Goal: Task Accomplishment & Management: Complete application form

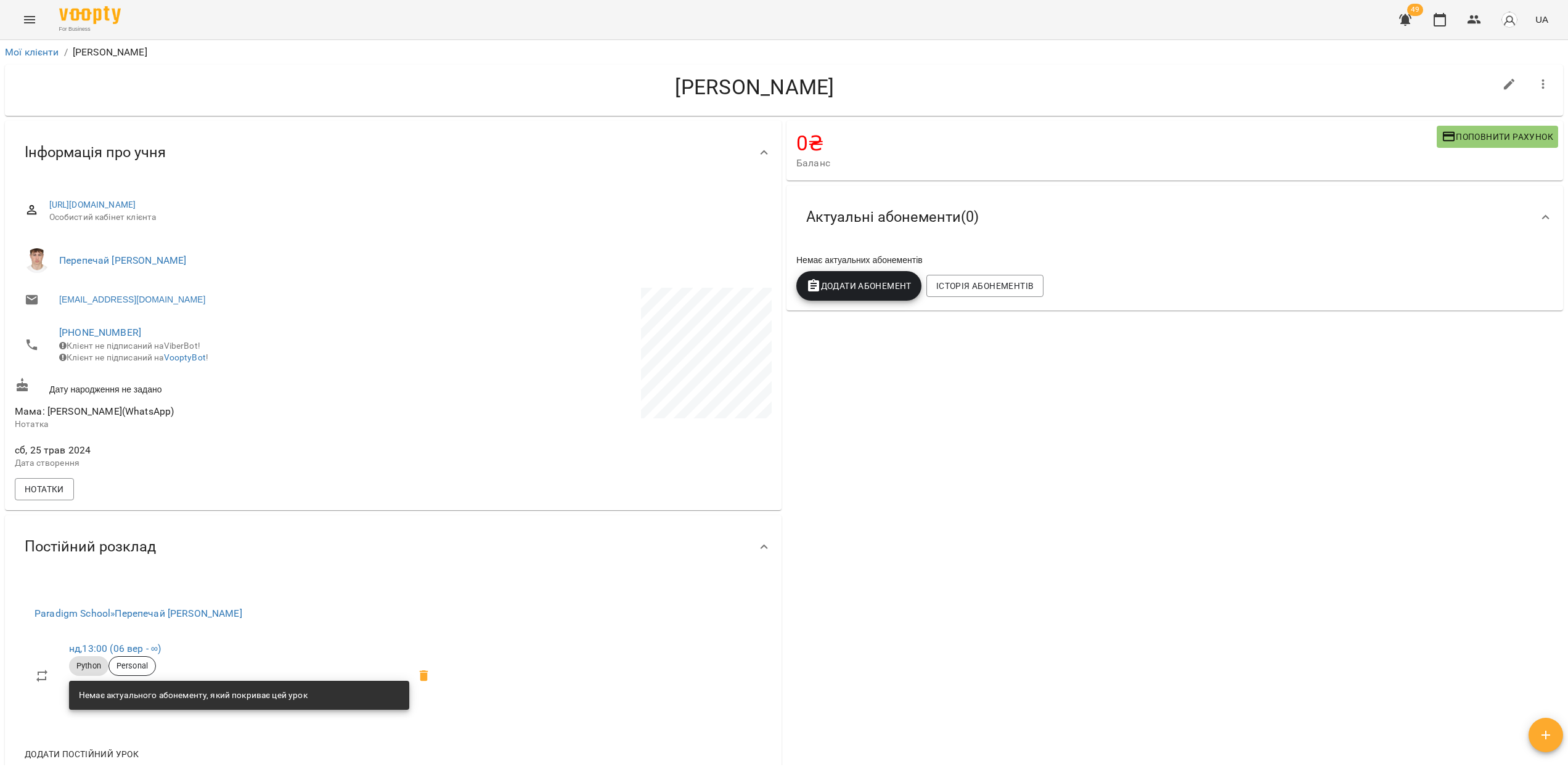
click at [14, 31] on div "For Business 49 UA" at bounding box center [784, 20] width 1568 height 40
click at [21, 23] on button "Menu" at bounding box center [30, 20] width 30 height 30
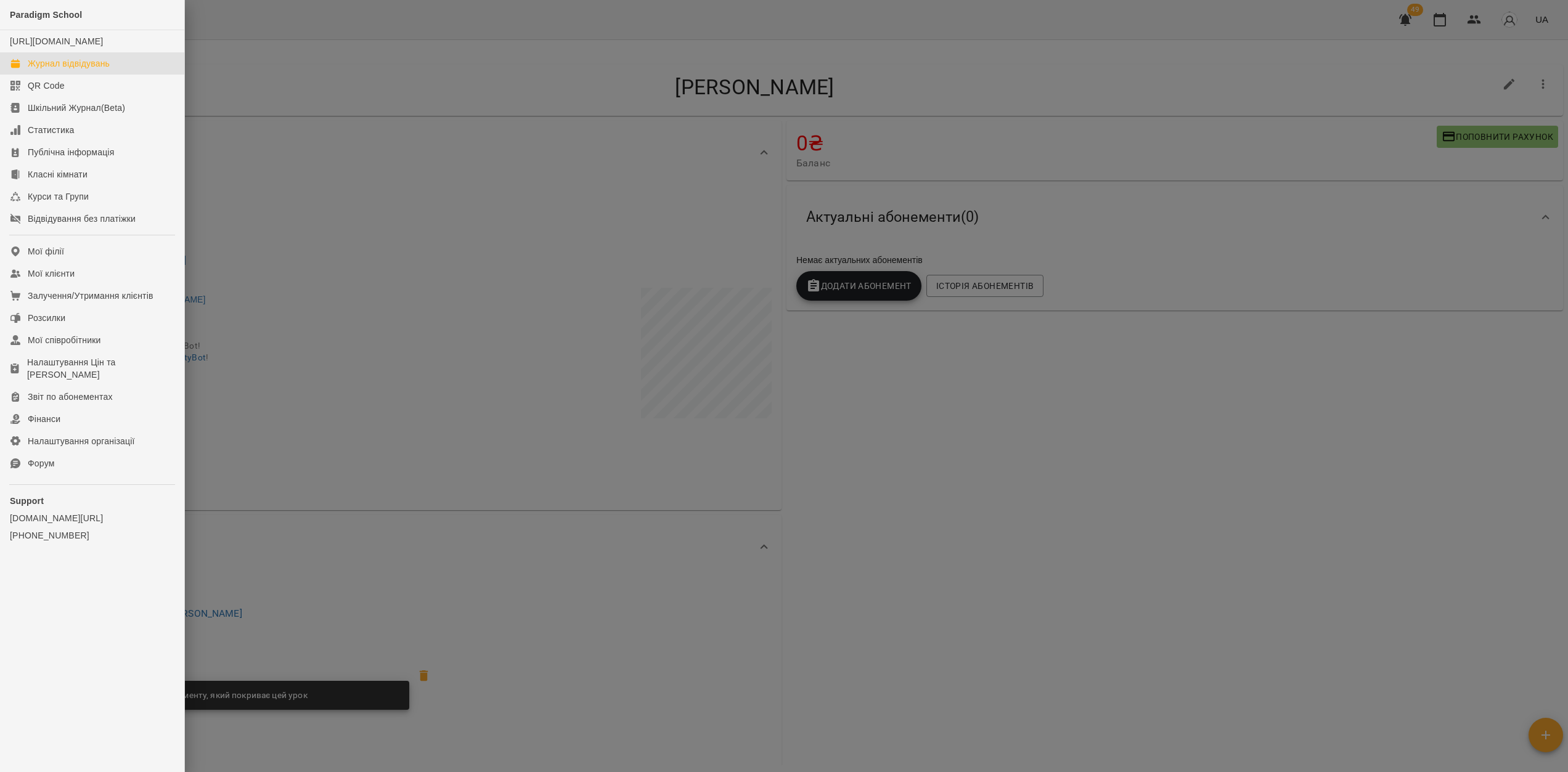
click at [75, 75] on link "Журнал відвідувань" at bounding box center [92, 63] width 184 height 22
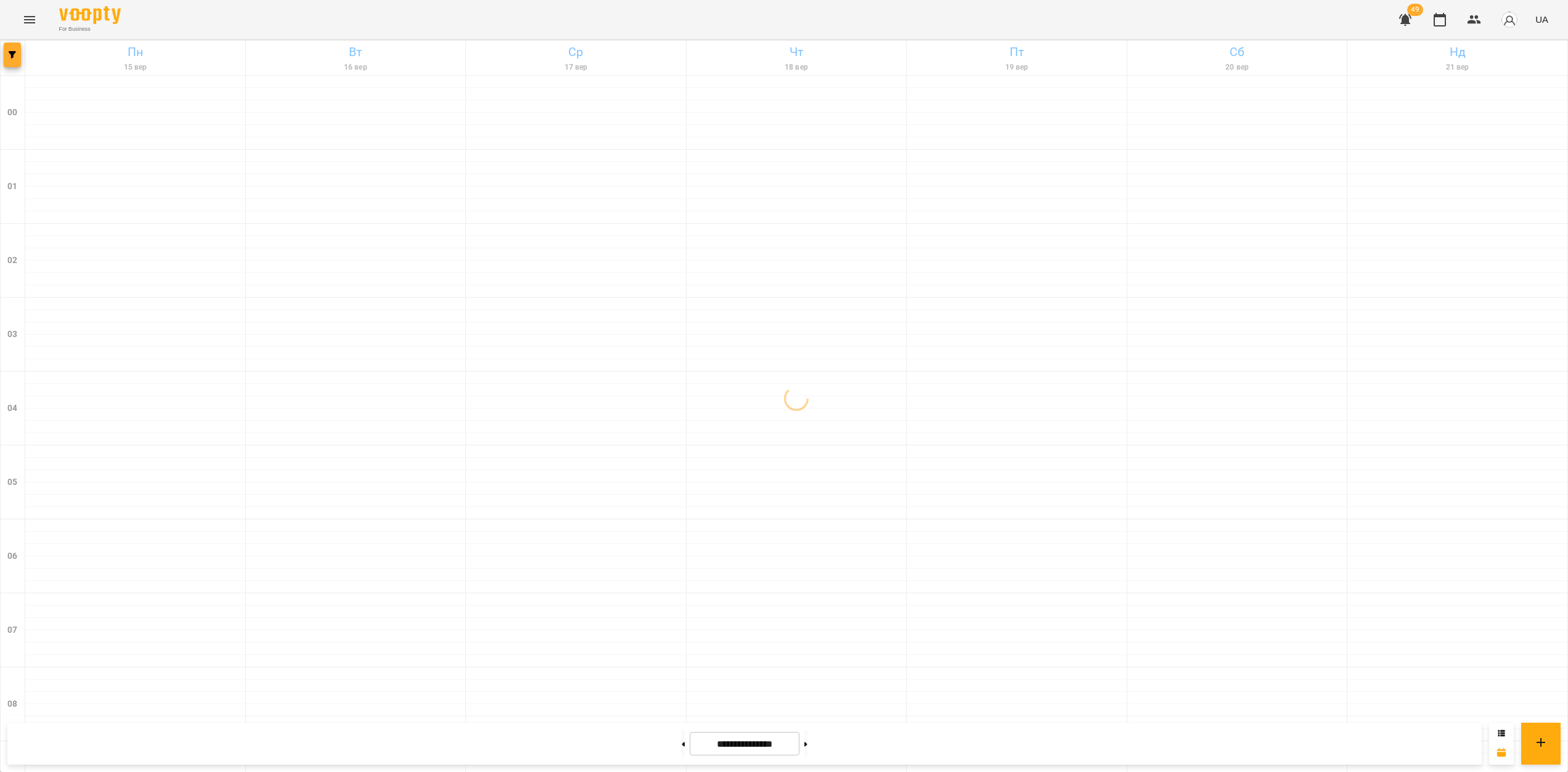
click at [13, 67] on button "button" at bounding box center [12, 55] width 17 height 25
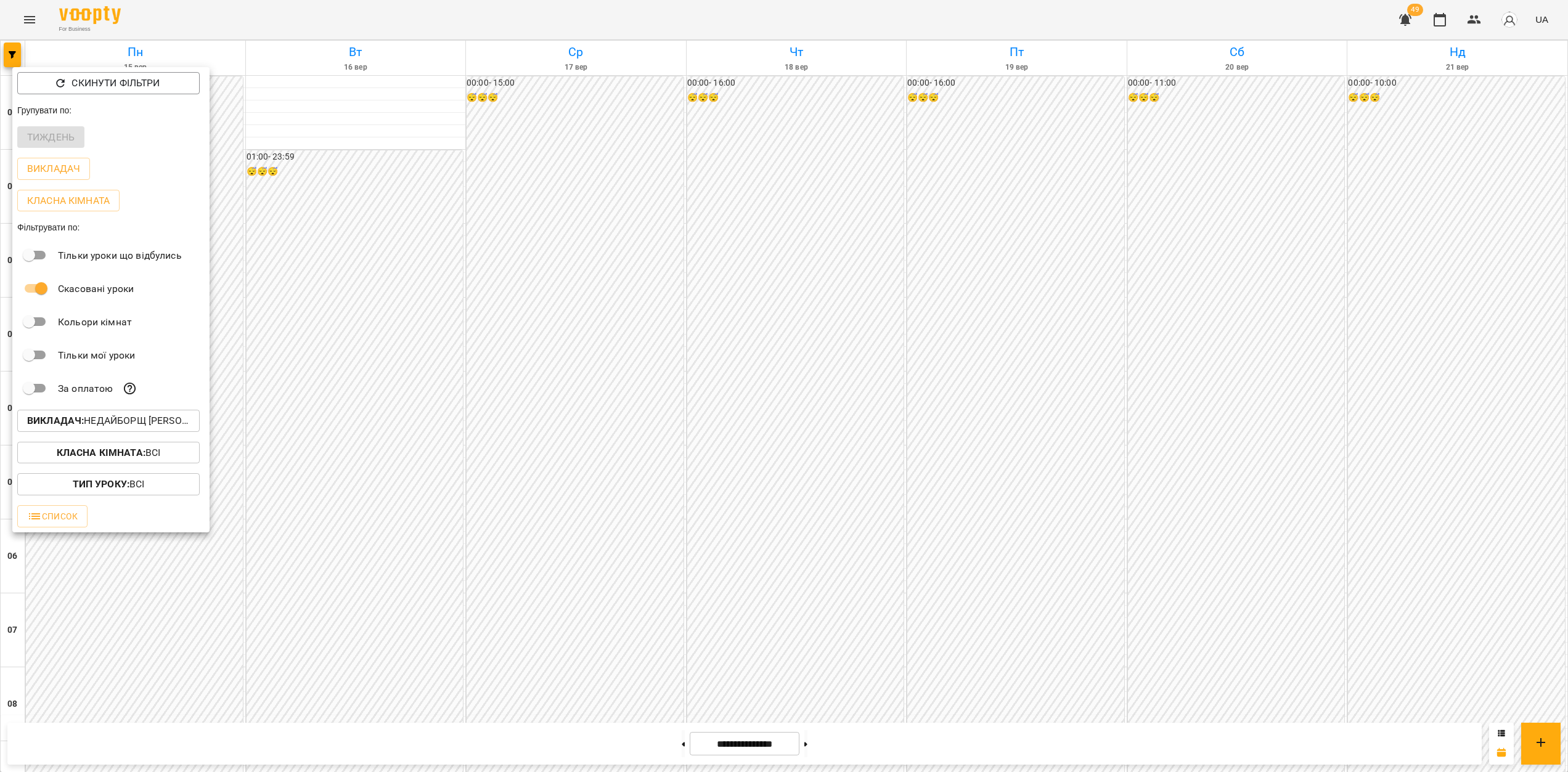
click at [106, 424] on p "Викладач : [PERSON_NAME]" at bounding box center [108, 421] width 162 height 15
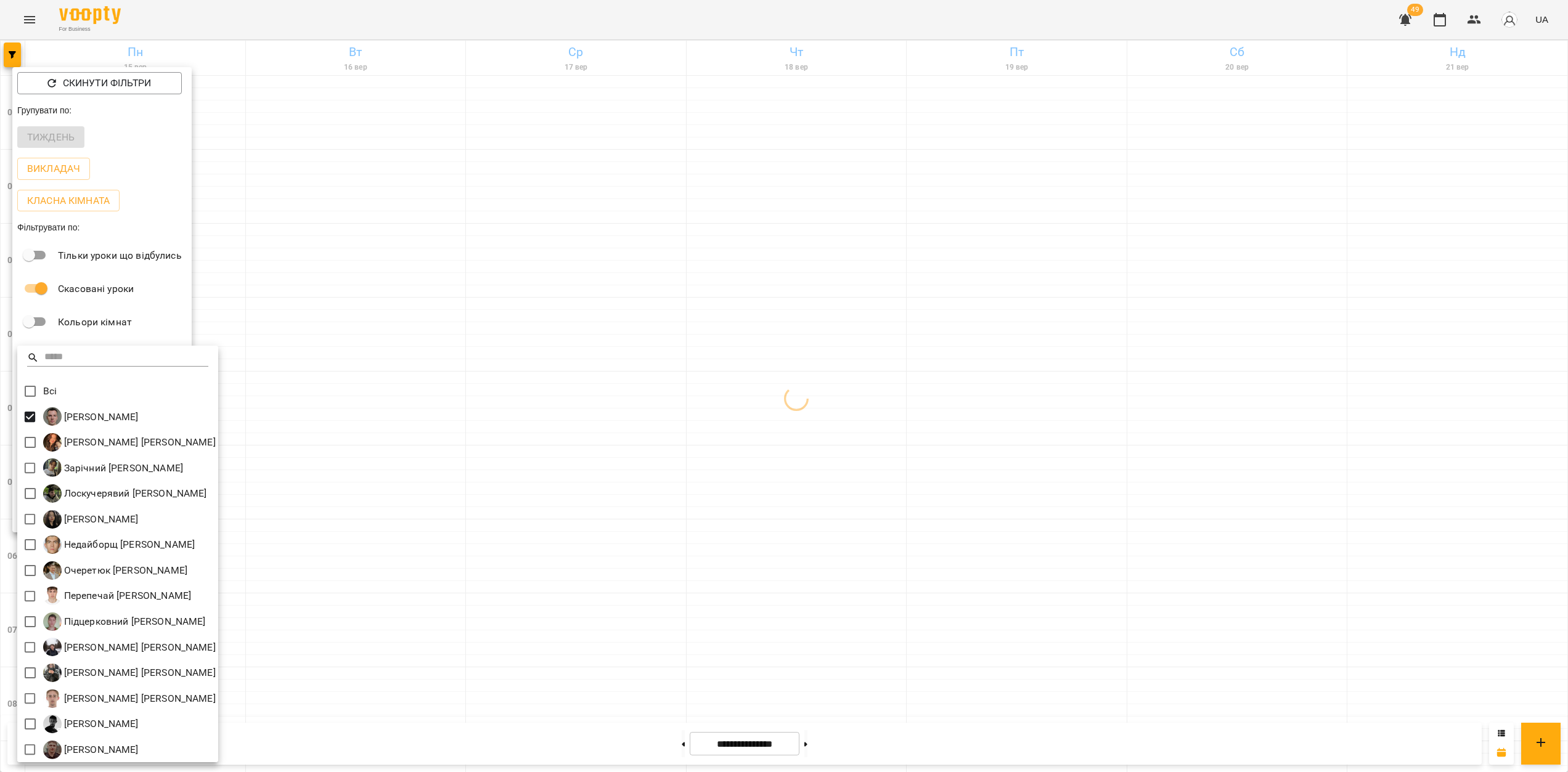
click at [1047, 402] on div at bounding box center [784, 386] width 1568 height 772
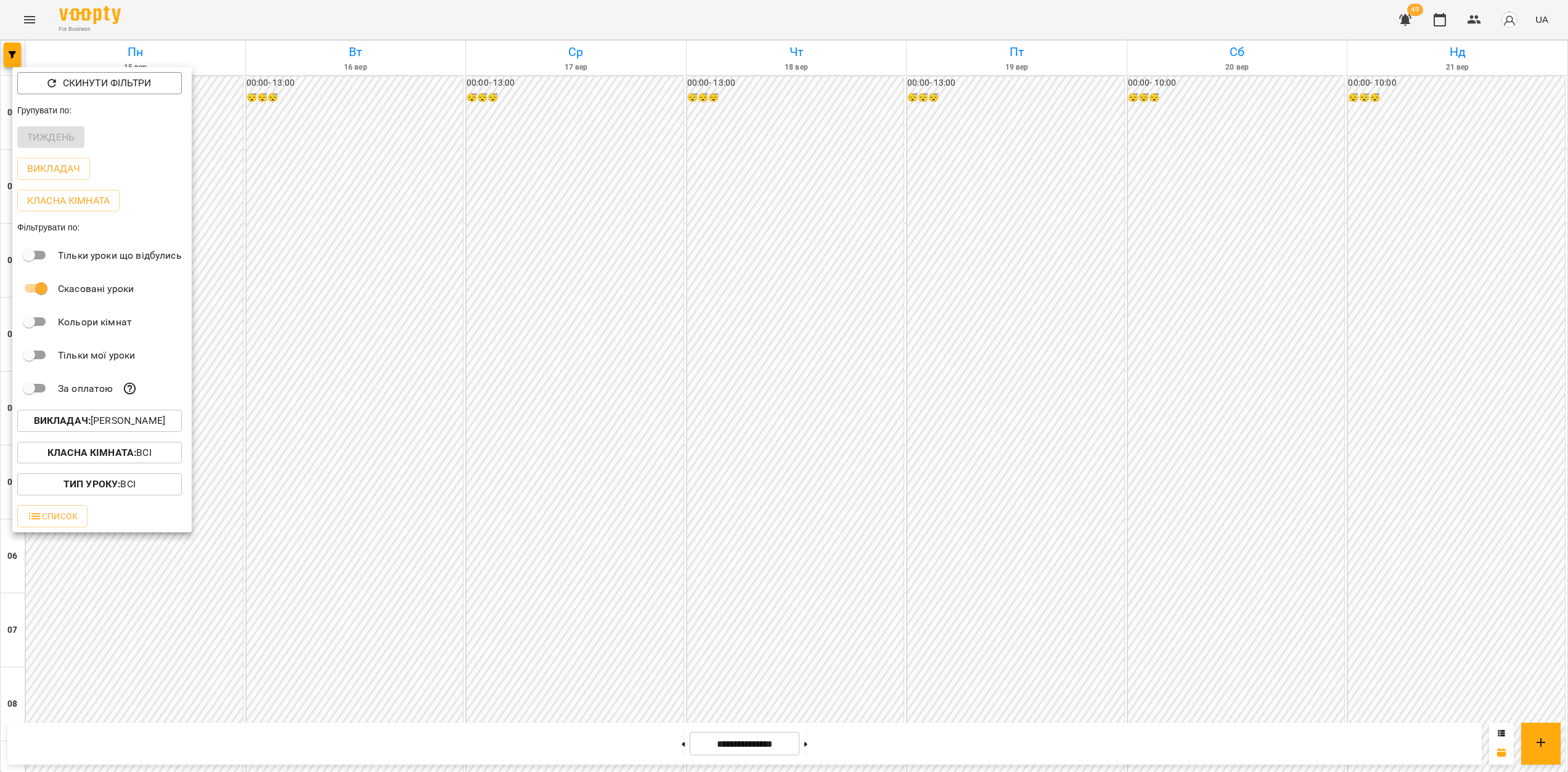
click at [1056, 434] on div at bounding box center [784, 386] width 1568 height 772
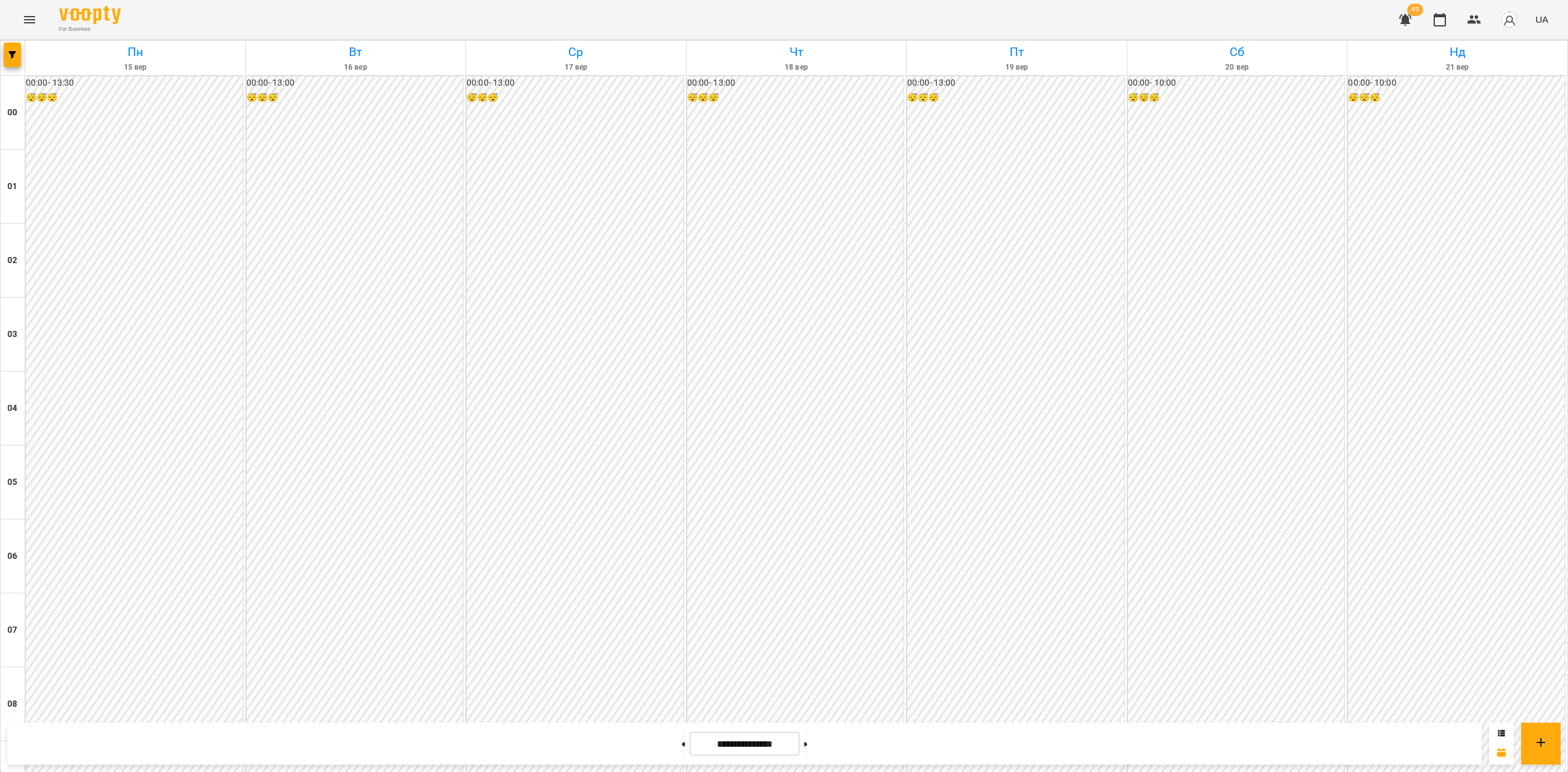
scroll to position [811, 0]
click at [12, 54] on icon "button" at bounding box center [12, 55] width 7 height 7
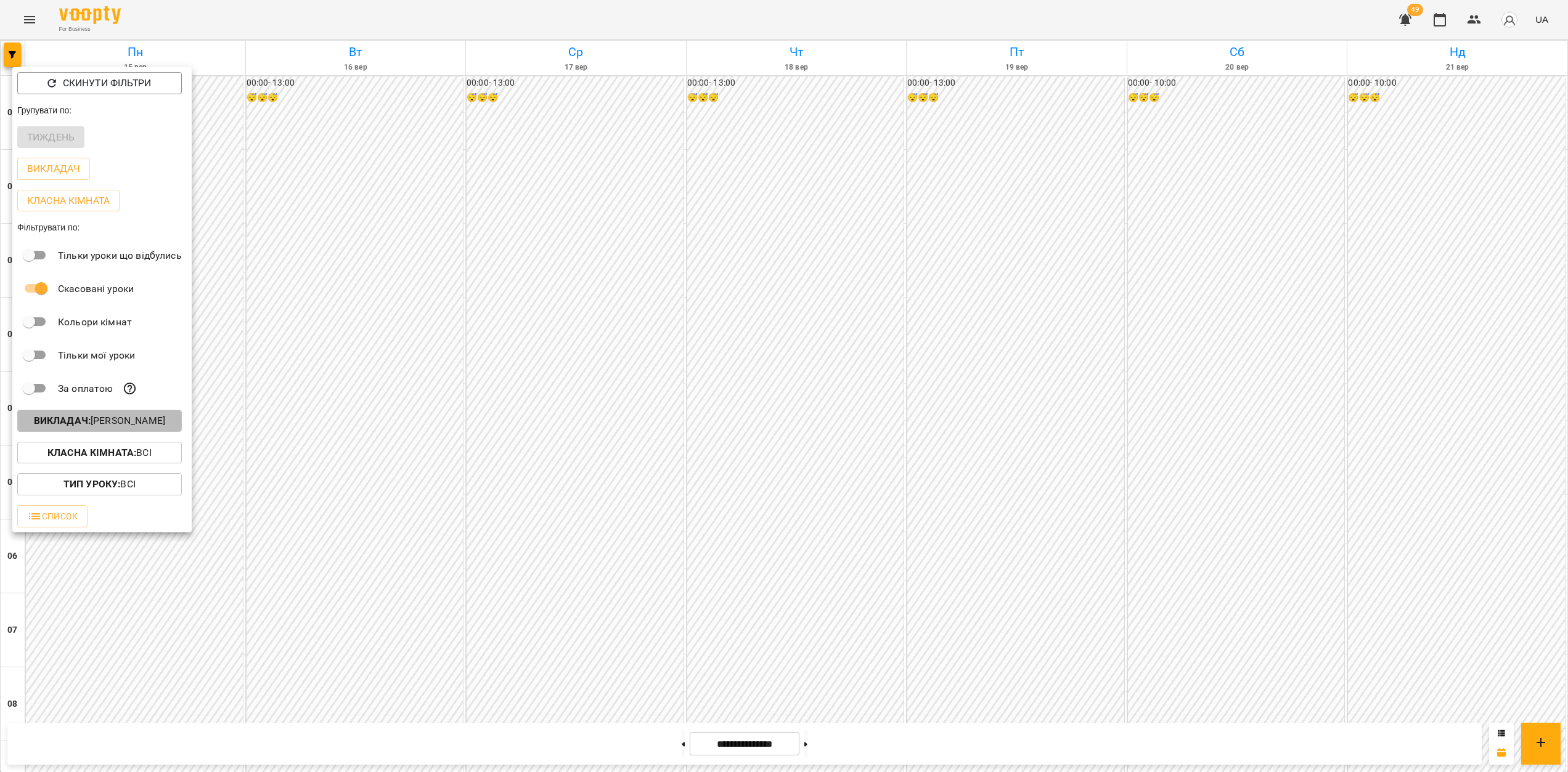
click at [138, 429] on p "Викладач : [PERSON_NAME]" at bounding box center [99, 421] width 131 height 15
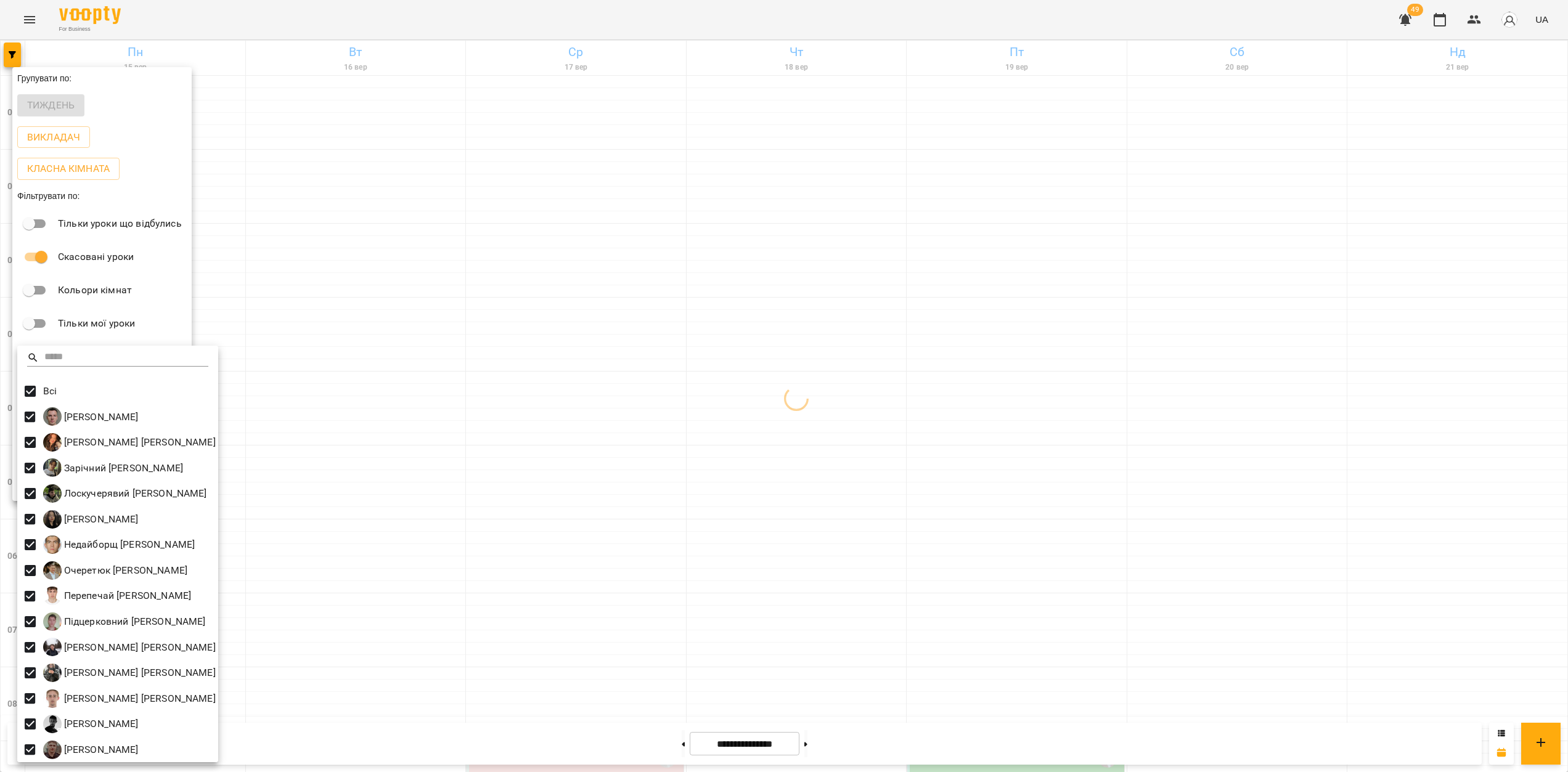
click at [828, 388] on div at bounding box center [784, 386] width 1568 height 772
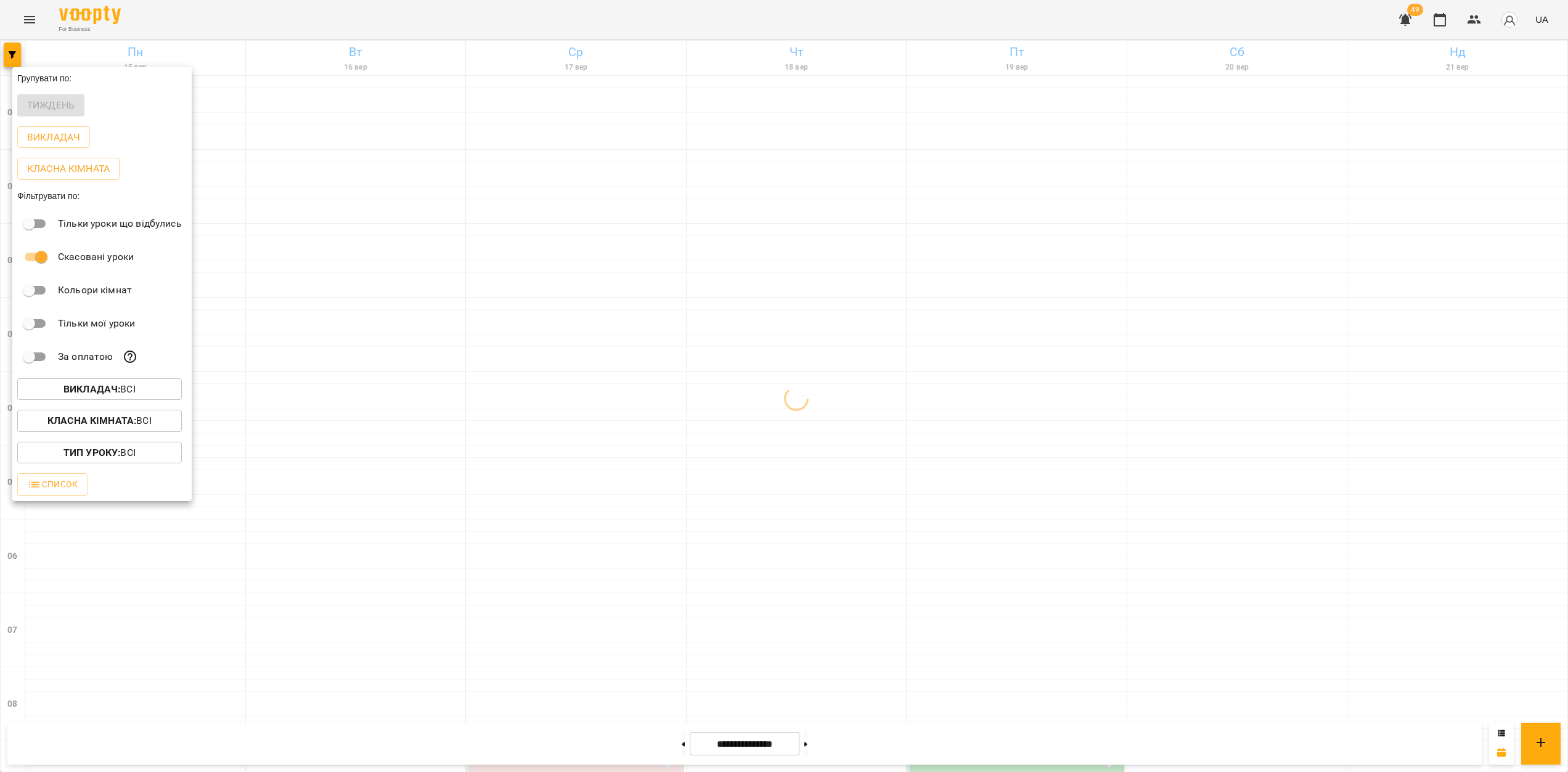
click at [825, 372] on div at bounding box center [784, 386] width 1568 height 772
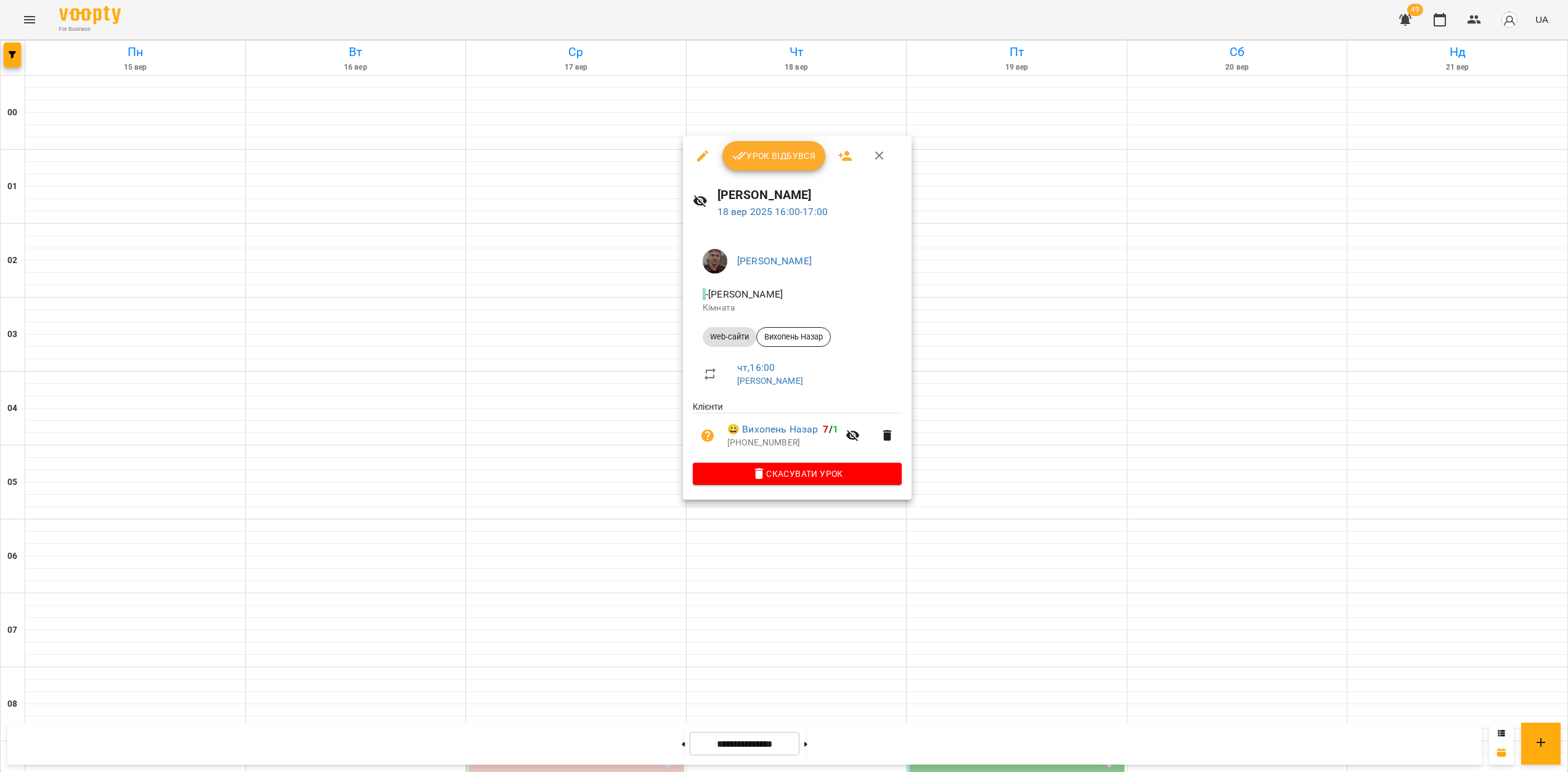
click at [796, 538] on div at bounding box center [784, 386] width 1568 height 772
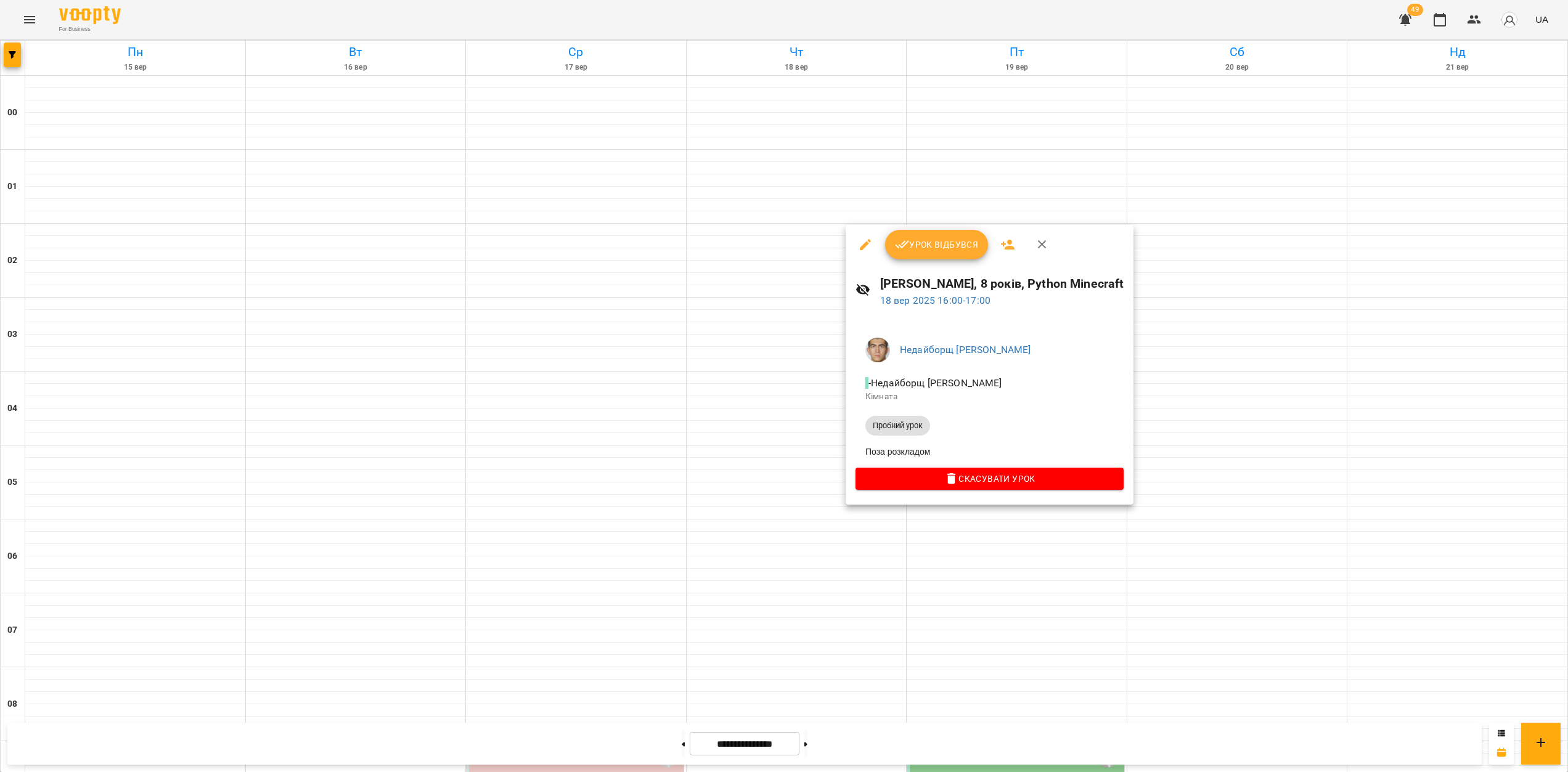
click at [830, 671] on div at bounding box center [784, 386] width 1568 height 772
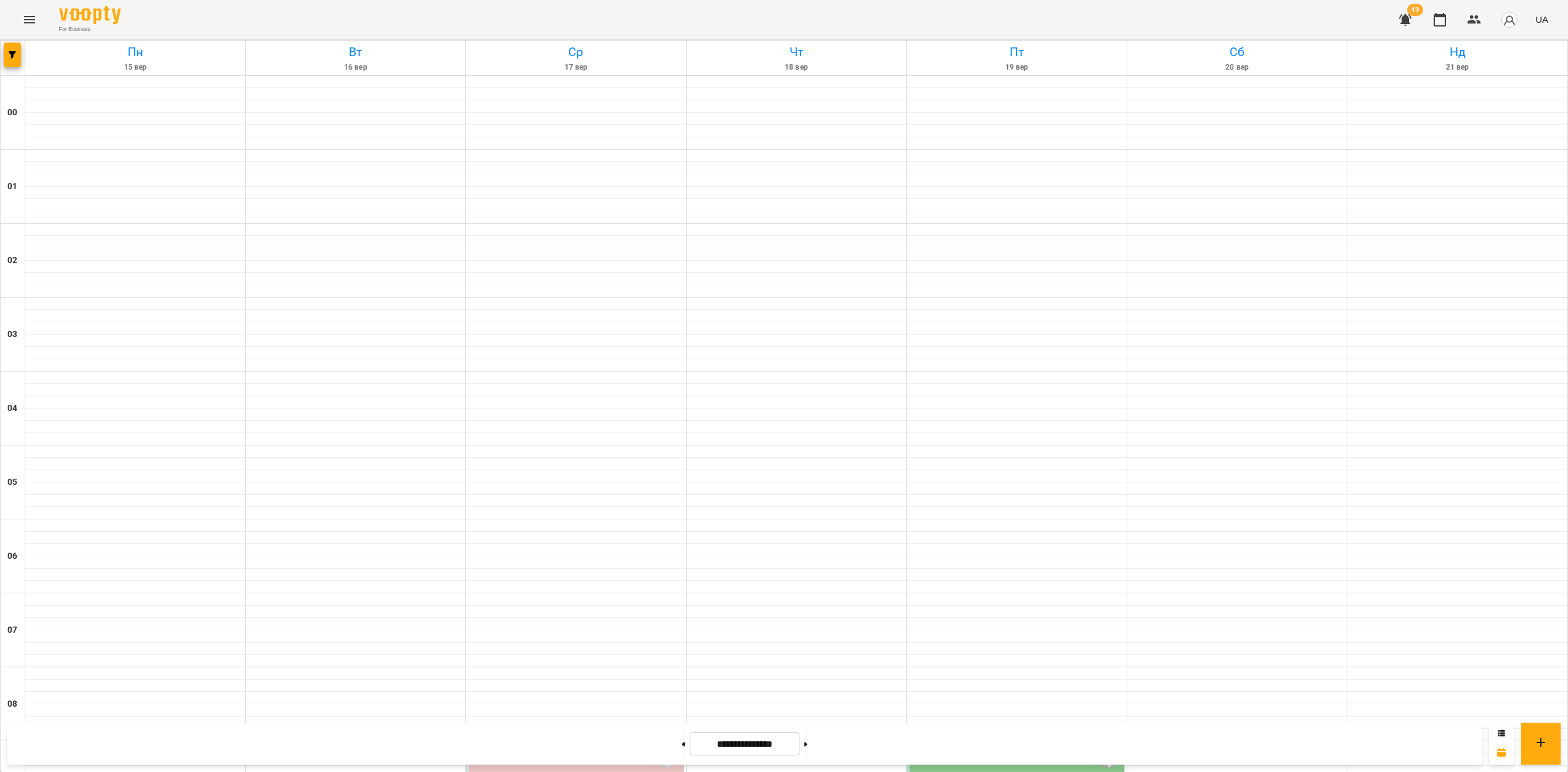
scroll to position [1092, 0]
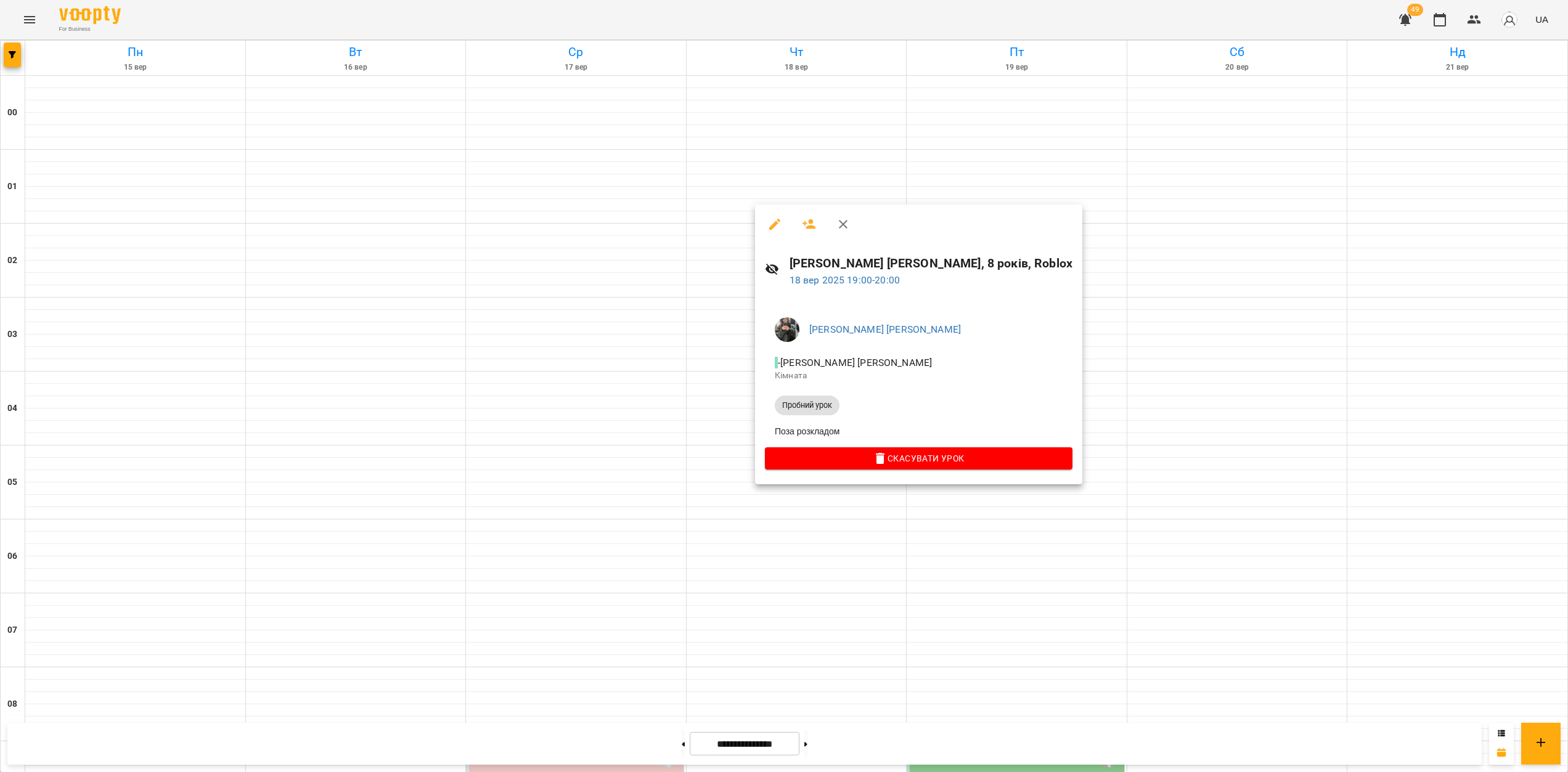
click at [678, 442] on div at bounding box center [784, 386] width 1568 height 772
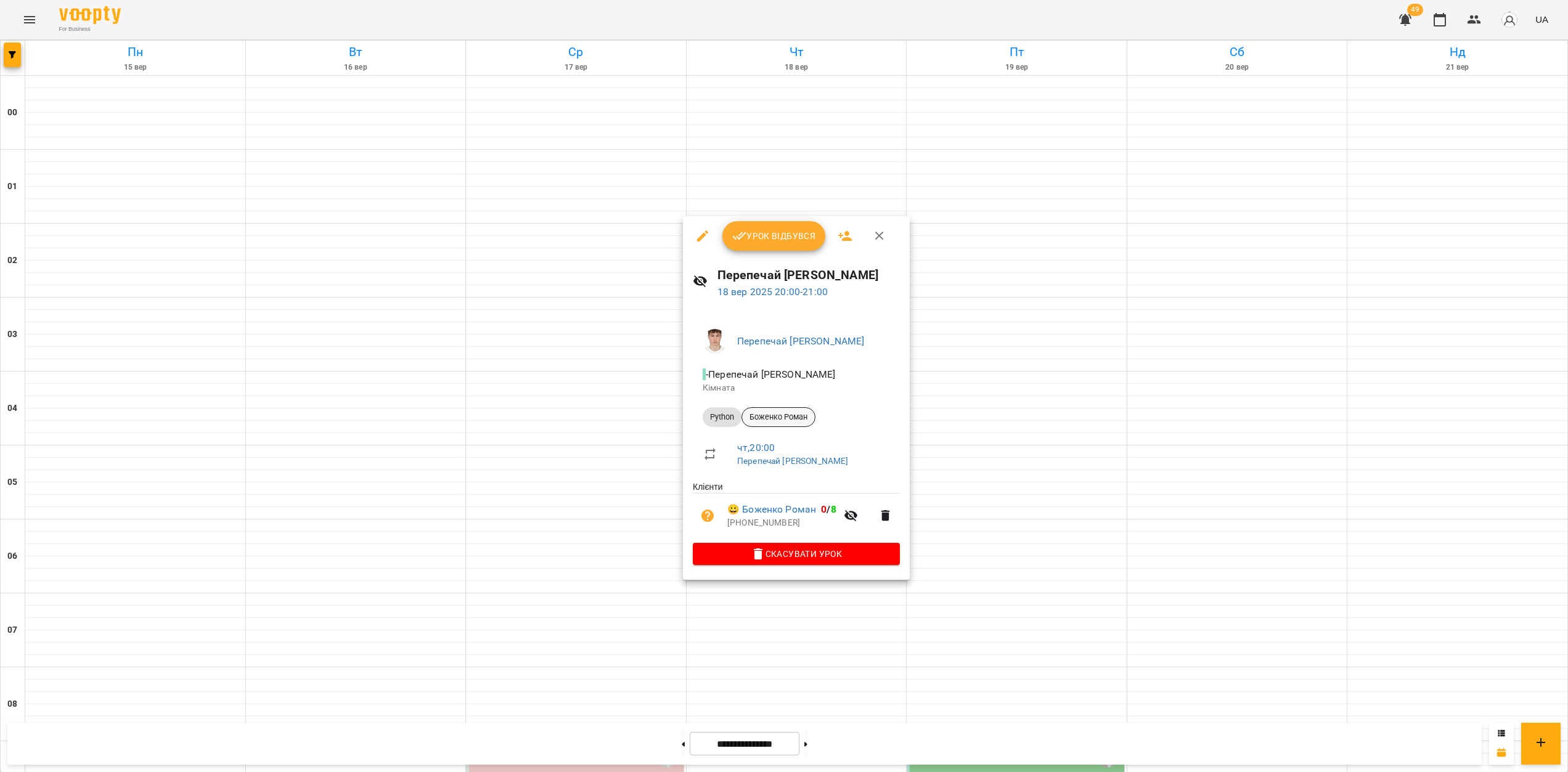
click at [791, 420] on span "Боженко Роман" at bounding box center [778, 417] width 73 height 11
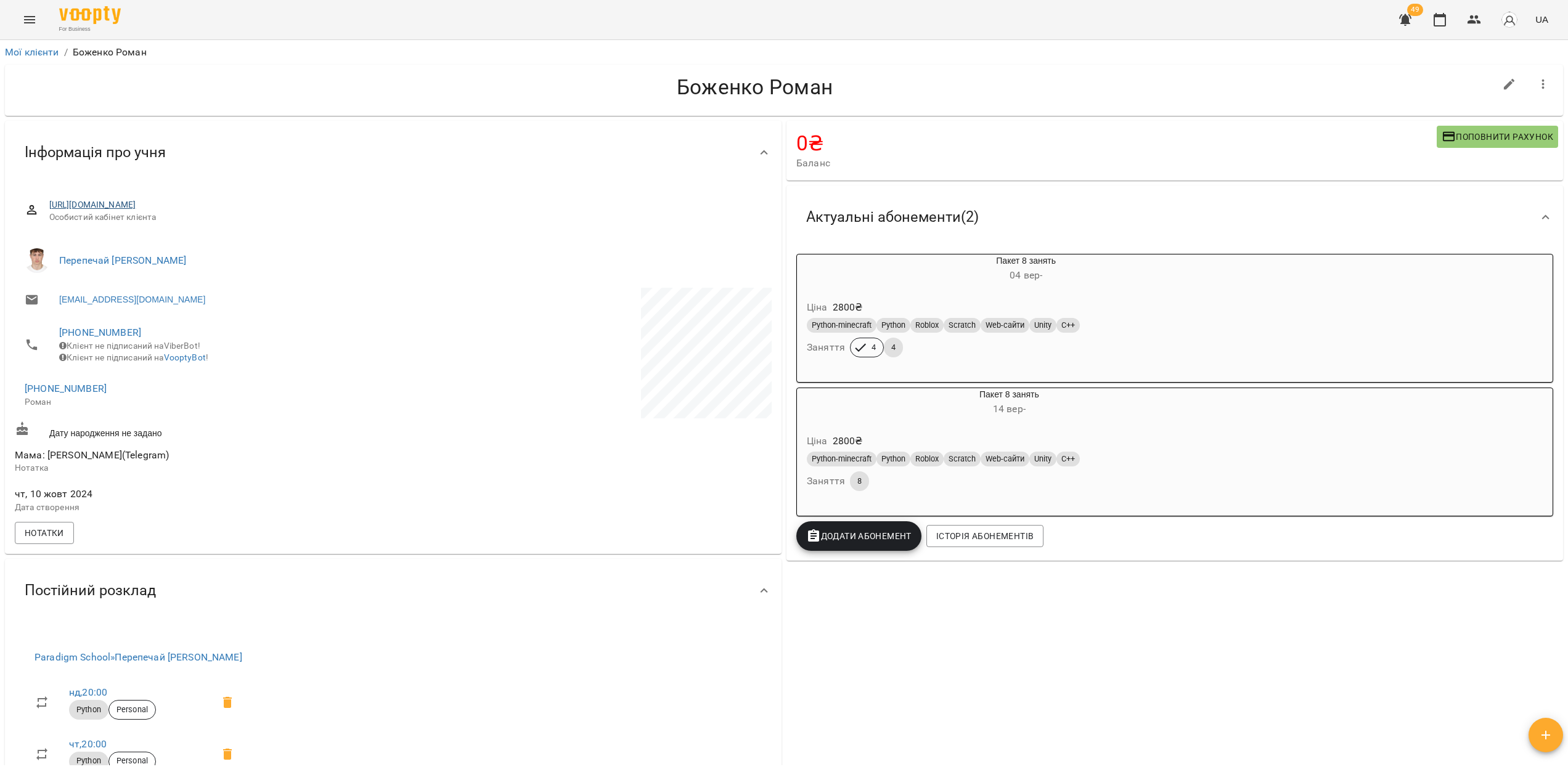
click at [151, 209] on div "https://www.voopty.com.ua/client/642d45ce66f956000619180c/670803e268e5fd5ea99af…" at bounding box center [405, 211] width 712 height 24
click at [136, 206] on link "https://www.voopty.com.ua/client/642d45ce66f956000619180c/670803e268e5fd5ea99af…" at bounding box center [92, 204] width 87 height 10
click at [28, 13] on icon "Menu" at bounding box center [29, 19] width 15 height 15
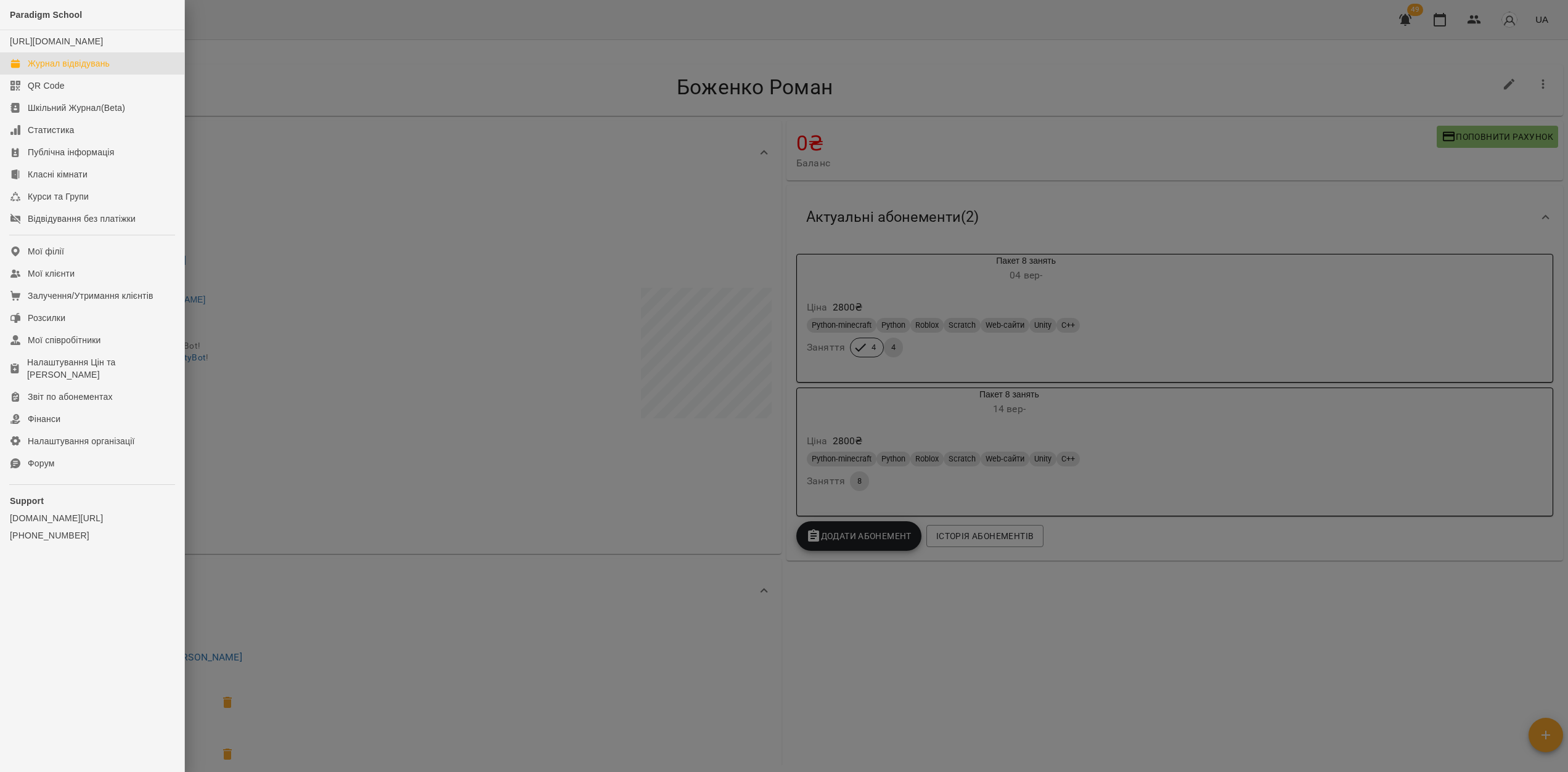
click at [51, 70] on div "Журнал відвідувань" at bounding box center [69, 63] width 82 height 12
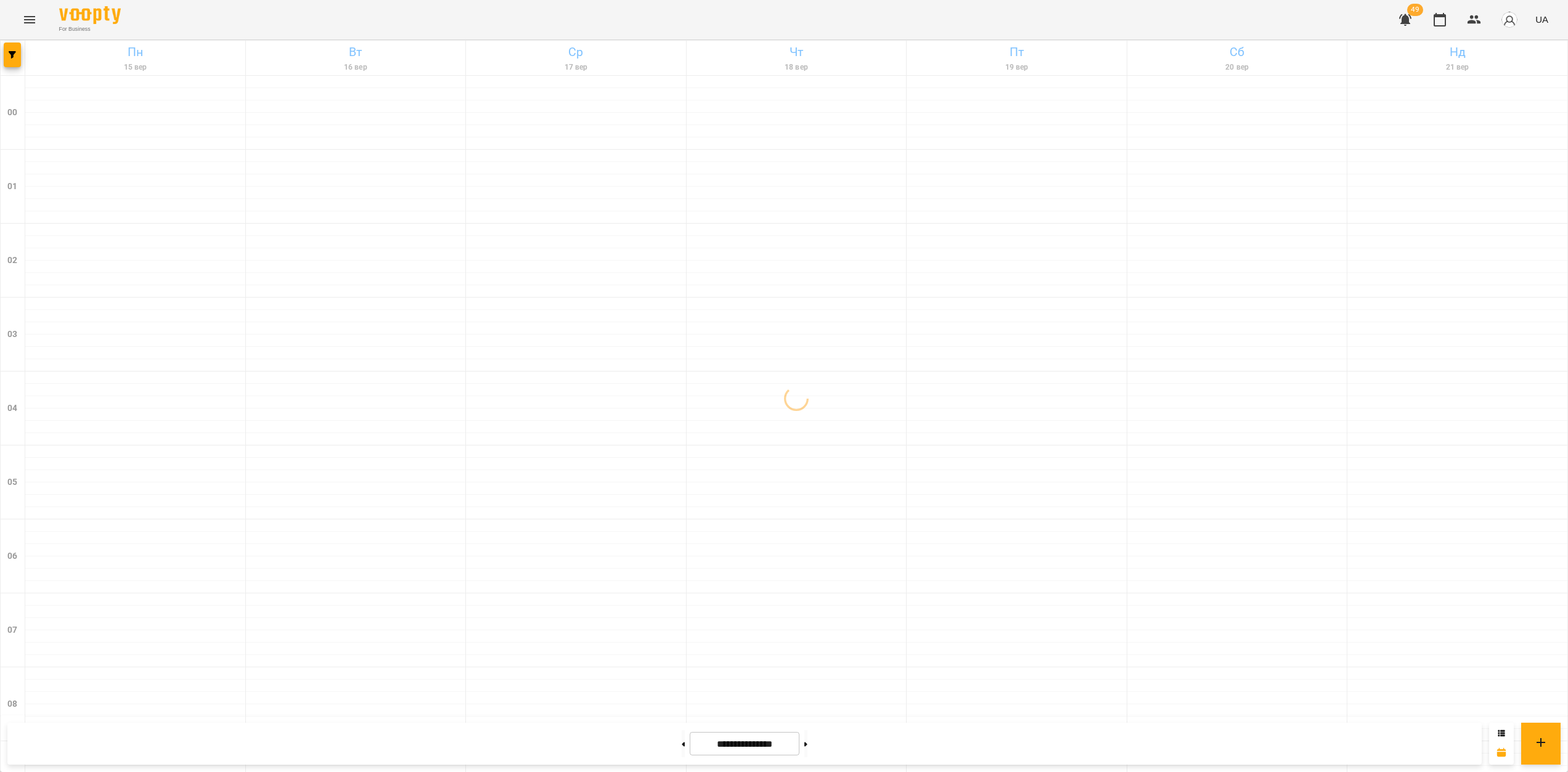
scroll to position [1134, 0]
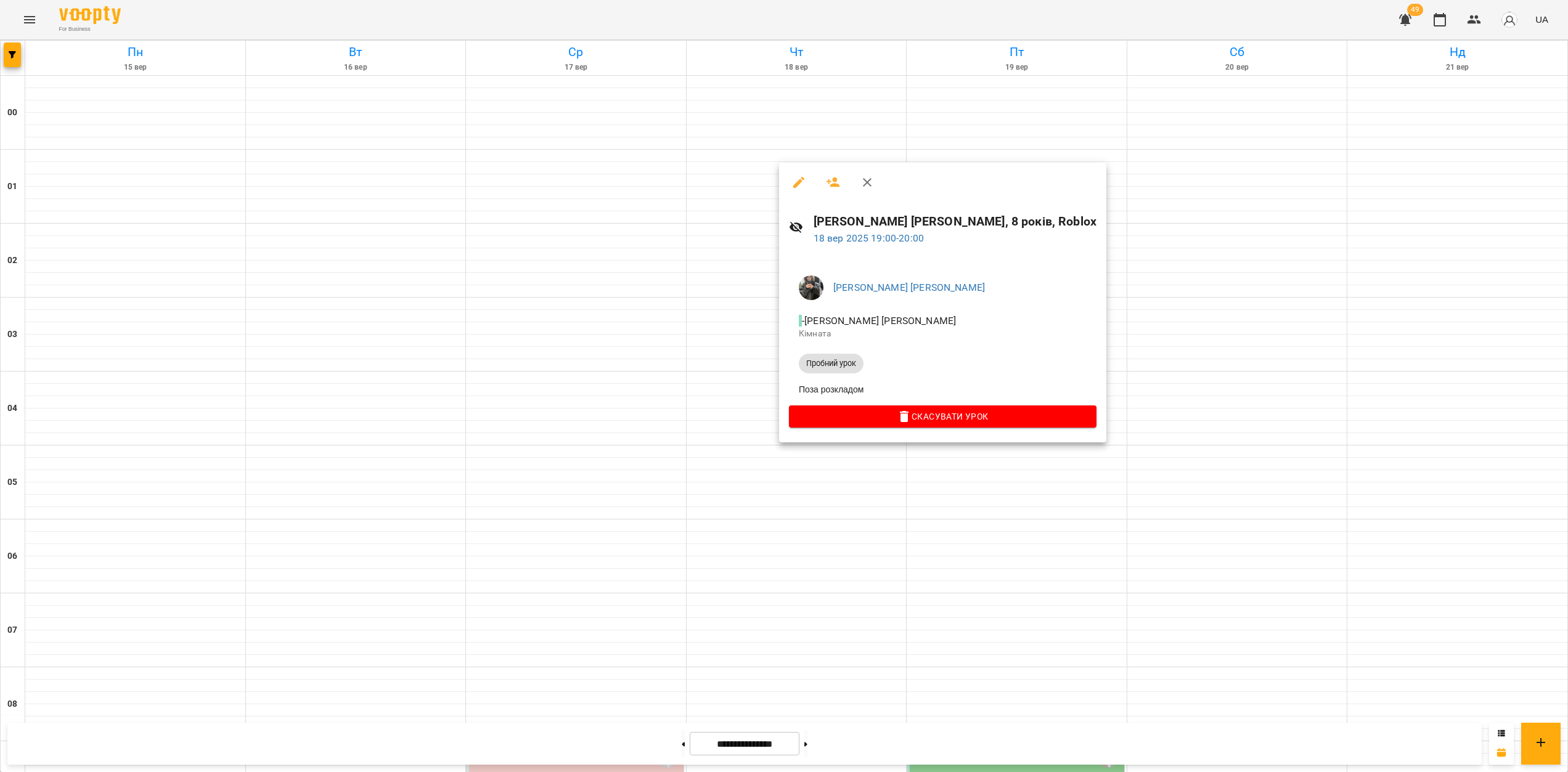
click at [886, 495] on div at bounding box center [784, 386] width 1568 height 772
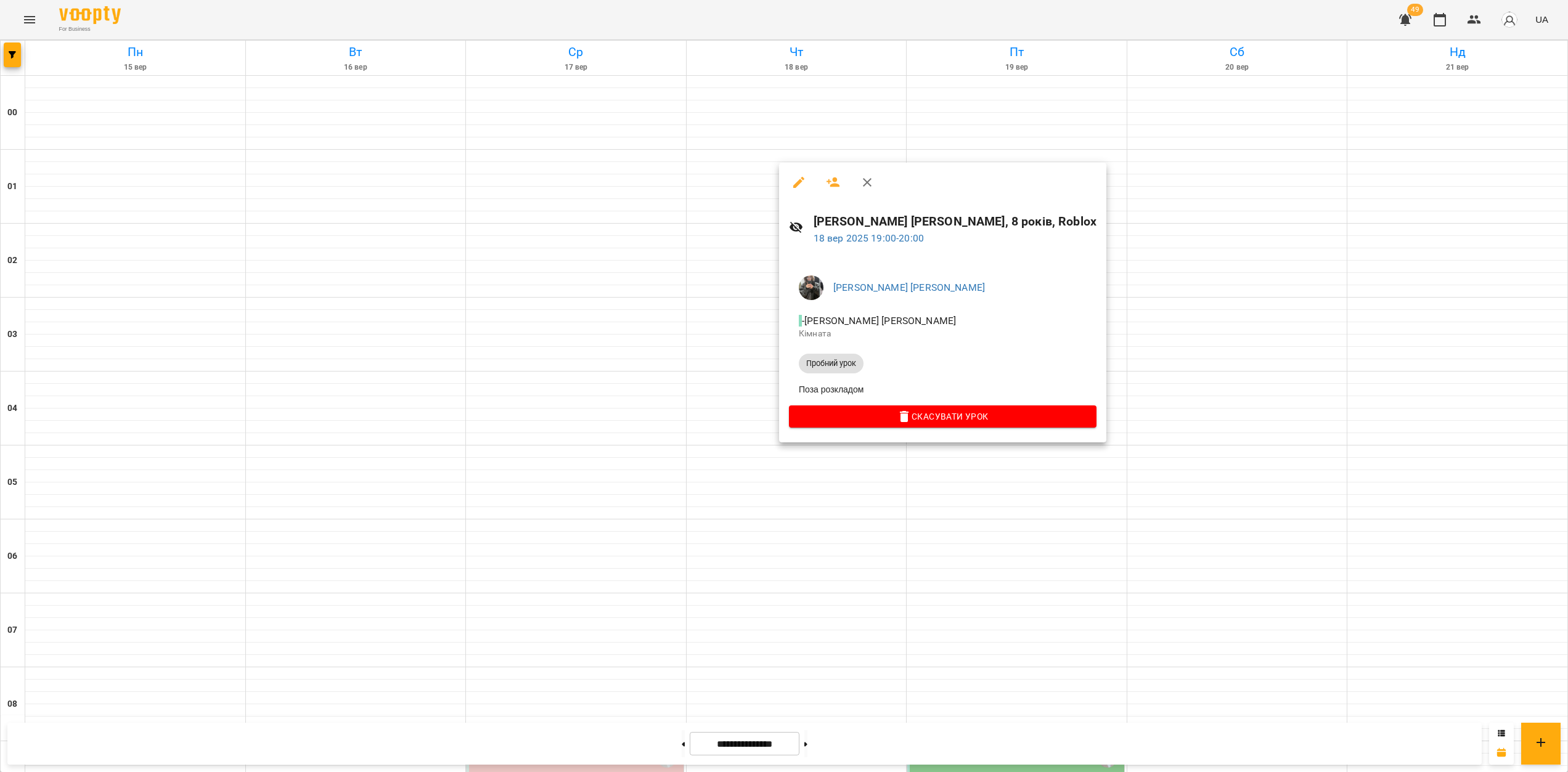
click at [772, 485] on div at bounding box center [784, 386] width 1568 height 772
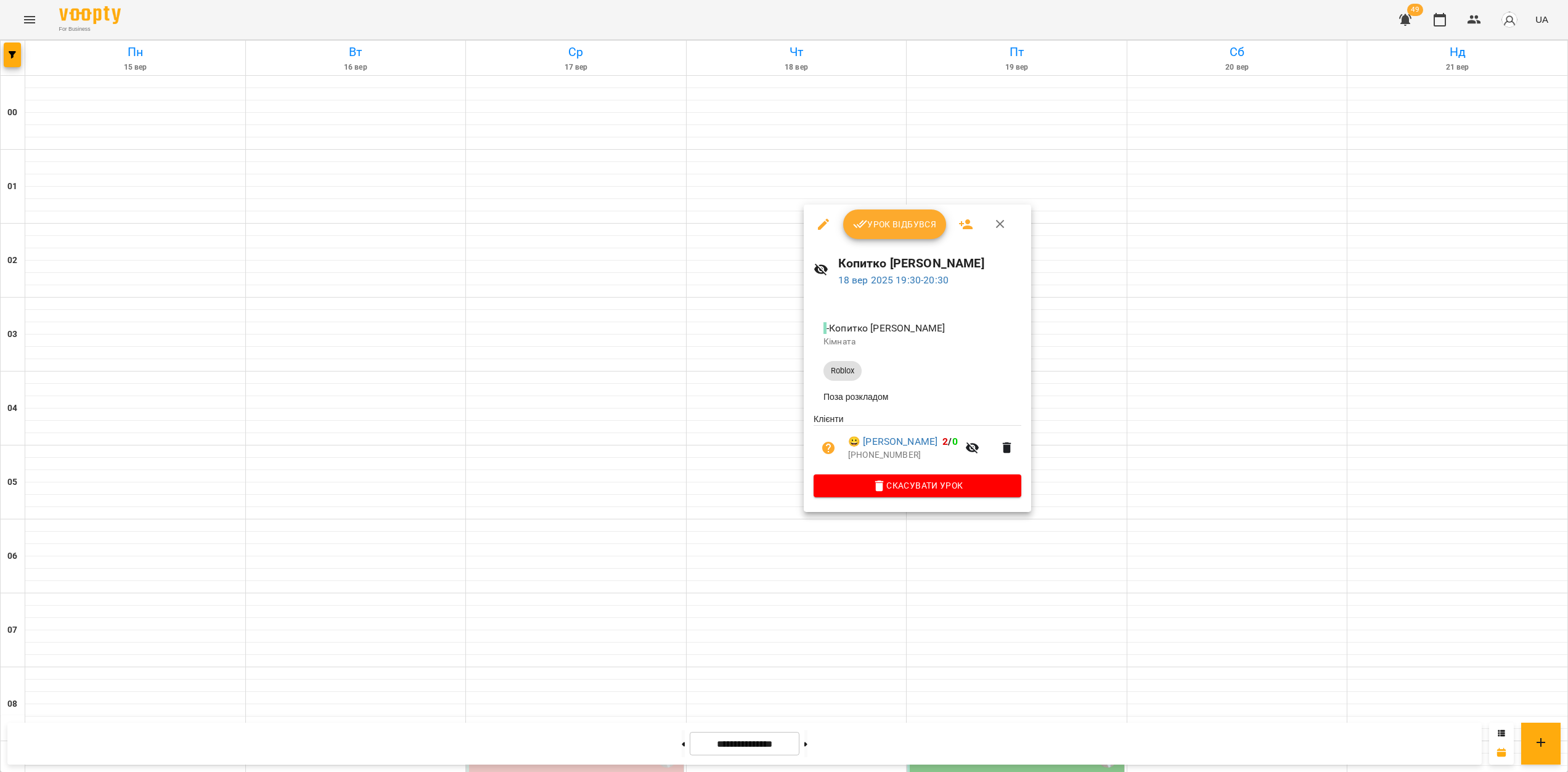
click at [817, 219] on icon "button" at bounding box center [823, 224] width 15 height 15
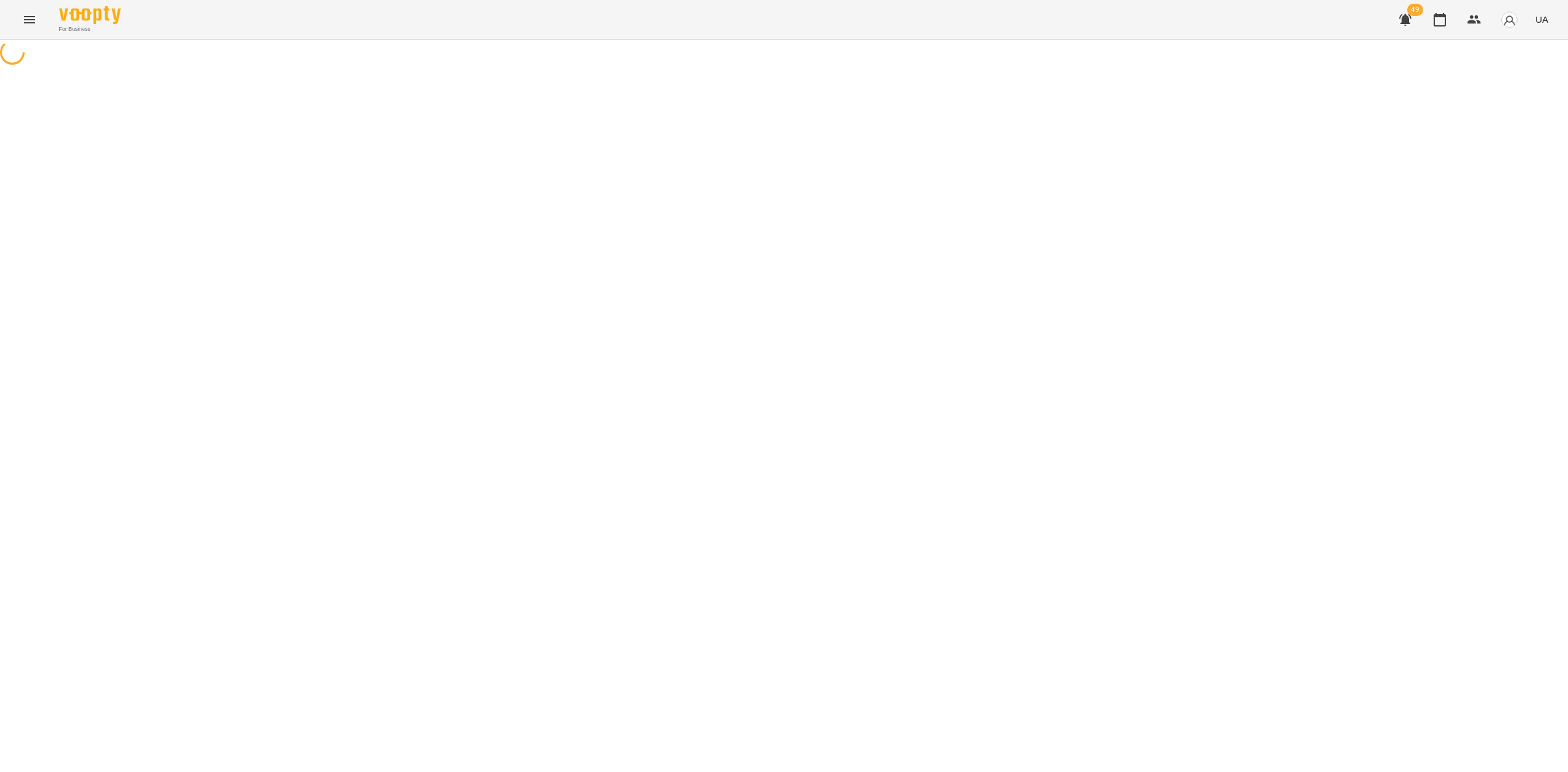
select select "******"
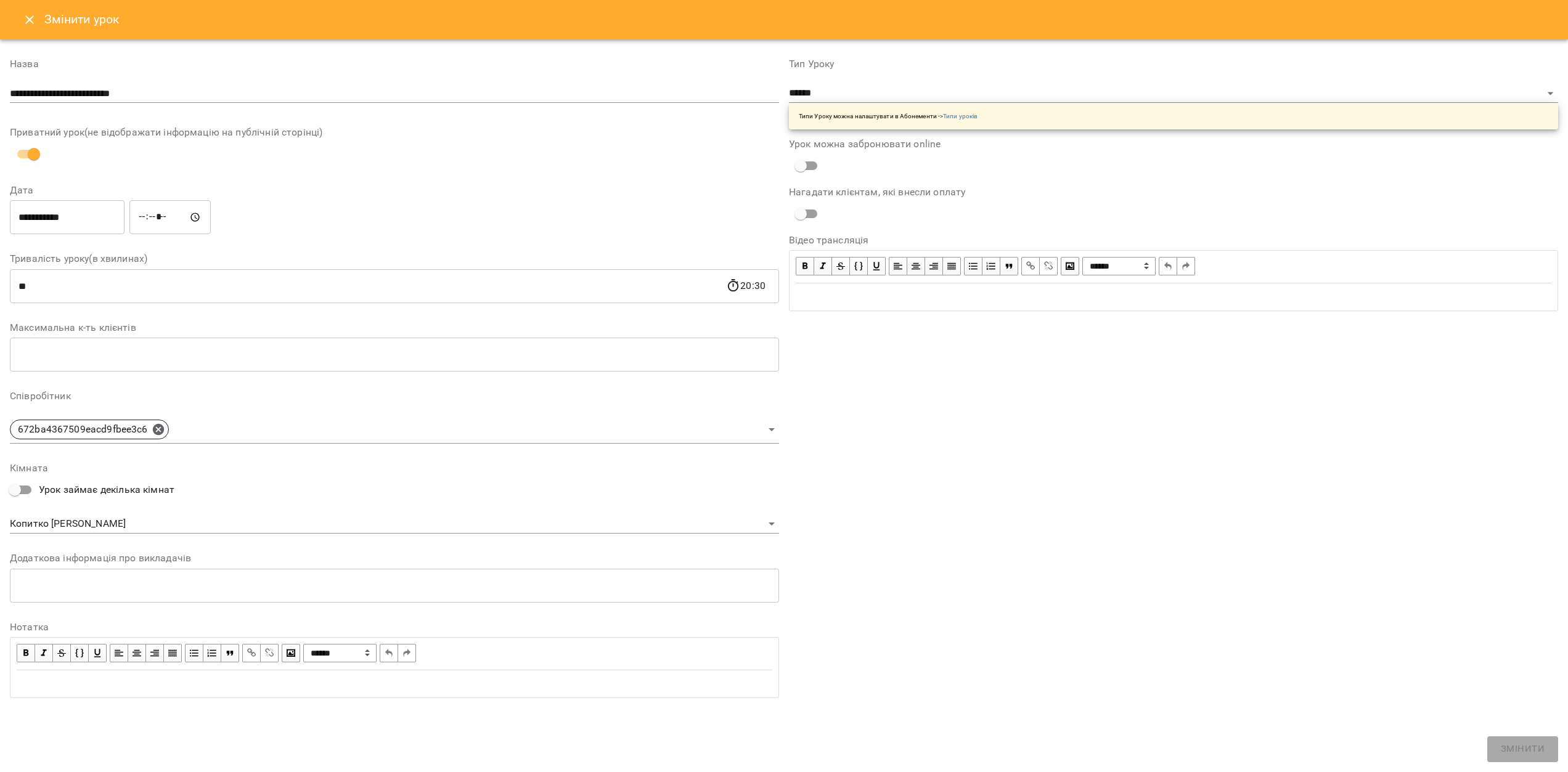
click at [27, 21] on icon "Close" at bounding box center [30, 20] width 9 height 9
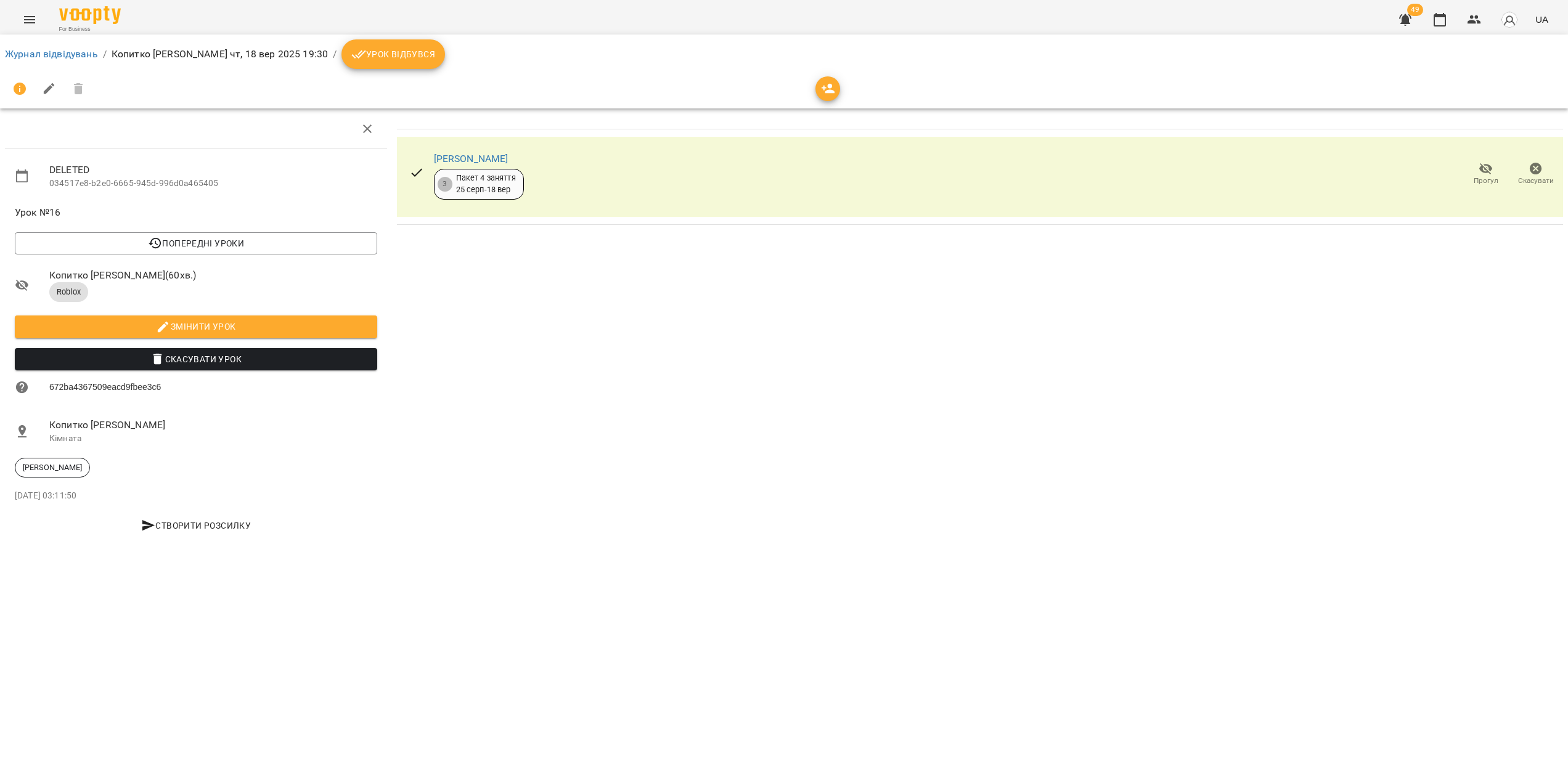
drag, startPoint x: 108, startPoint y: 500, endPoint x: 0, endPoint y: 497, distance: 108.0
click at [1, 497] on div "DELETED 034517e8-b2e0-6665-945d-996d0a465405 Урок №16 Попередні уроки пн 15 вер…" at bounding box center [196, 328] width 392 height 448
click at [670, 380] on div "Данильченко Нікіта 3 Пакет 4 заняття 25 серп - 18 вер Прогул Скасувати" at bounding box center [981, 328] width 1176 height 448
click at [65, 55] on link "Журнал відвідувань" at bounding box center [51, 54] width 93 height 12
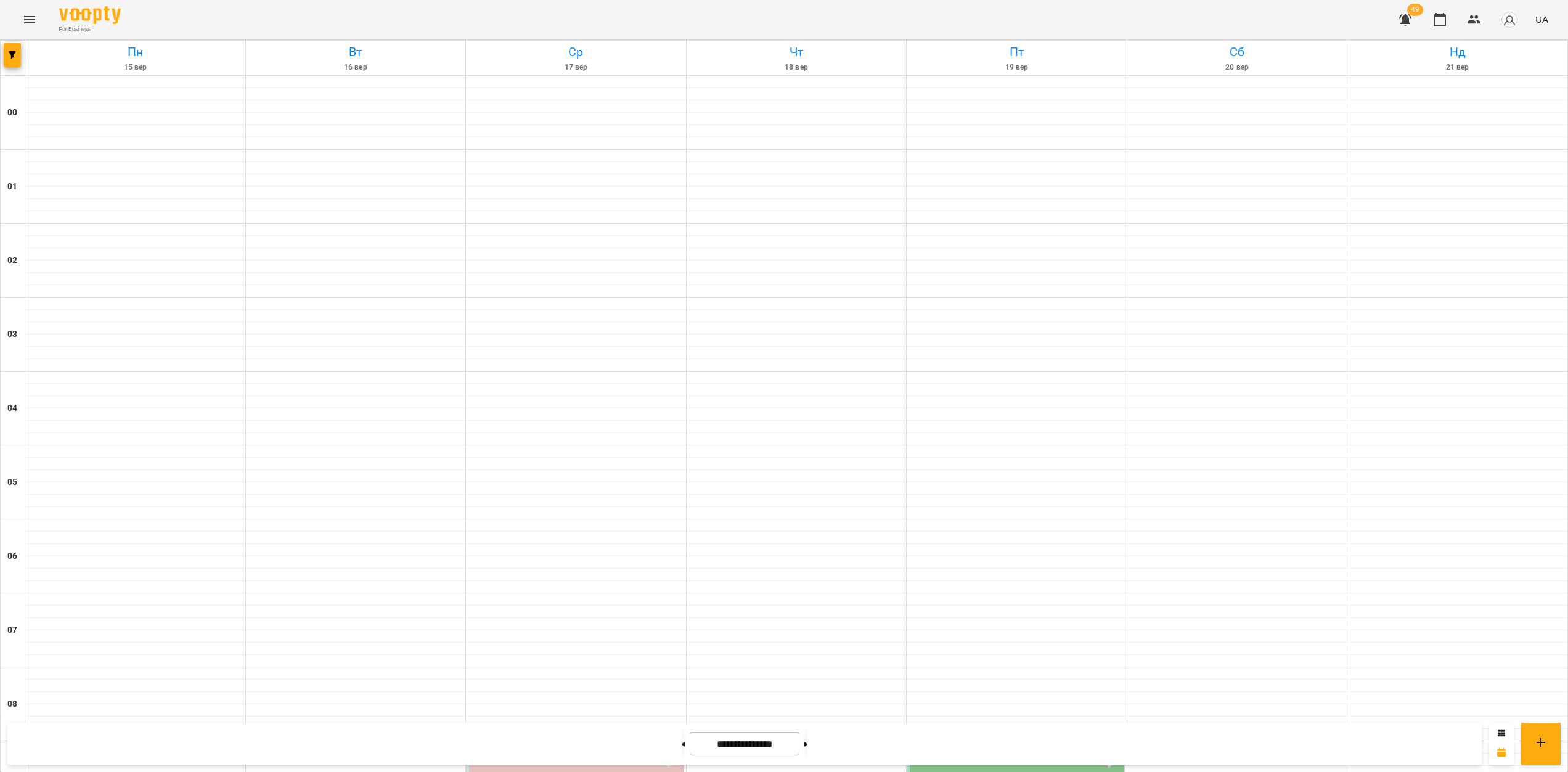
scroll to position [1134, 0]
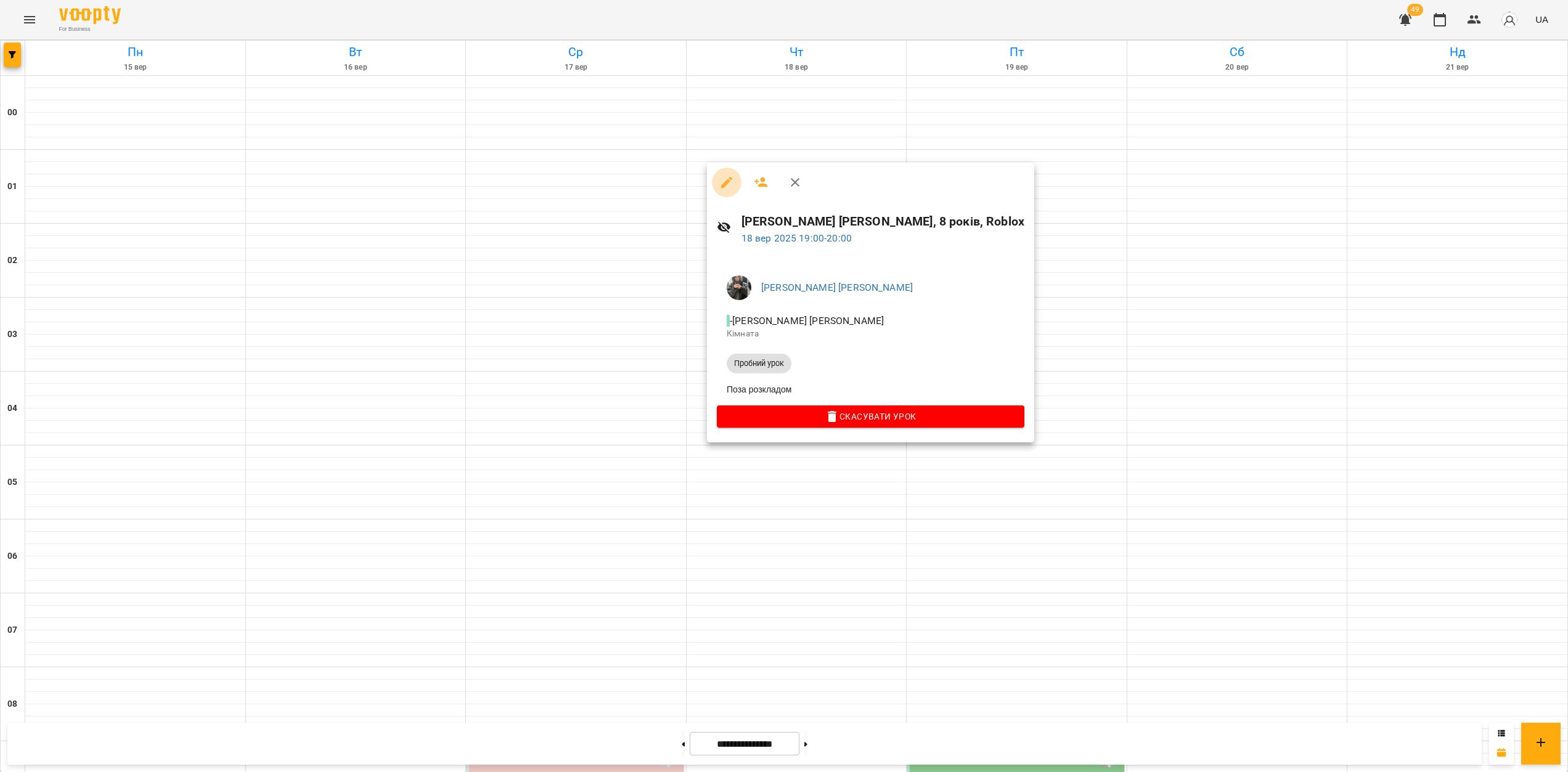
click at [729, 182] on icon "button" at bounding box center [727, 182] width 11 height 11
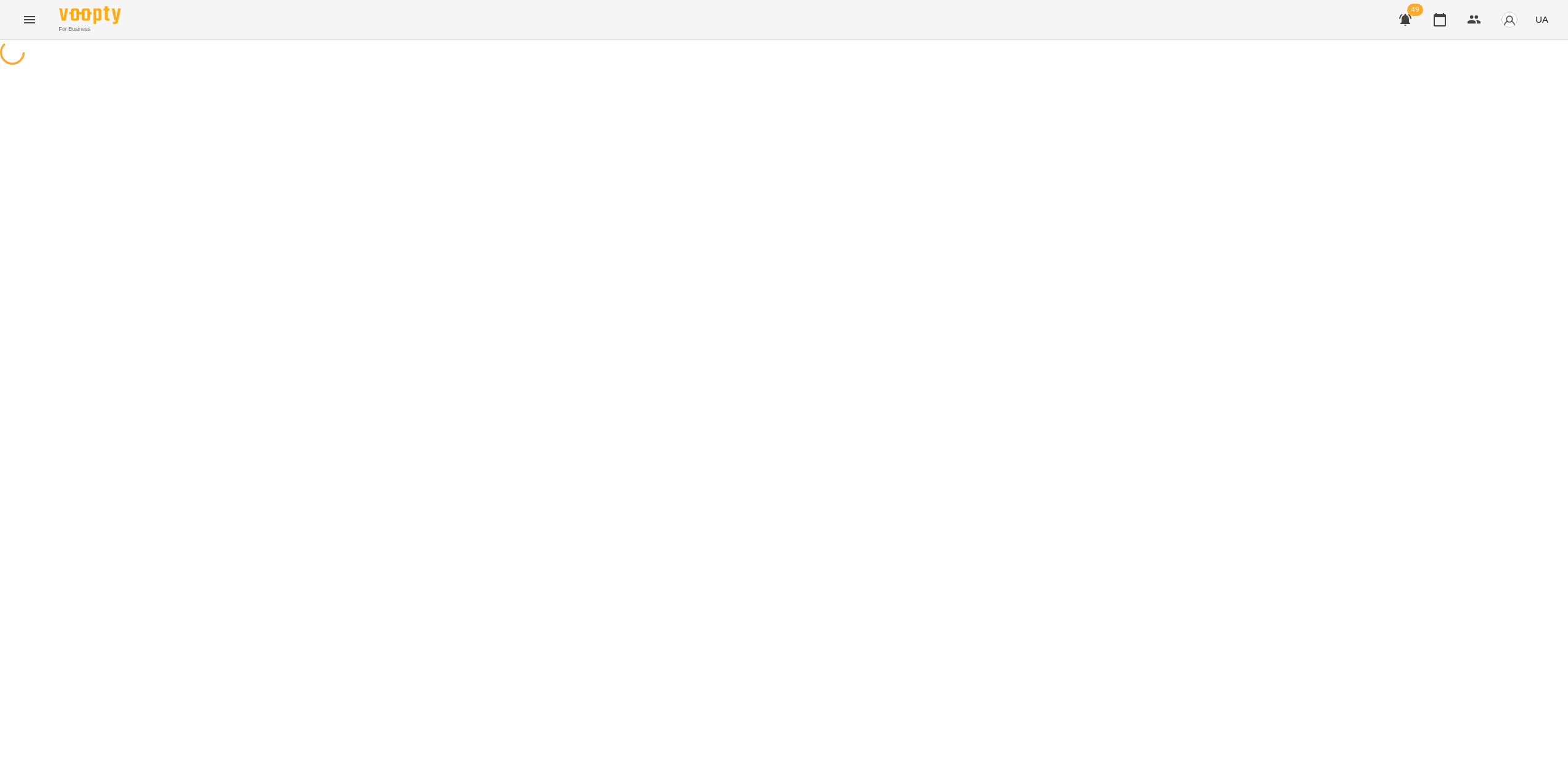
select select "**********"
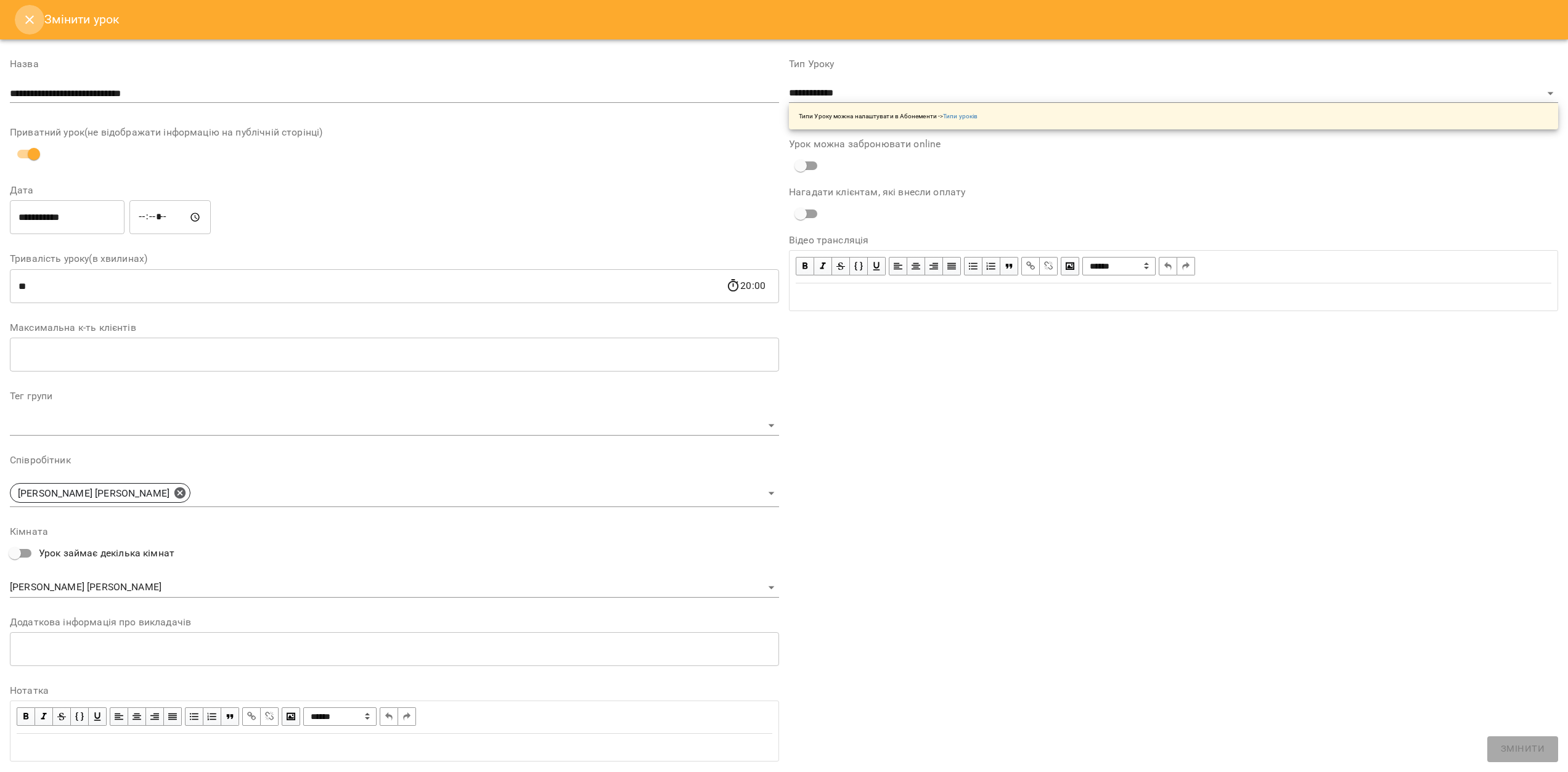
click at [33, 24] on icon "Close" at bounding box center [29, 19] width 15 height 15
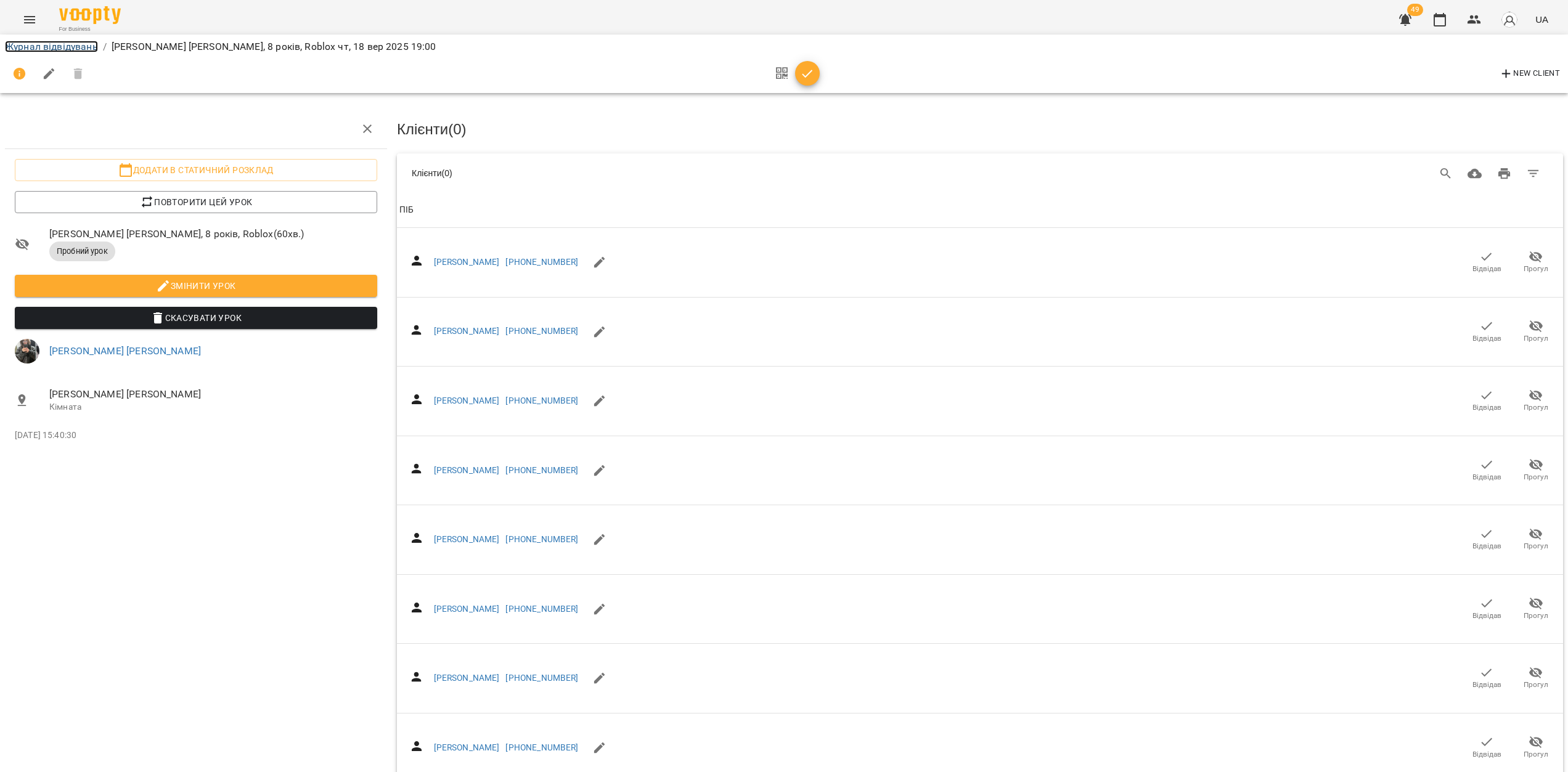
drag, startPoint x: 48, startPoint y: 48, endPoint x: 59, endPoint y: 53, distance: 12.1
click at [47, 48] on link "Журнал відвідувань" at bounding box center [51, 46] width 93 height 12
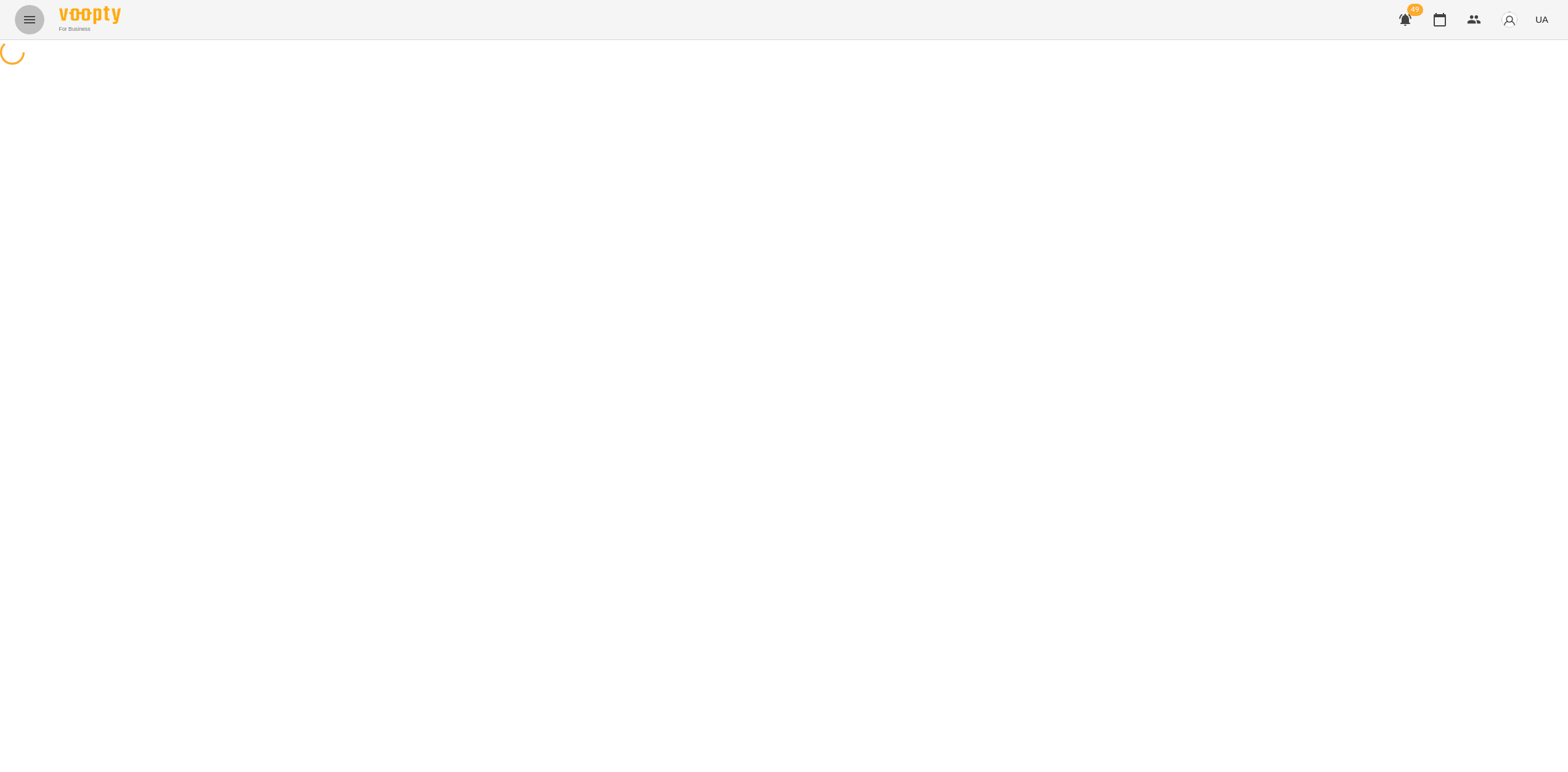
click at [31, 16] on icon "Menu" at bounding box center [30, 20] width 11 height 7
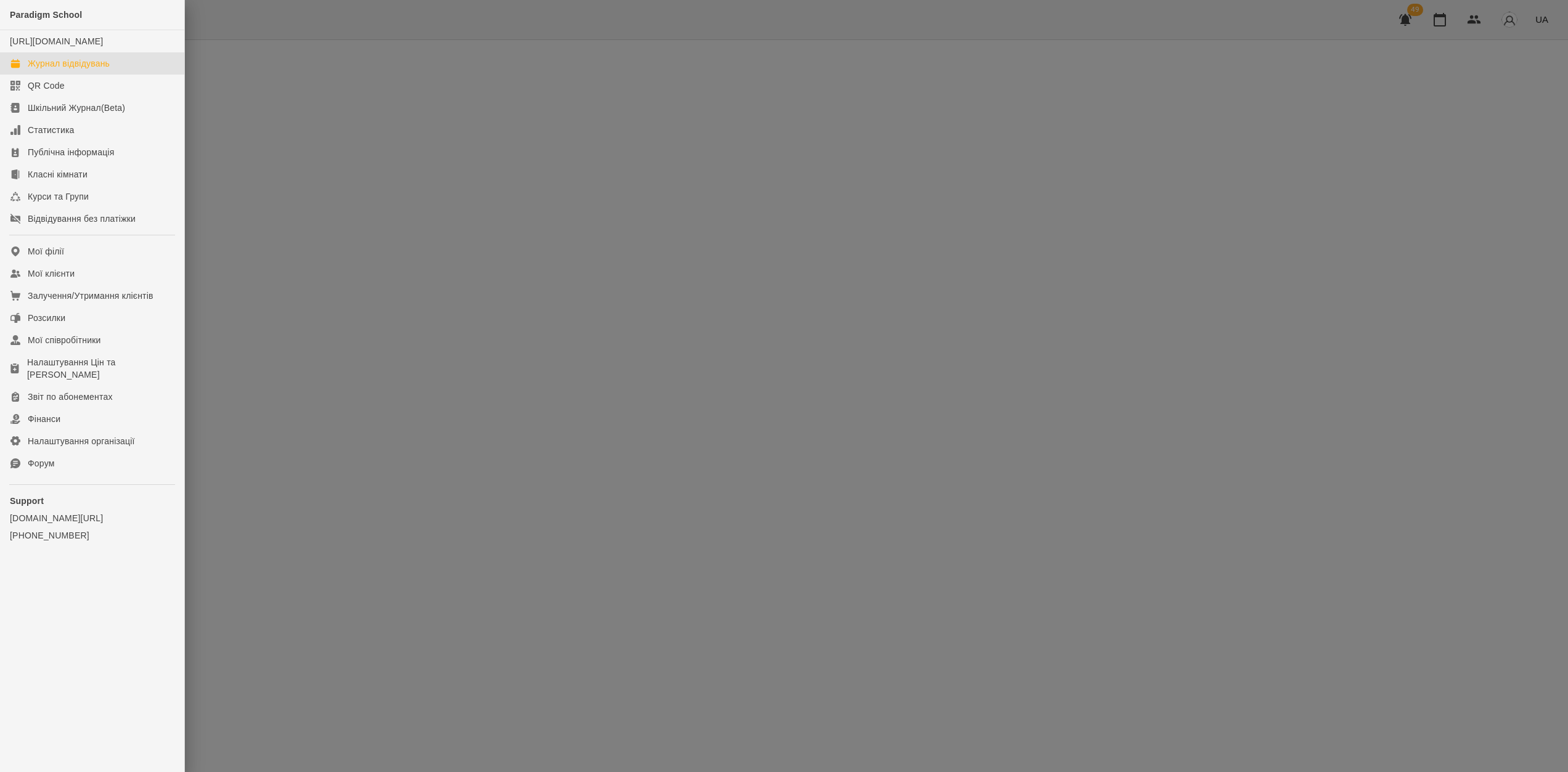
click at [63, 70] on div "Журнал відвідувань" at bounding box center [69, 63] width 82 height 12
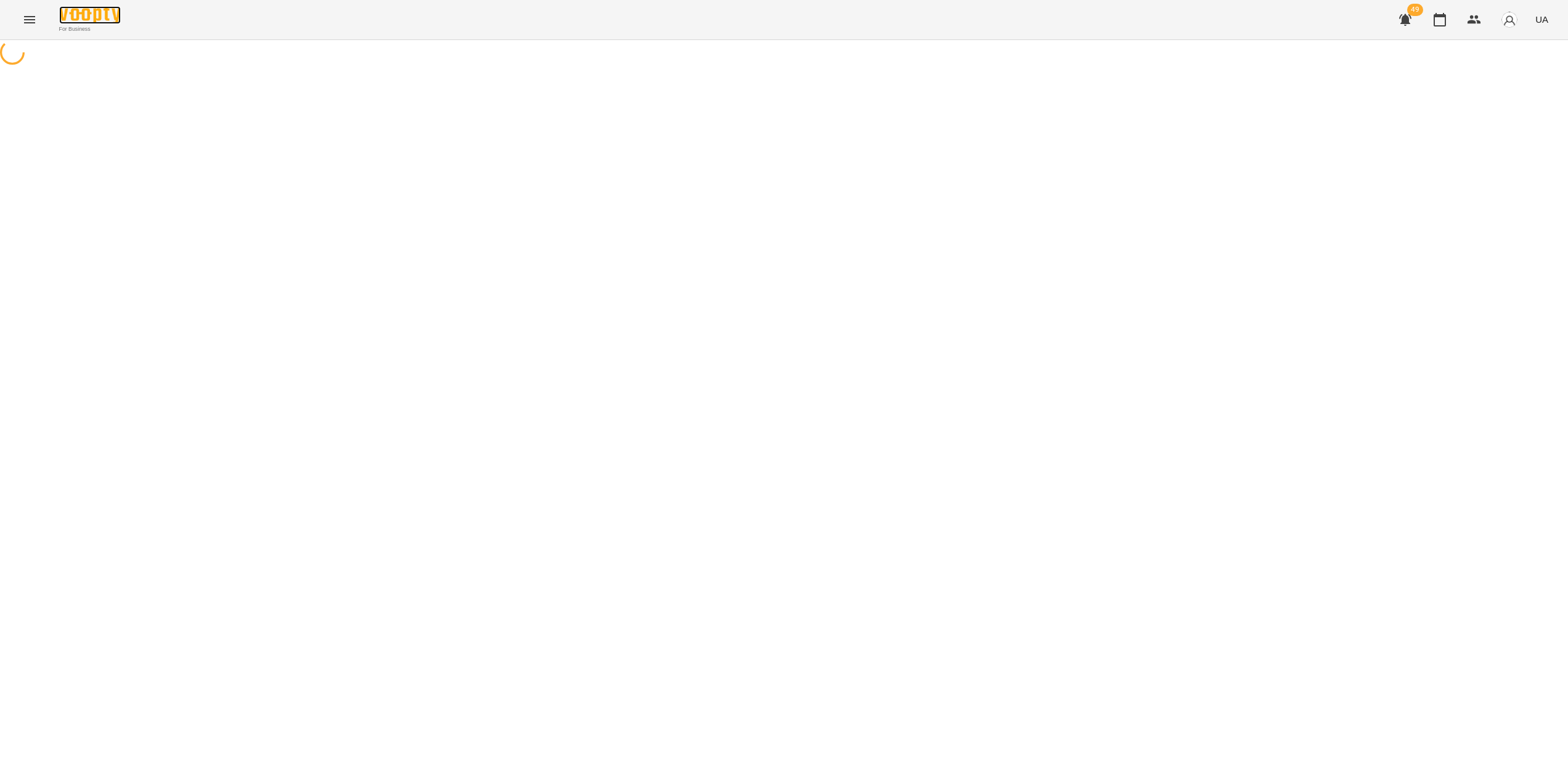
click at [88, 17] on img at bounding box center [89, 15] width 62 height 18
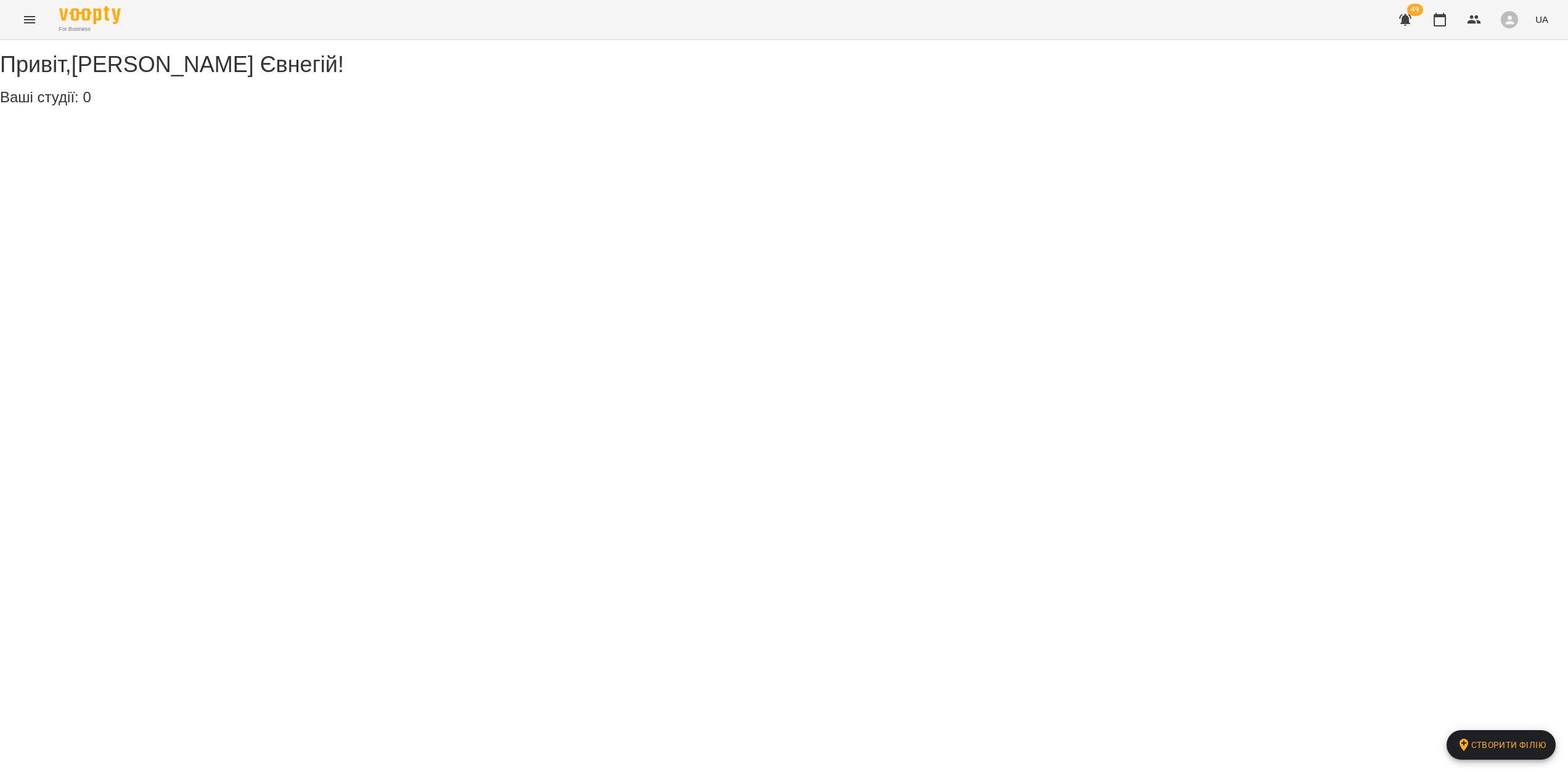
click at [451, 111] on div "Привіт , Васильченко Євнегій ! Ваші студії: 0 Створити філію" at bounding box center [784, 75] width 1568 height 72
click at [67, 130] on h3 "Paradigm School" at bounding box center [48, 125] width 81 height 11
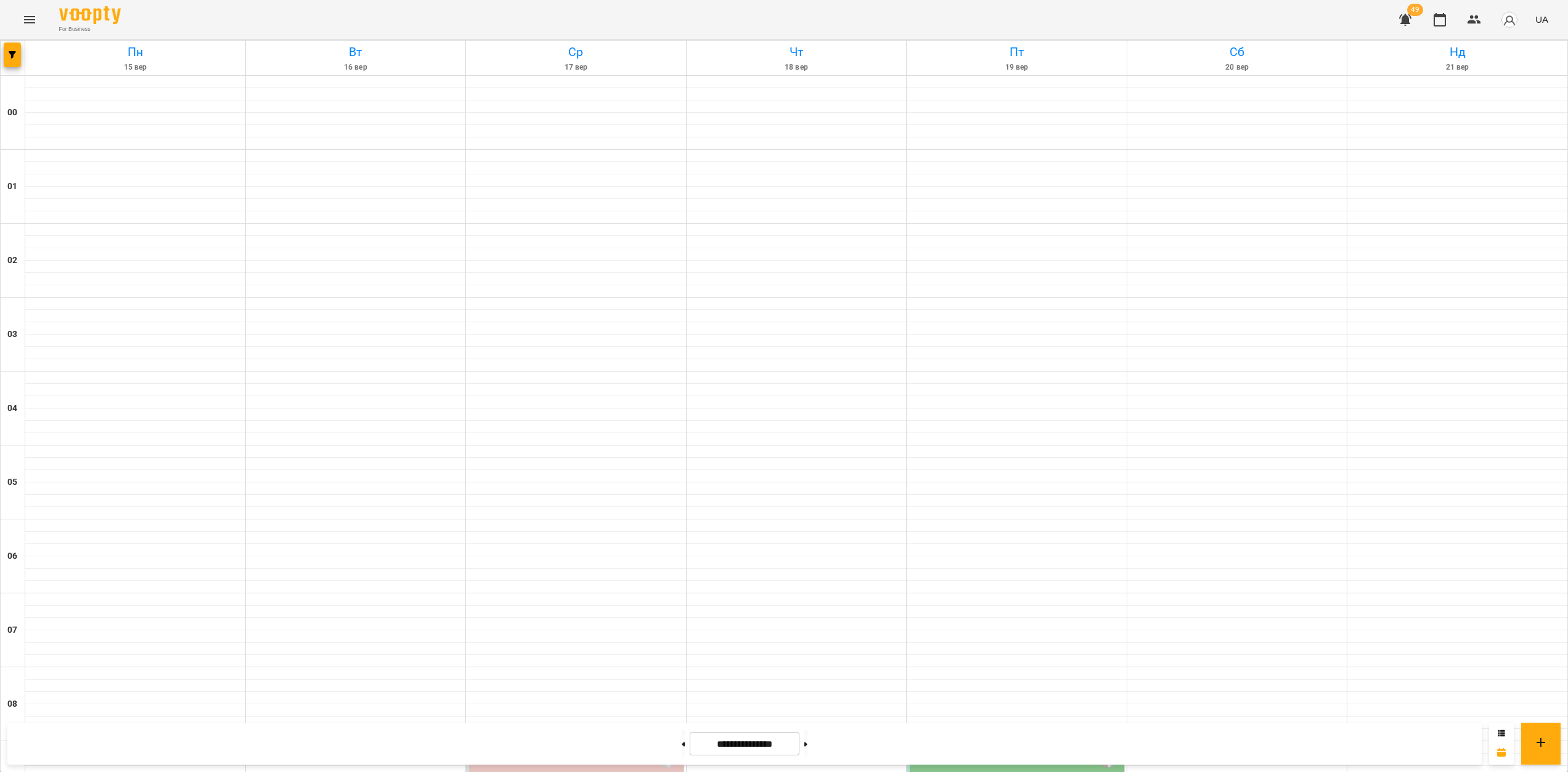
scroll to position [1134, 0]
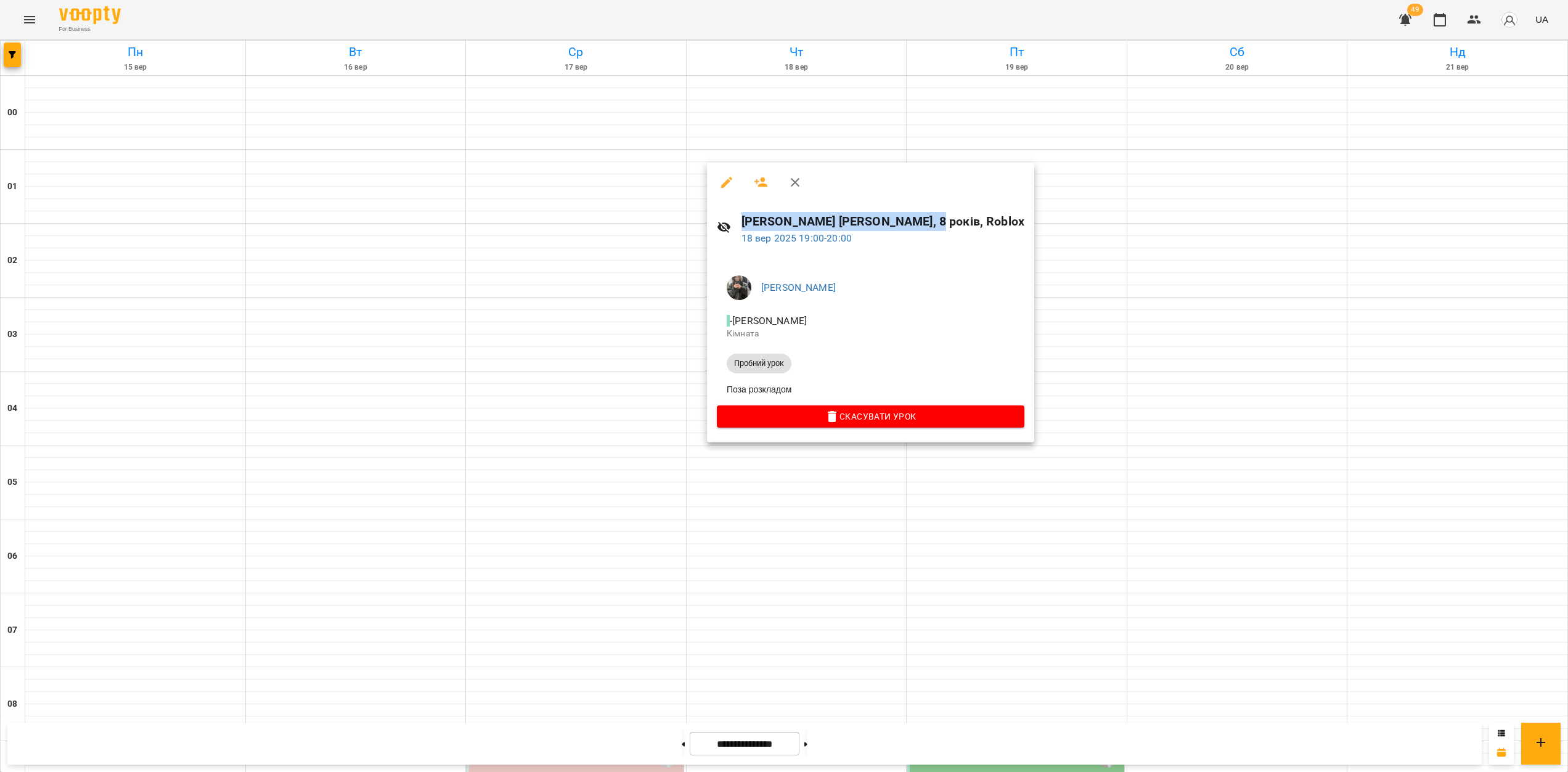
drag, startPoint x: 918, startPoint y: 220, endPoint x: 733, endPoint y: 214, distance: 185.1
click at [733, 214] on div "[PERSON_NAME] [PERSON_NAME], 8 років, Roblox [DATE] 19:00 - 20:00" at bounding box center [870, 229] width 327 height 54
click at [893, 248] on div "[PERSON_NAME] [PERSON_NAME], 8 років, Roblox [DATE] 19:00 - 20:00" at bounding box center [870, 229] width 327 height 54
click at [727, 187] on icon "button" at bounding box center [727, 182] width 15 height 15
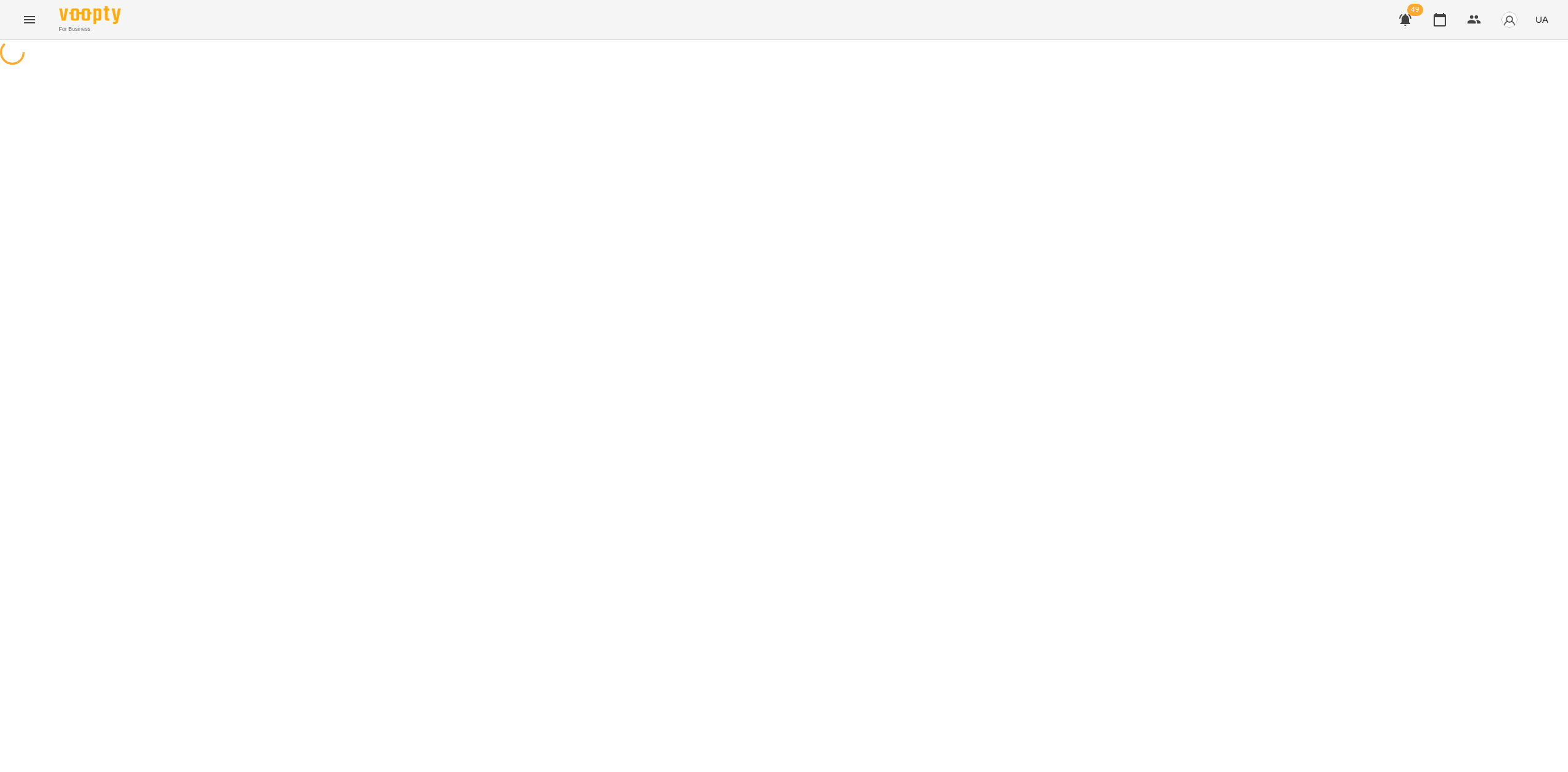
select select "**********"
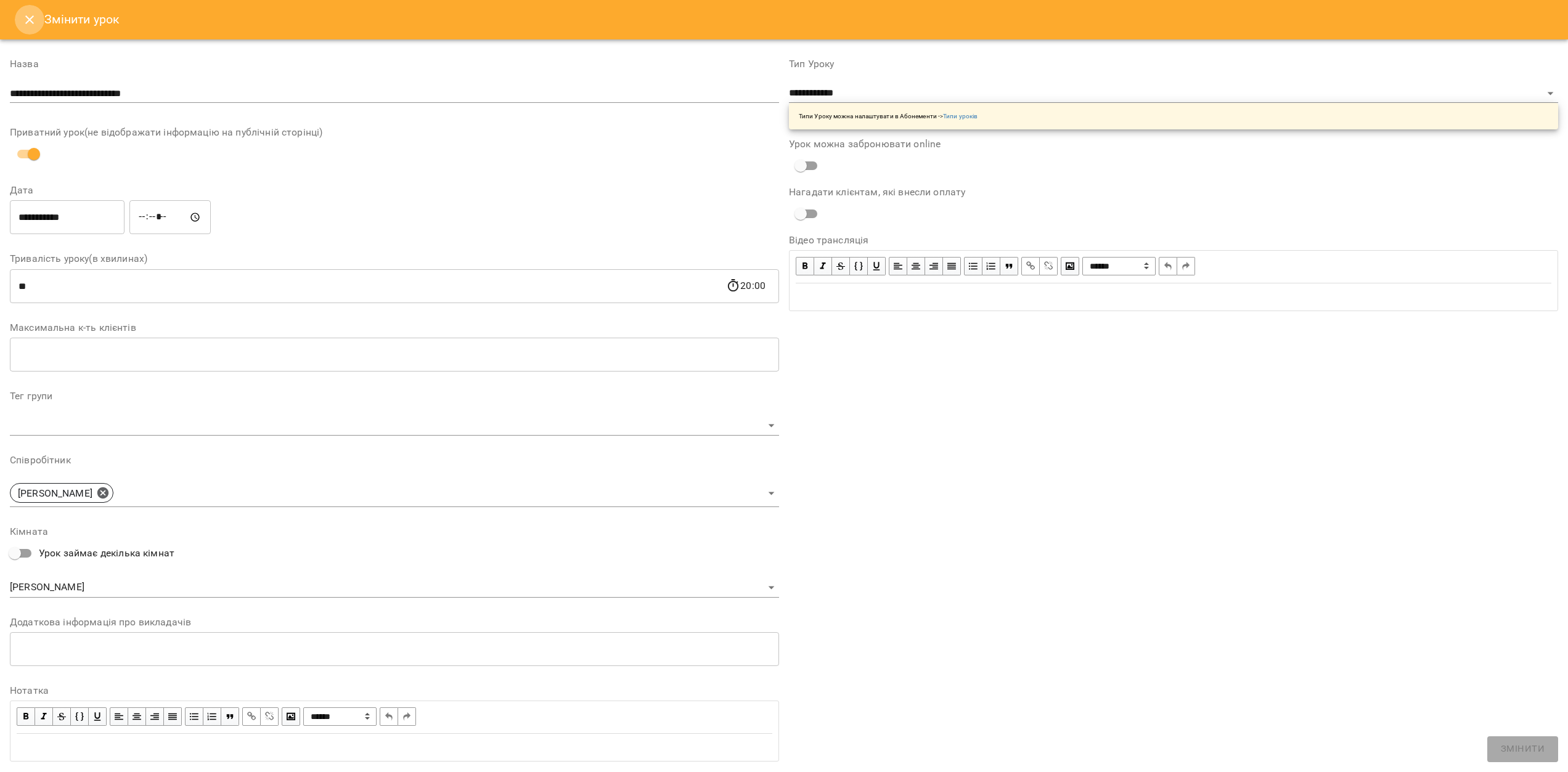
click at [26, 16] on icon "Close" at bounding box center [30, 20] width 9 height 9
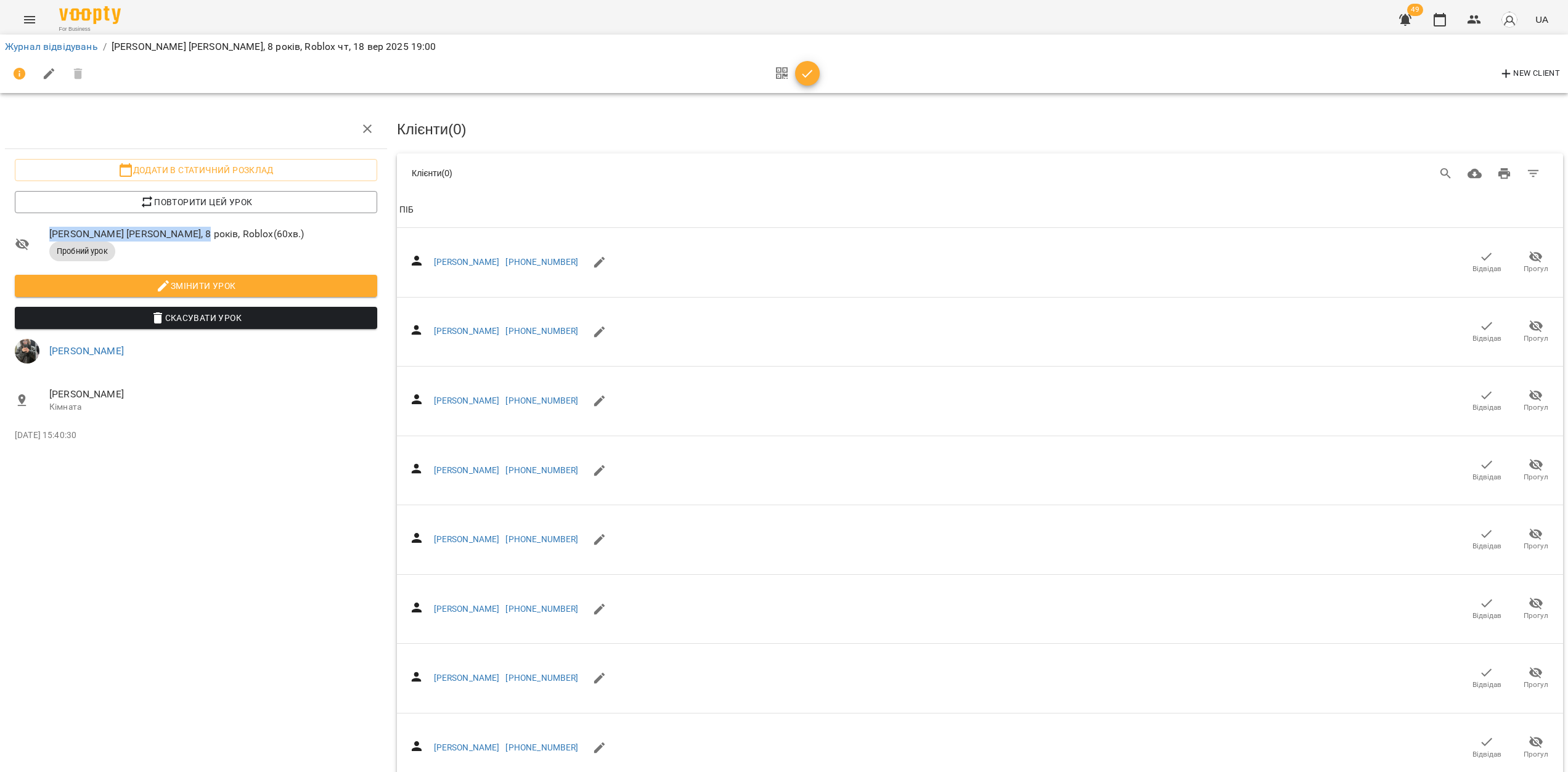
drag, startPoint x: 182, startPoint y: 235, endPoint x: 35, endPoint y: 237, distance: 147.0
click at [35, 237] on li "[PERSON_NAME] [PERSON_NAME], 8 років, Roblox ( 60 хв. ) Пробний урок" at bounding box center [196, 244] width 382 height 52
click at [97, 231] on span "[PERSON_NAME] [PERSON_NAME], 8 років, Roblox ( 60 хв. )" at bounding box center [213, 234] width 328 height 15
click at [98, 231] on span "[PERSON_NAME] [PERSON_NAME], 8 років, Roblox ( 60 хв. )" at bounding box center [213, 234] width 328 height 15
click at [97, 231] on span "[PERSON_NAME] [PERSON_NAME], 8 років, Roblox ( 60 хв. )" at bounding box center [213, 234] width 328 height 15
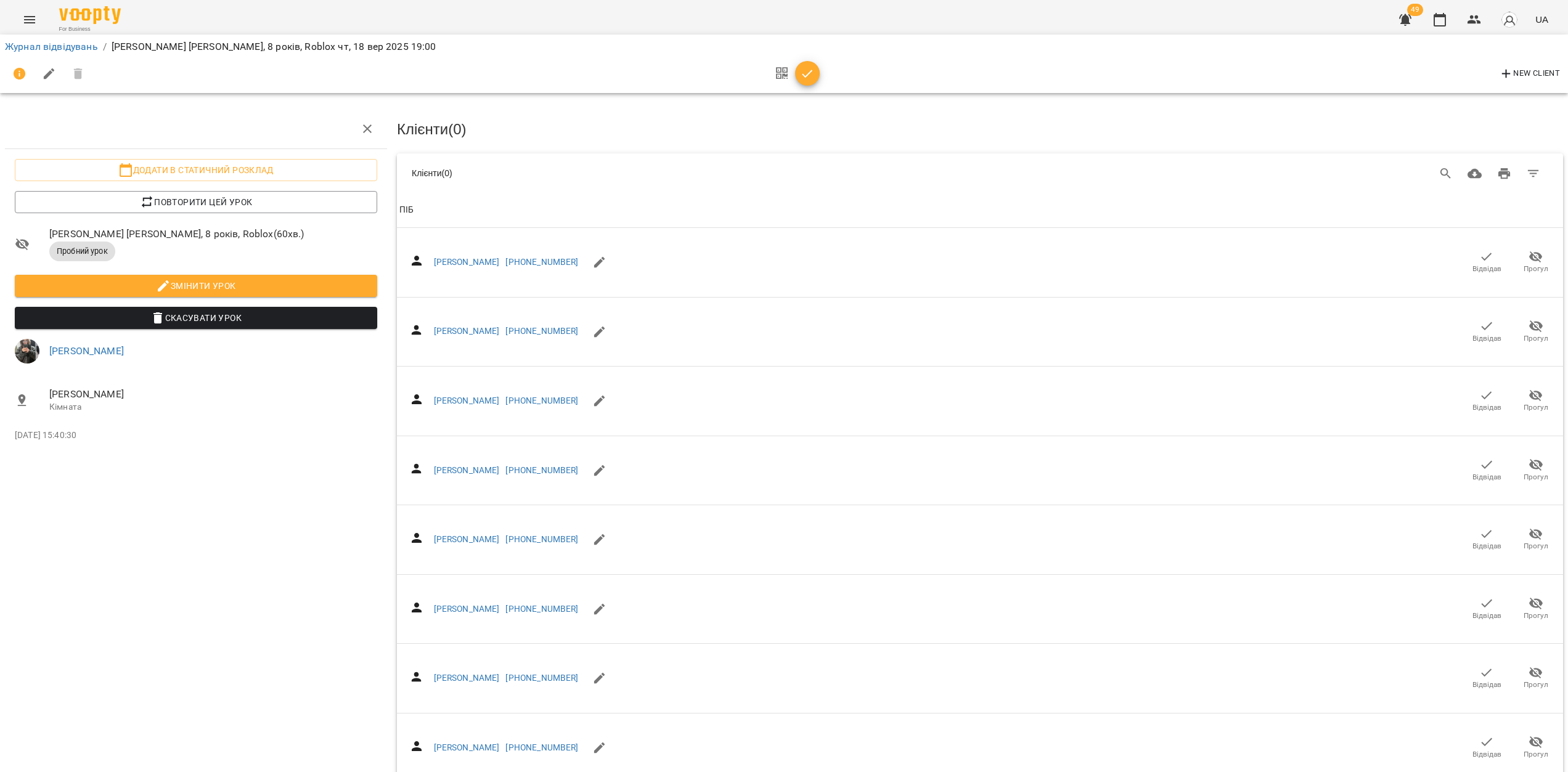
click at [165, 231] on span "[PERSON_NAME] [PERSON_NAME], 8 років, Roblox ( 60 хв. )" at bounding box center [213, 234] width 328 height 15
click at [172, 234] on span "[PERSON_NAME] [PERSON_NAME], 8 років, Roblox ( 60 хв. )" at bounding box center [213, 234] width 328 height 15
drag, startPoint x: 182, startPoint y: 233, endPoint x: 42, endPoint y: 236, distance: 140.0
click at [42, 236] on li "[PERSON_NAME] [PERSON_NAME], 8 років, Roblox ( 60 хв. ) Пробний урок" at bounding box center [196, 244] width 382 height 52
click at [54, 48] on link "Журнал відвідувань" at bounding box center [51, 46] width 93 height 12
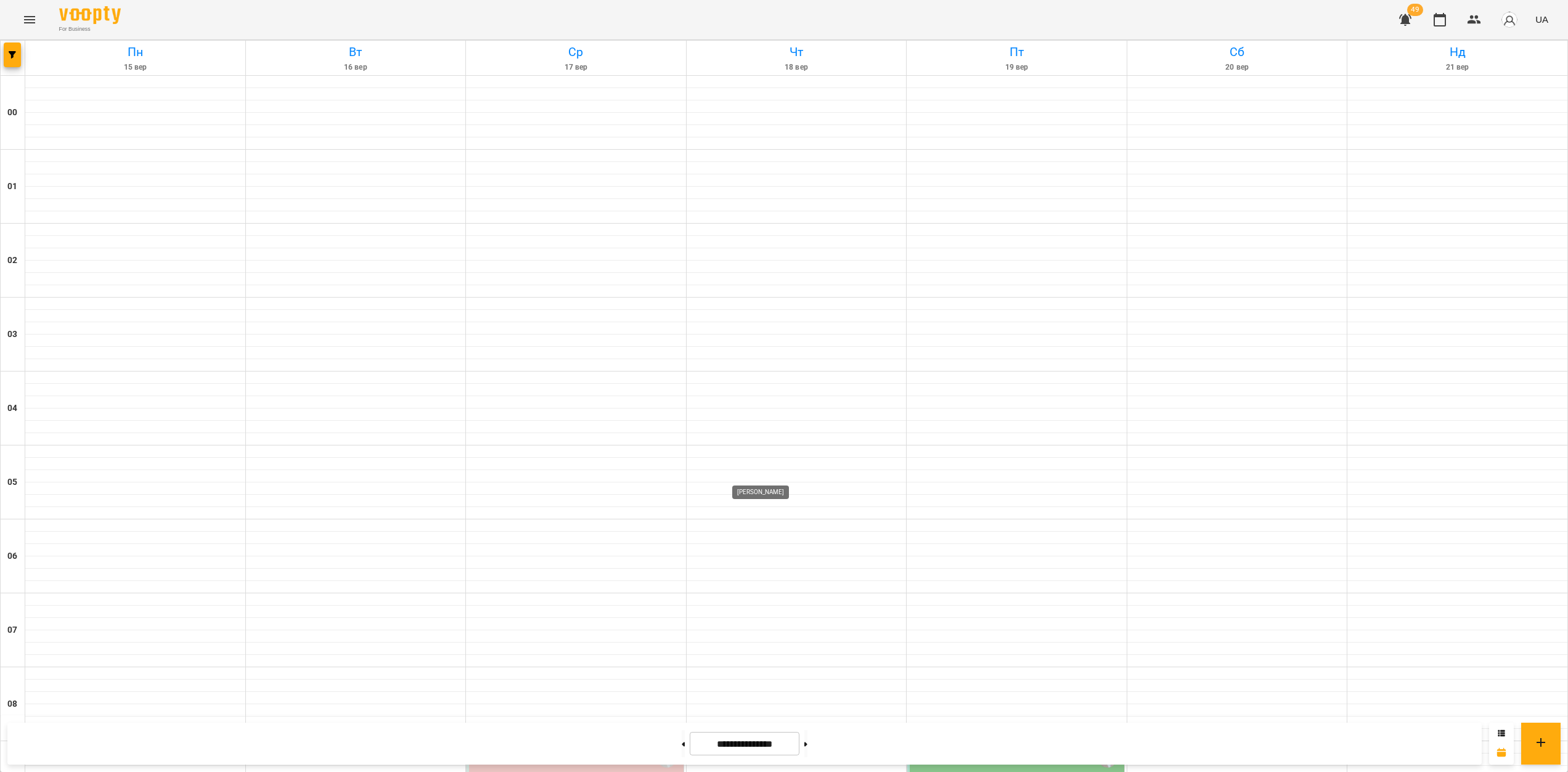
scroll to position [852, 0]
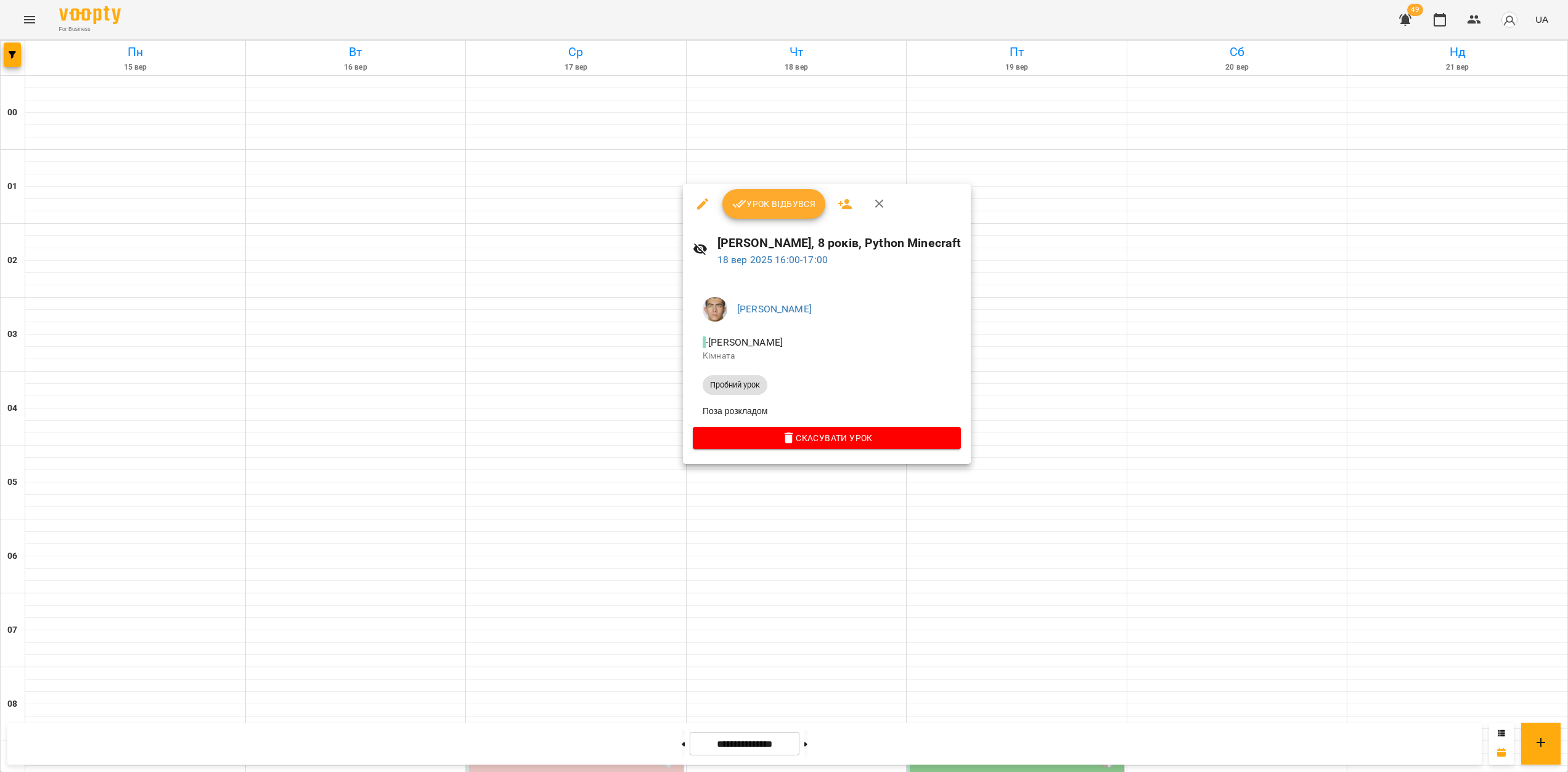
click at [747, 558] on div at bounding box center [784, 386] width 1568 height 772
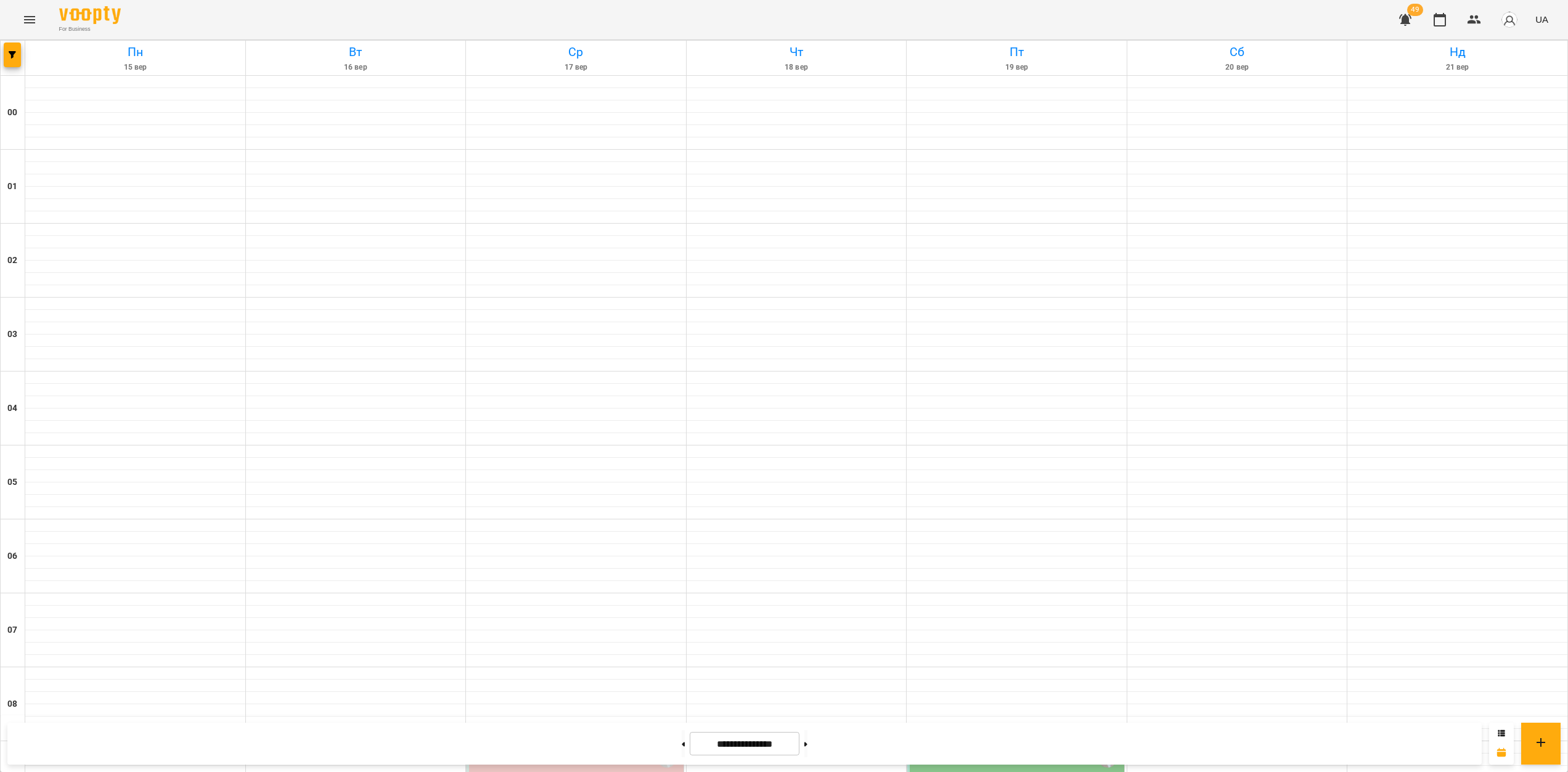
scroll to position [1113, 0]
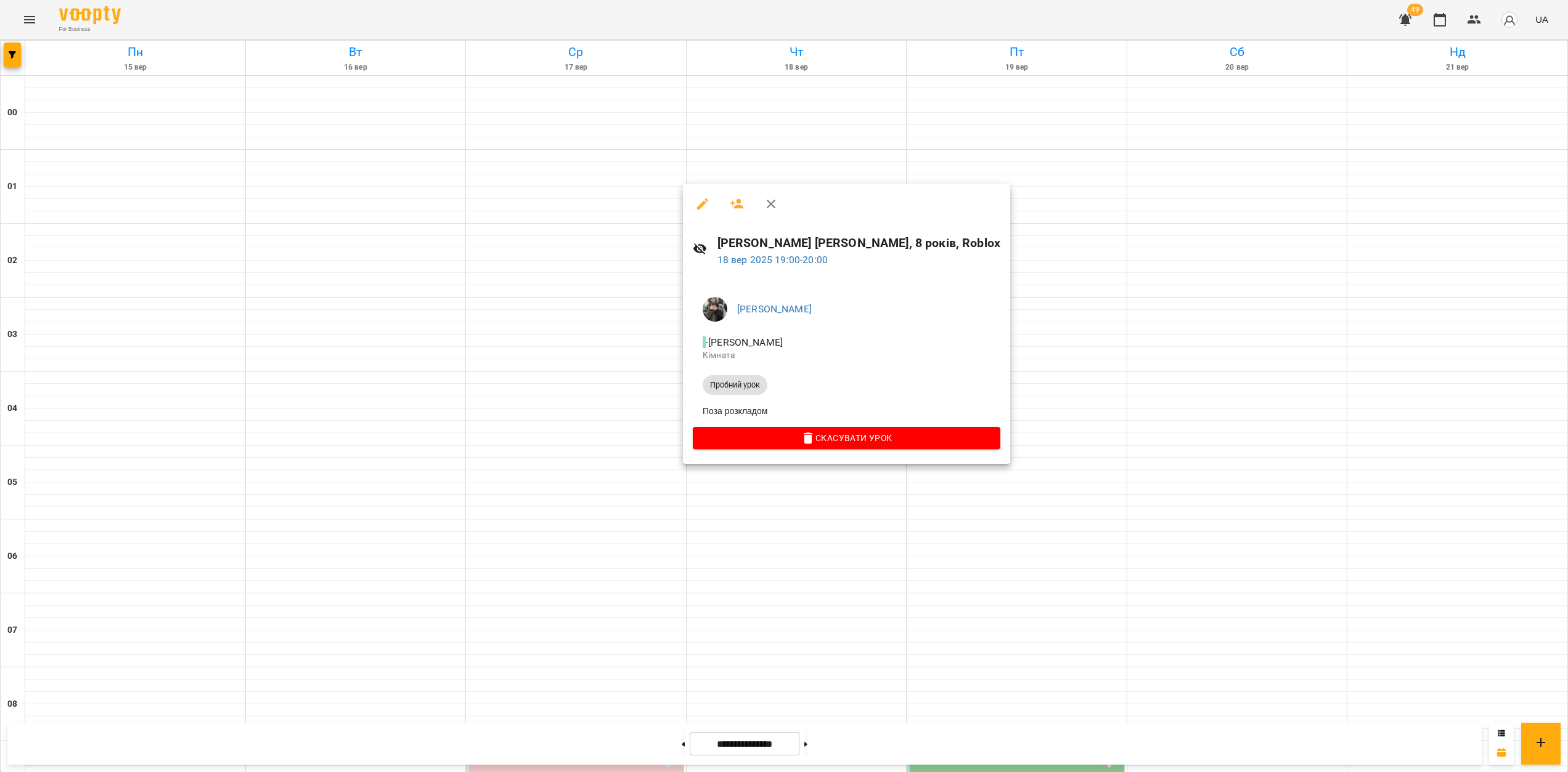
click at [844, 534] on div at bounding box center [784, 386] width 1568 height 772
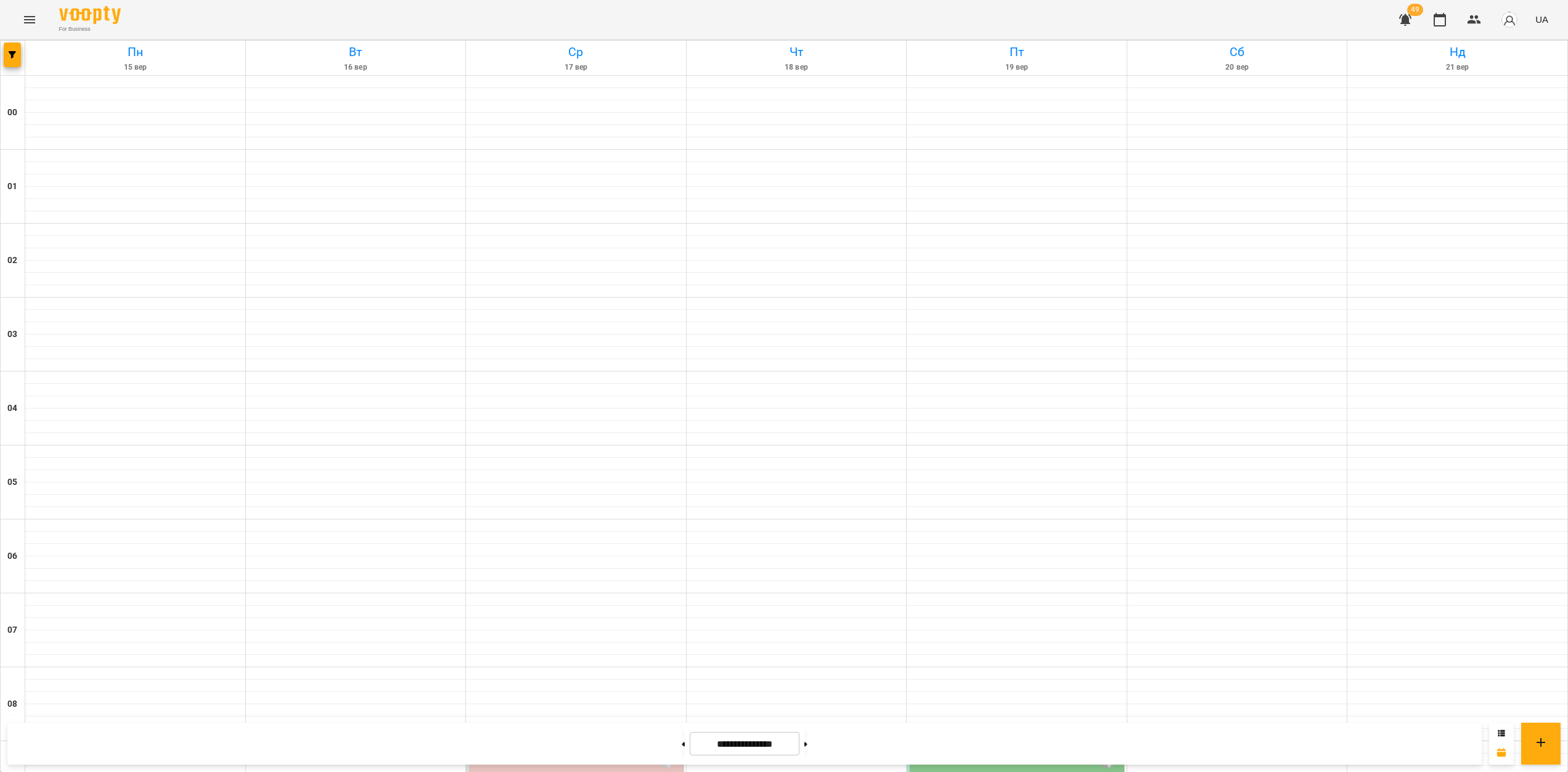
scroll to position [854, 0]
click at [807, 740] on button at bounding box center [806, 744] width 3 height 27
type input "**********"
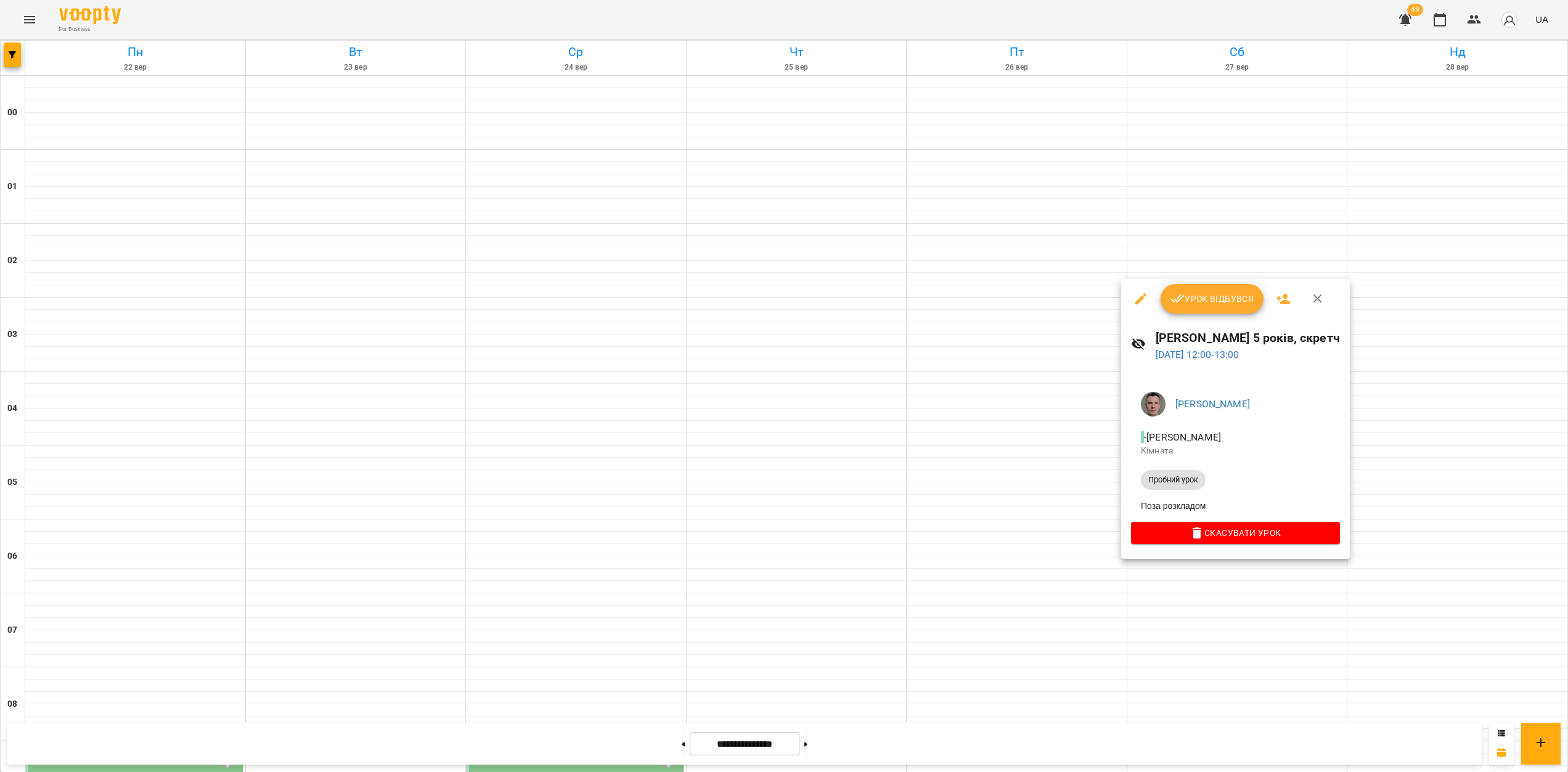
click at [1149, 600] on div at bounding box center [784, 386] width 1568 height 772
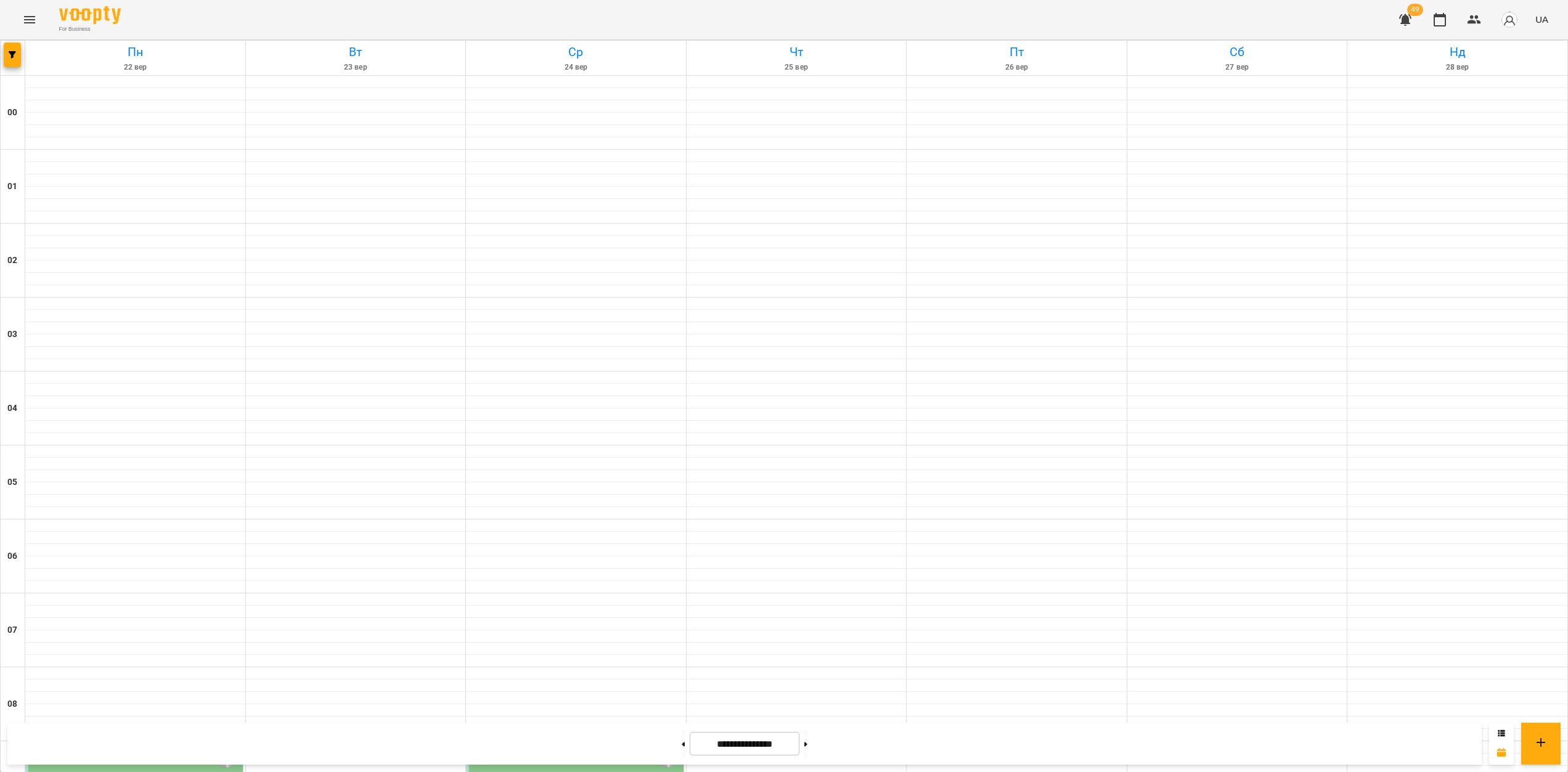
scroll to position [898, 0]
click at [7, 60] on button "button" at bounding box center [12, 55] width 17 height 25
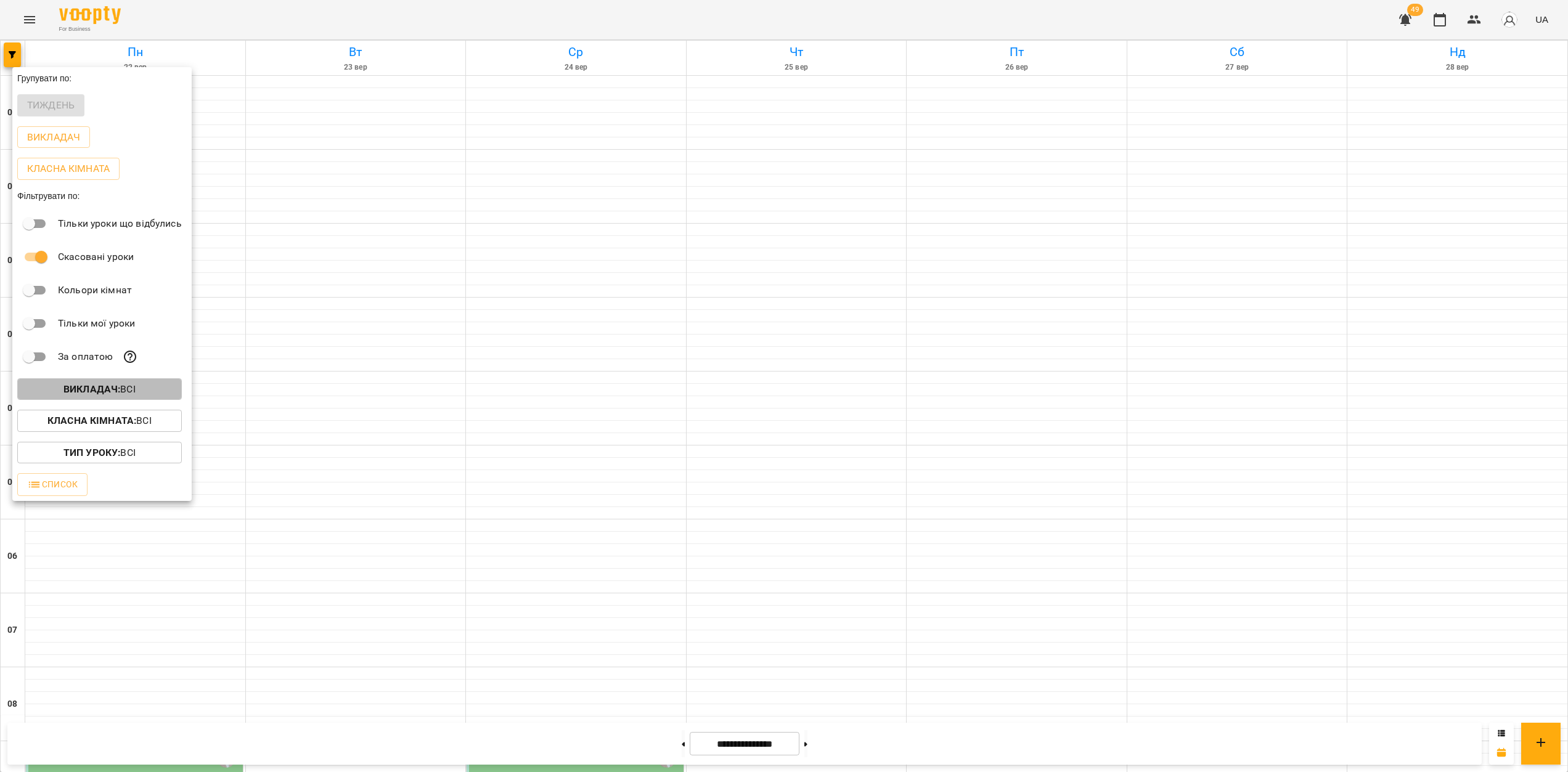
click at [87, 395] on b "Викладач :" at bounding box center [92, 389] width 57 height 12
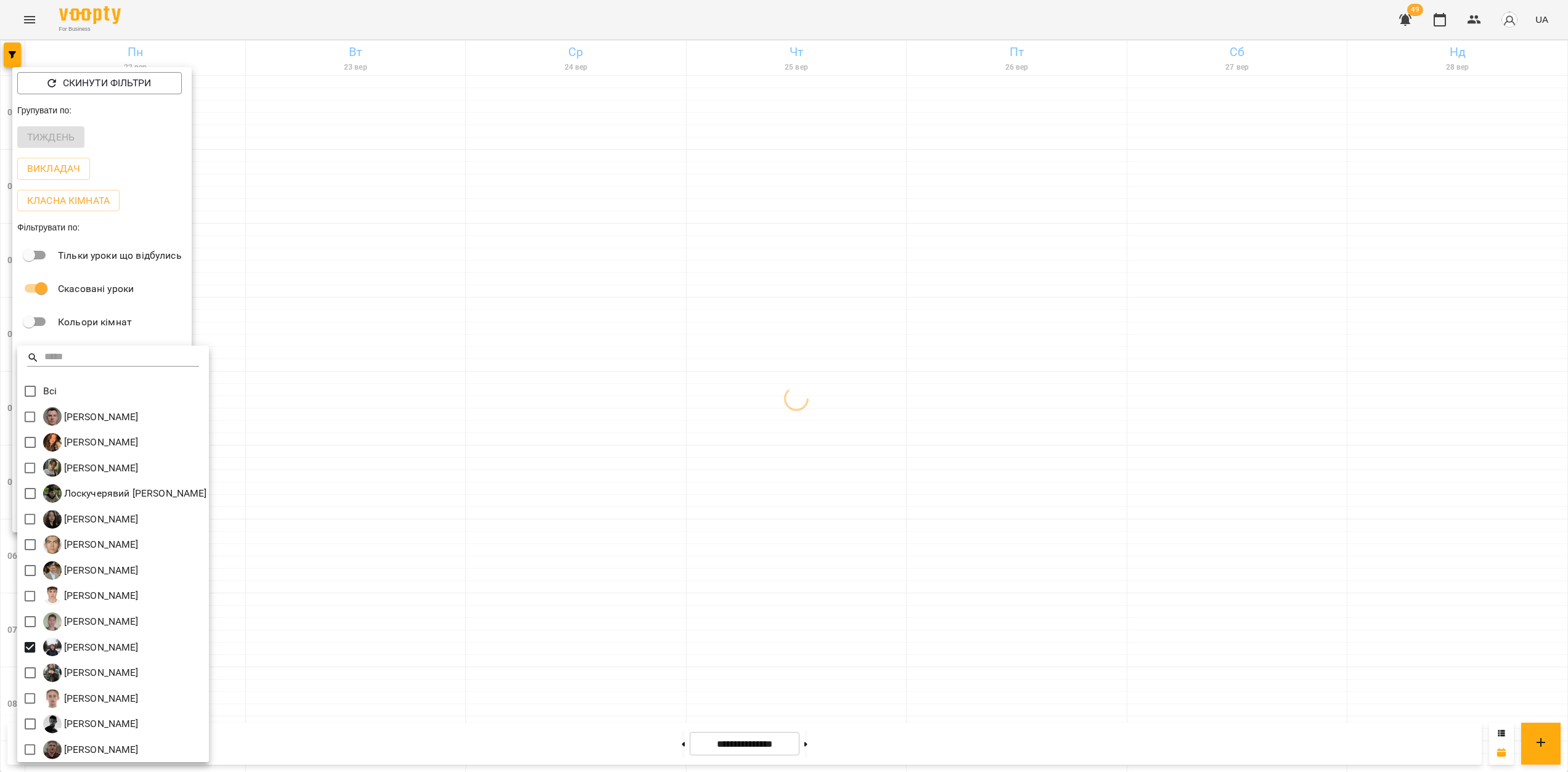
click at [979, 587] on div at bounding box center [784, 386] width 1568 height 772
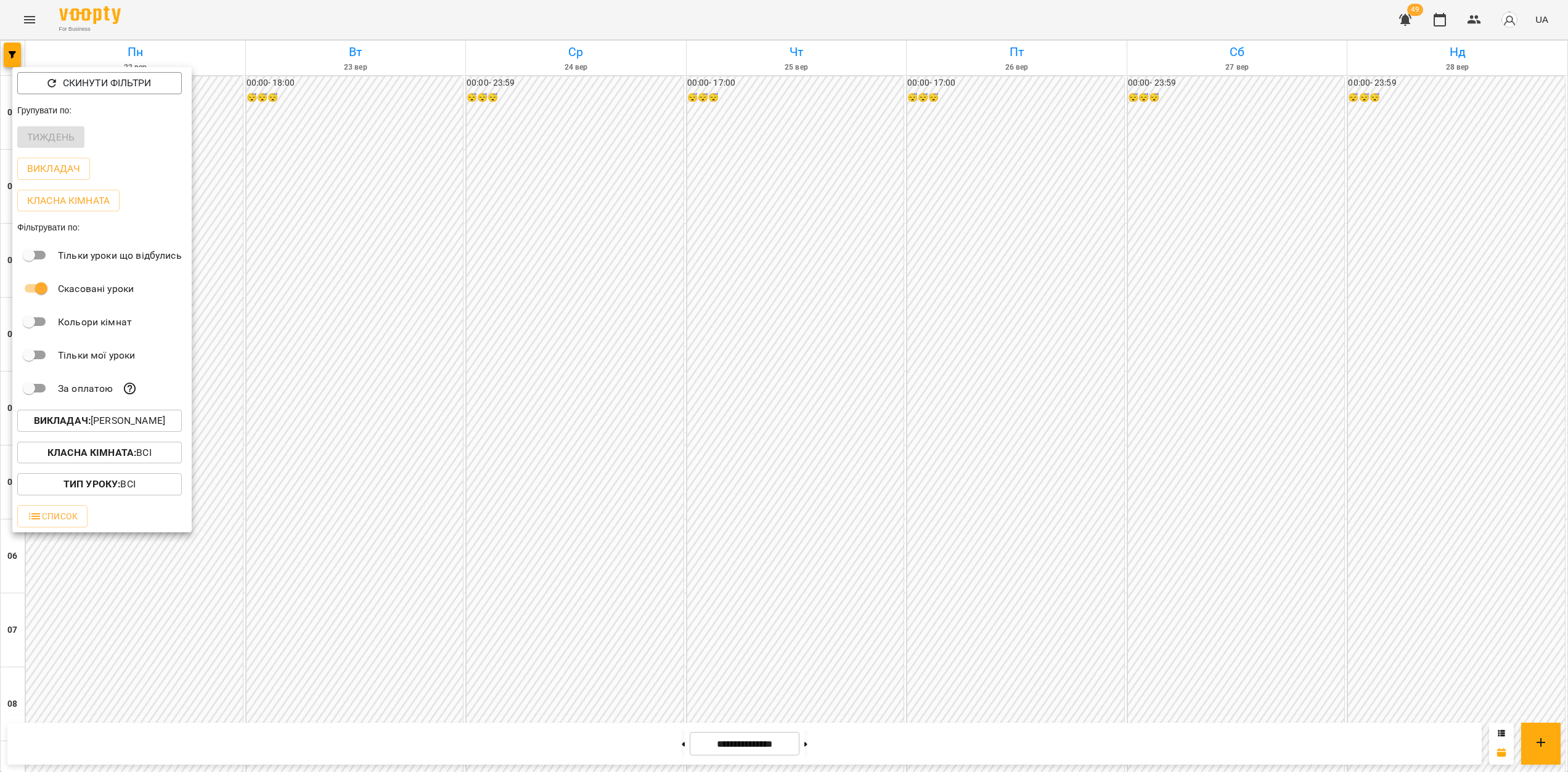
click at [910, 509] on div at bounding box center [784, 386] width 1568 height 772
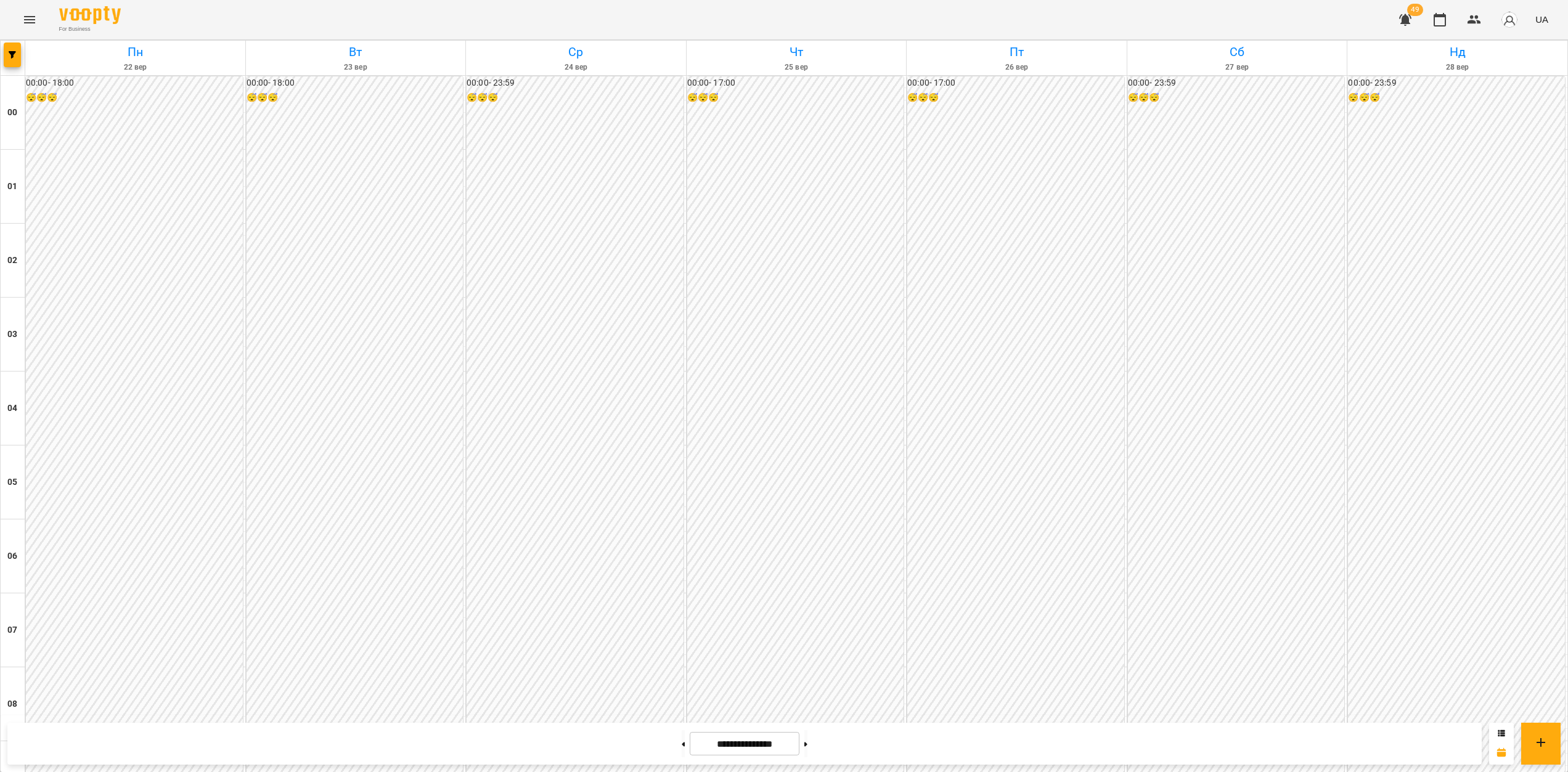
scroll to position [1037, 0]
click at [14, 55] on icon "button" at bounding box center [12, 55] width 7 height 7
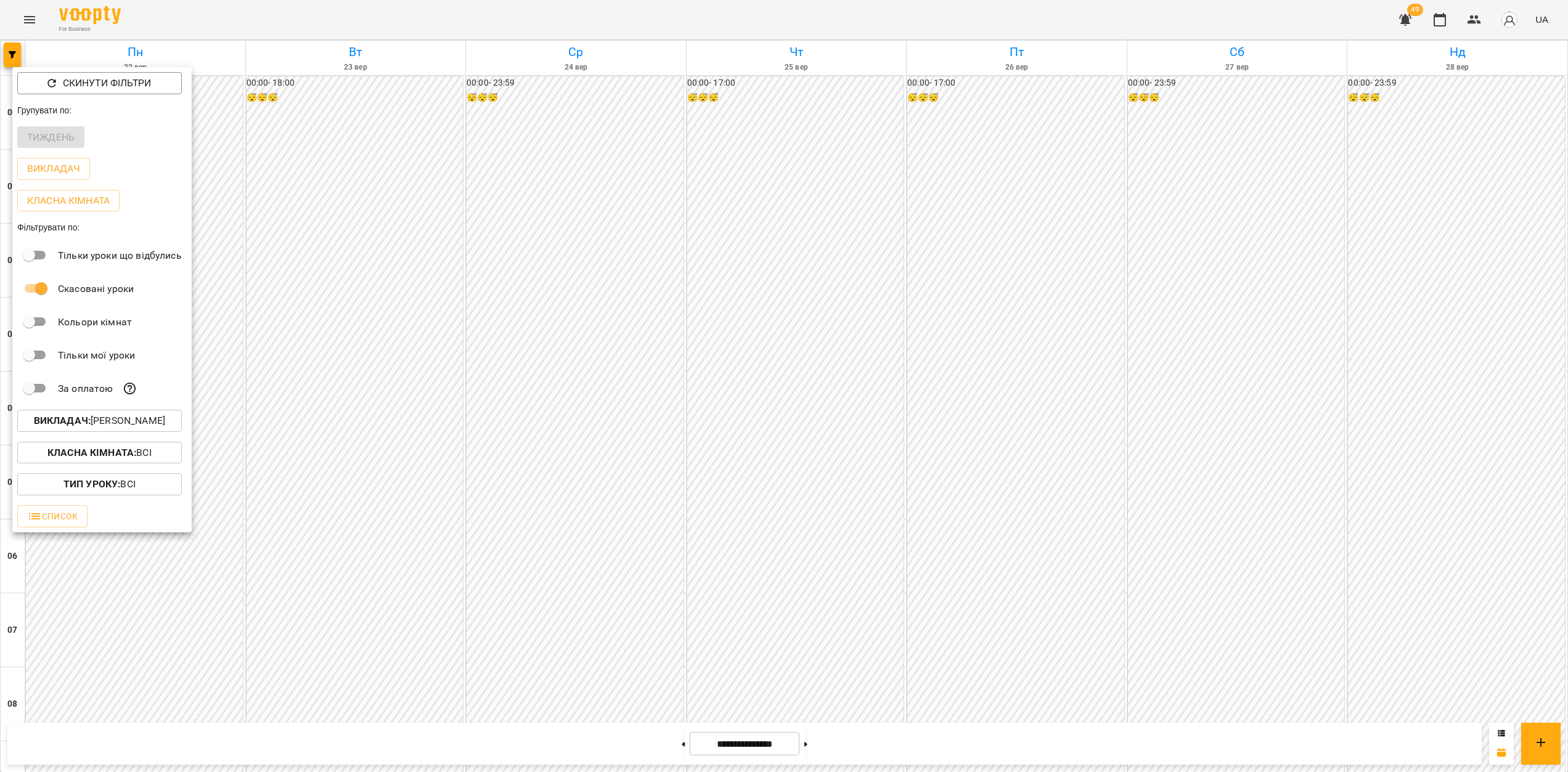
click at [111, 421] on p "Викладач : [PERSON_NAME]" at bounding box center [99, 421] width 131 height 15
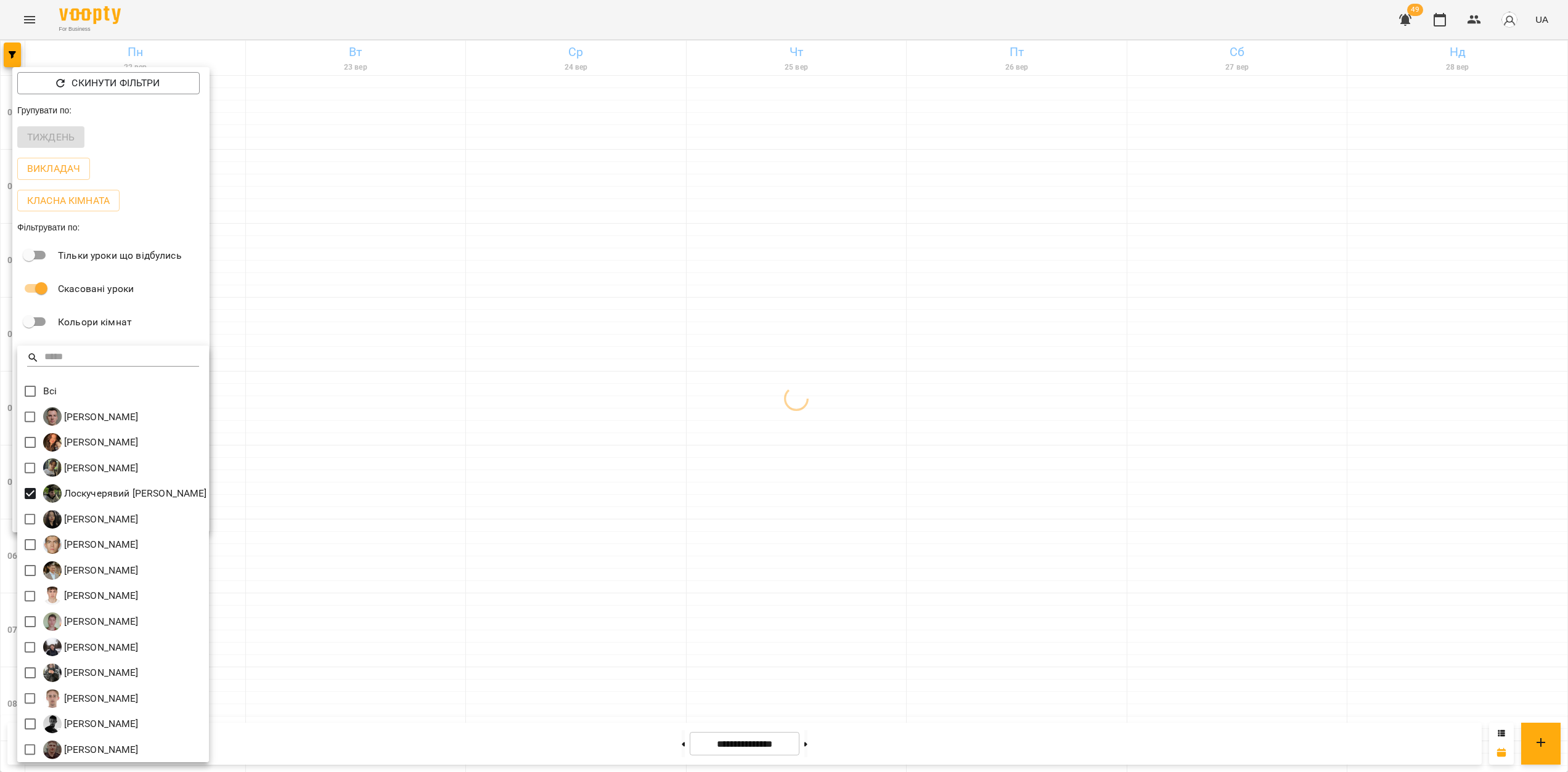
click at [781, 448] on div at bounding box center [784, 386] width 1568 height 772
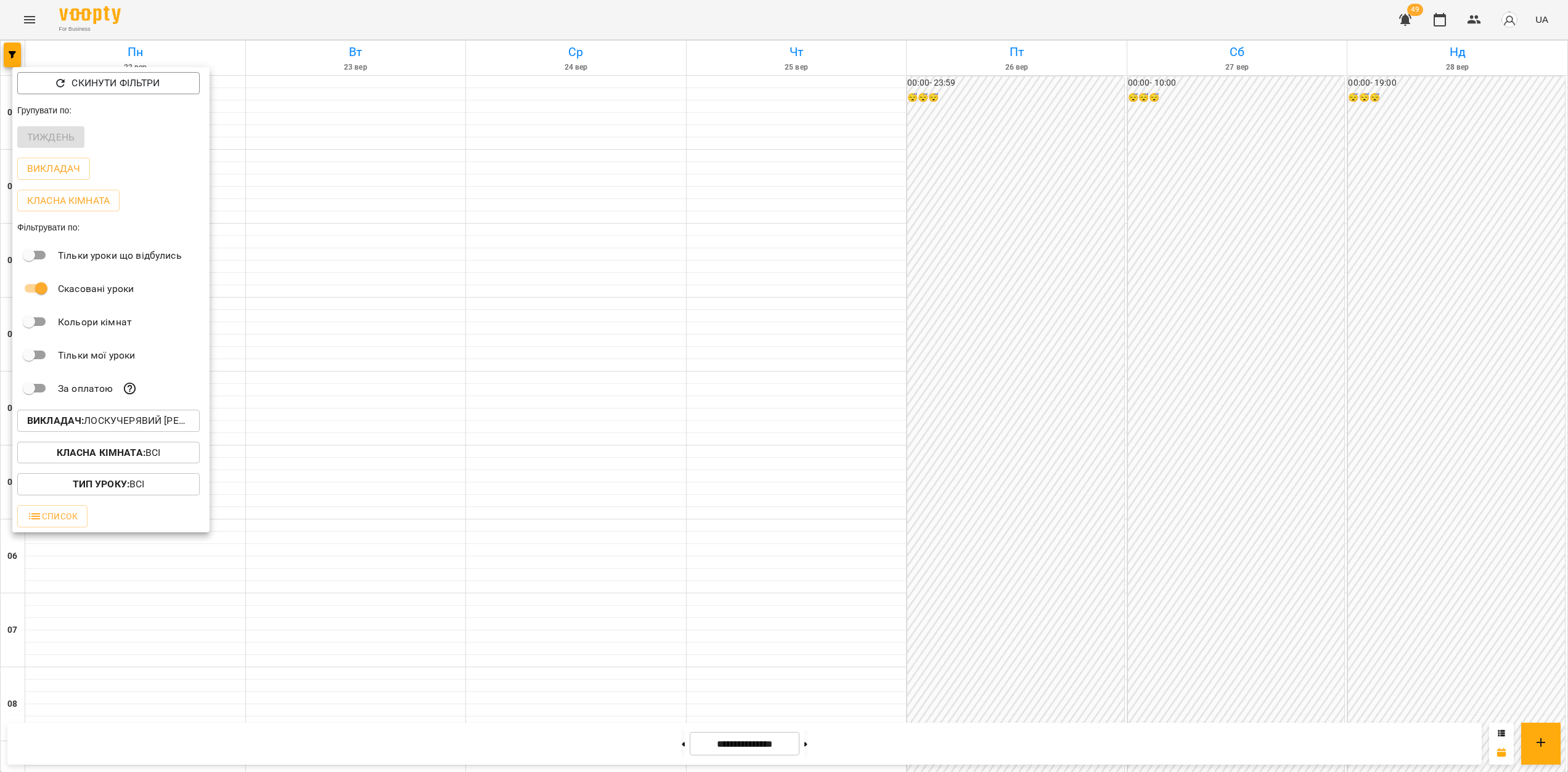
click at [879, 373] on div at bounding box center [784, 386] width 1568 height 772
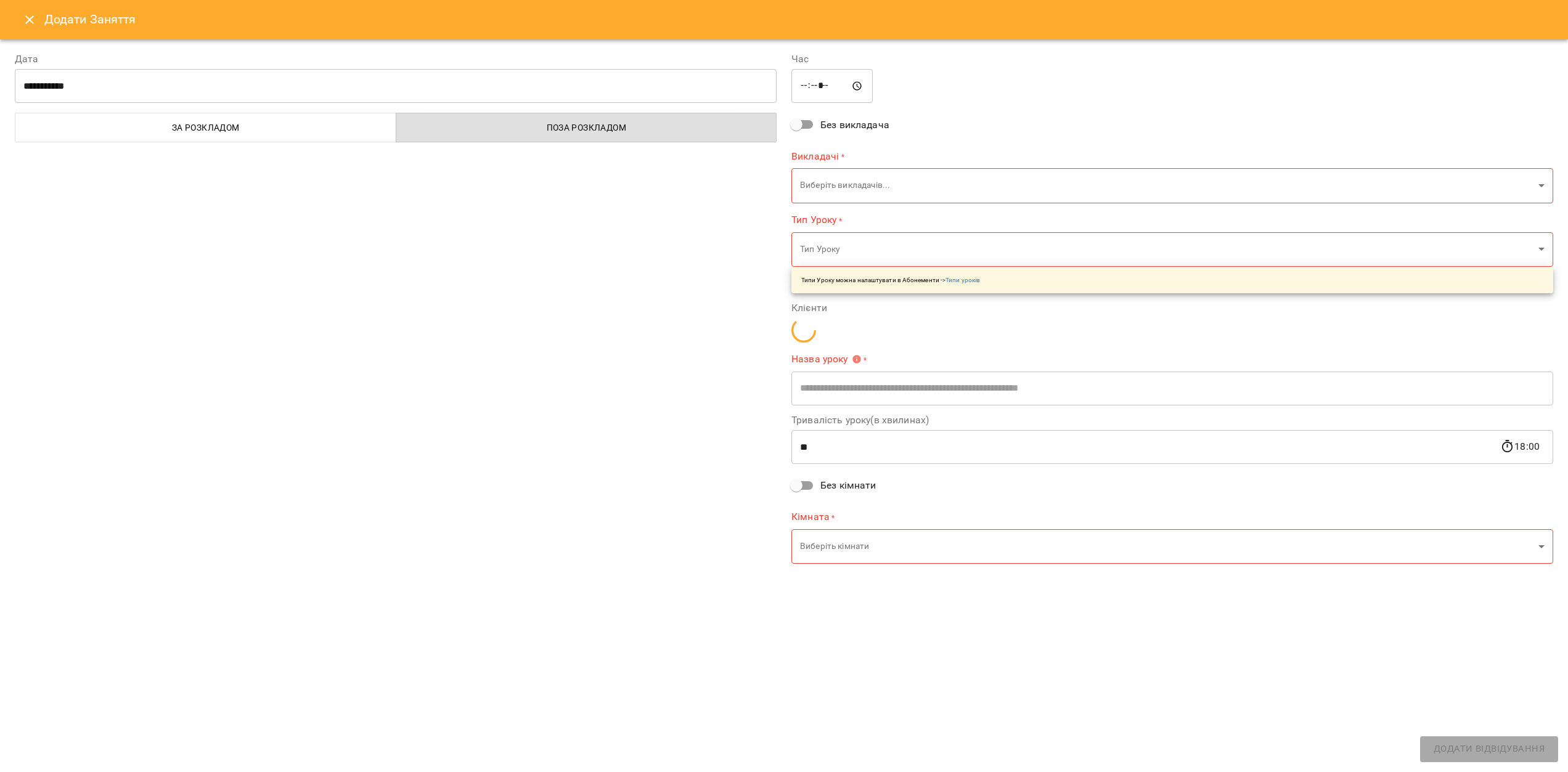
type input "**********"
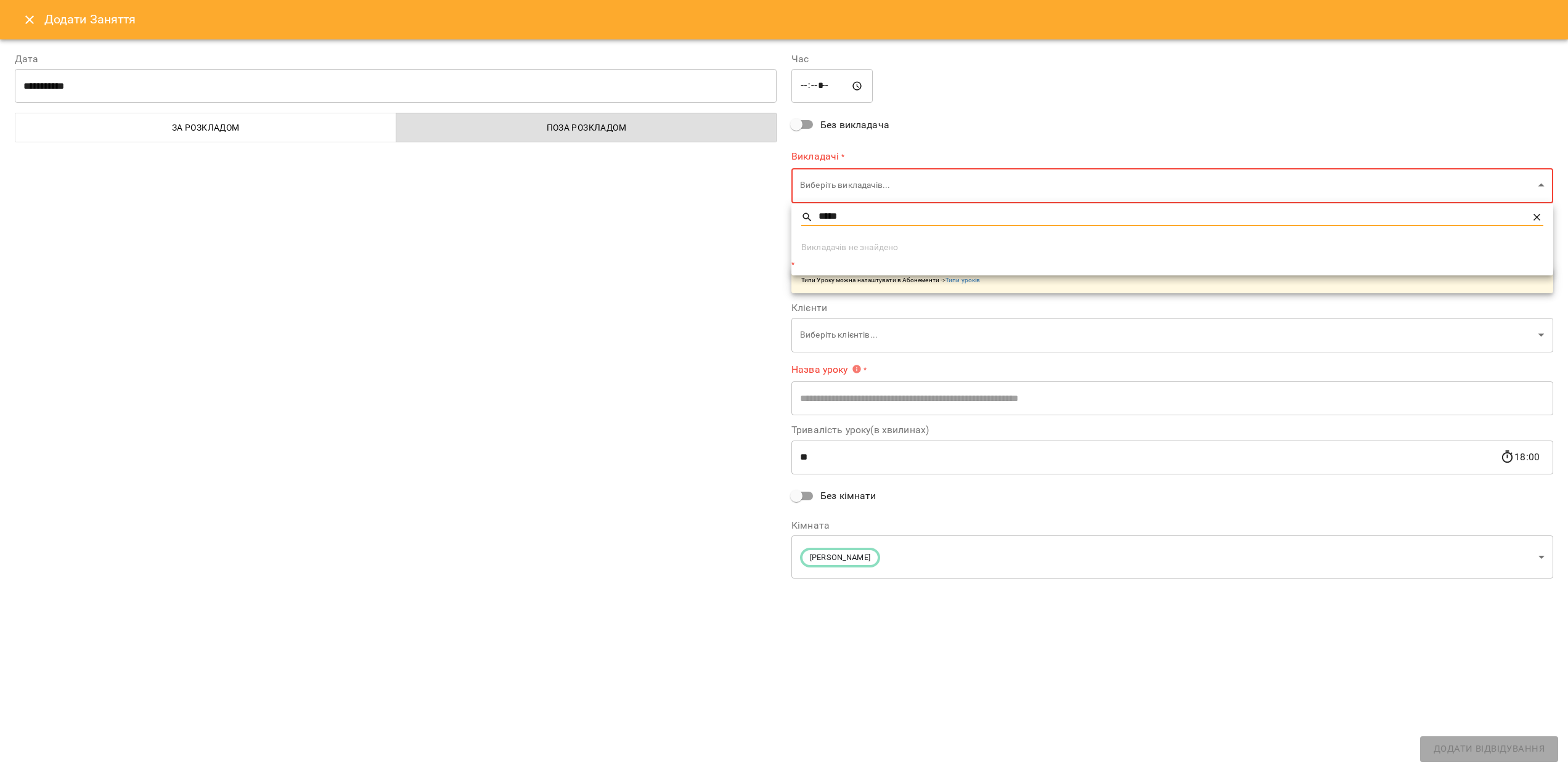
click at [840, 211] on input "*****" at bounding box center [1173, 217] width 708 height 18
type input "*****"
click at [678, 311] on div at bounding box center [784, 386] width 1568 height 772
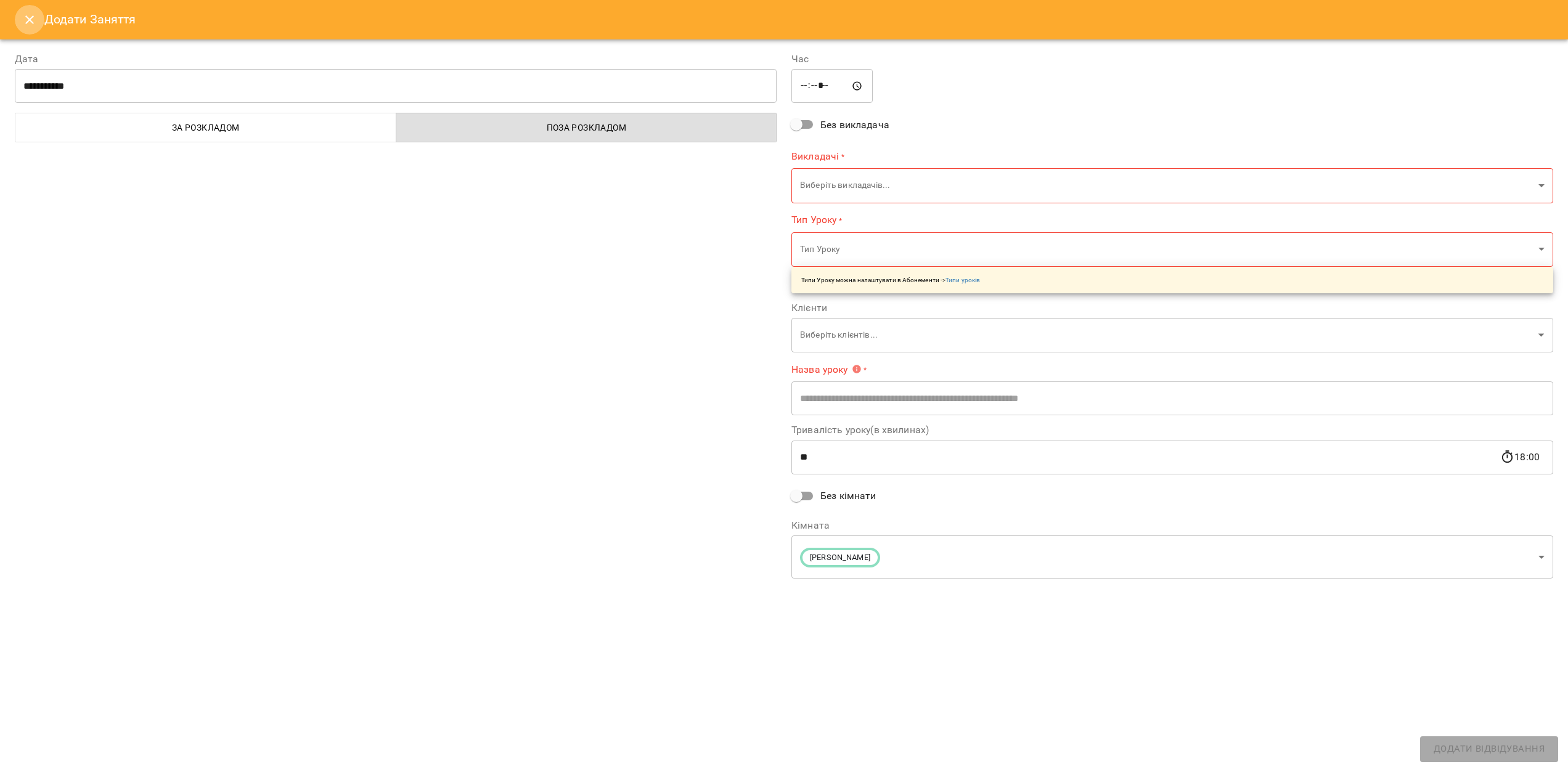
click at [36, 12] on icon "Close" at bounding box center [29, 19] width 15 height 15
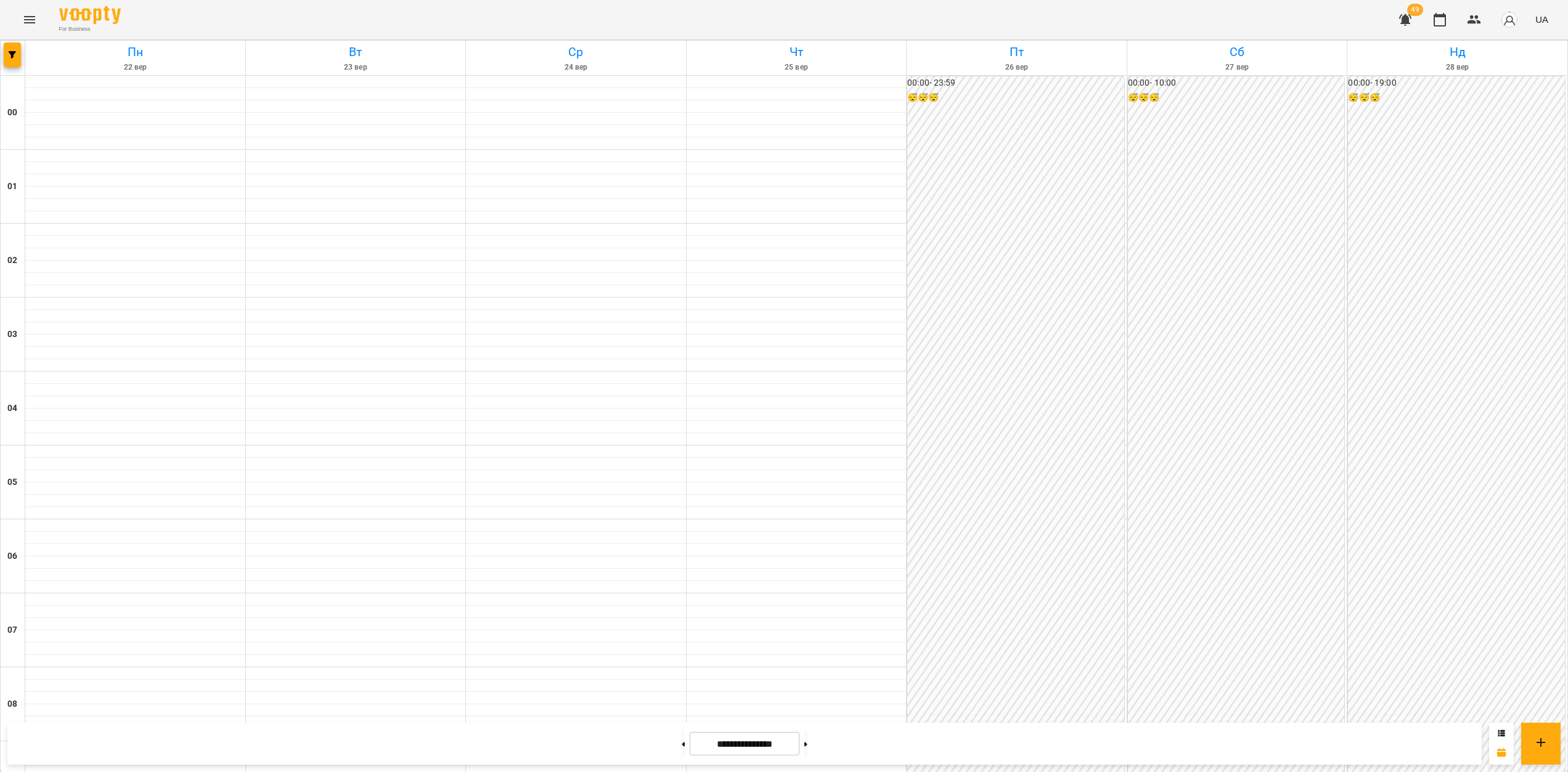
scroll to position [619, 0]
click at [17, 53] on span "button" at bounding box center [12, 55] width 17 height 7
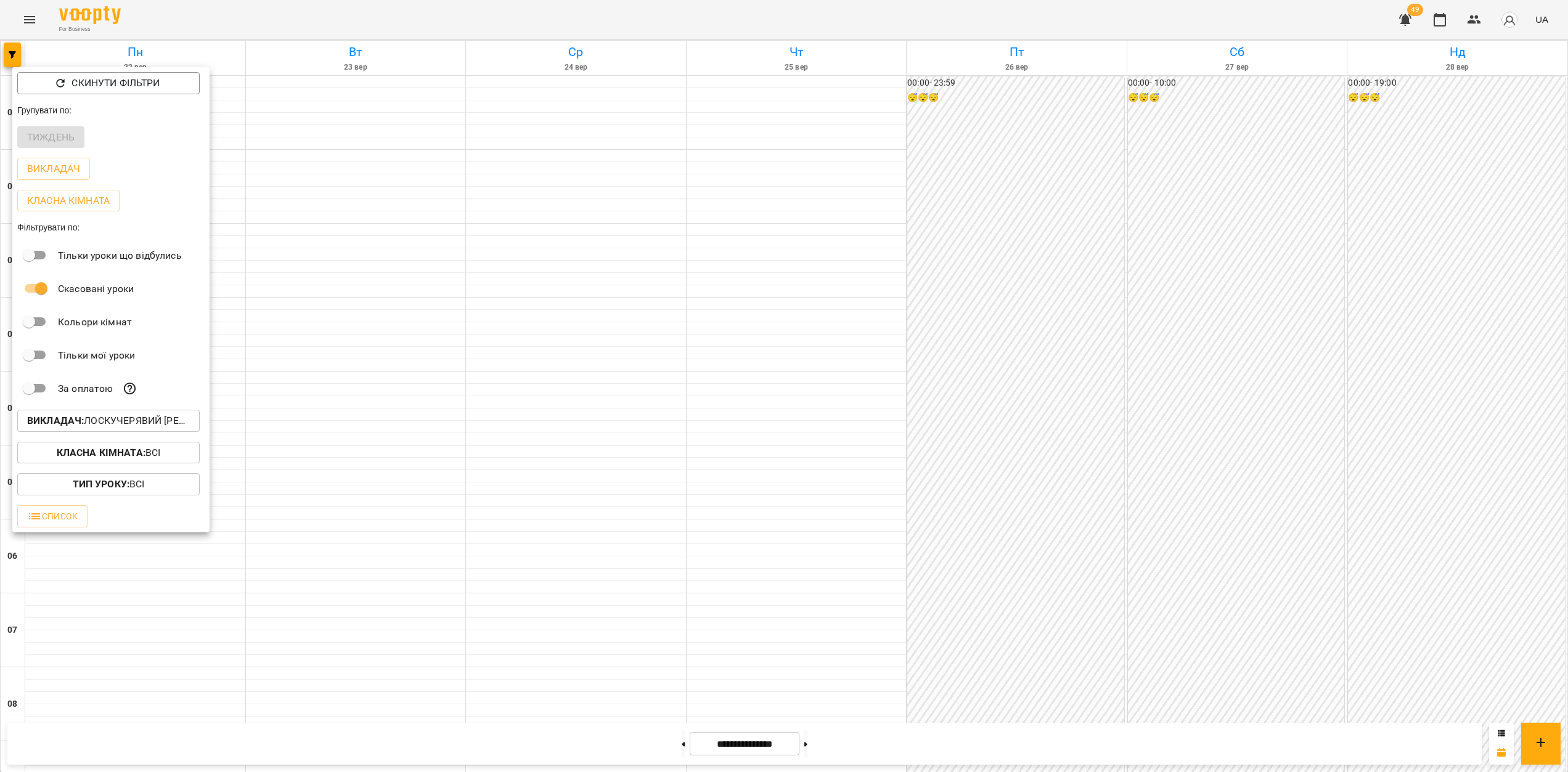
click at [111, 422] on p "Викладач : [PERSON_NAME] [PERSON_NAME]" at bounding box center [108, 421] width 162 height 15
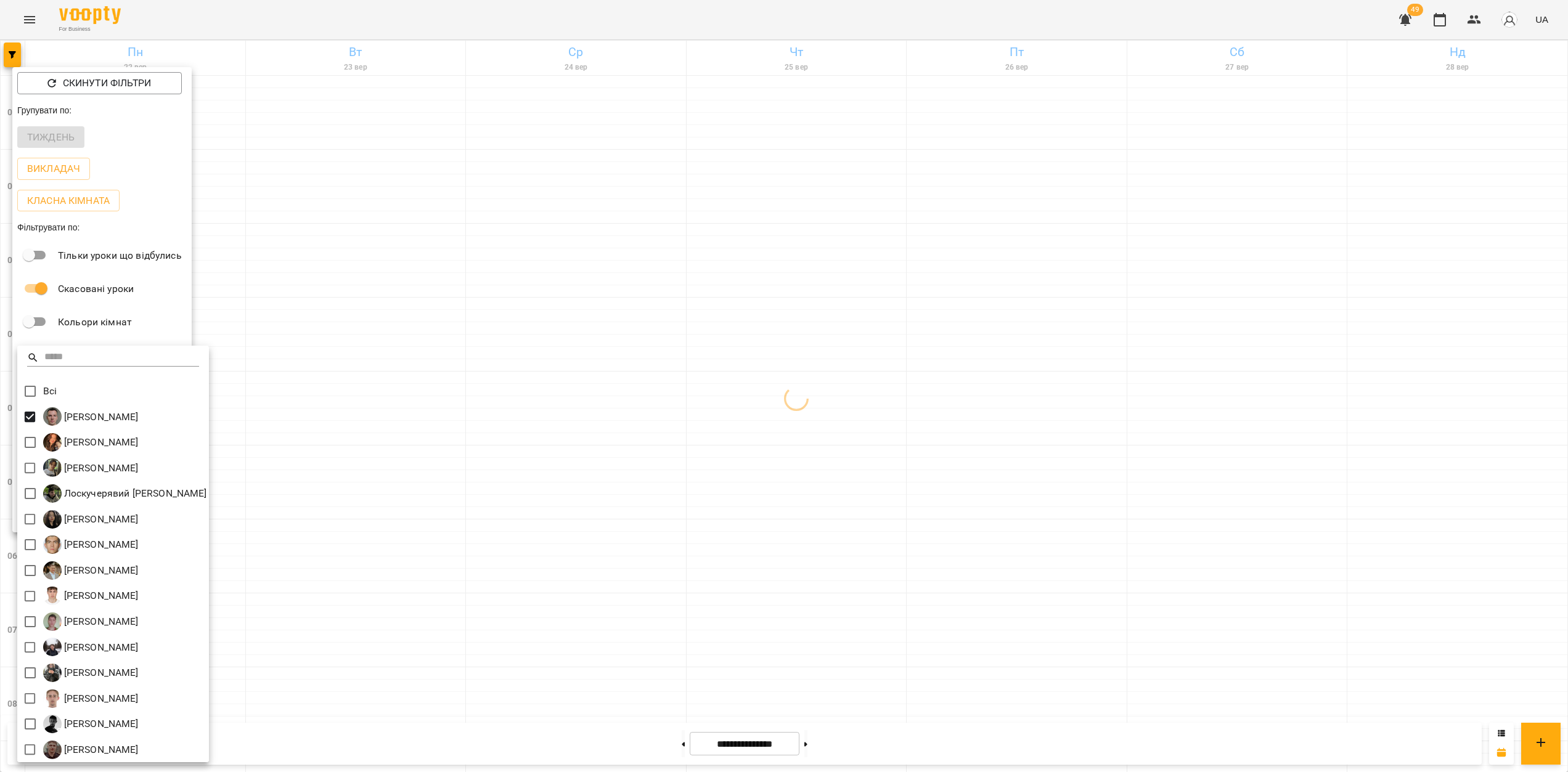
click at [1167, 370] on div at bounding box center [784, 386] width 1568 height 772
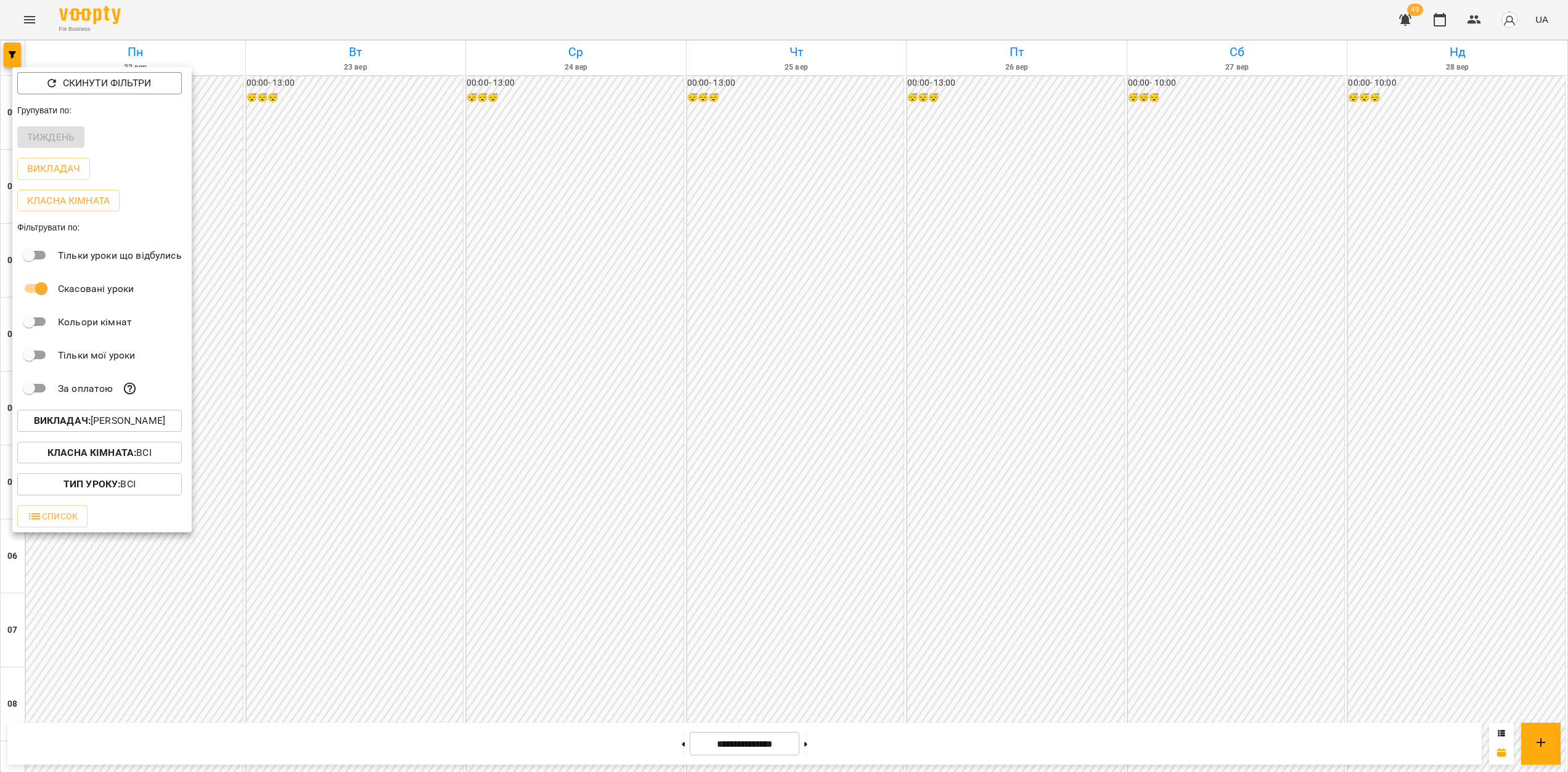
click at [1262, 368] on div at bounding box center [784, 386] width 1568 height 772
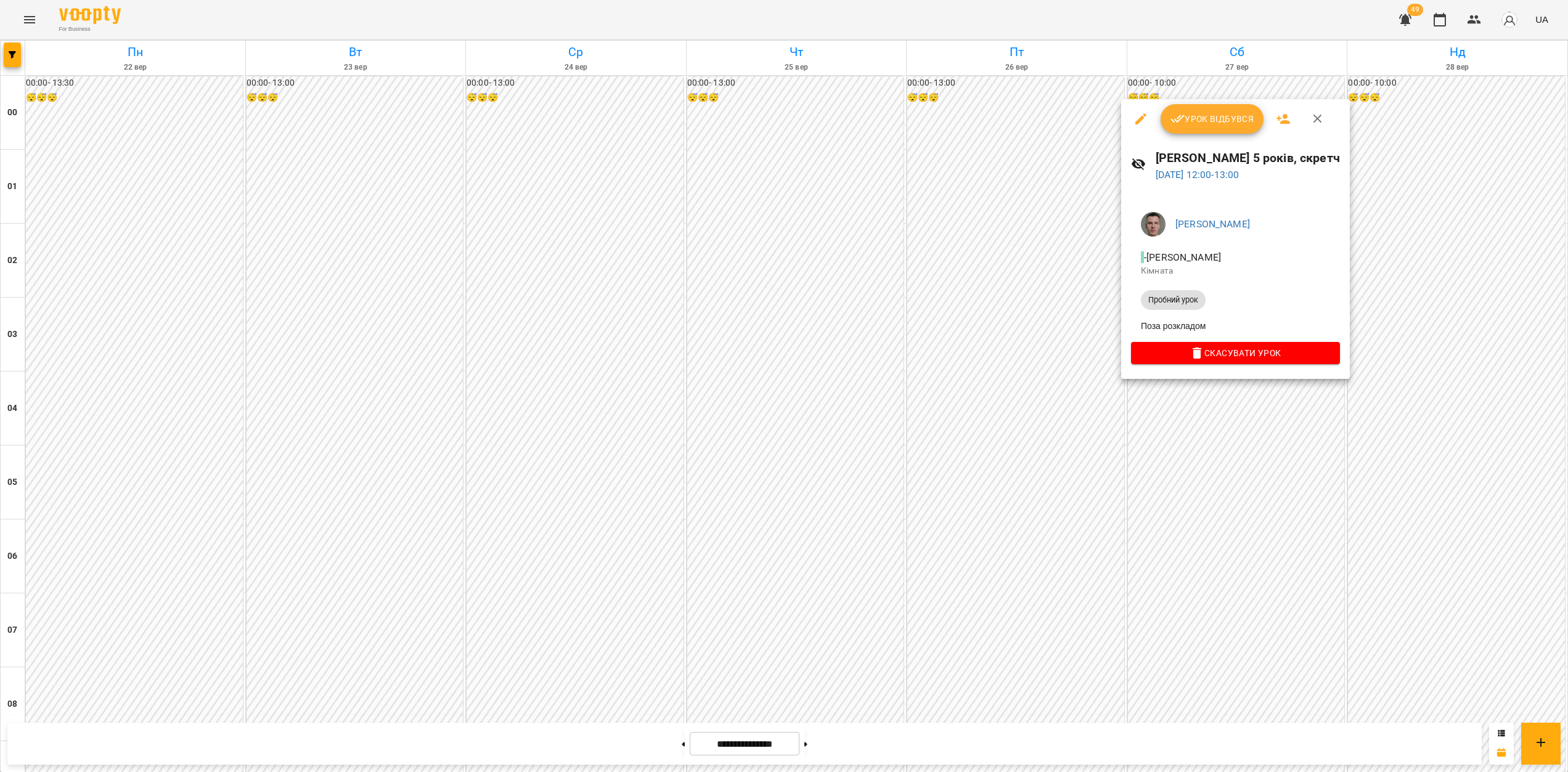
click at [656, 746] on div at bounding box center [784, 386] width 1568 height 772
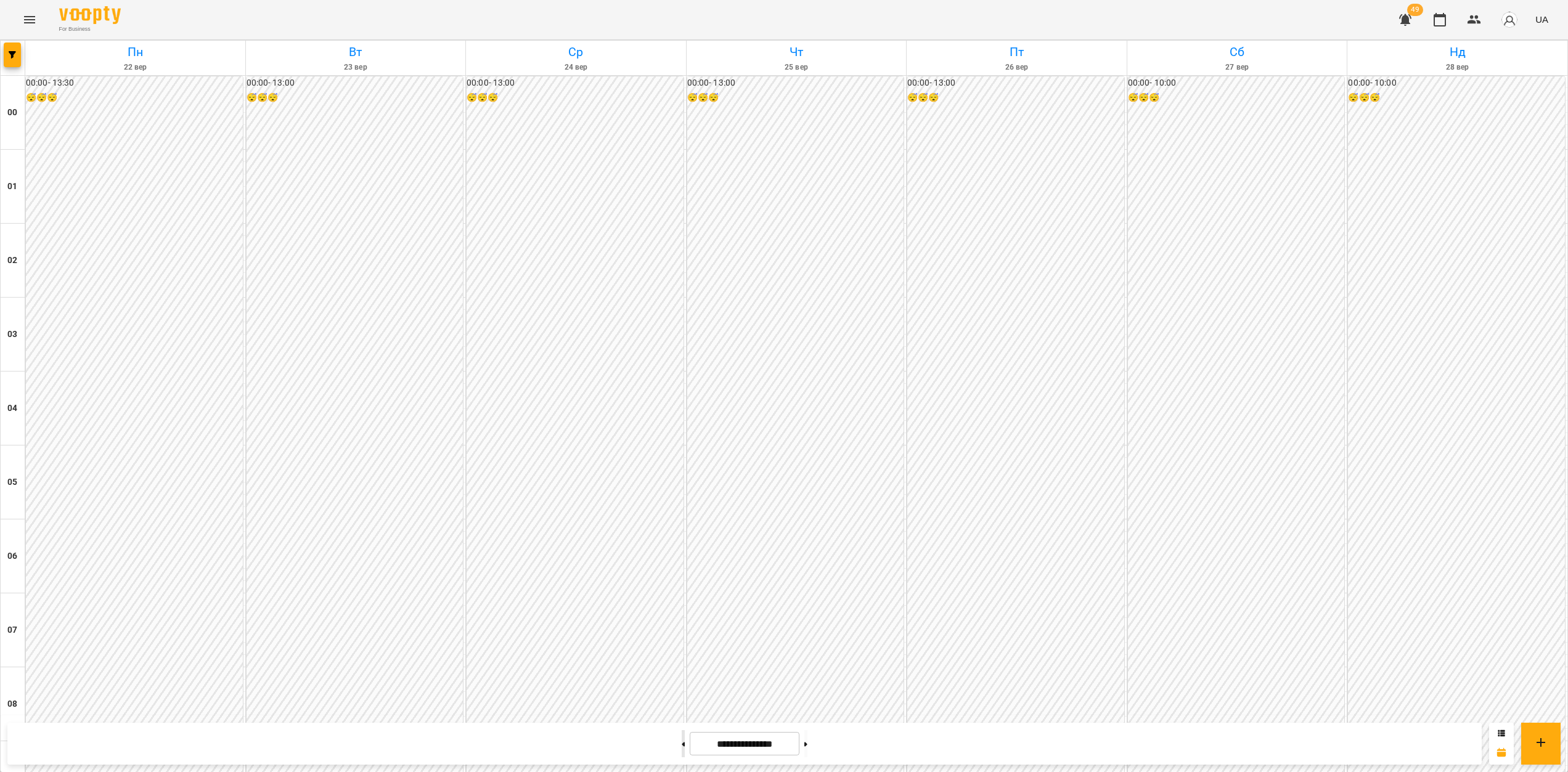
click at [682, 746] on button at bounding box center [683, 744] width 3 height 27
type input "**********"
click at [14, 58] on button "button" at bounding box center [12, 55] width 17 height 25
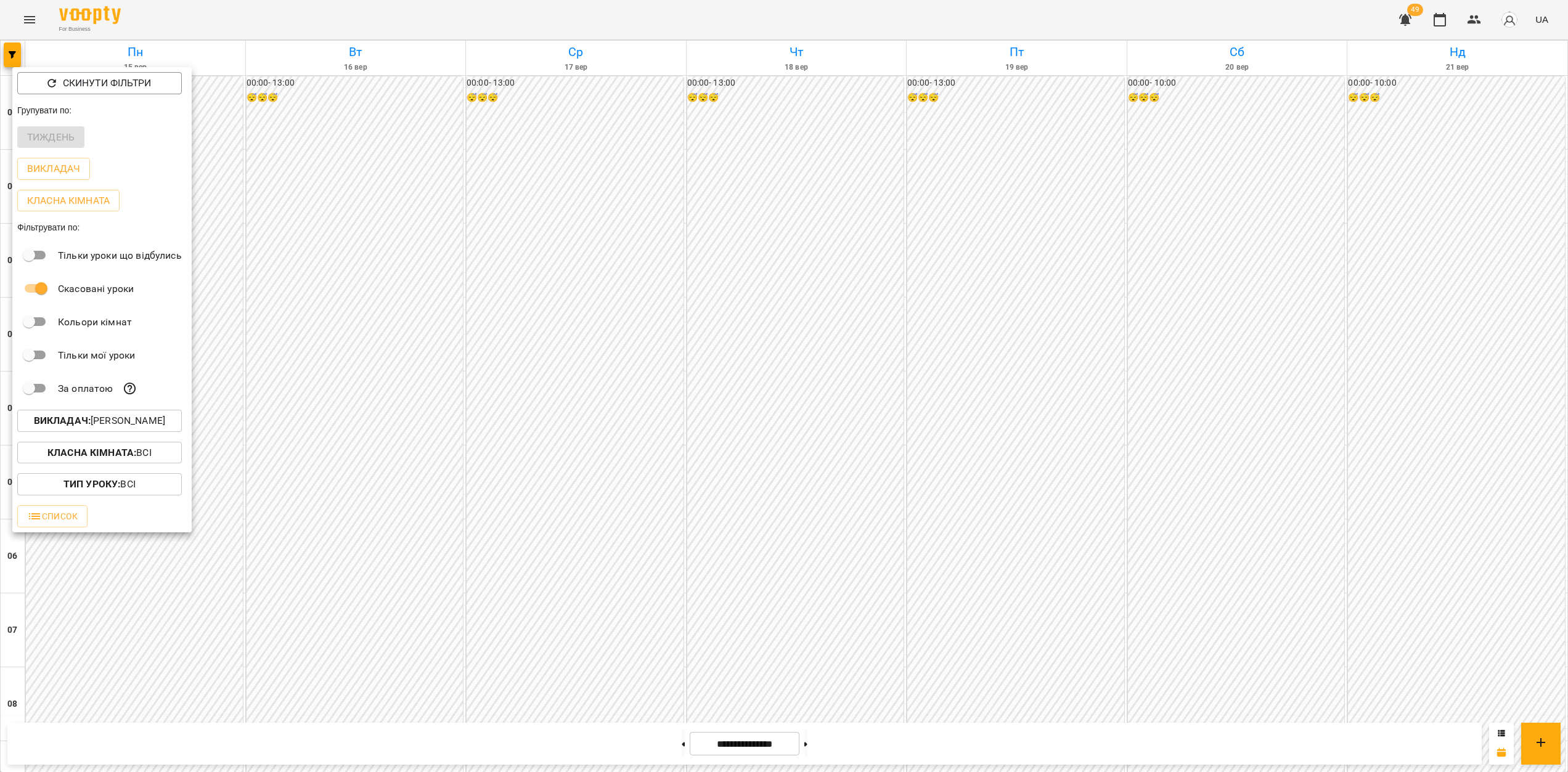
click at [142, 429] on p "Викладач : [PERSON_NAME]" at bounding box center [99, 421] width 131 height 15
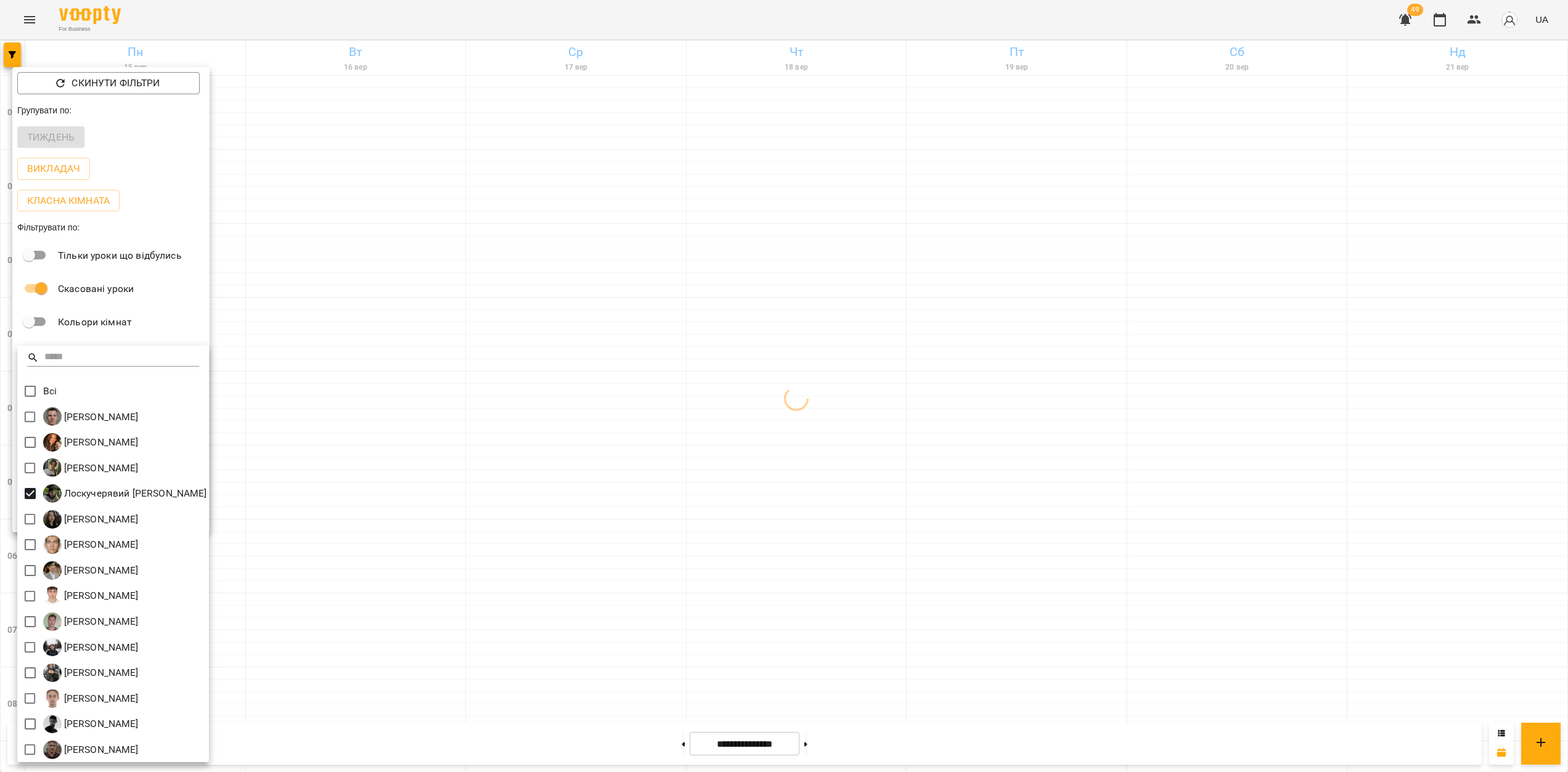
click at [861, 394] on div at bounding box center [784, 386] width 1568 height 772
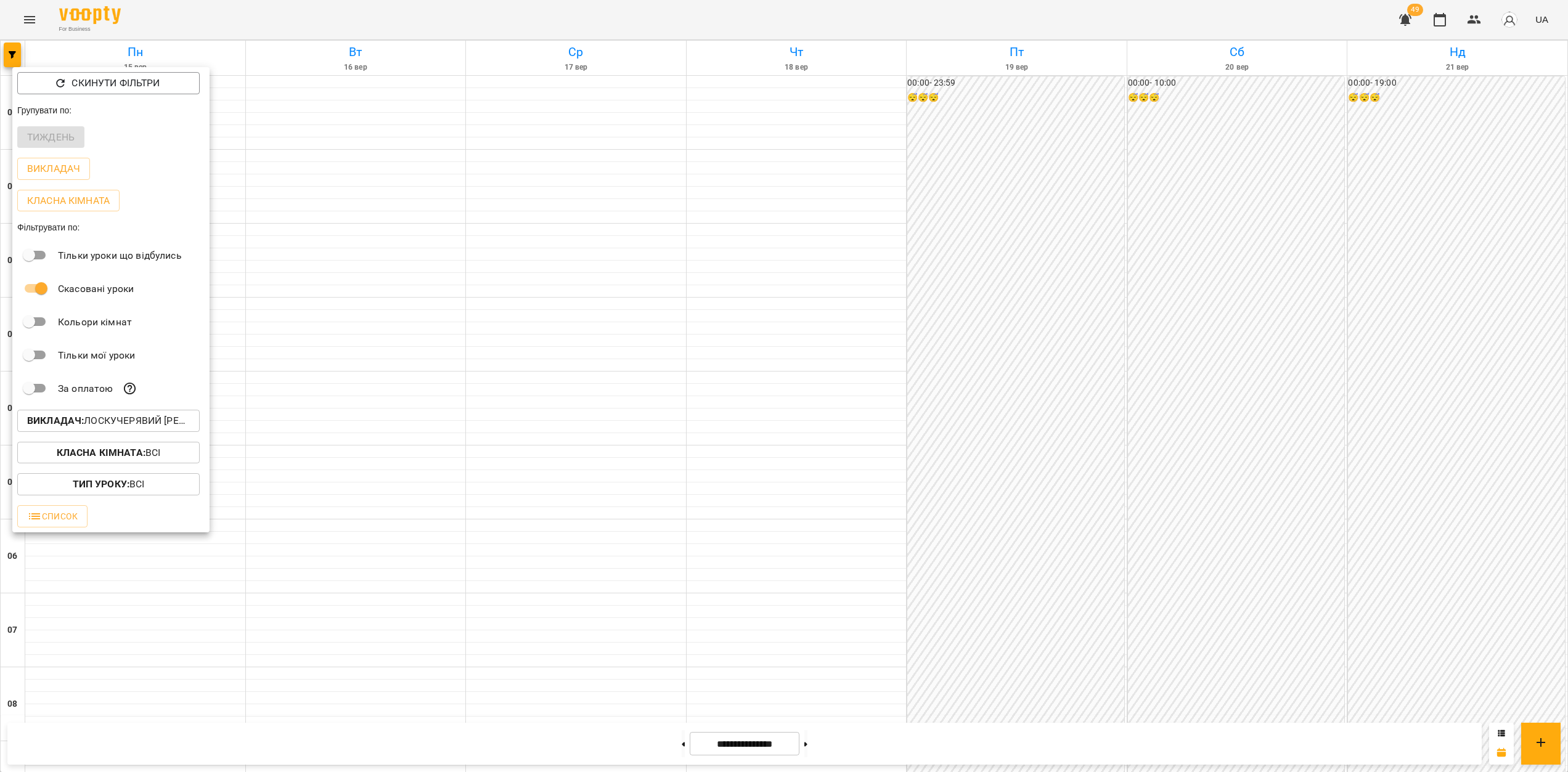
click at [739, 402] on div at bounding box center [784, 386] width 1568 height 772
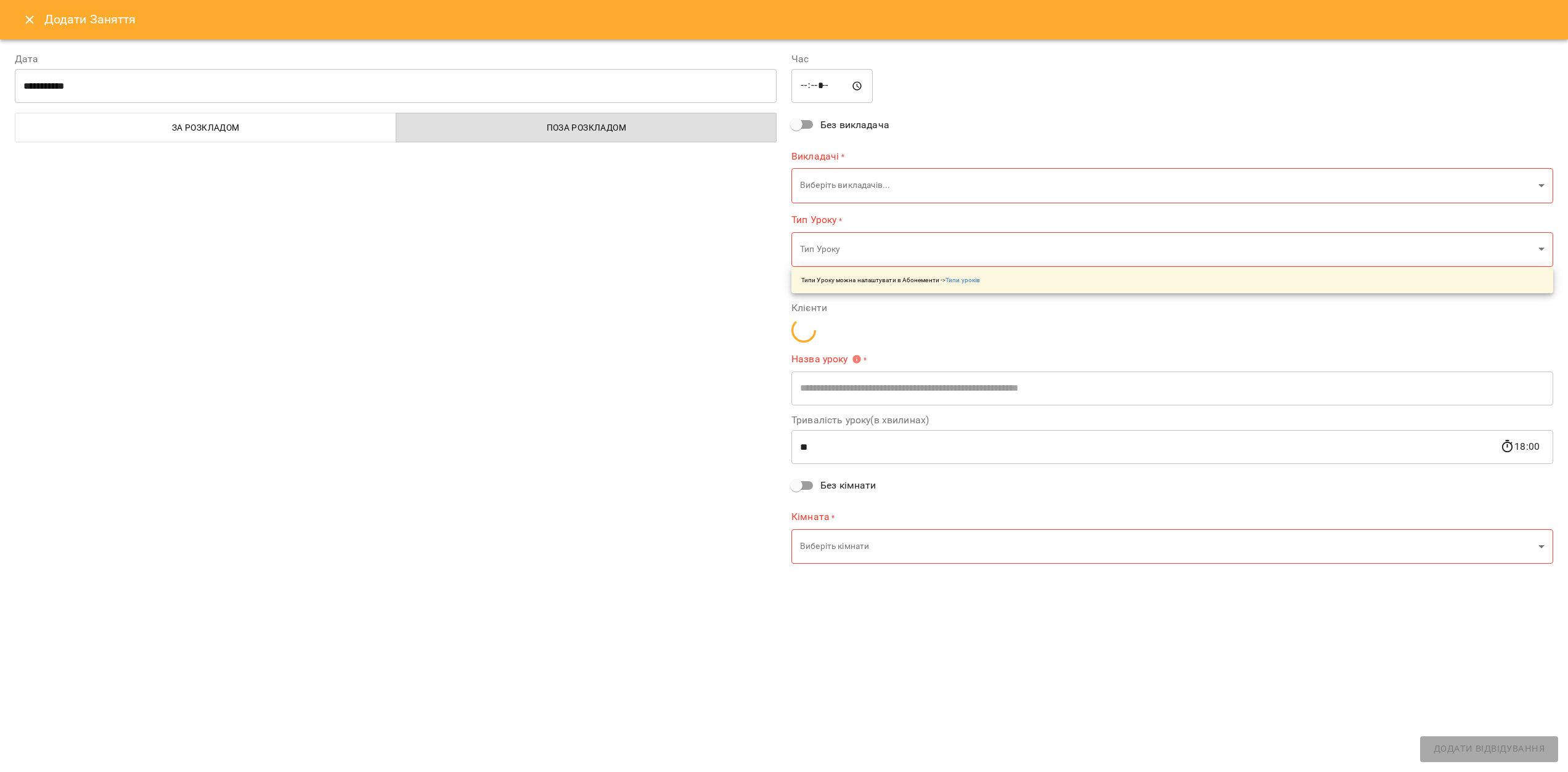
type input "**********"
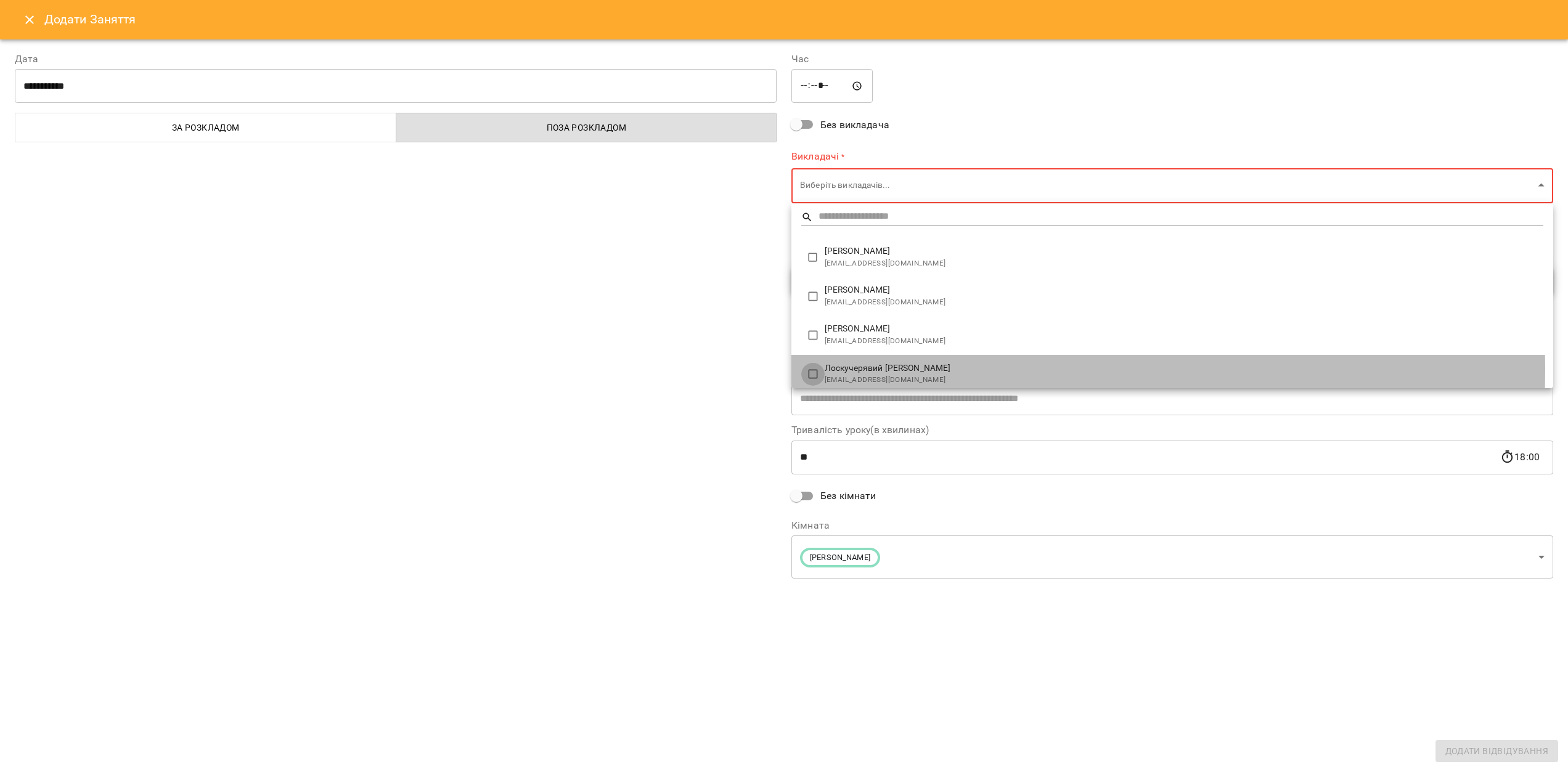
type input "*********"
type input "**********"
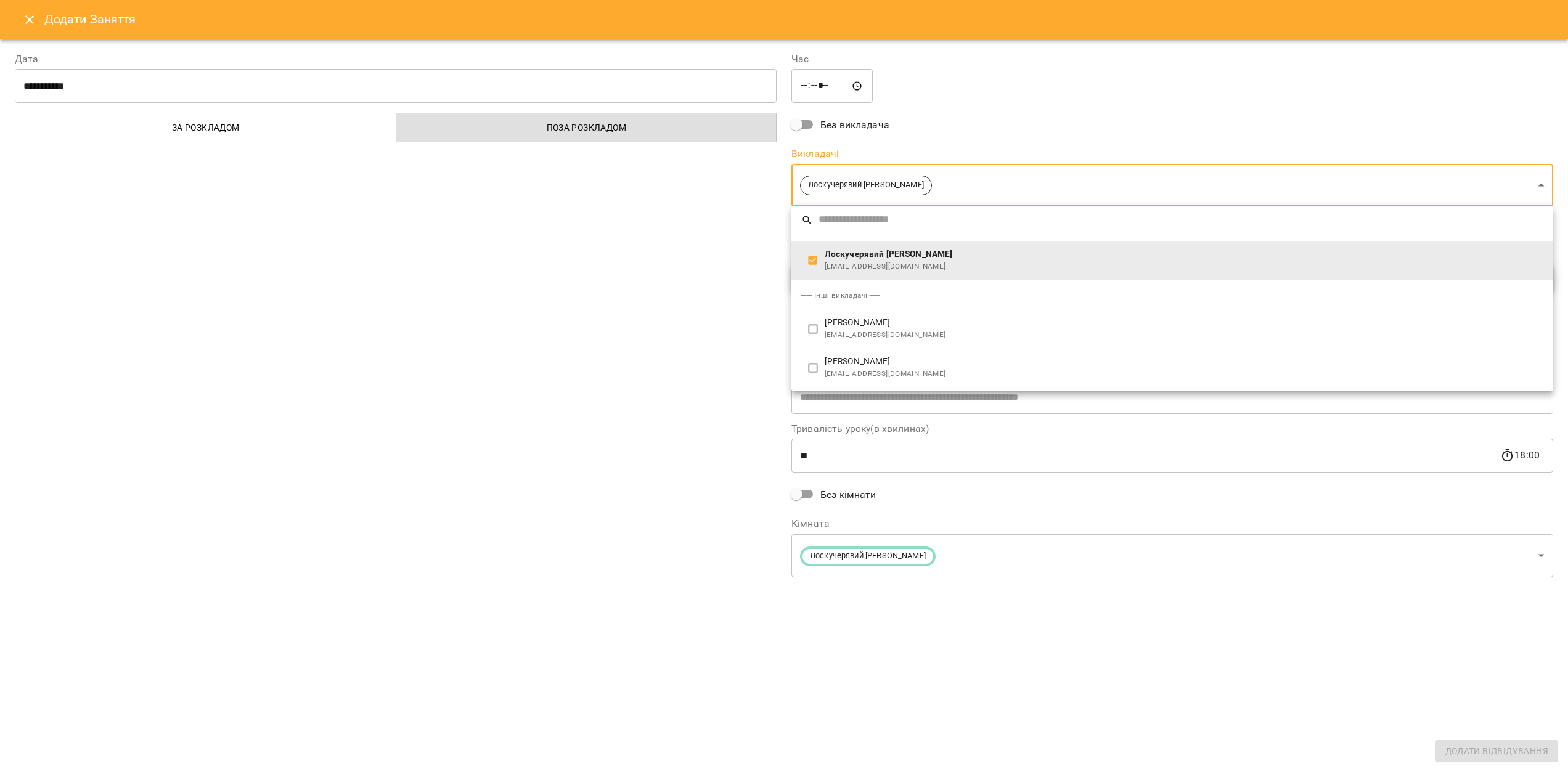
click at [648, 387] on div at bounding box center [784, 386] width 1568 height 772
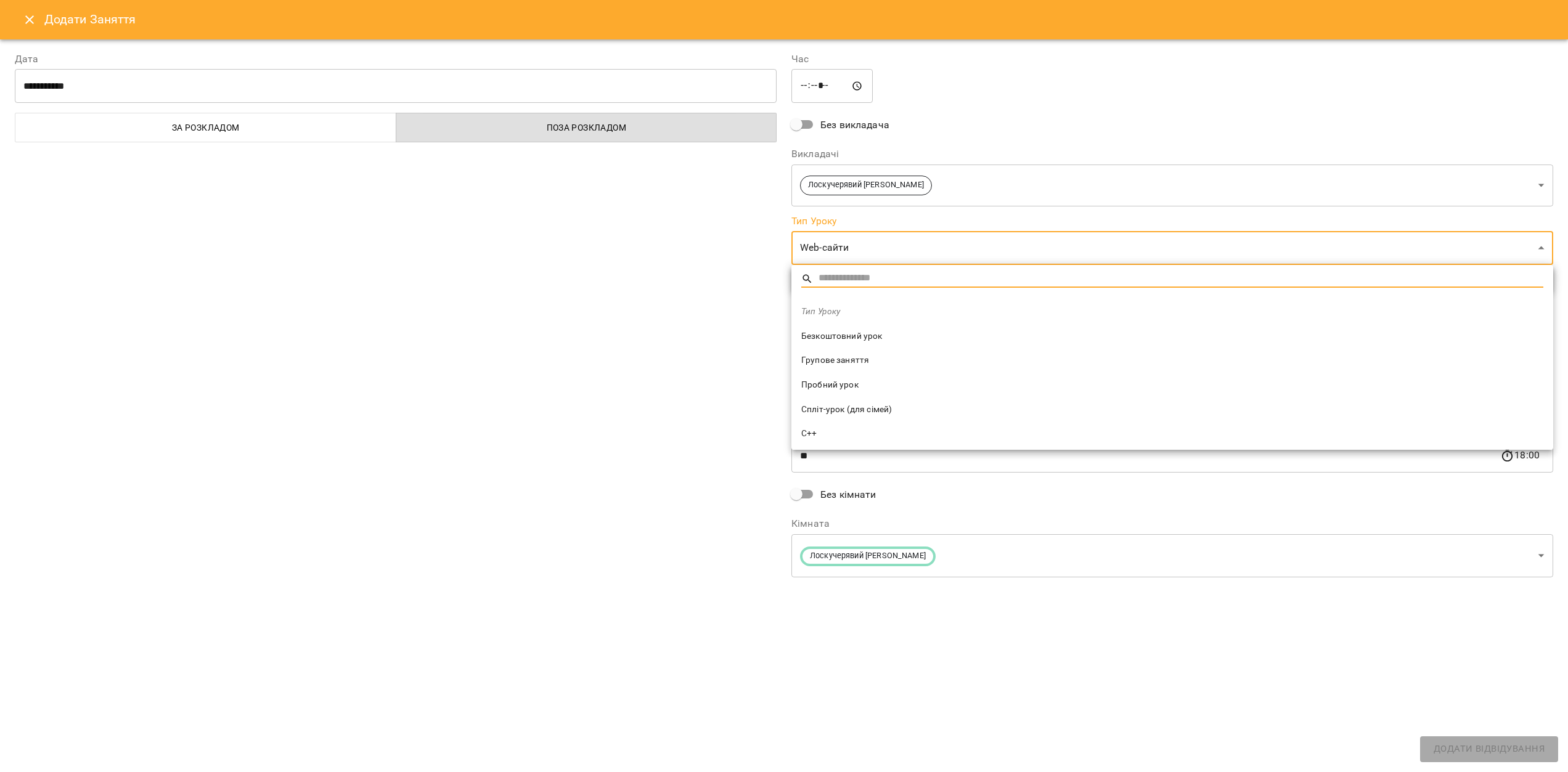
click at [852, 380] on span "Пробний урок" at bounding box center [1172, 385] width 742 height 12
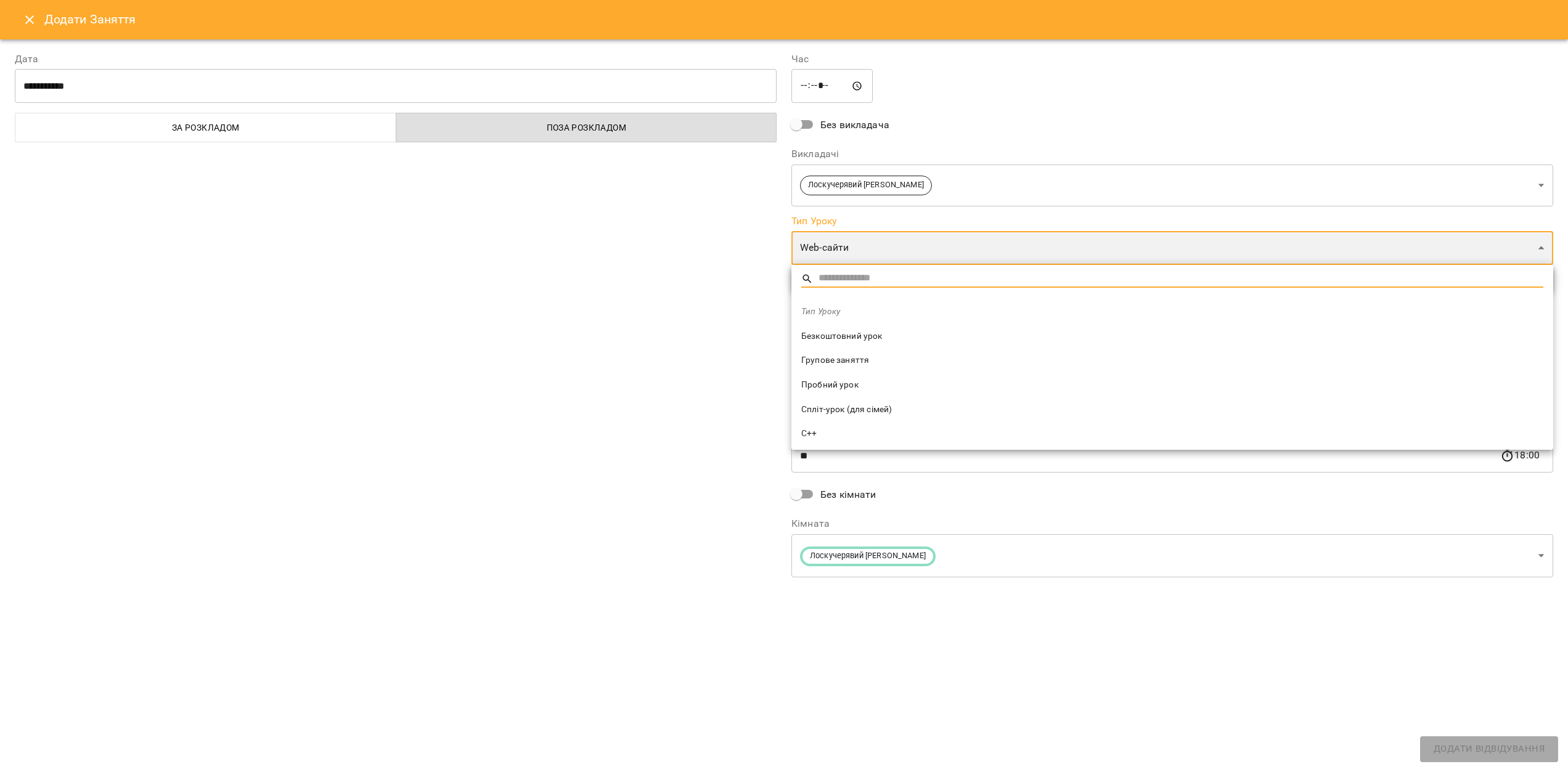
type input "**********"
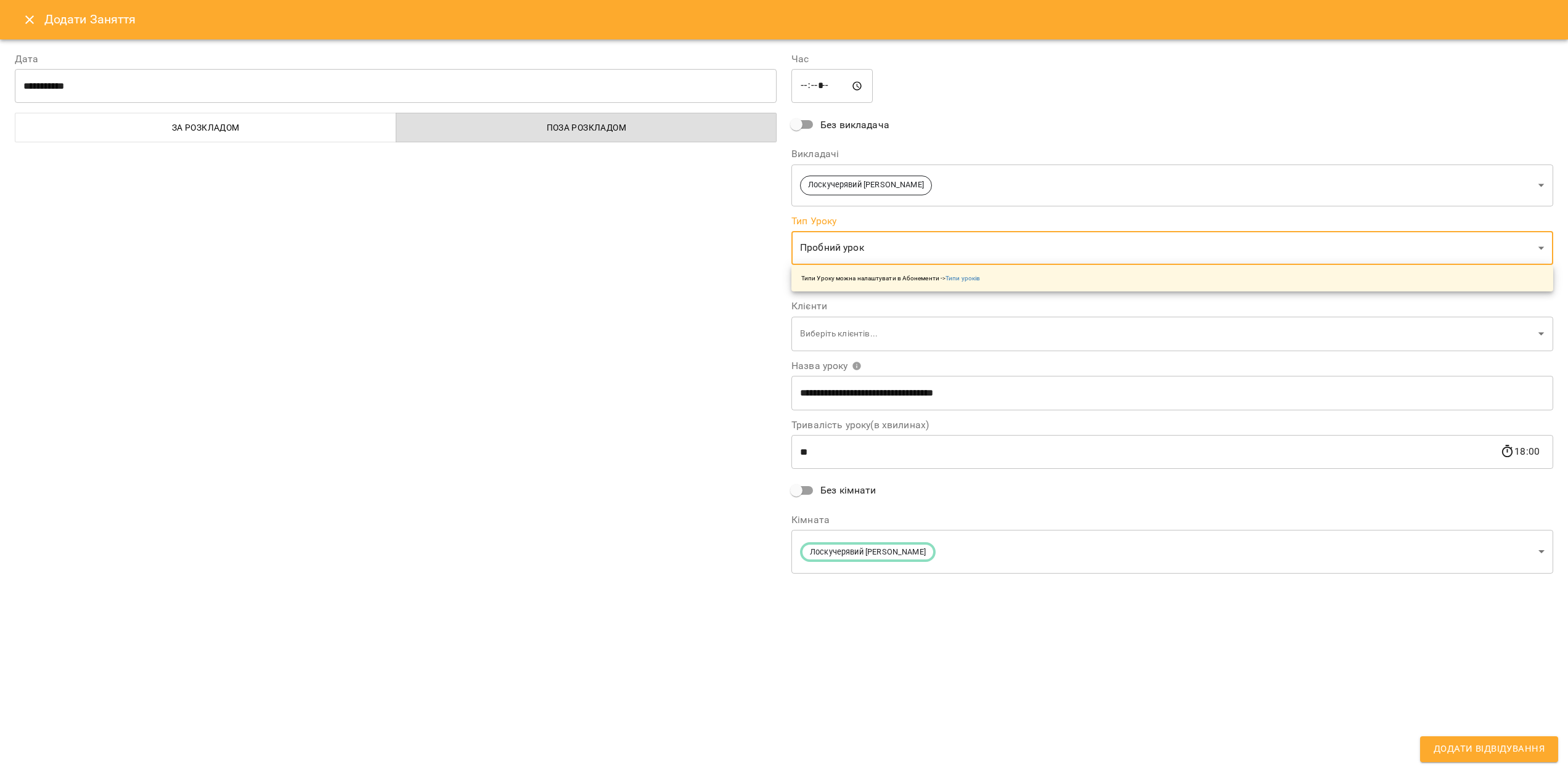
click at [843, 394] on input "**********" at bounding box center [1172, 393] width 762 height 35
type input "*"
type input "**********"
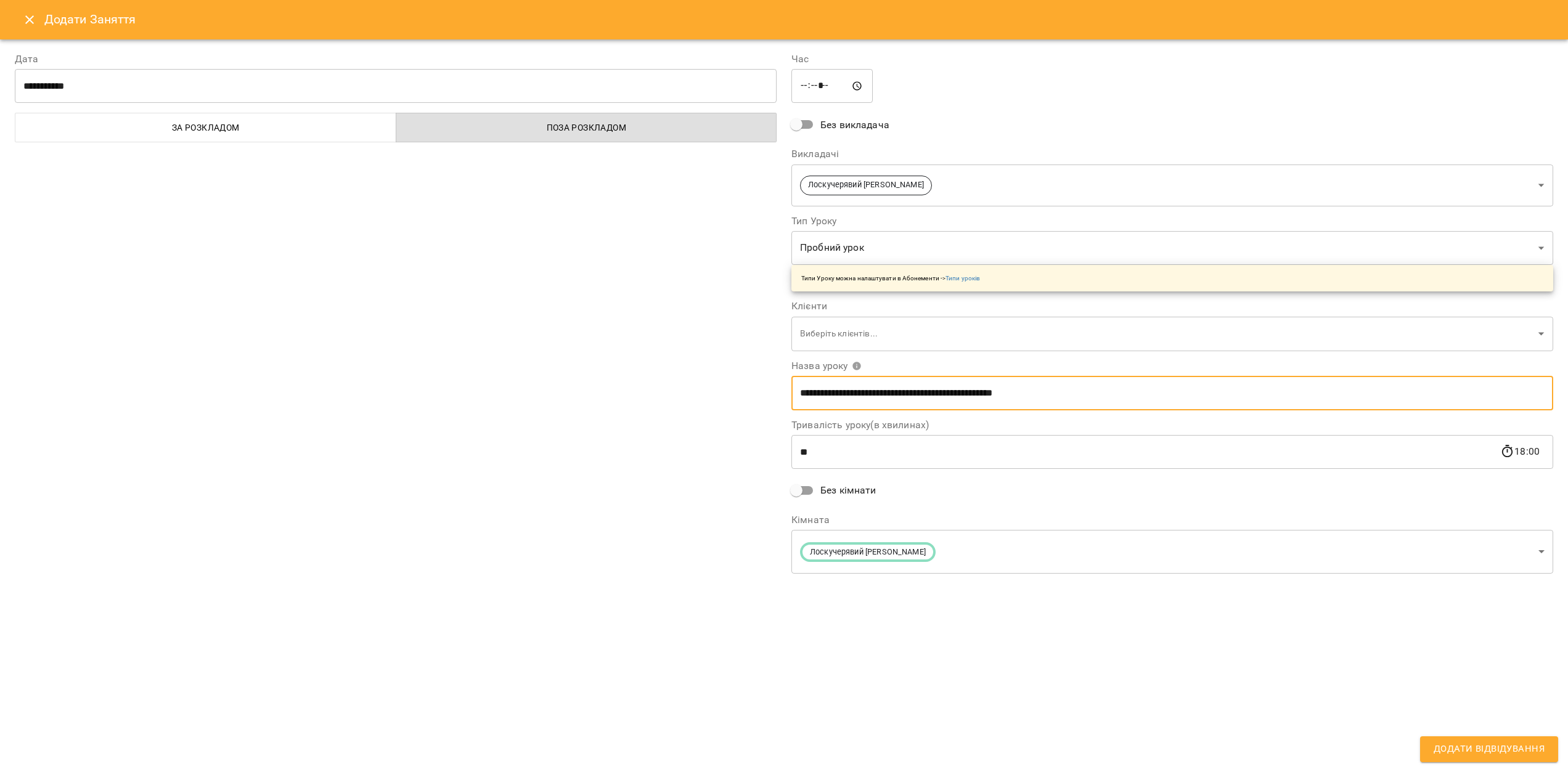
click at [1477, 746] on span "Додати Відвідування" at bounding box center [1489, 749] width 111 height 16
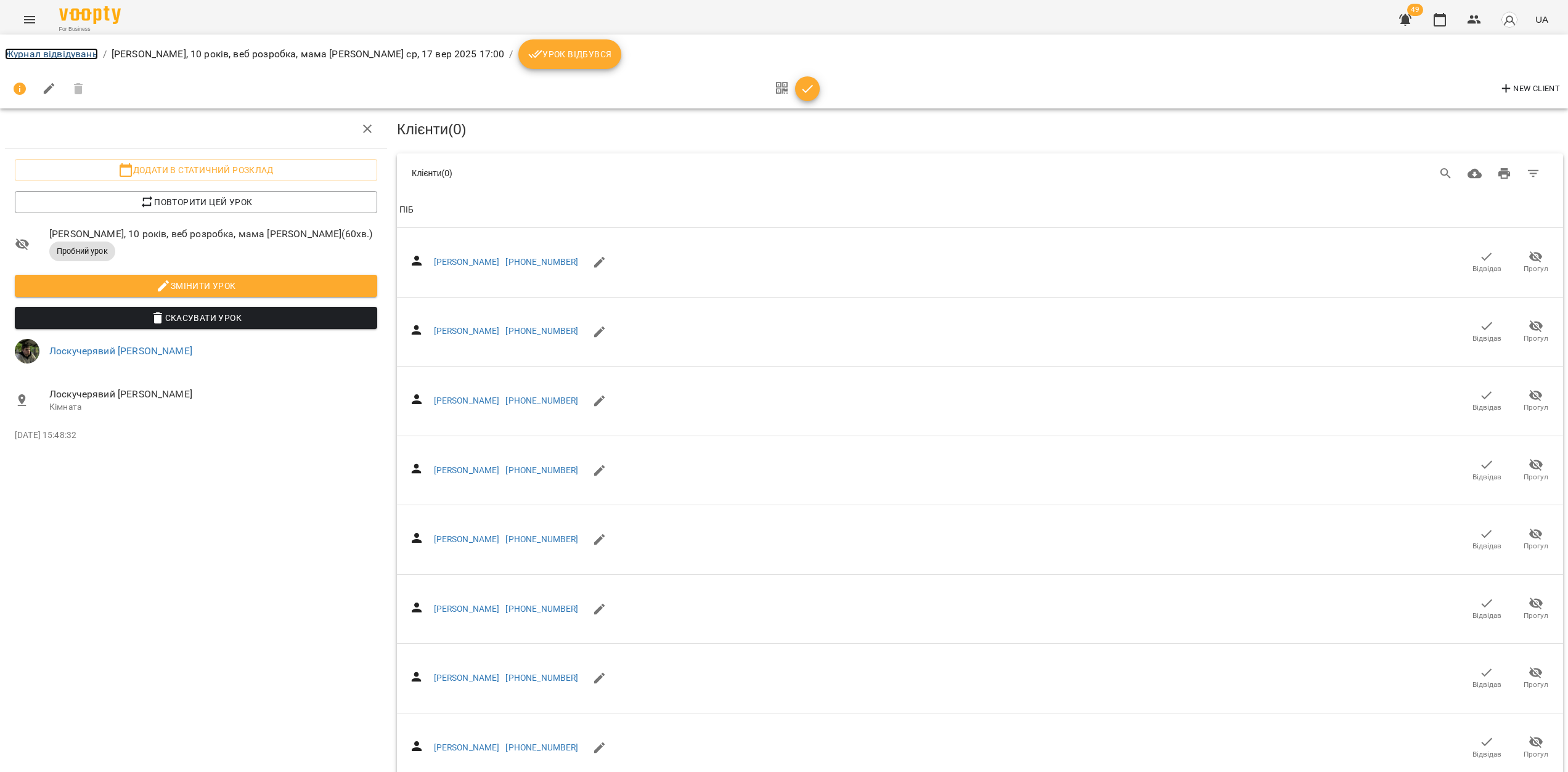
click at [48, 58] on link "Журнал відвідувань" at bounding box center [51, 54] width 93 height 12
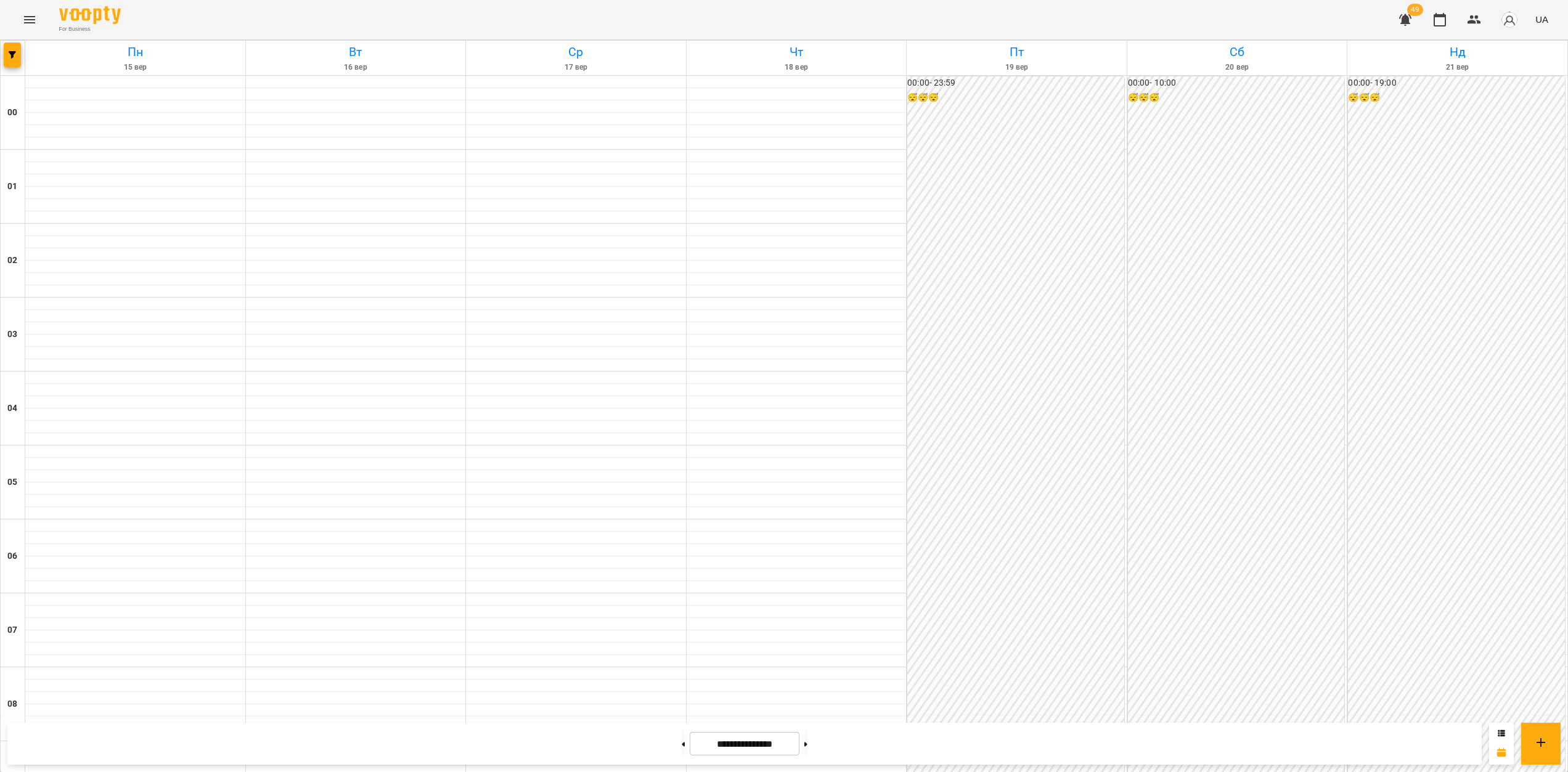
scroll to position [1134, 0]
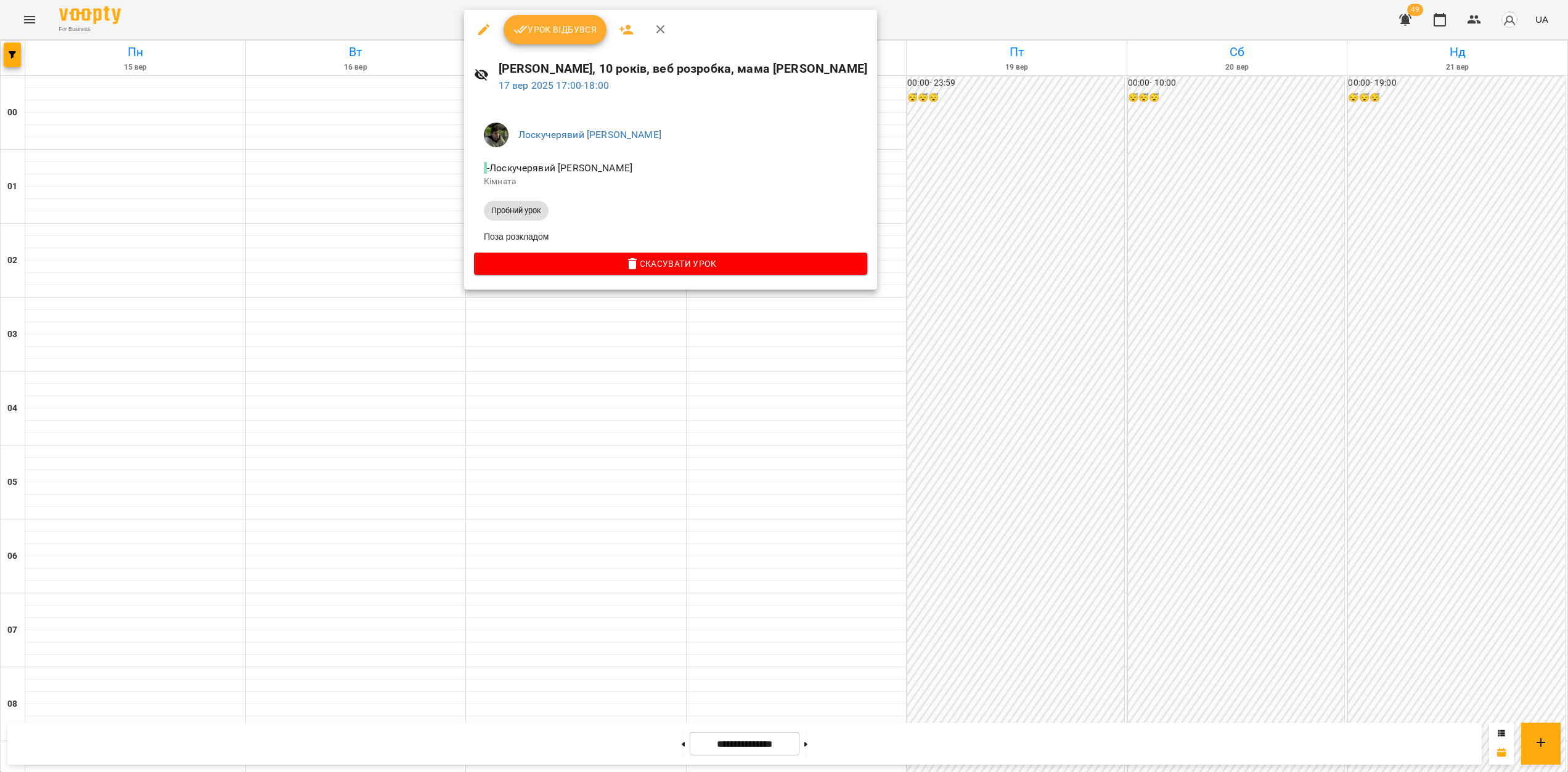
click at [993, 299] on div at bounding box center [784, 386] width 1568 height 772
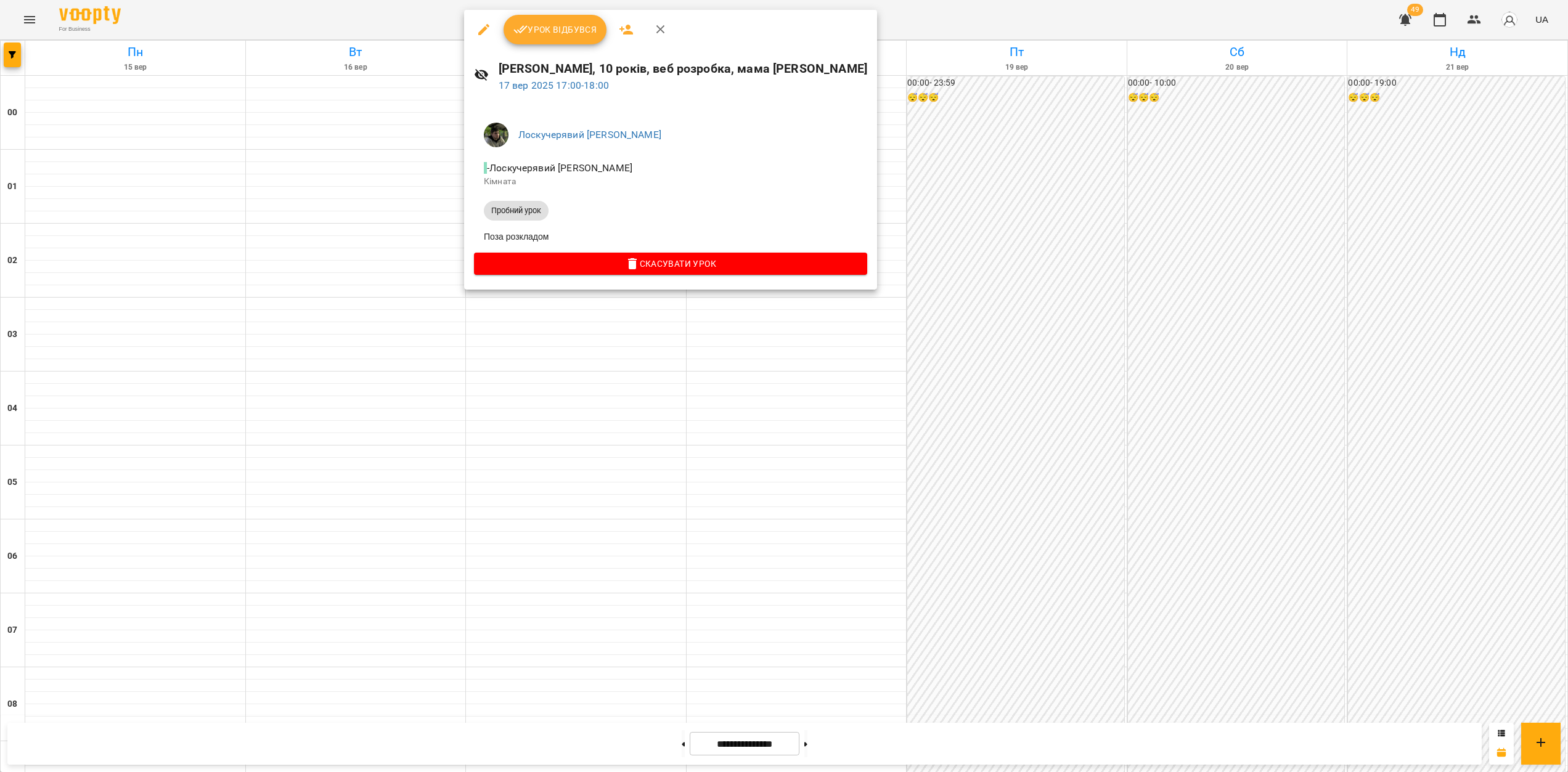
click at [636, 369] on div at bounding box center [784, 386] width 1568 height 772
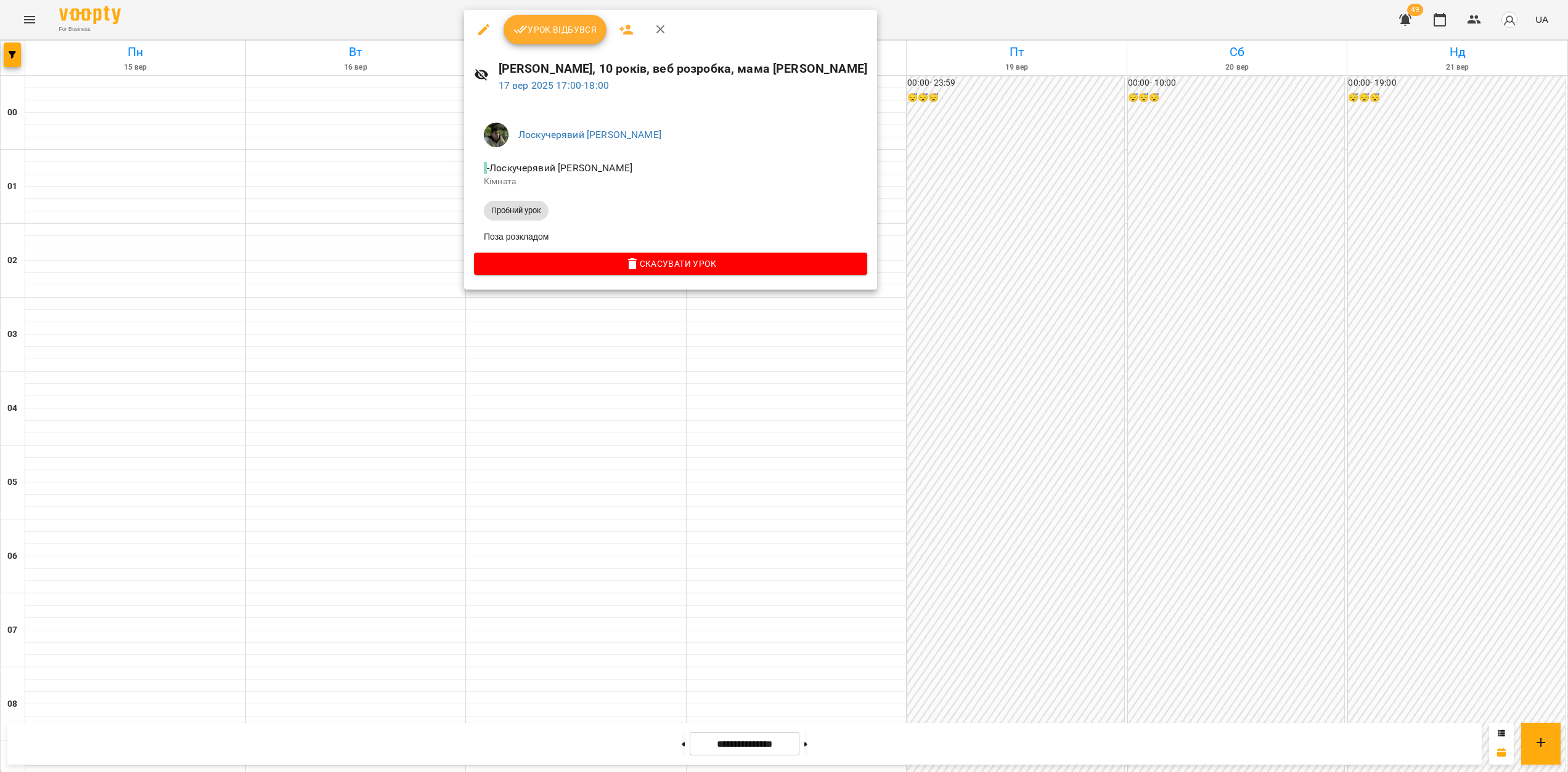
click at [619, 358] on div at bounding box center [784, 386] width 1568 height 772
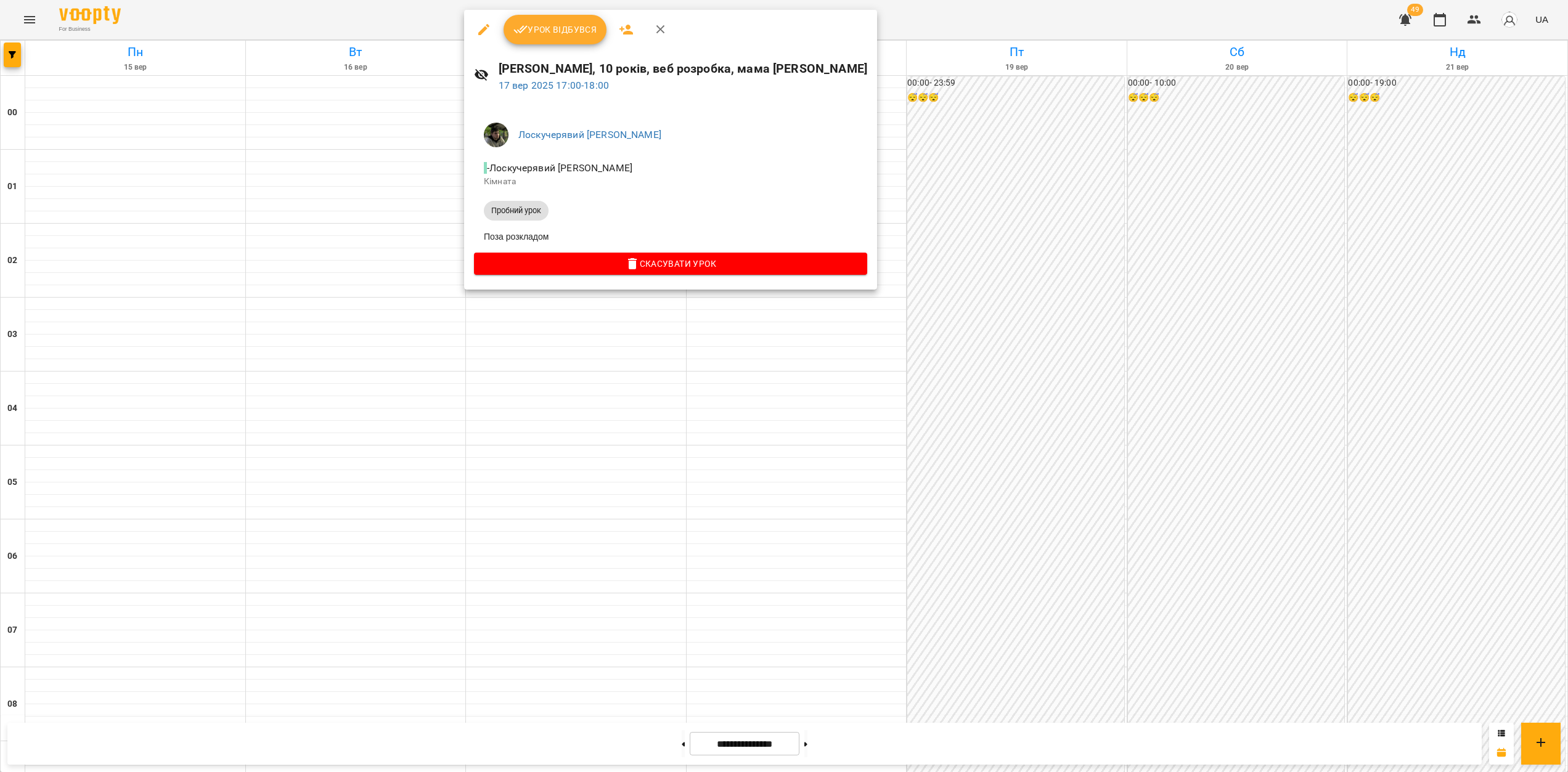
click at [581, 354] on div at bounding box center [784, 386] width 1568 height 772
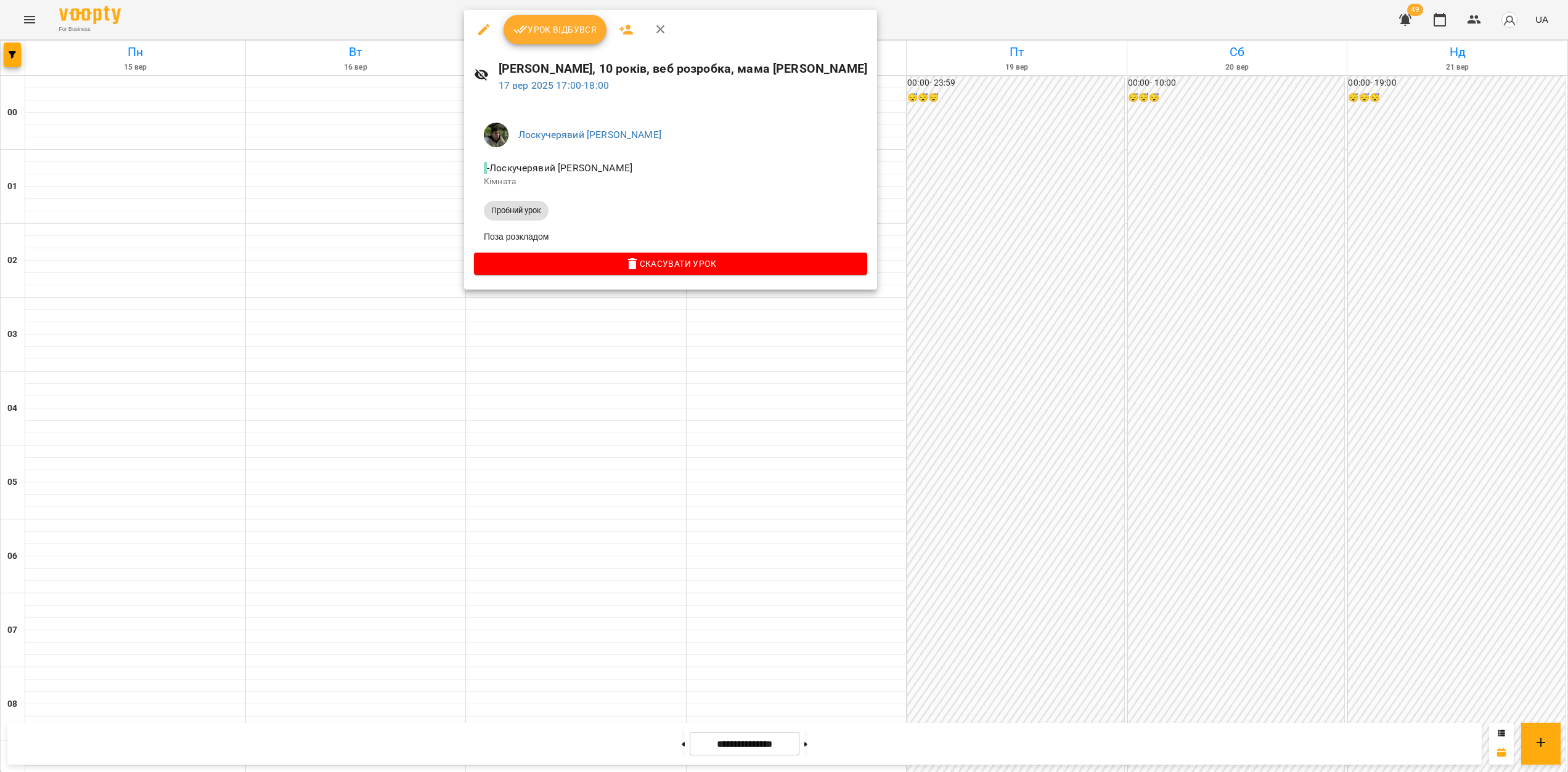
click at [595, 343] on div at bounding box center [784, 386] width 1568 height 772
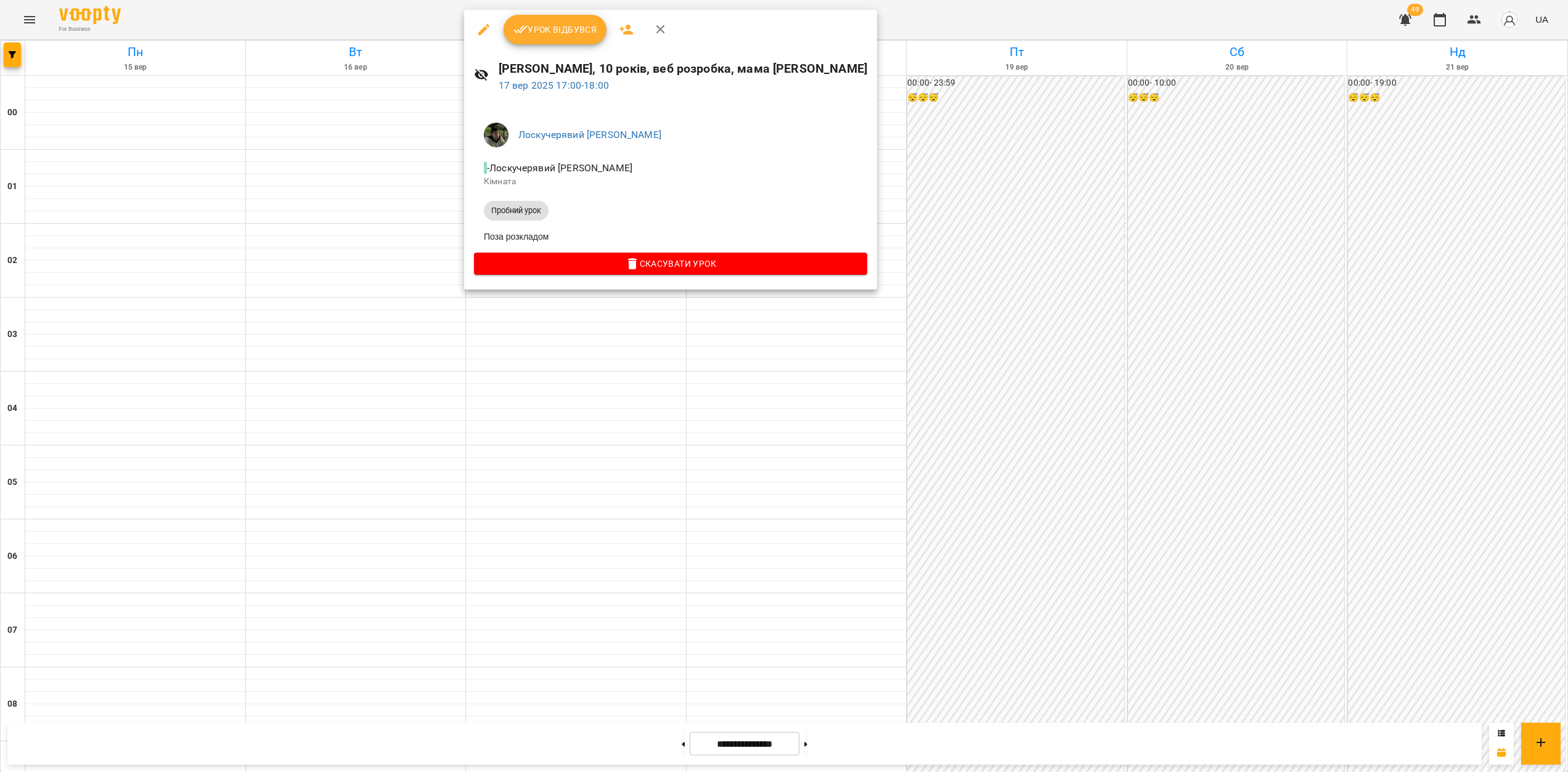
click at [645, 345] on div at bounding box center [784, 386] width 1568 height 772
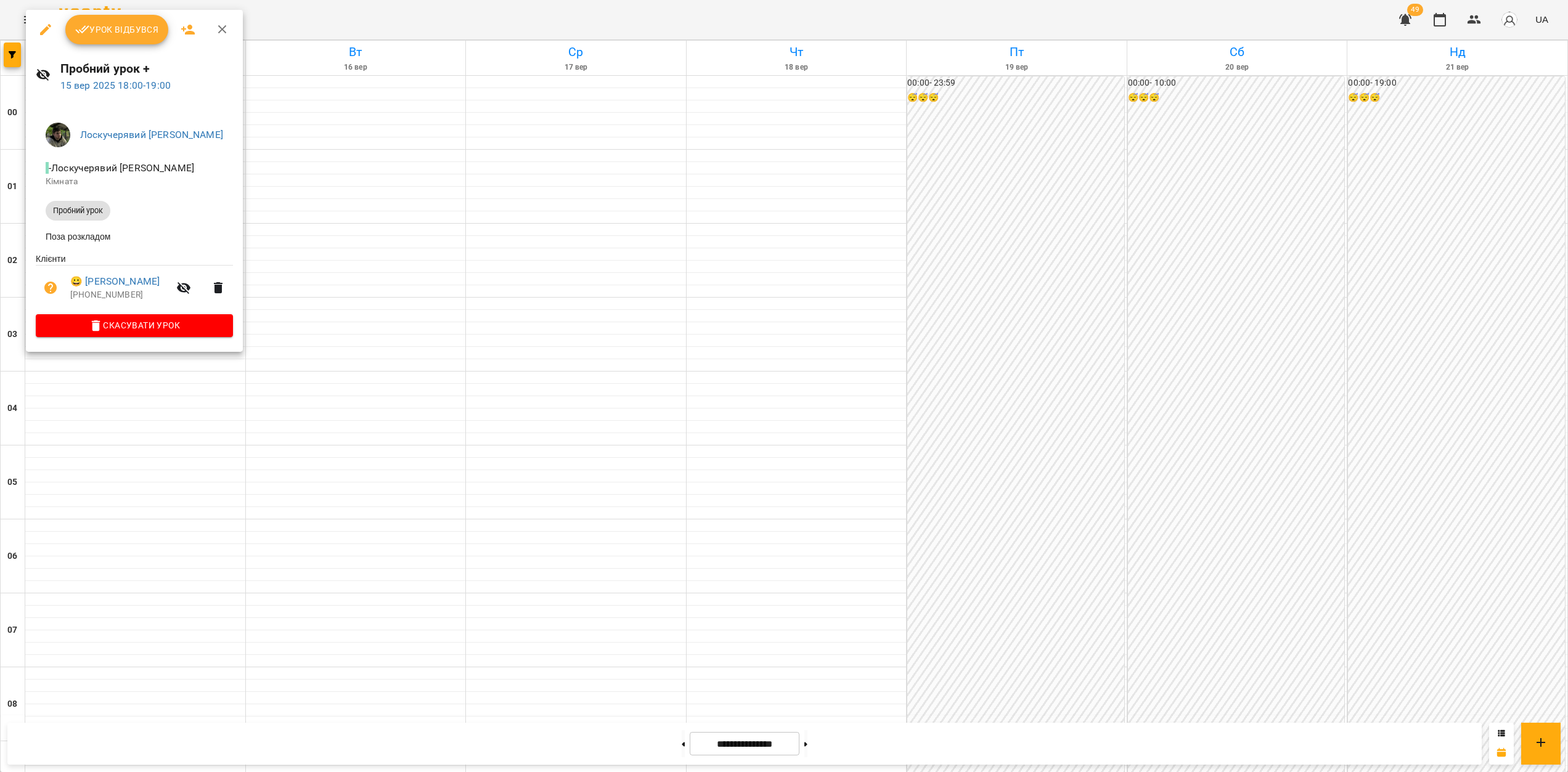
click at [234, 453] on div at bounding box center [784, 386] width 1568 height 772
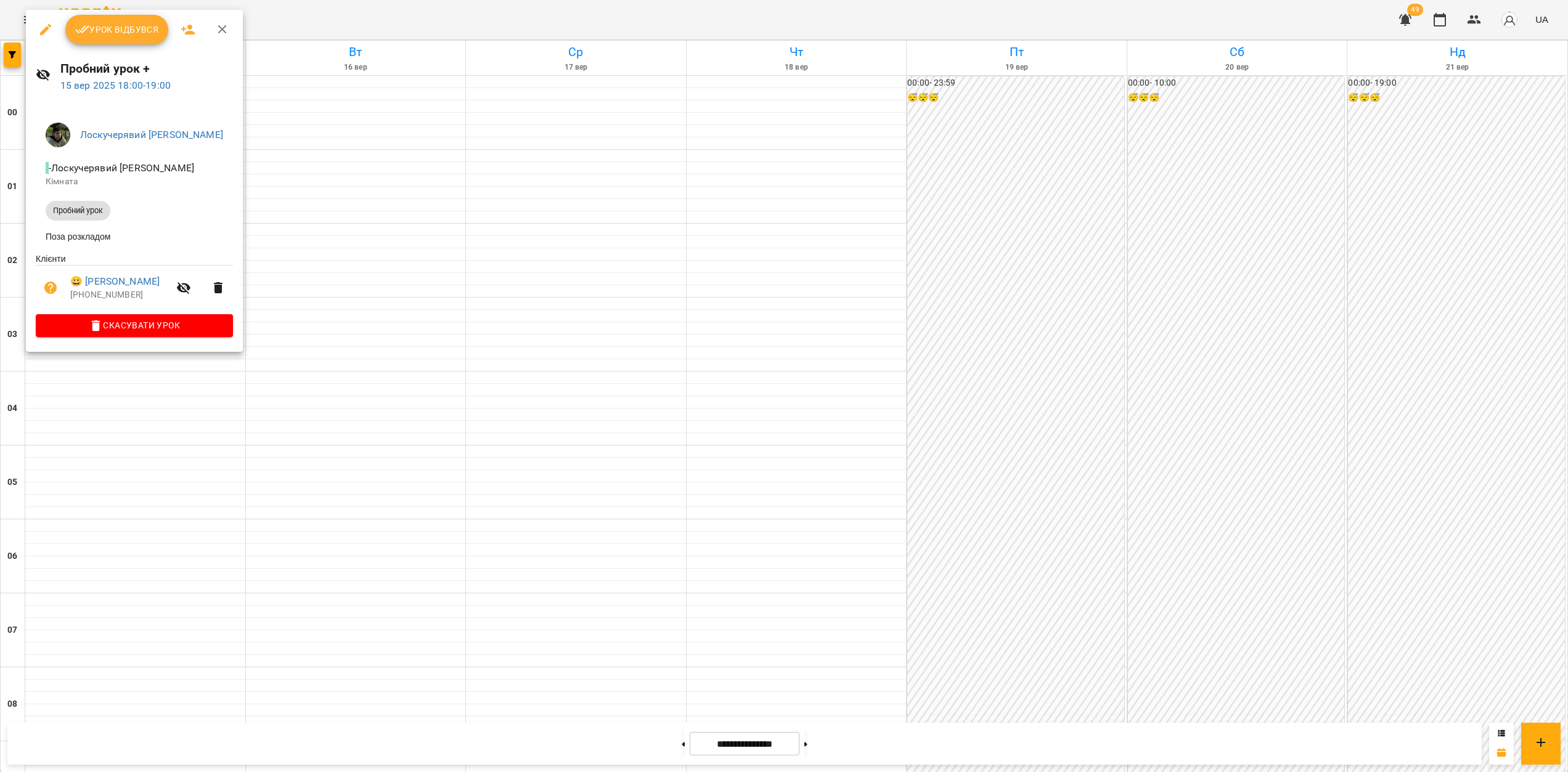
click at [185, 440] on div at bounding box center [784, 386] width 1568 height 772
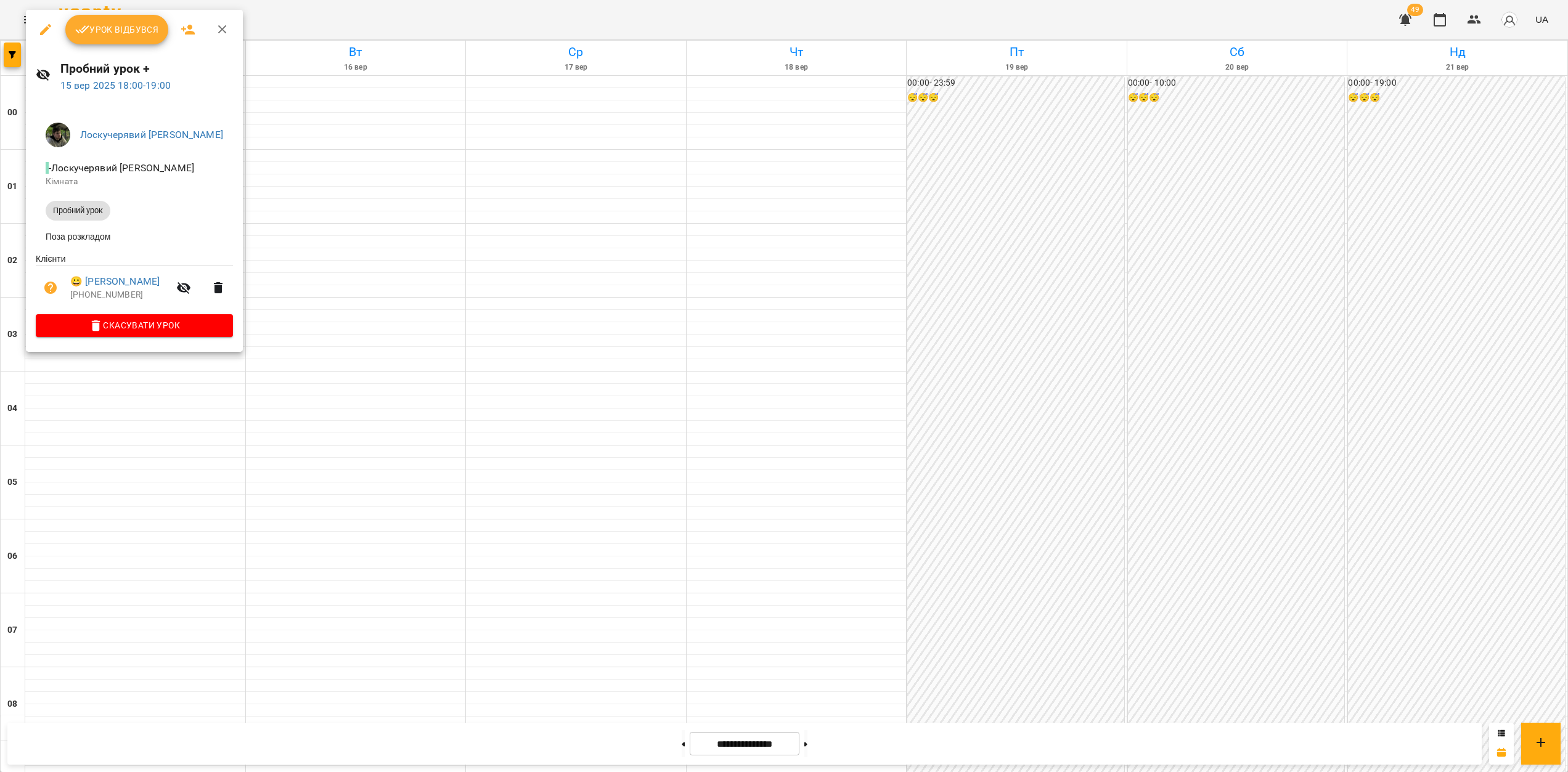
click at [181, 425] on div at bounding box center [784, 386] width 1568 height 772
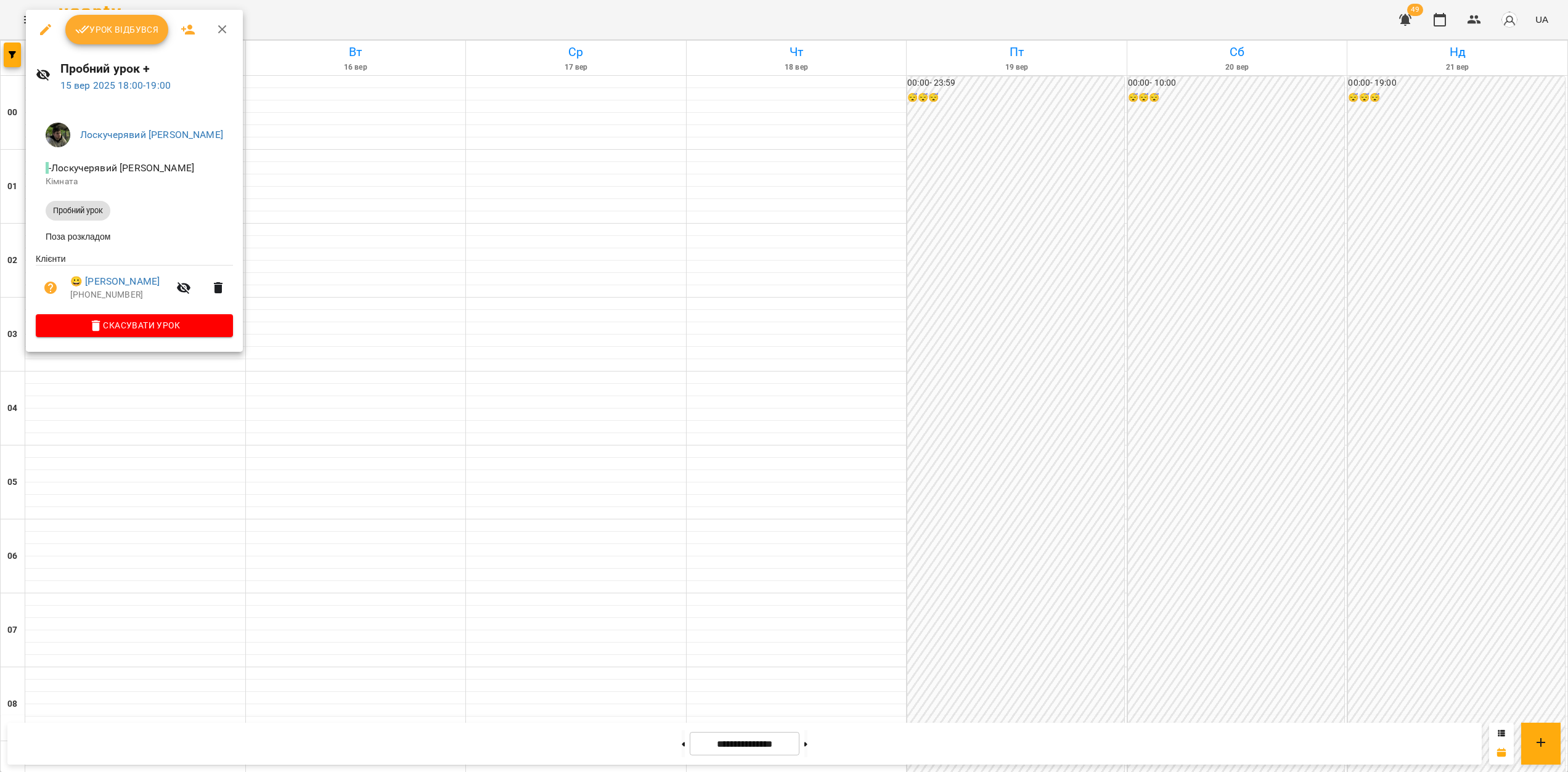
drag, startPoint x: 245, startPoint y: 449, endPoint x: 263, endPoint y: 443, distance: 19.0
click at [245, 449] on div at bounding box center [784, 386] width 1568 height 772
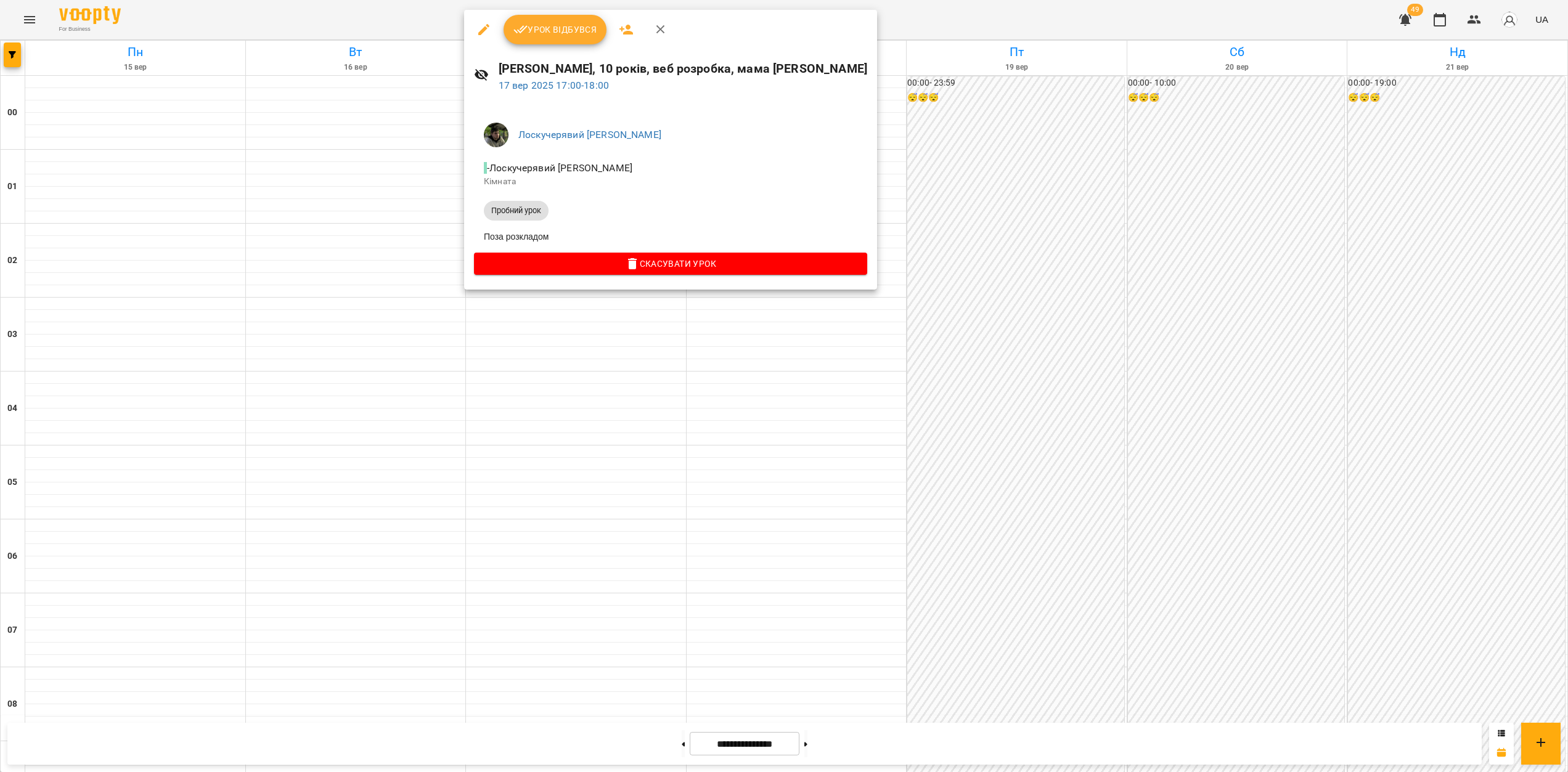
click at [728, 369] on div at bounding box center [784, 386] width 1568 height 772
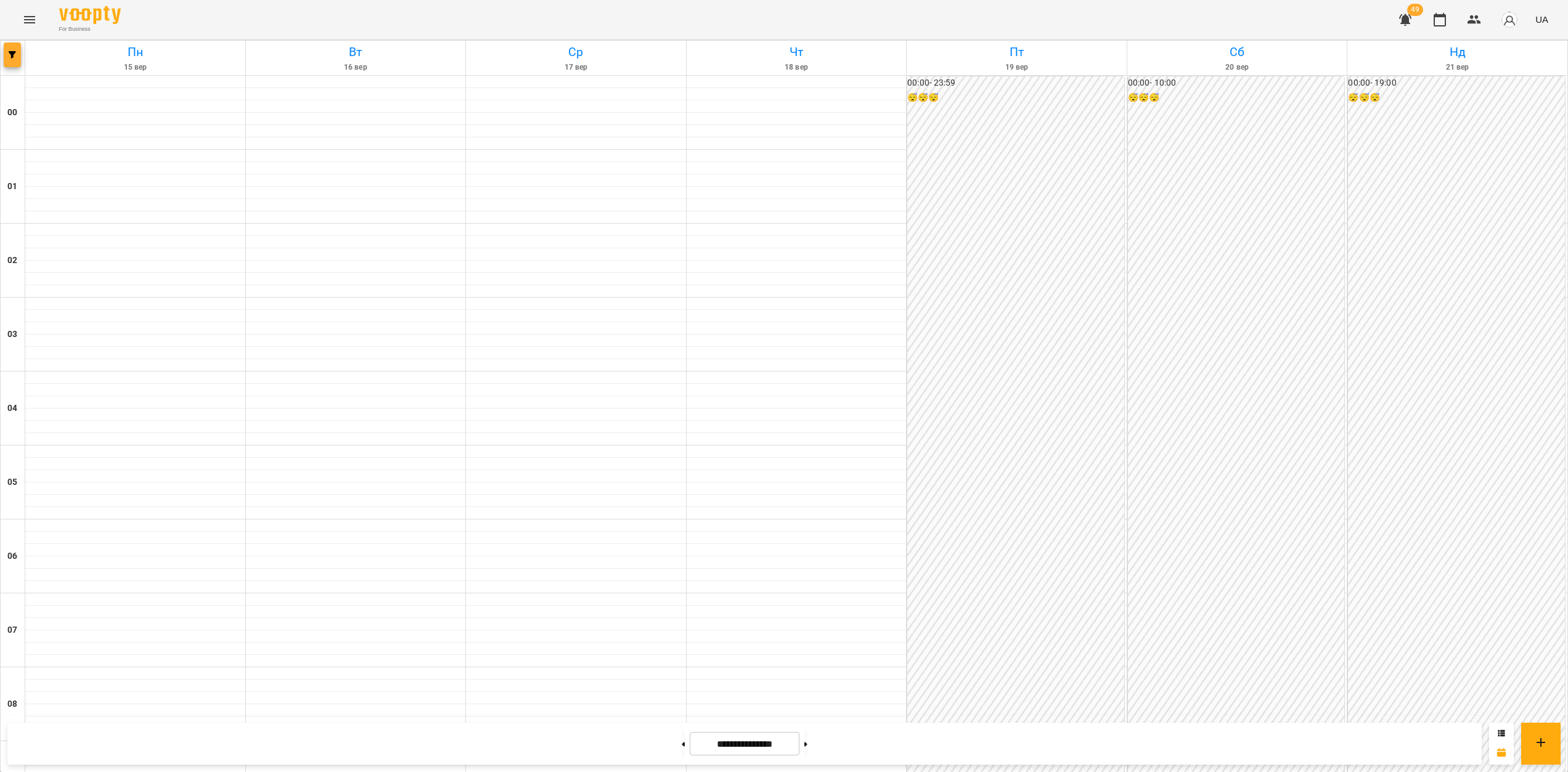
click at [9, 59] on button "button" at bounding box center [12, 55] width 17 height 25
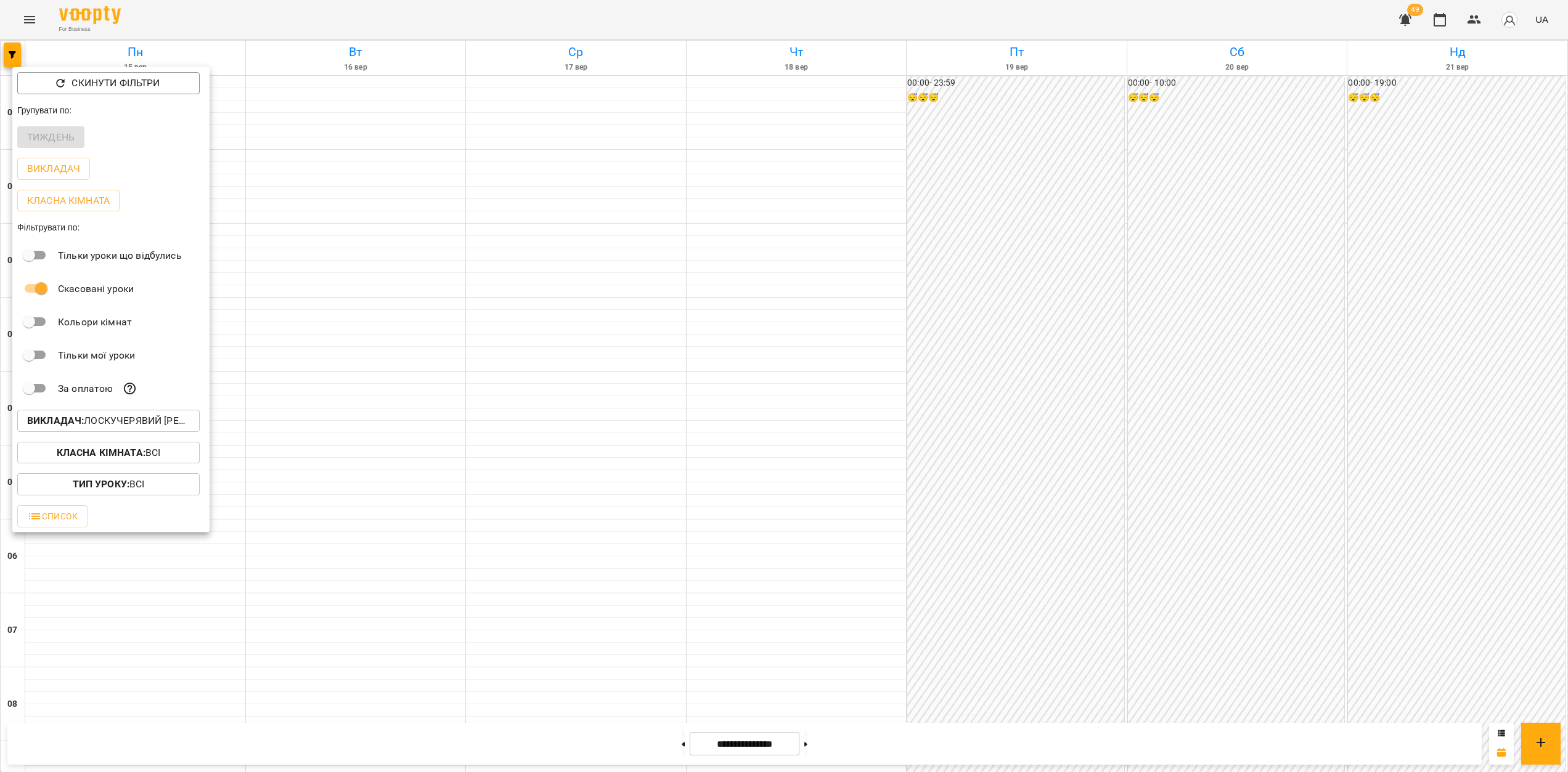
click at [138, 414] on button "Викладач : [PERSON_NAME] [PERSON_NAME]" at bounding box center [108, 421] width 182 height 22
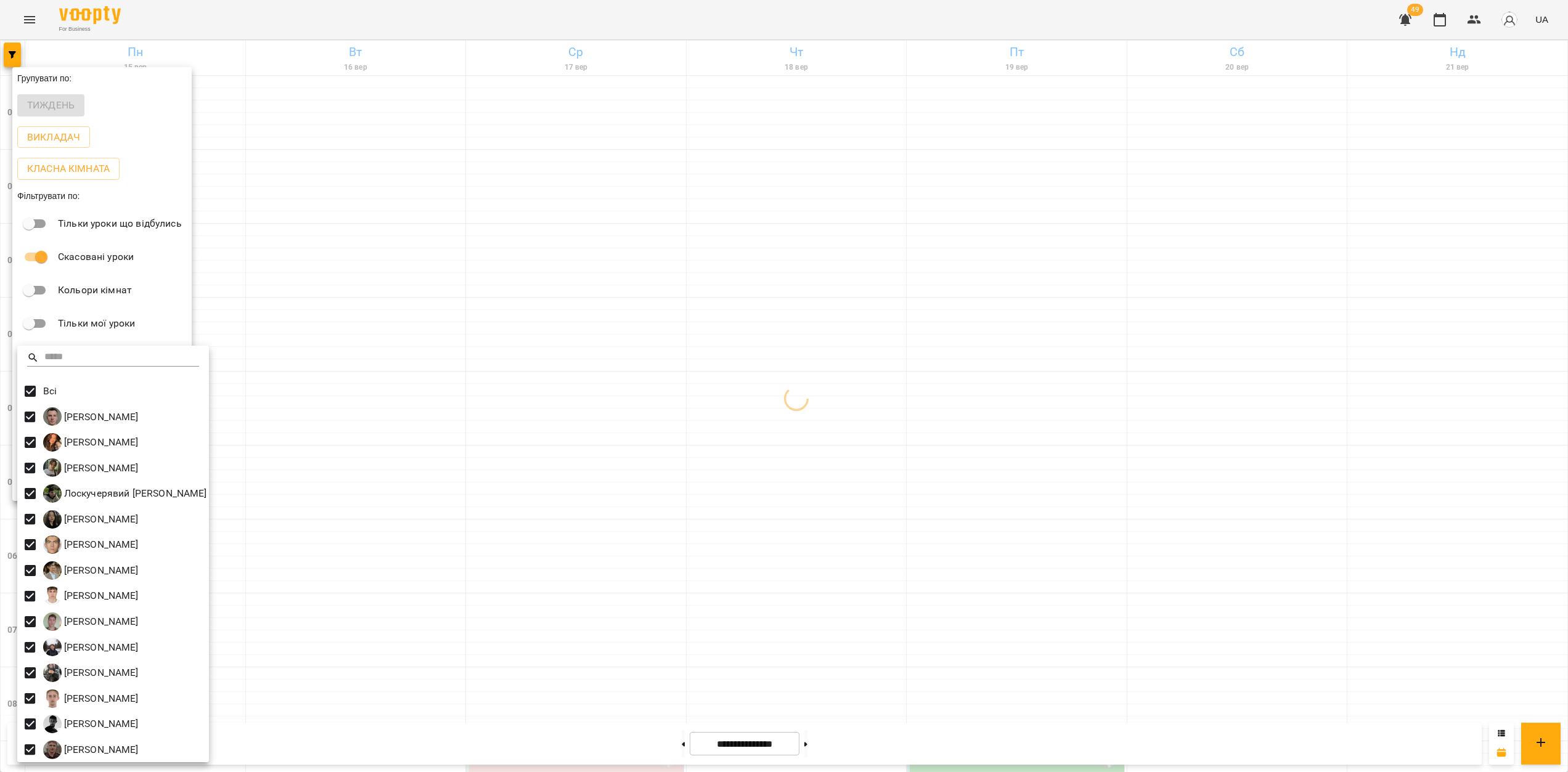
click at [763, 385] on div at bounding box center [784, 386] width 1568 height 772
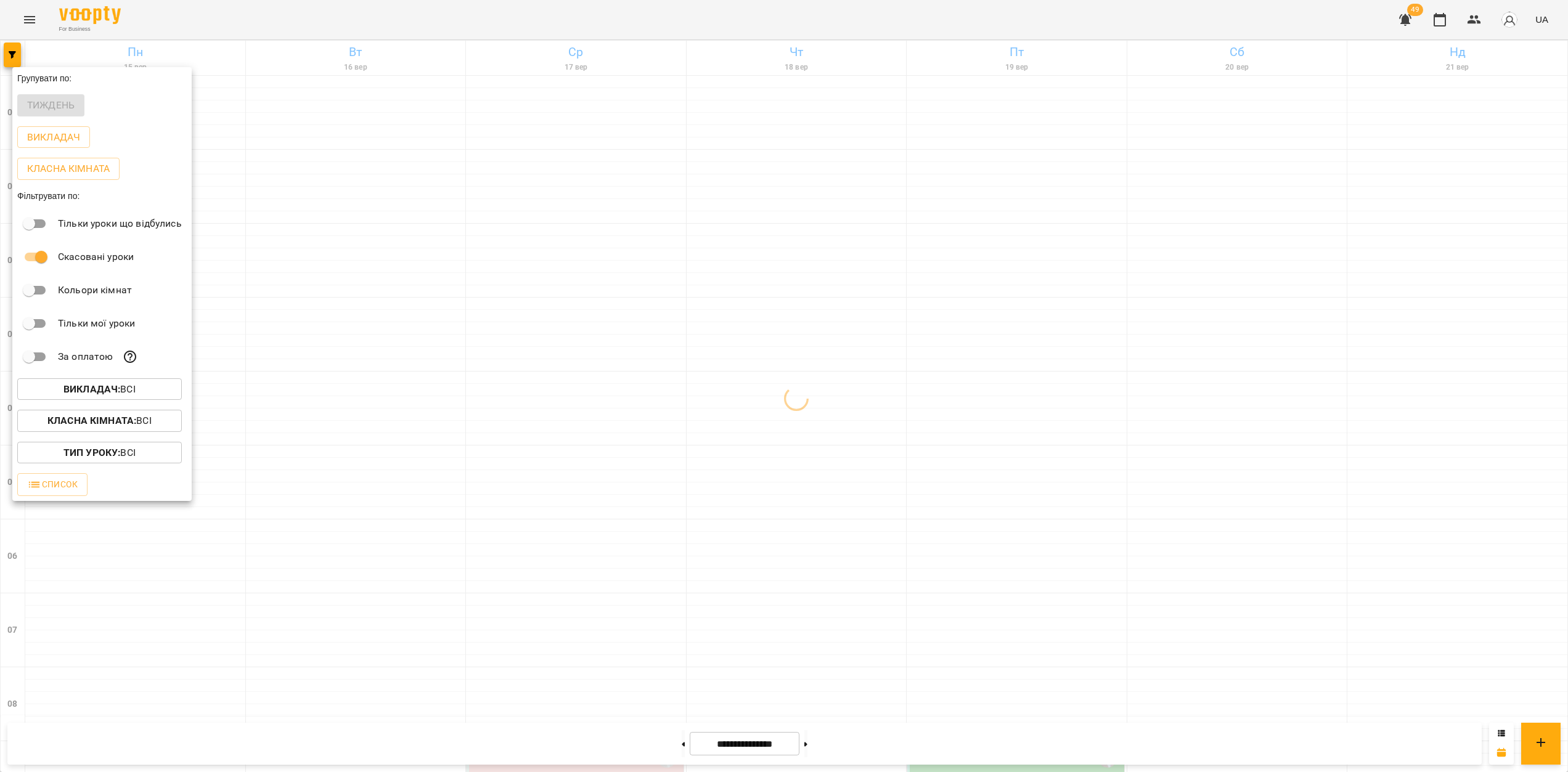
drag, startPoint x: 1012, startPoint y: 377, endPoint x: 1032, endPoint y: 380, distance: 20.2
click at [1012, 377] on div at bounding box center [784, 386] width 1568 height 772
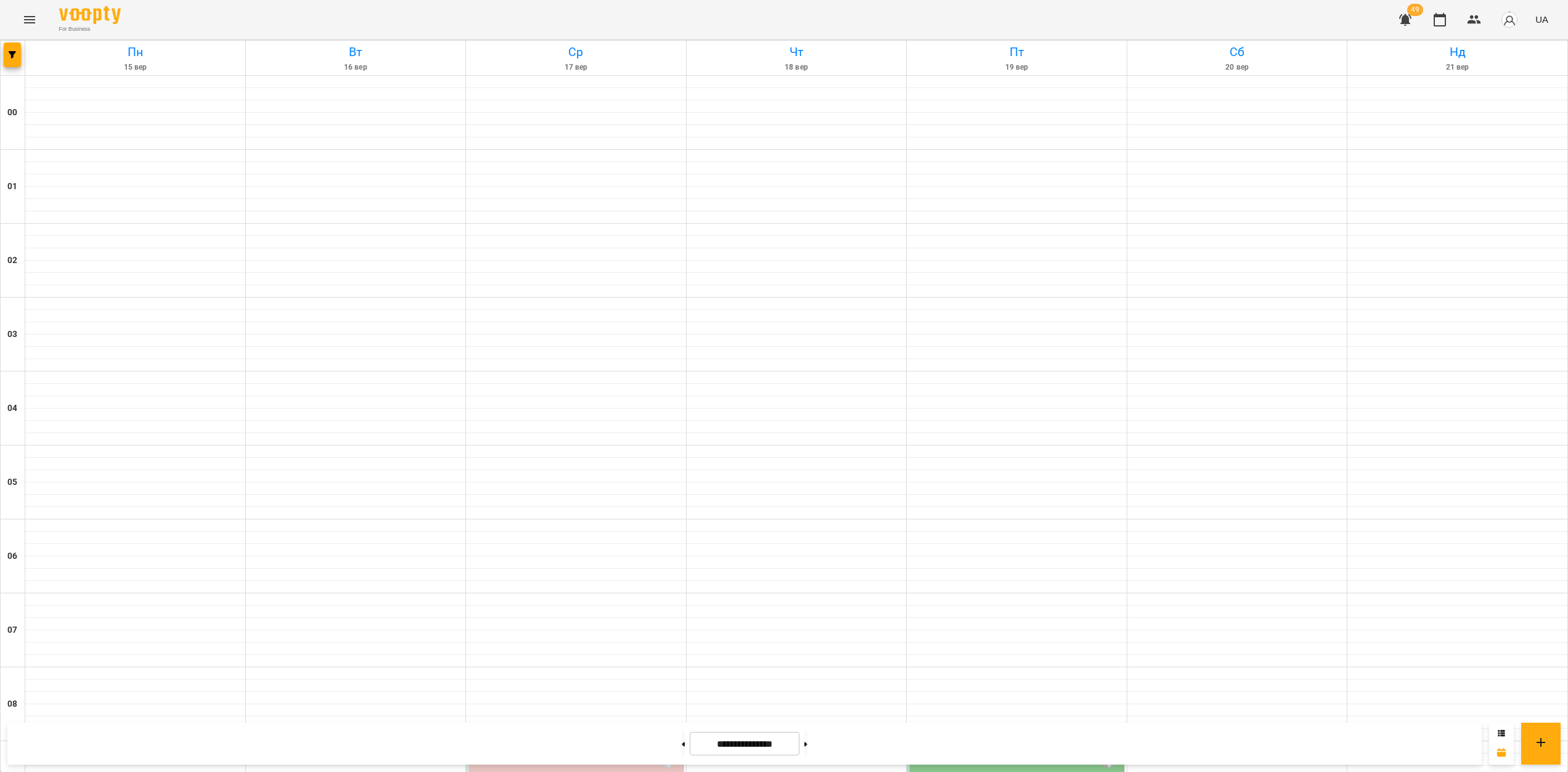
scroll to position [1017, 0]
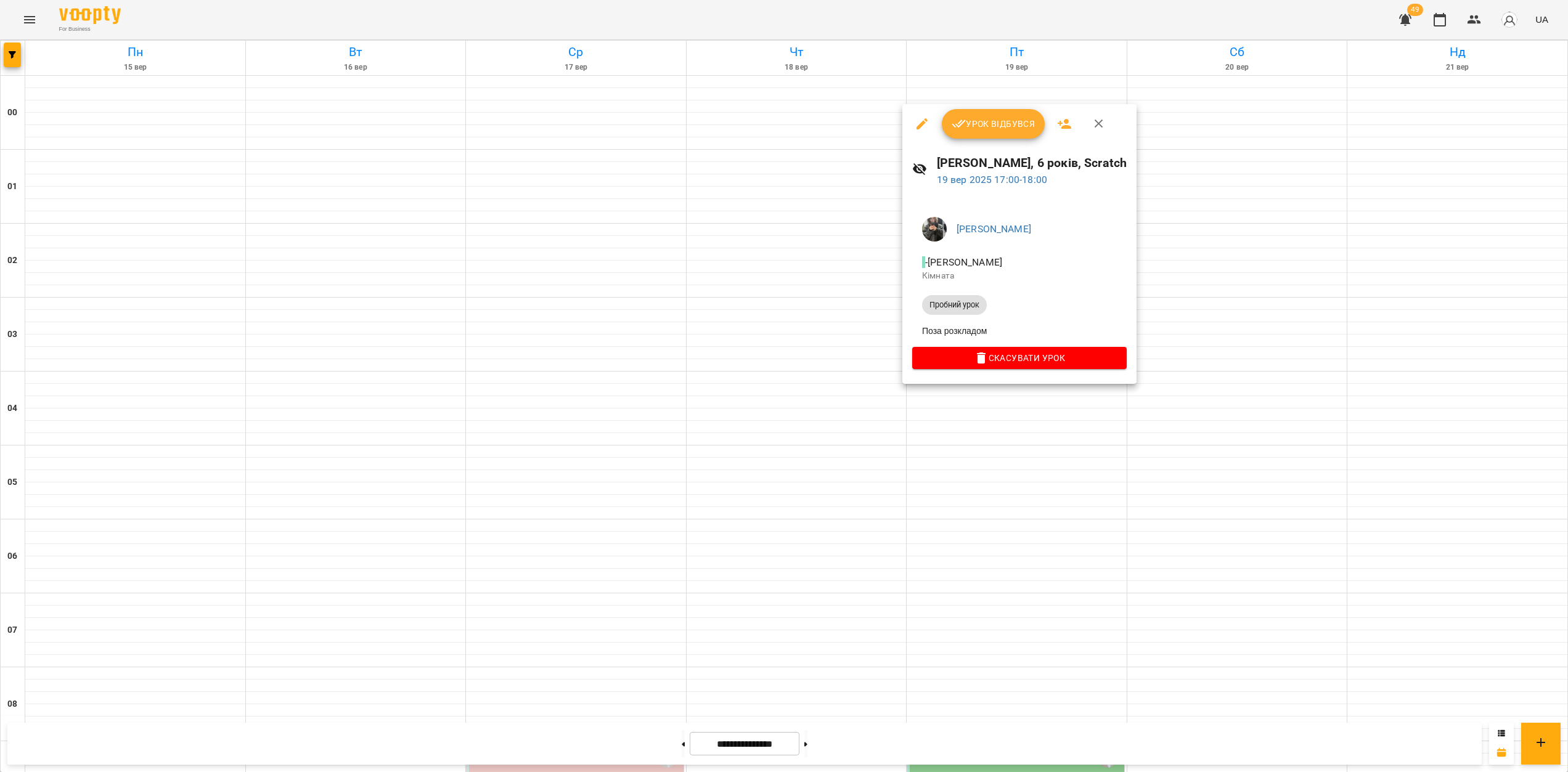
click at [943, 437] on div at bounding box center [784, 386] width 1568 height 772
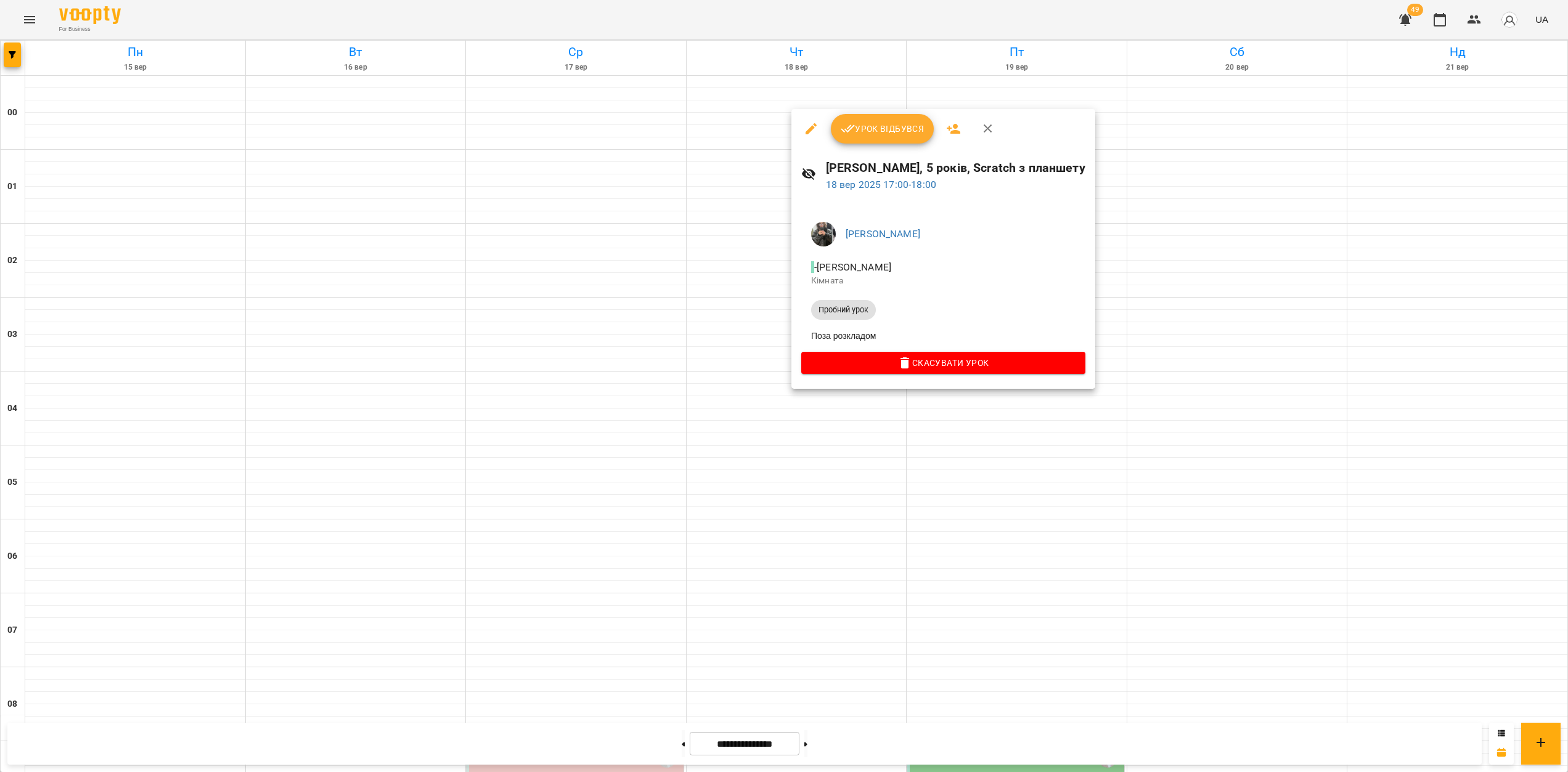
click at [1165, 260] on div at bounding box center [784, 386] width 1568 height 772
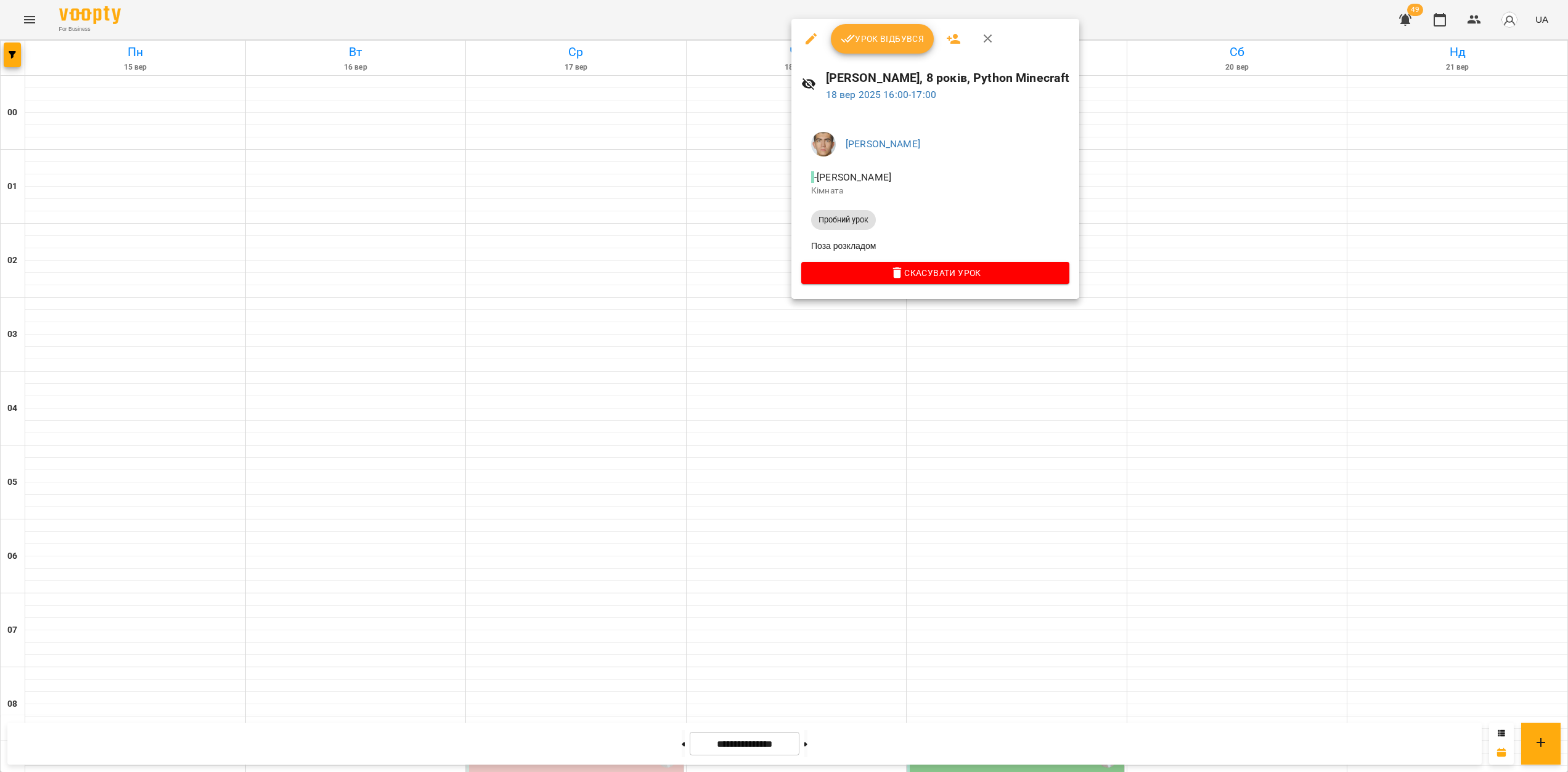
click at [873, 355] on div at bounding box center [784, 386] width 1568 height 772
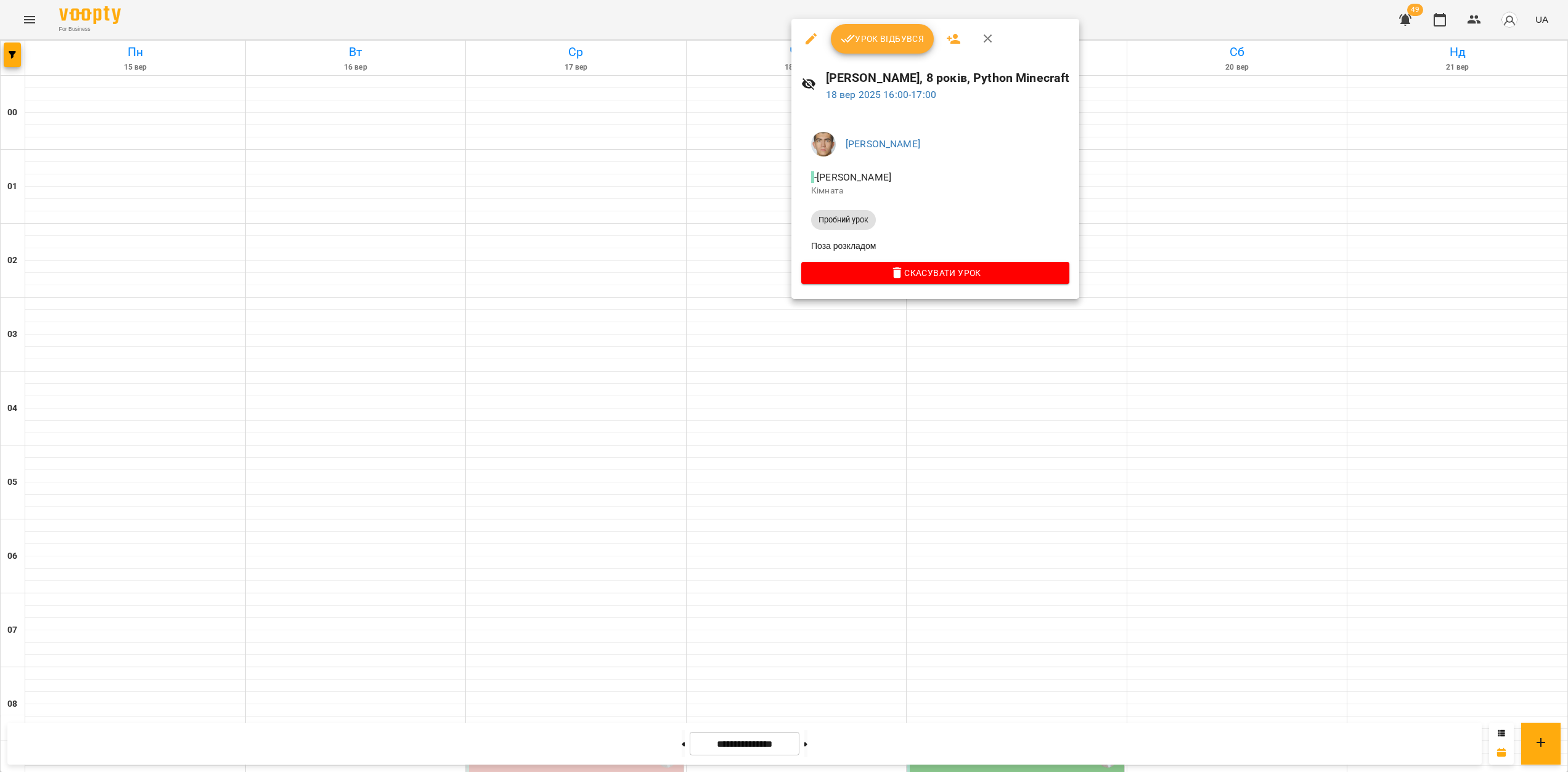
click at [832, 378] on div at bounding box center [784, 386] width 1568 height 772
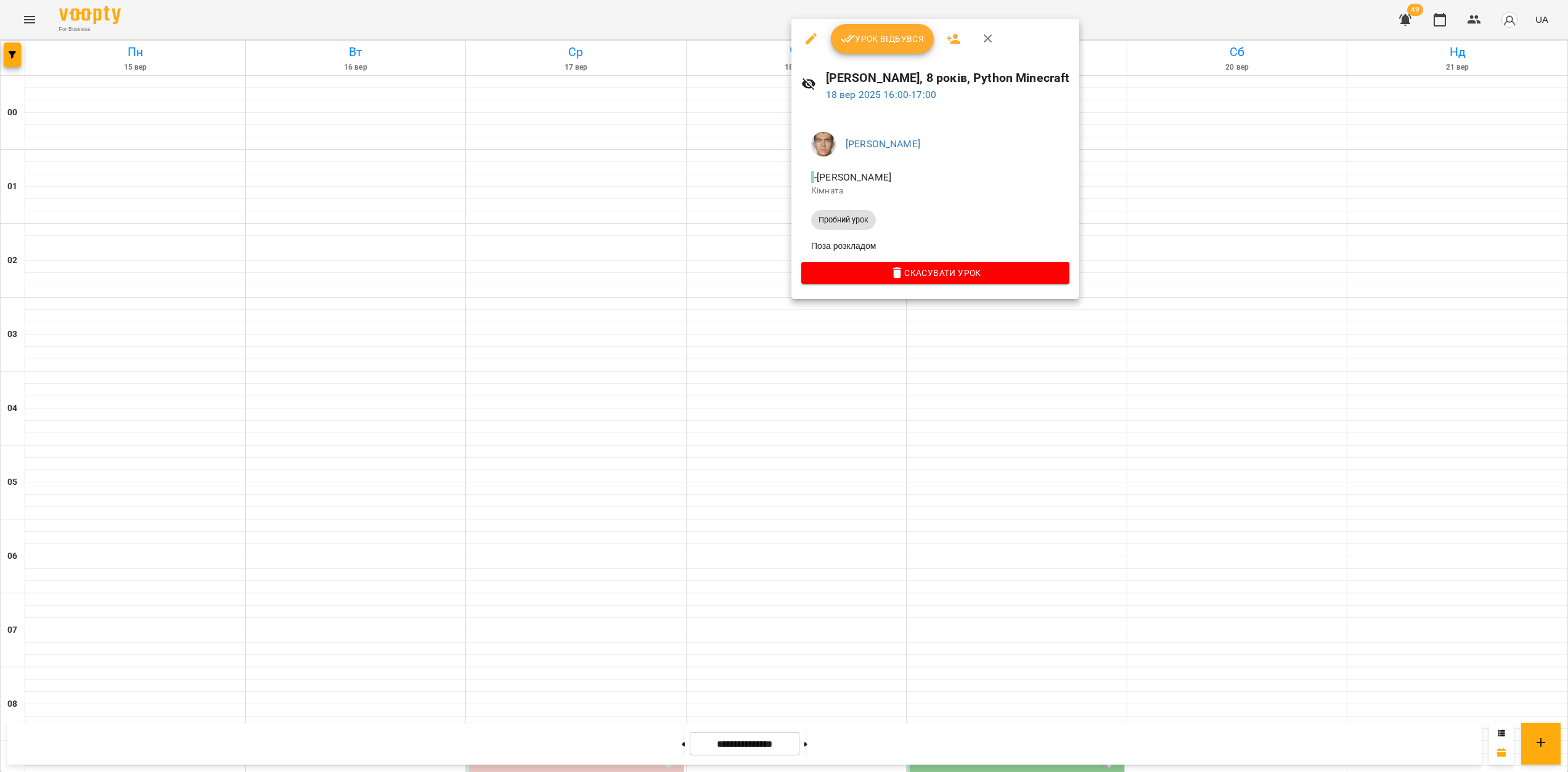
click at [811, 436] on div at bounding box center [784, 386] width 1568 height 772
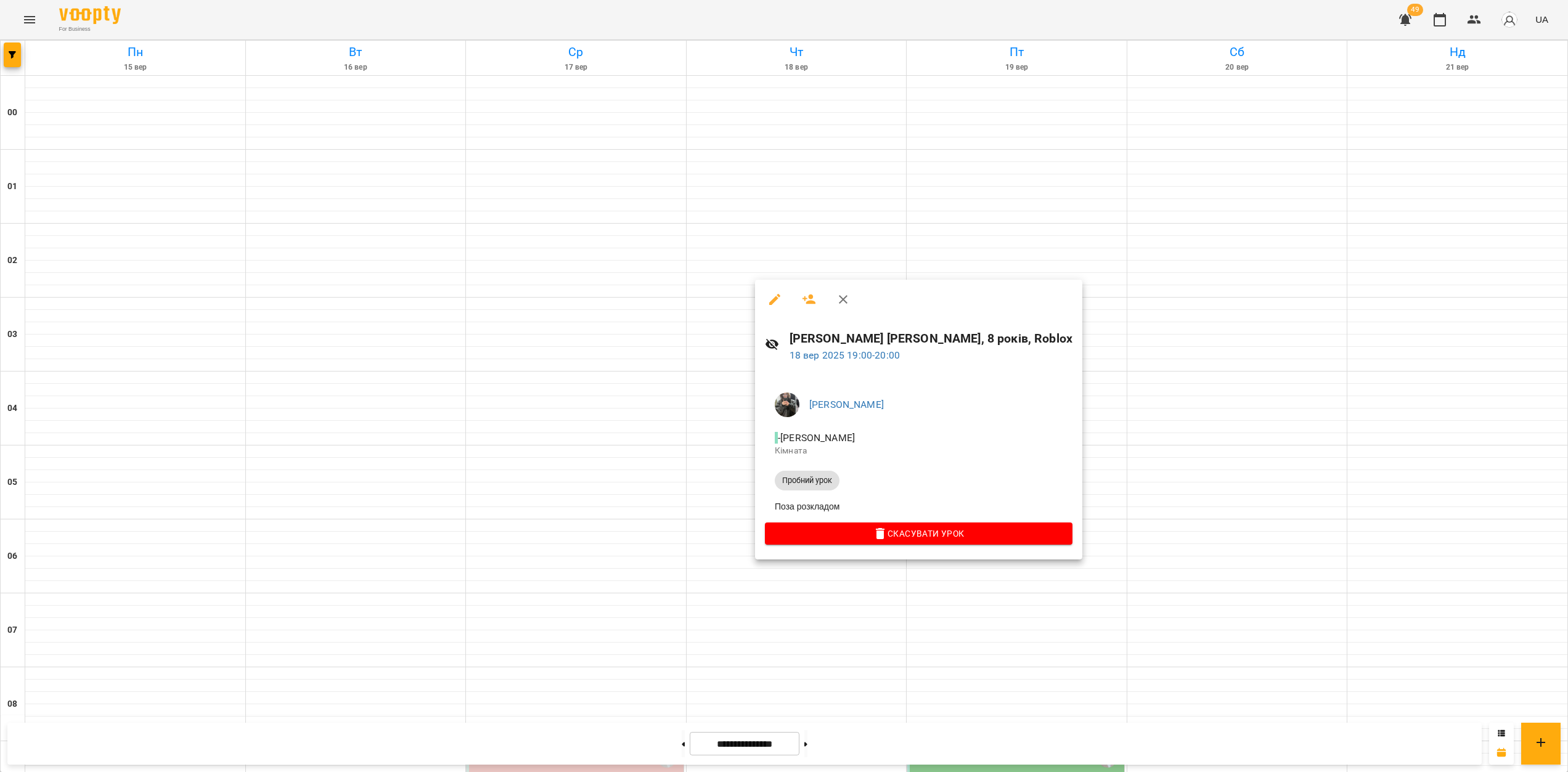
click at [758, 606] on div at bounding box center [784, 386] width 1568 height 772
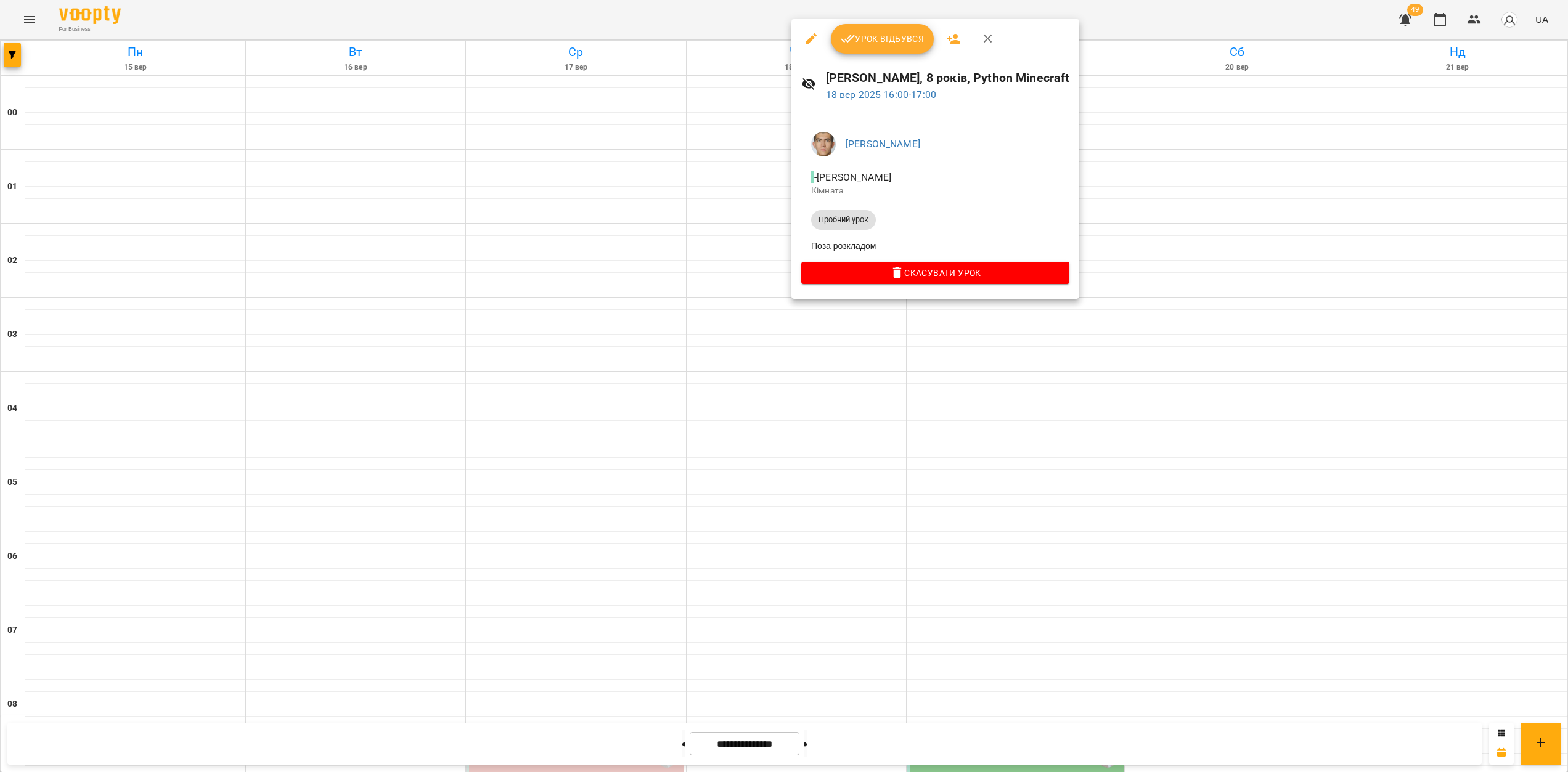
click at [772, 509] on div at bounding box center [784, 386] width 1568 height 772
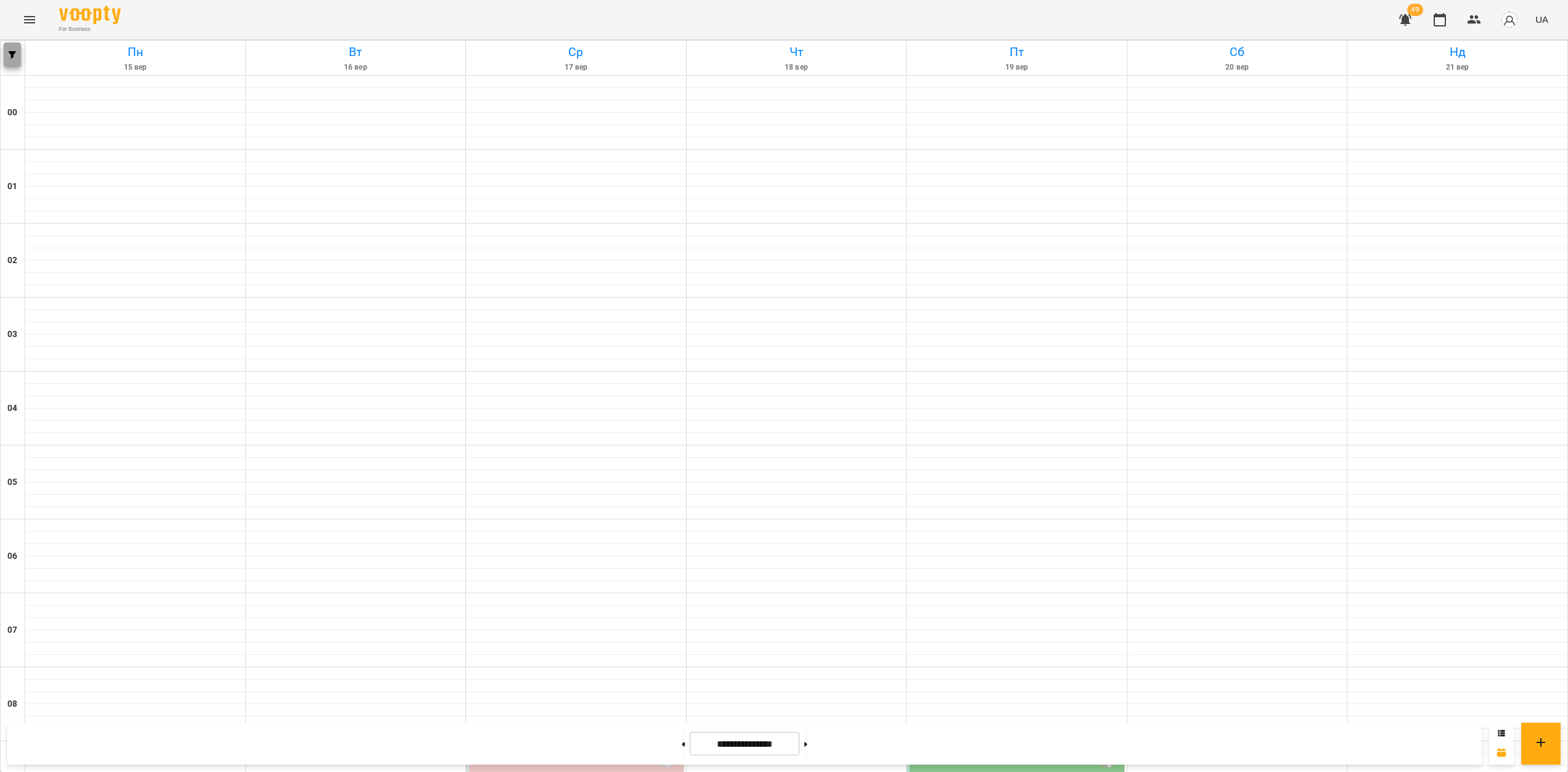
click at [13, 63] on button "button" at bounding box center [12, 55] width 17 height 25
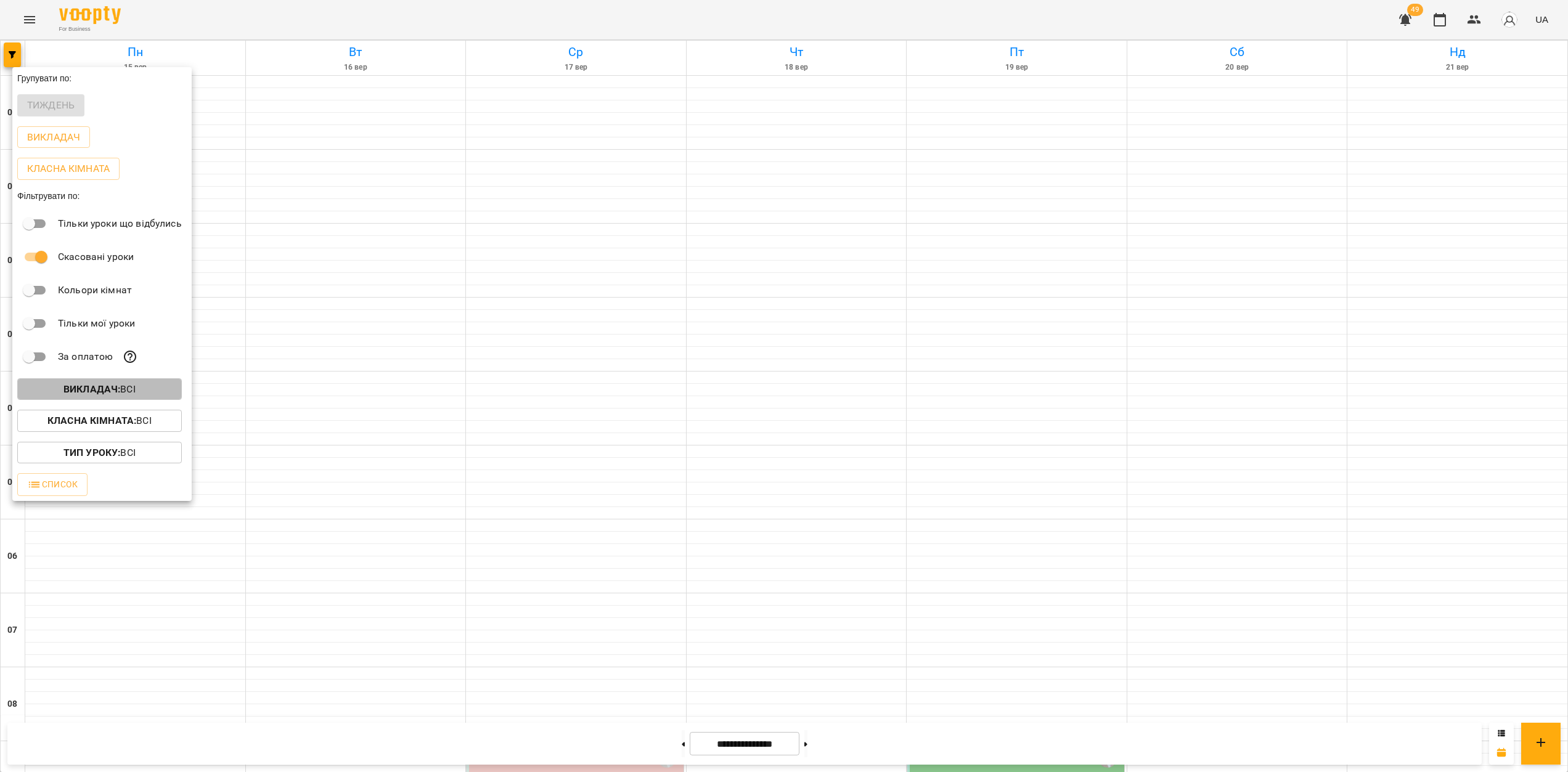
click at [119, 391] on b "Викладач :" at bounding box center [92, 389] width 57 height 12
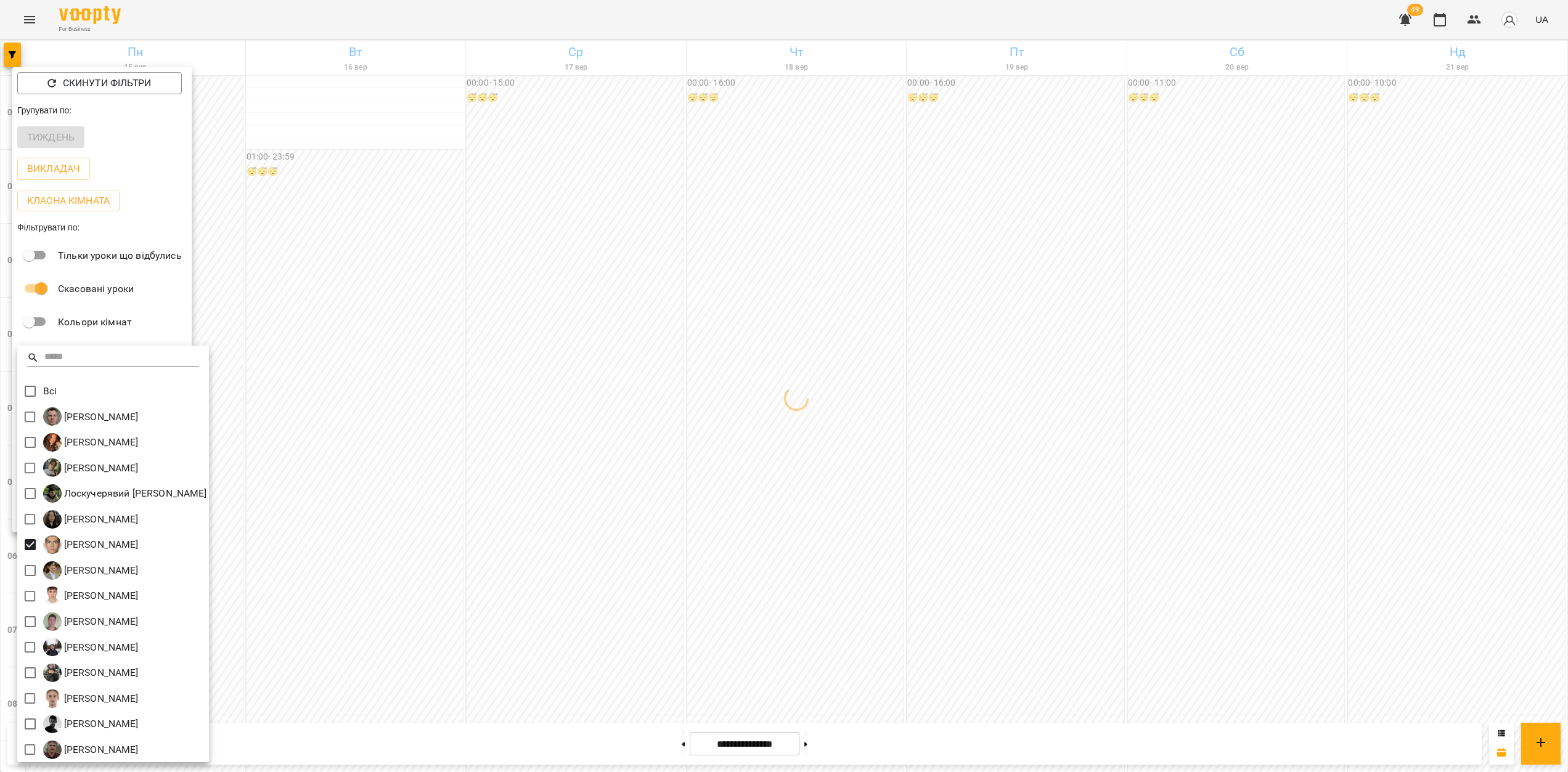
click at [1053, 503] on div at bounding box center [784, 386] width 1568 height 772
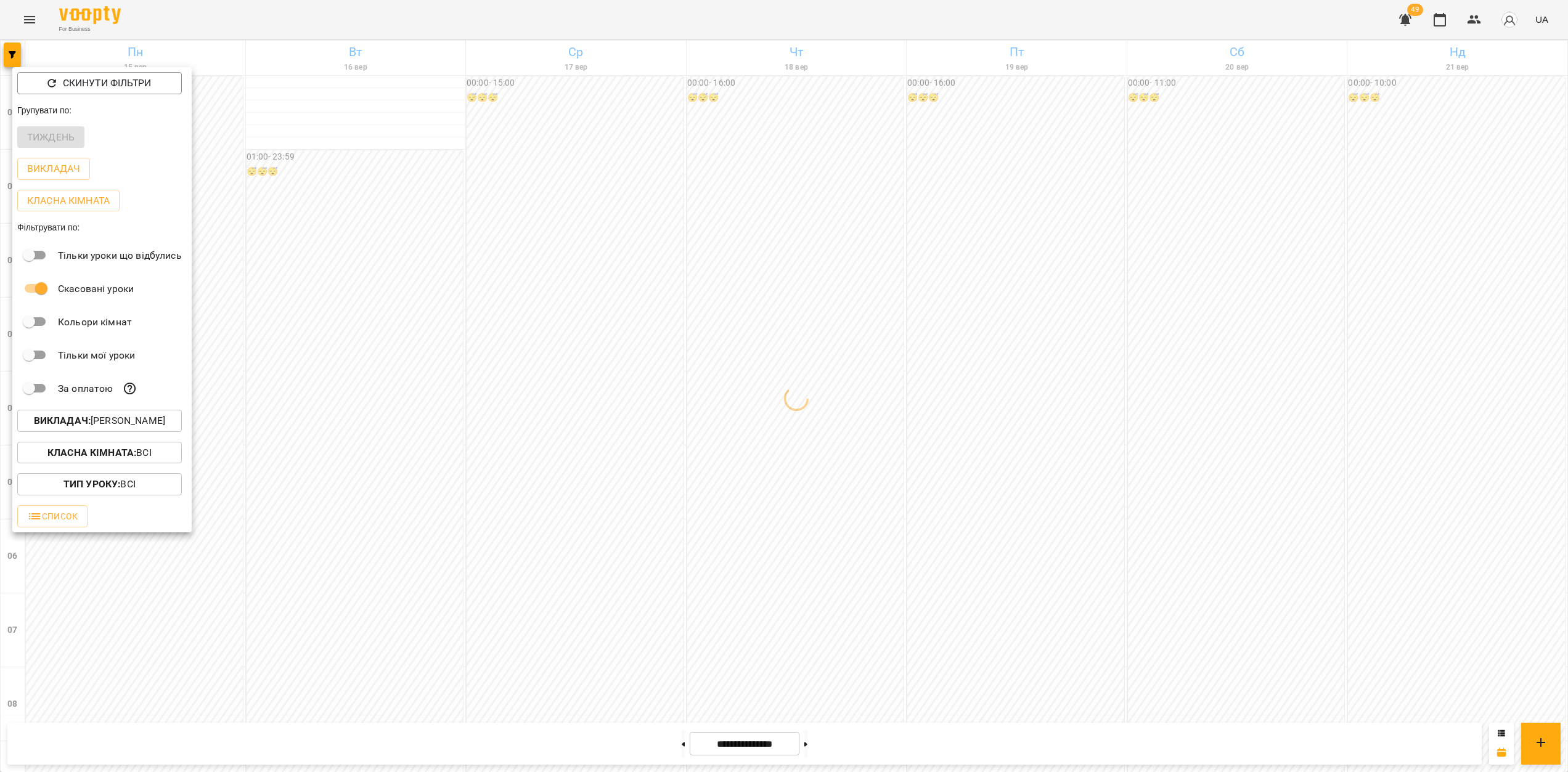
click at [1312, 485] on div at bounding box center [784, 386] width 1568 height 772
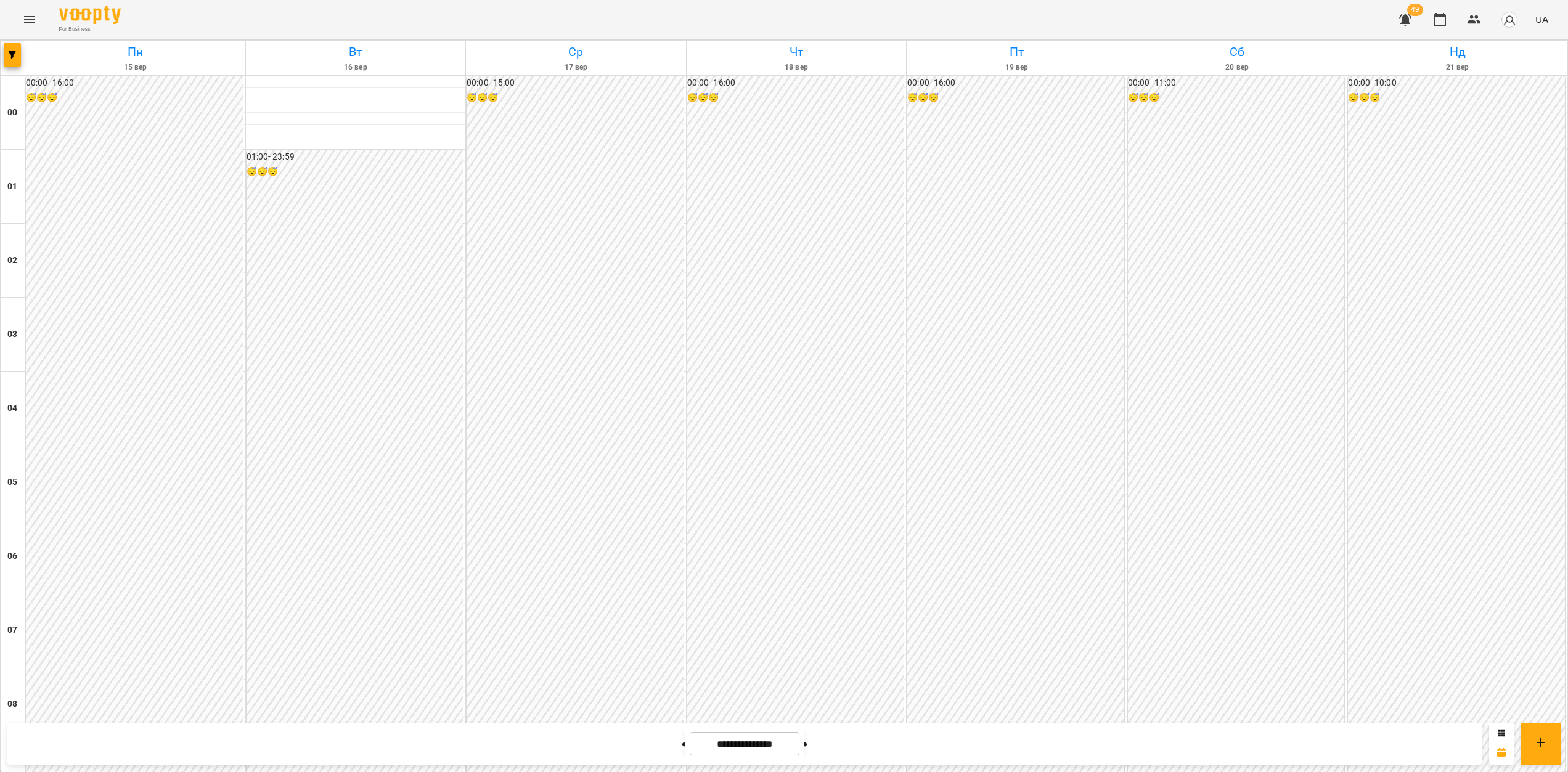
scroll to position [803, 0]
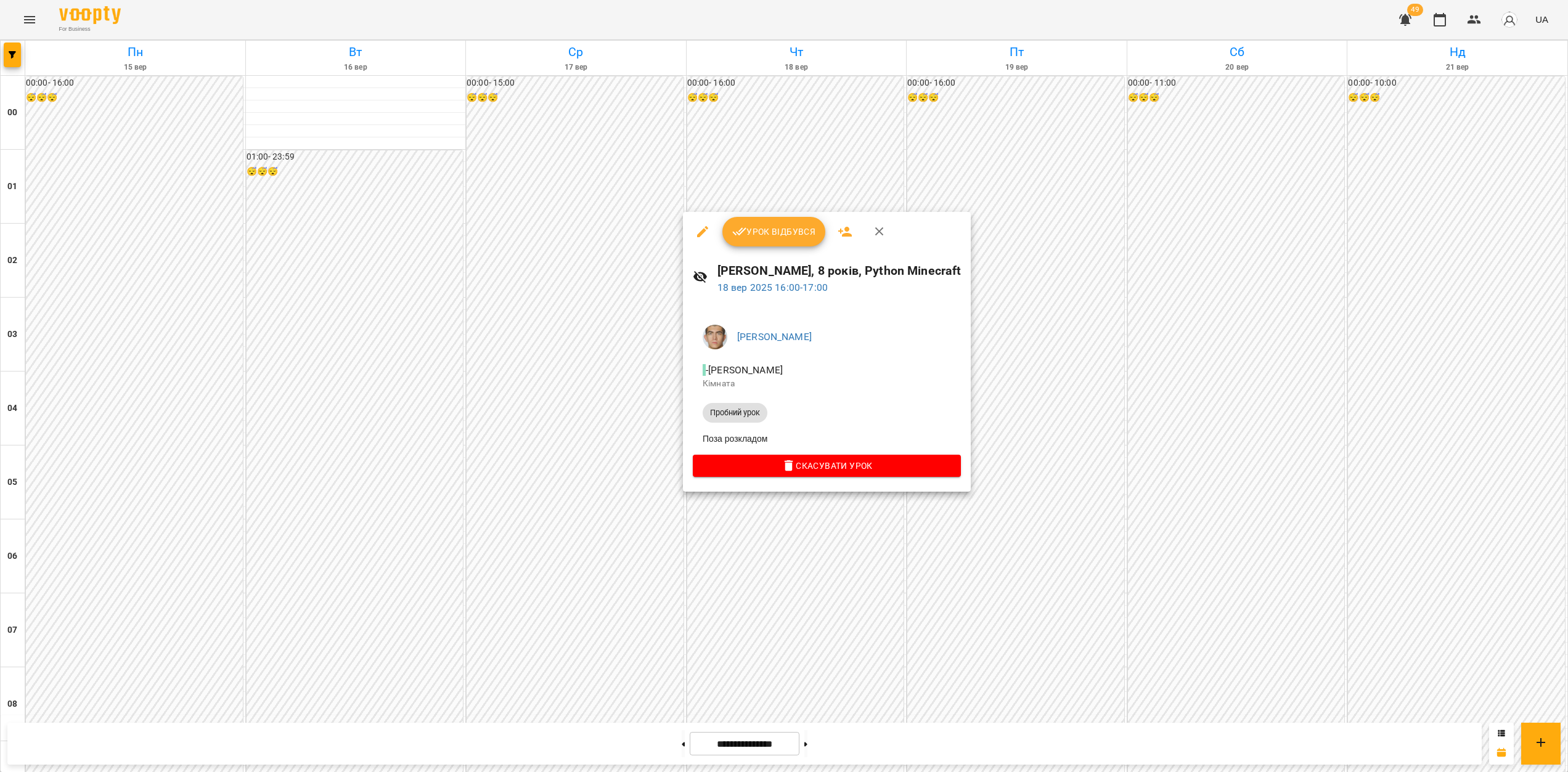
click at [820, 512] on div at bounding box center [784, 386] width 1568 height 772
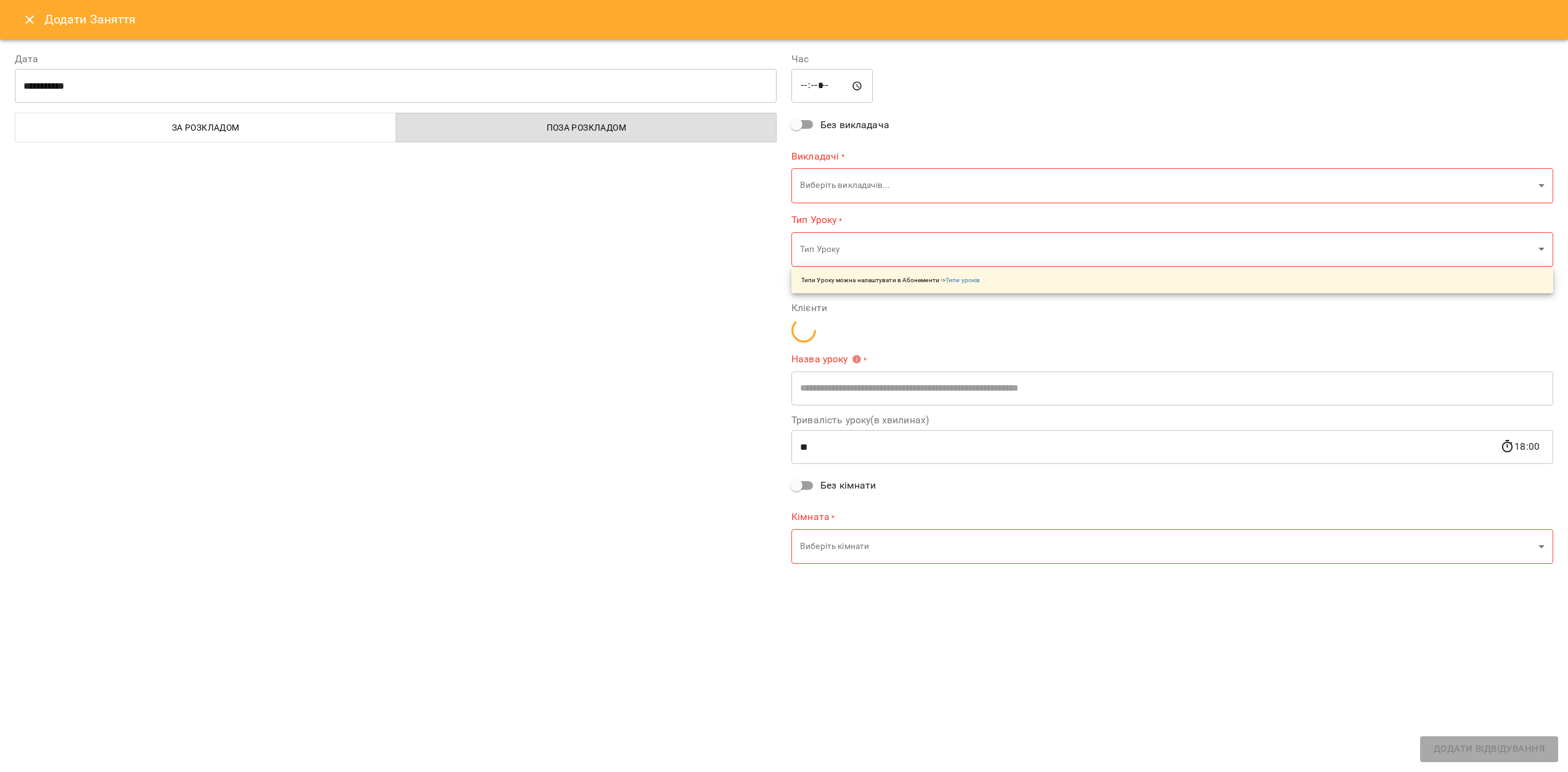
type input "**********"
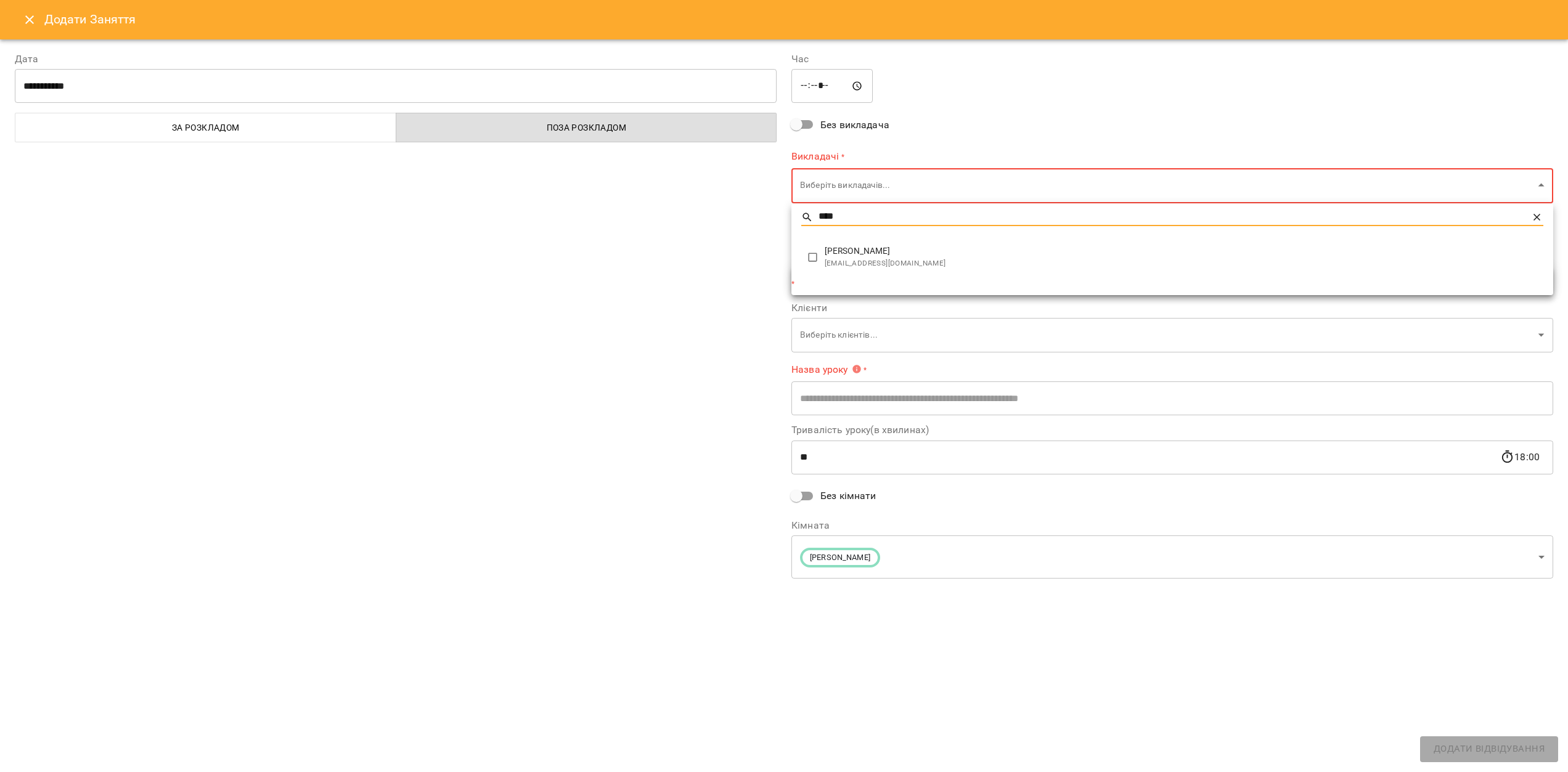
type input "****"
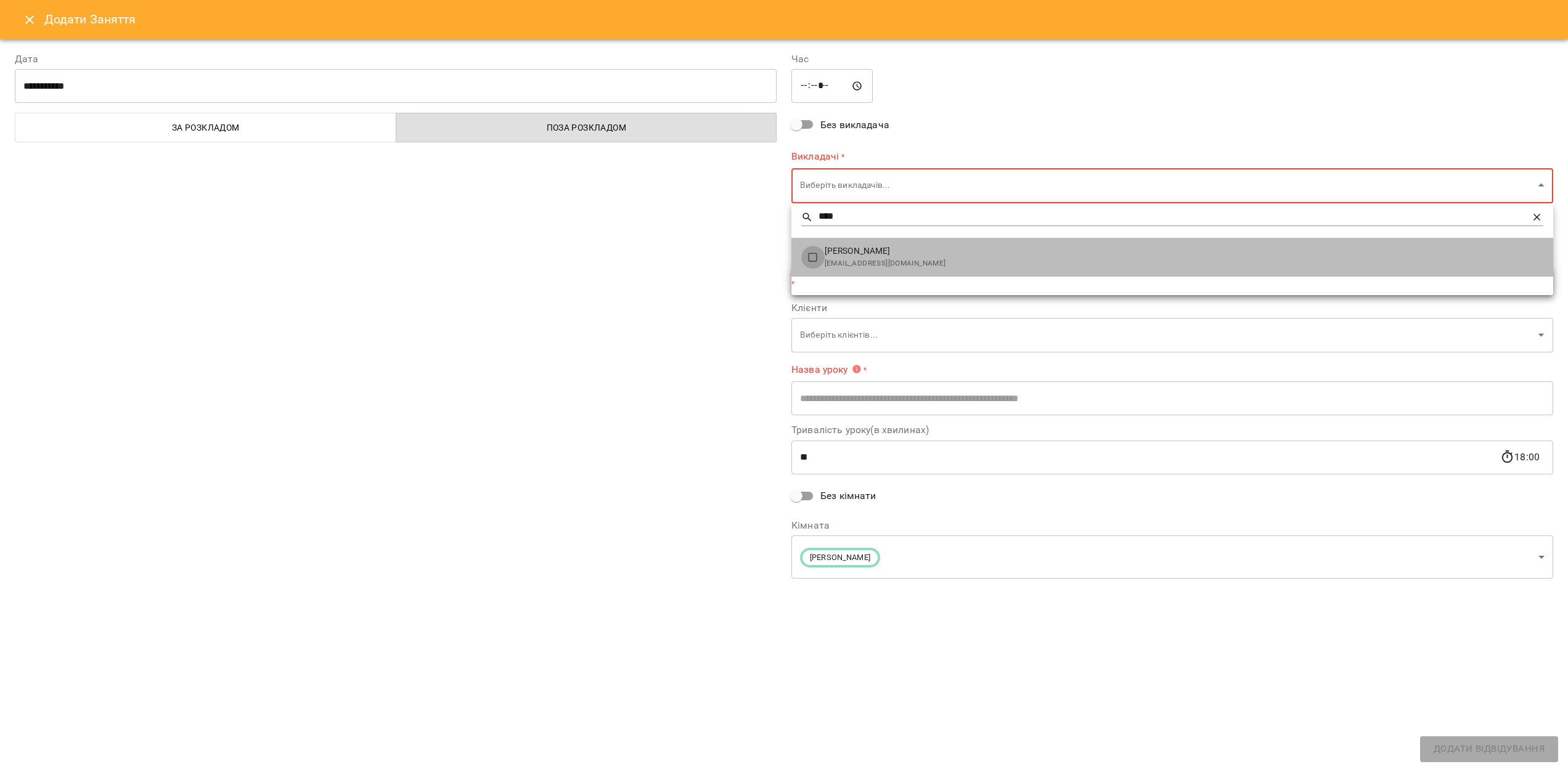
type input "**********"
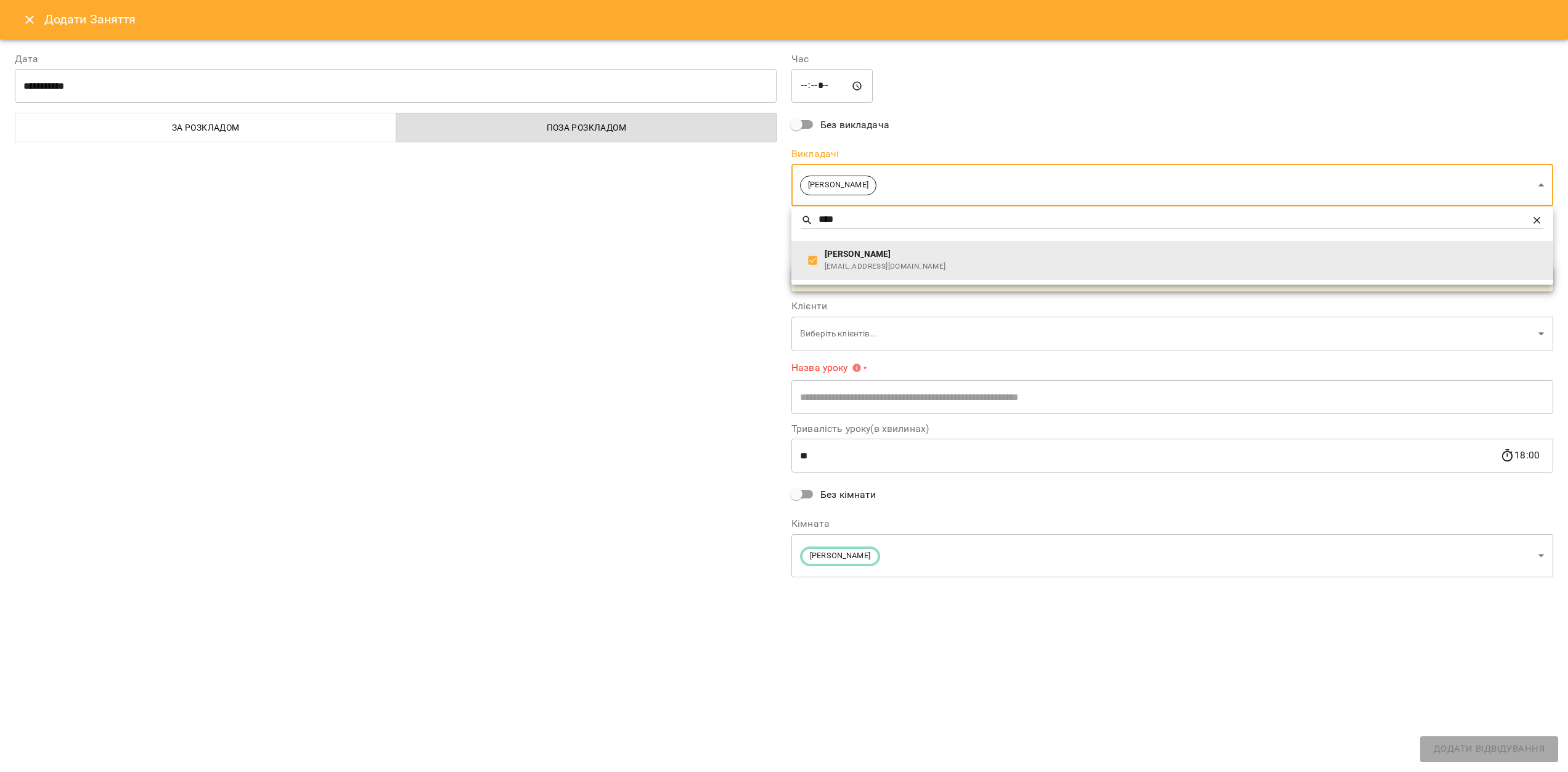
click at [691, 336] on div at bounding box center [784, 386] width 1568 height 772
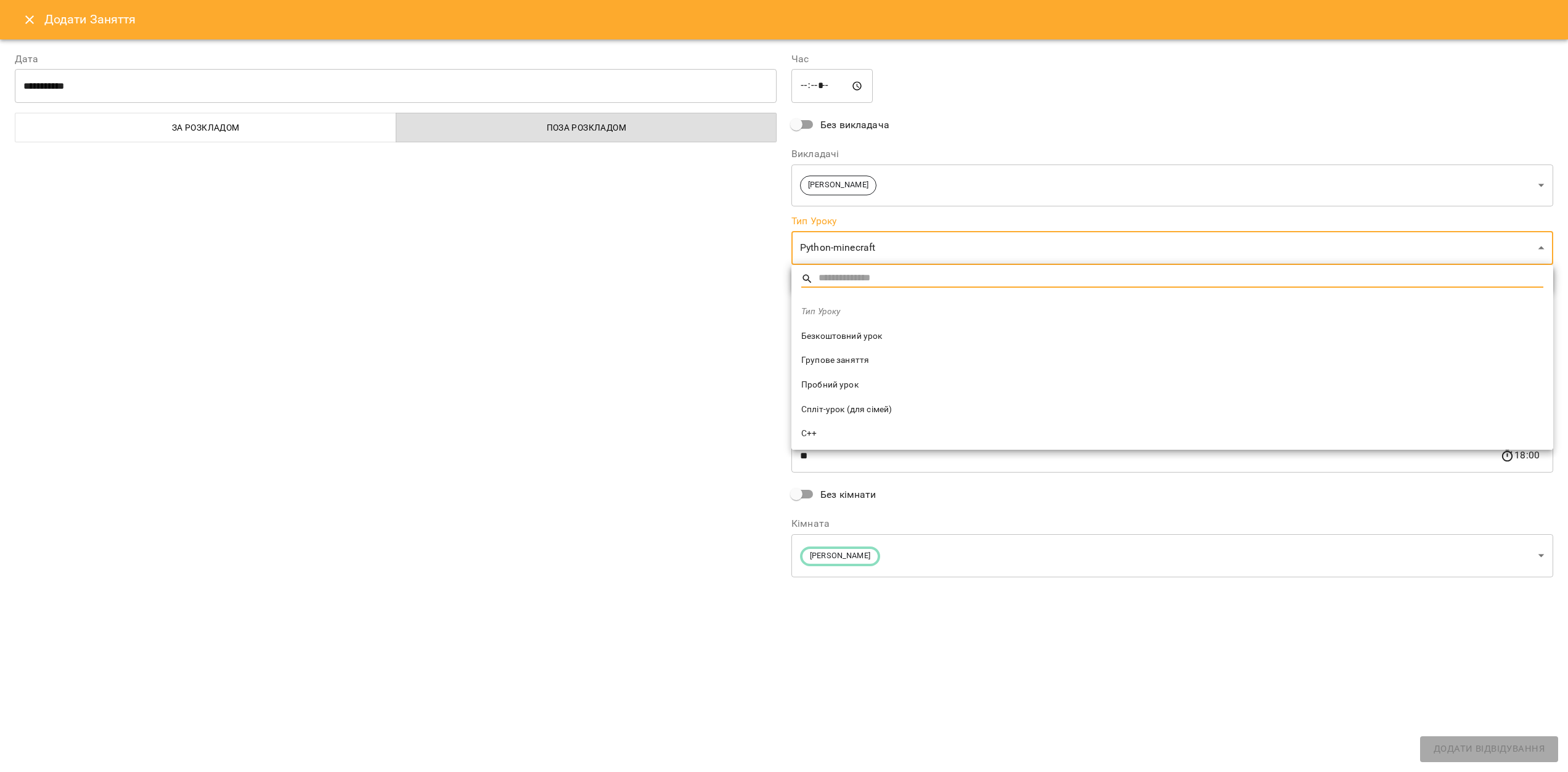
click at [862, 389] on span "Пробний урок" at bounding box center [1172, 385] width 742 height 12
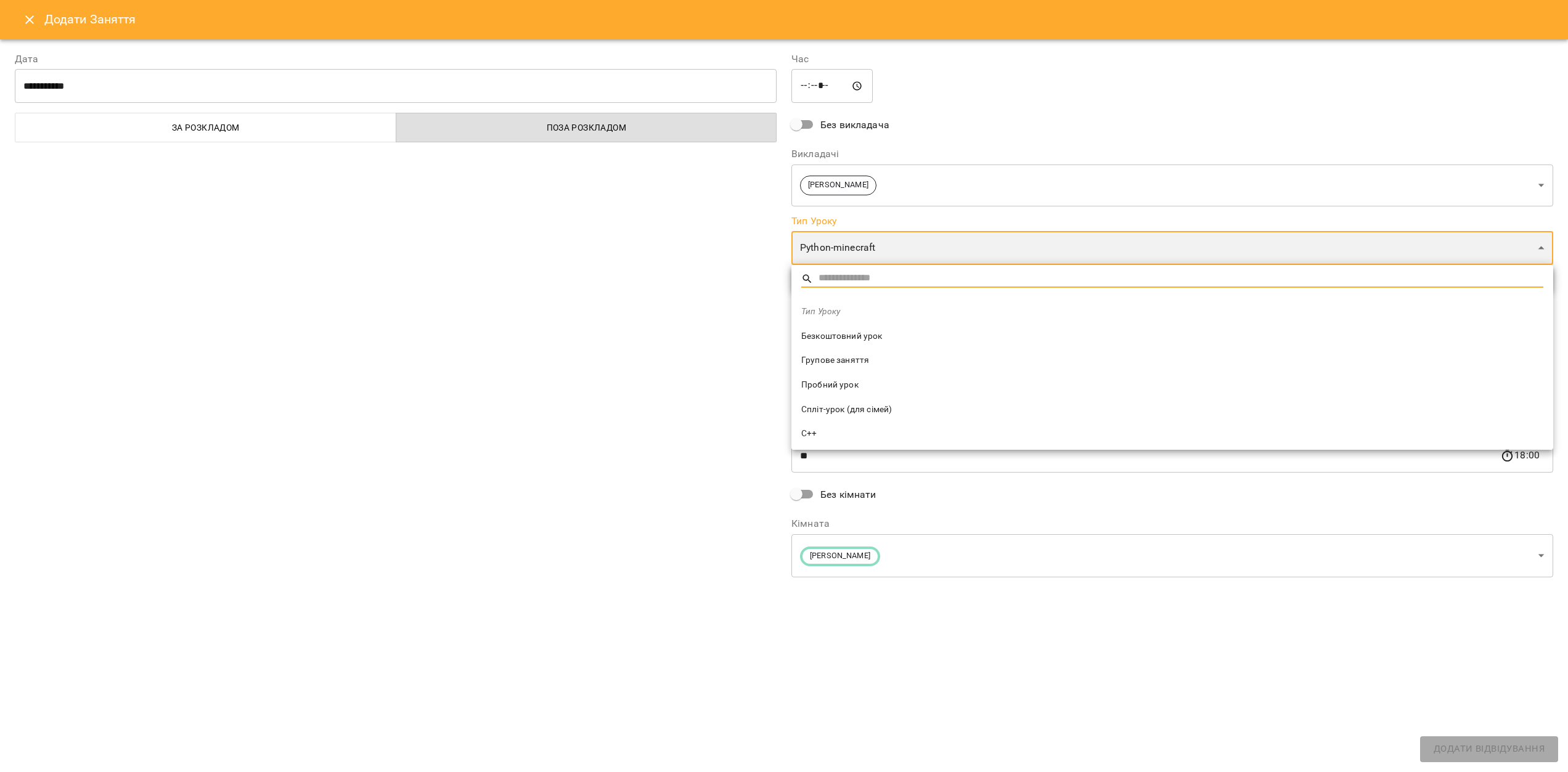
type input "**********"
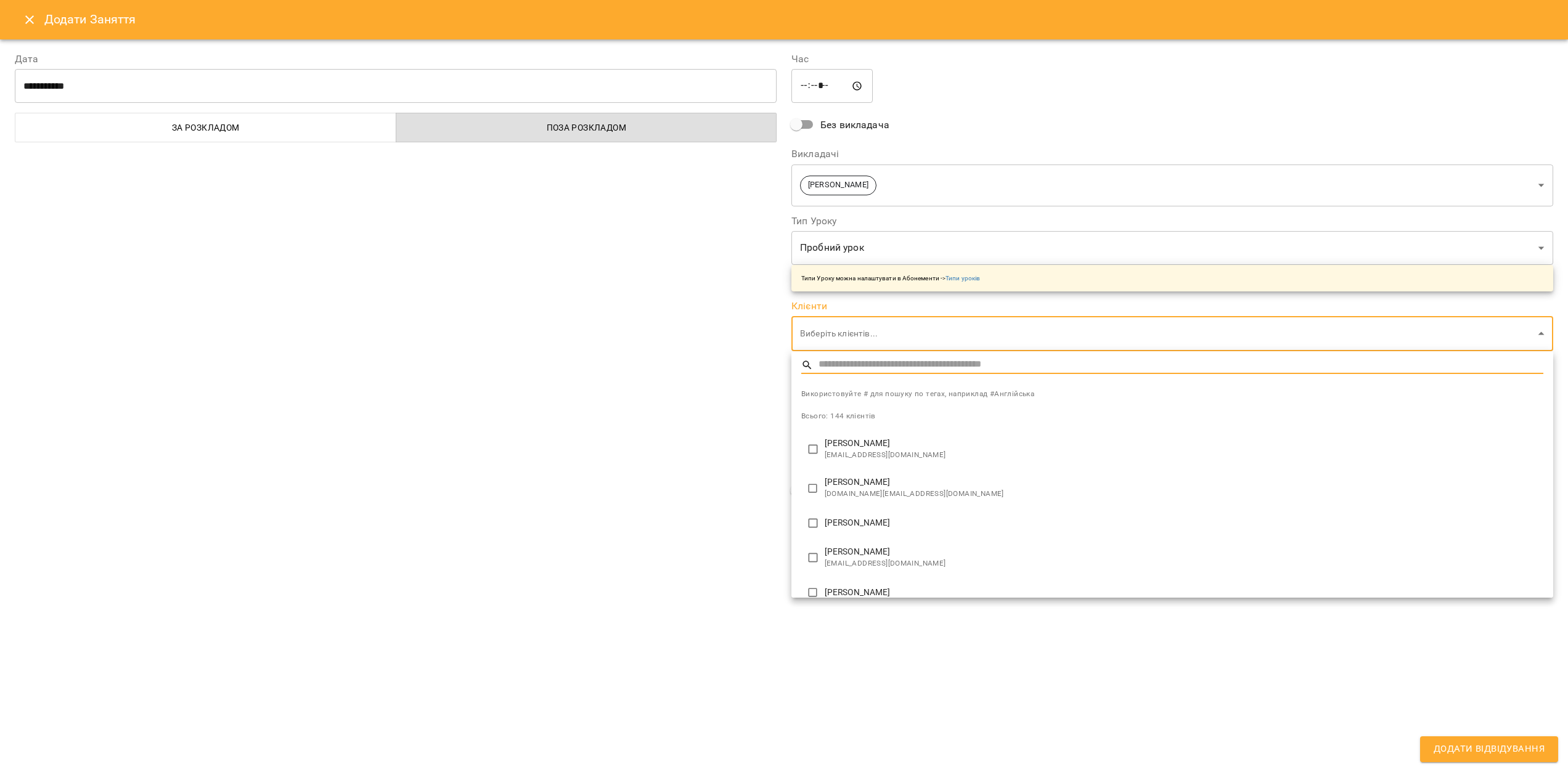
click at [844, 369] on input "text" at bounding box center [1181, 365] width 725 height 18
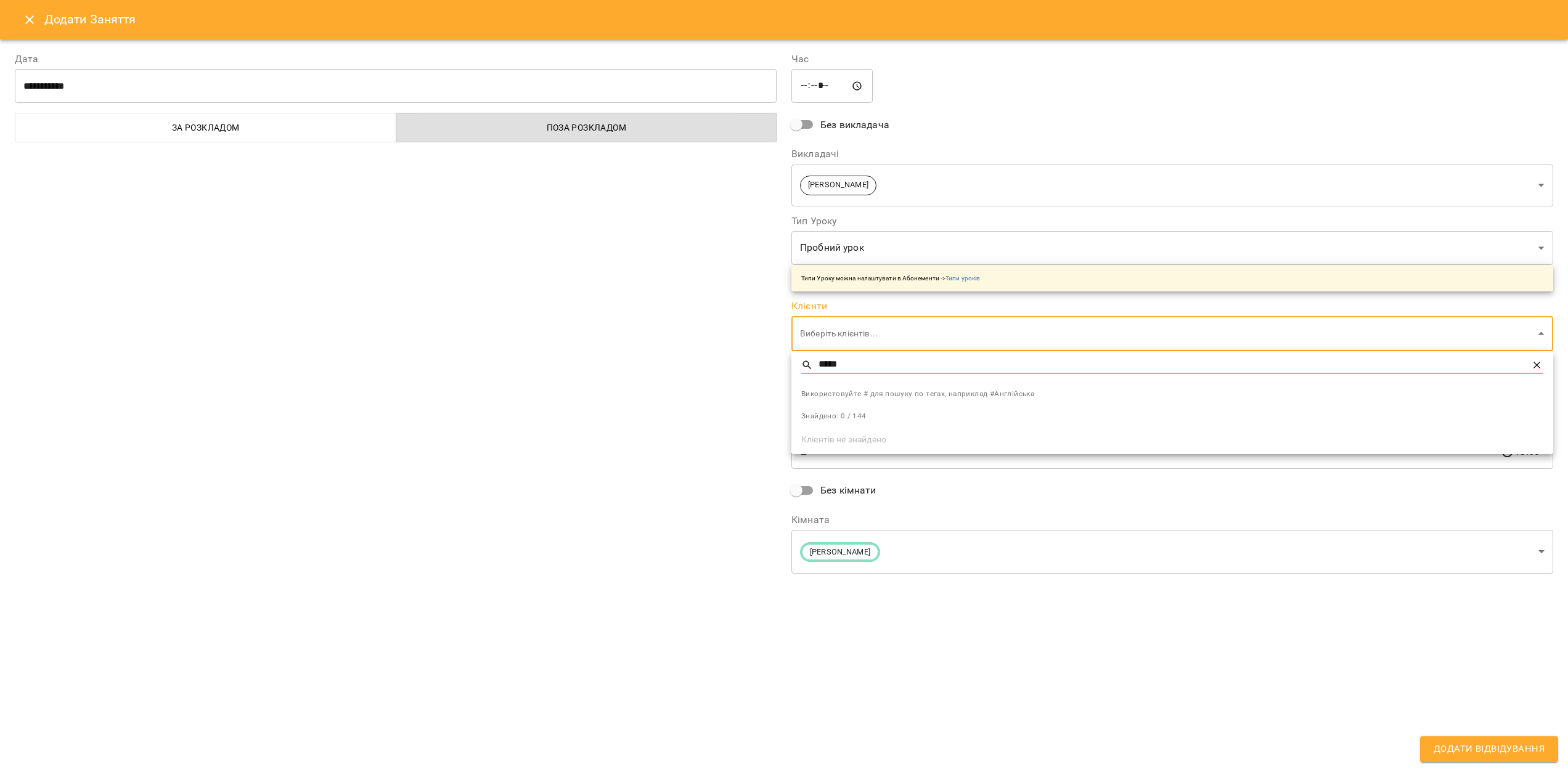
type input "******"
click at [871, 362] on input "******" at bounding box center [1173, 365] width 708 height 18
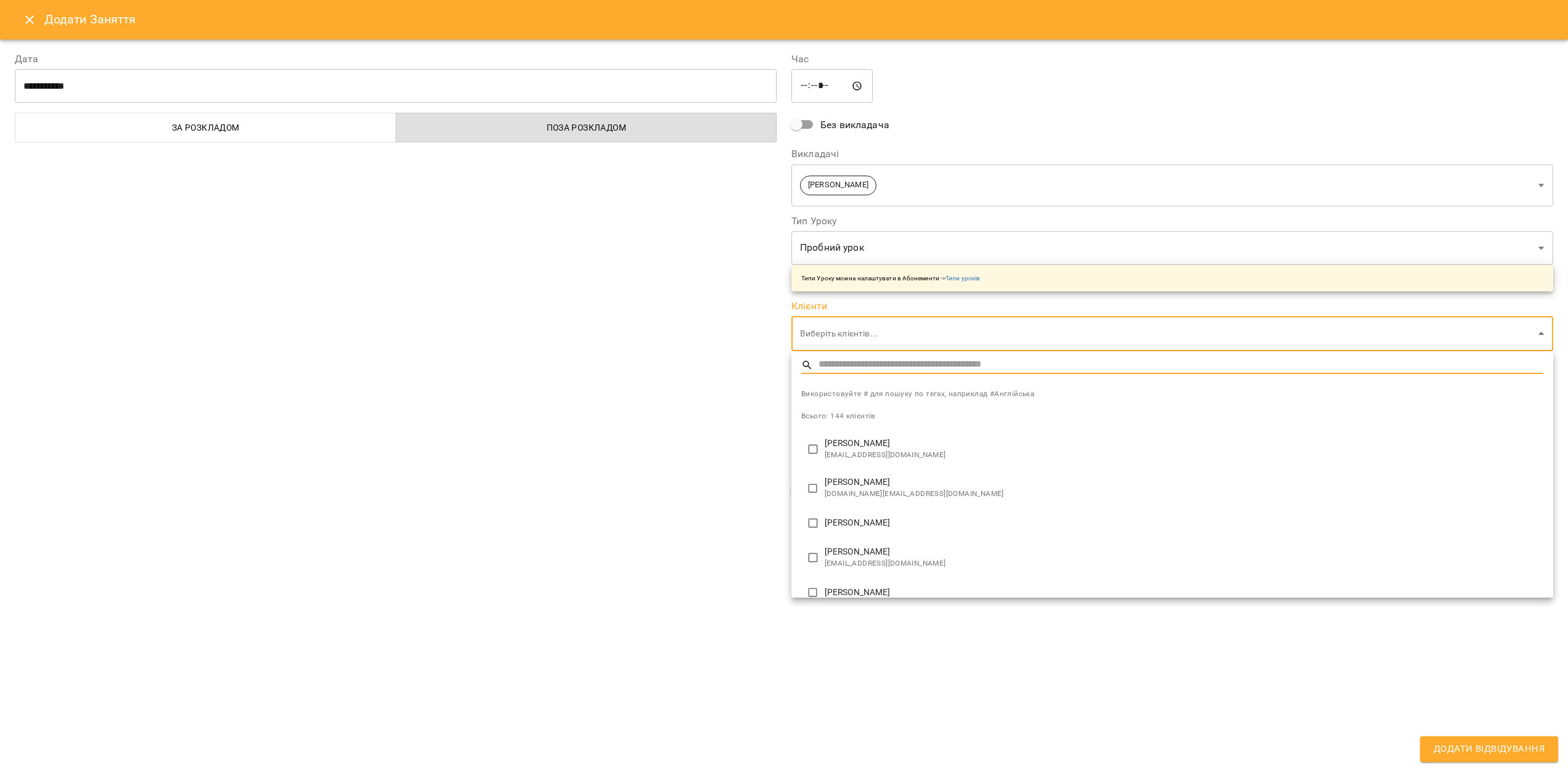
drag, startPoint x: 686, startPoint y: 471, endPoint x: 716, endPoint y: 454, distance: 34.5
click at [686, 471] on div at bounding box center [784, 386] width 1568 height 772
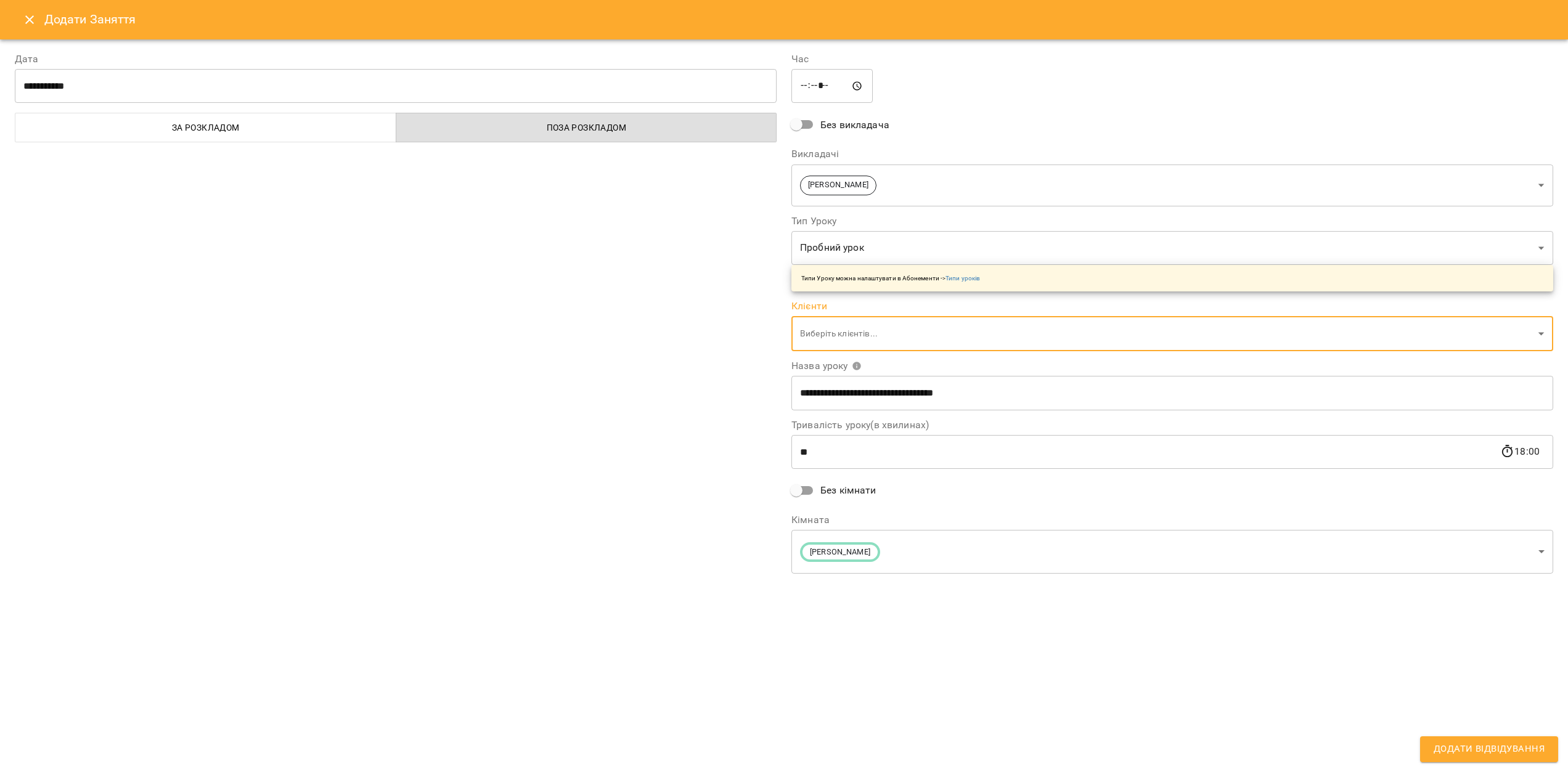
click at [834, 403] on input "**********" at bounding box center [1172, 393] width 762 height 35
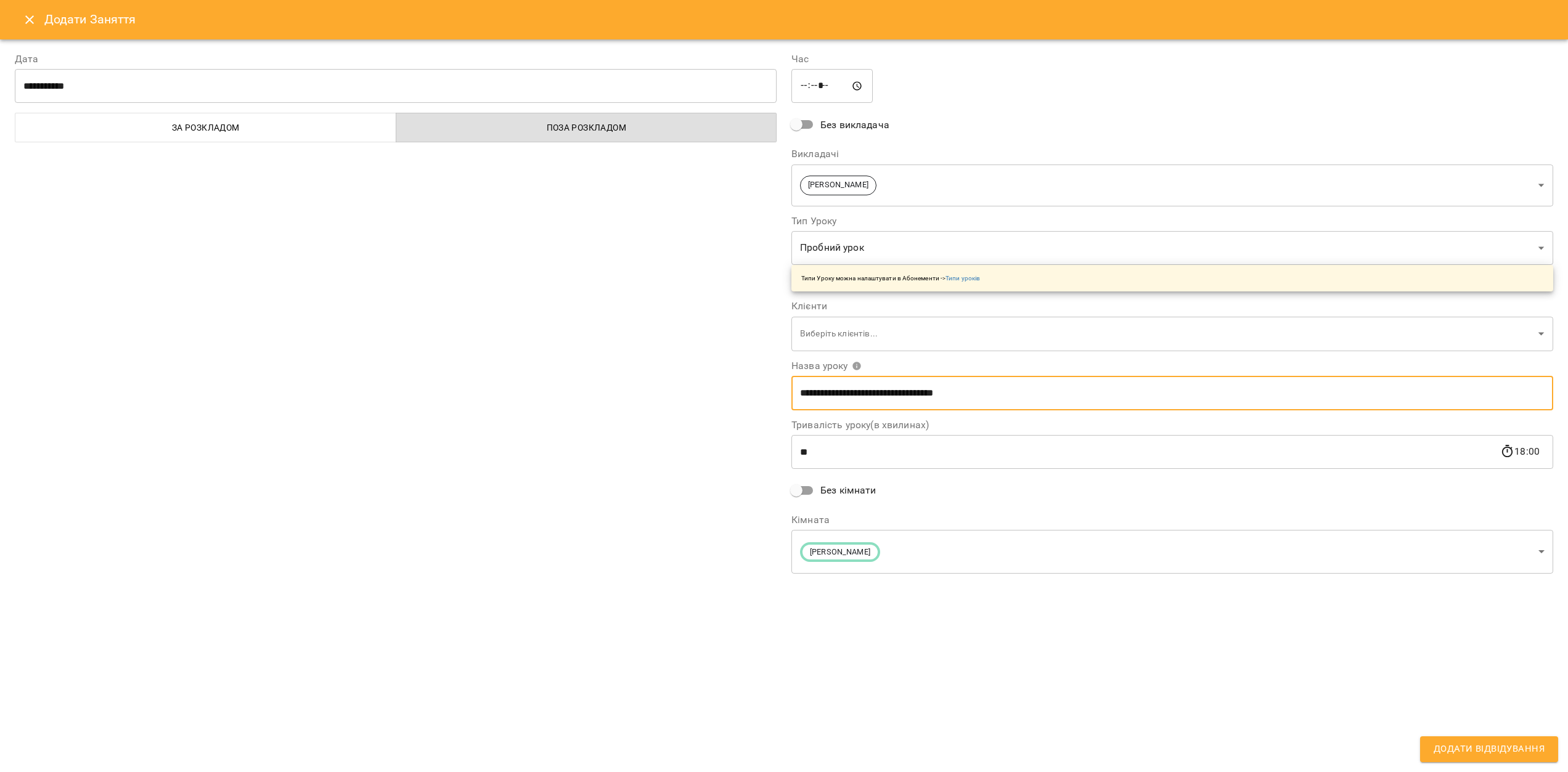
click at [834, 403] on input "**********" at bounding box center [1172, 393] width 762 height 35
type input "**********"
click at [631, 596] on div "**********" at bounding box center [783, 326] width 1553 height 579
click at [1442, 750] on span "Додати Відвідування" at bounding box center [1489, 749] width 111 height 16
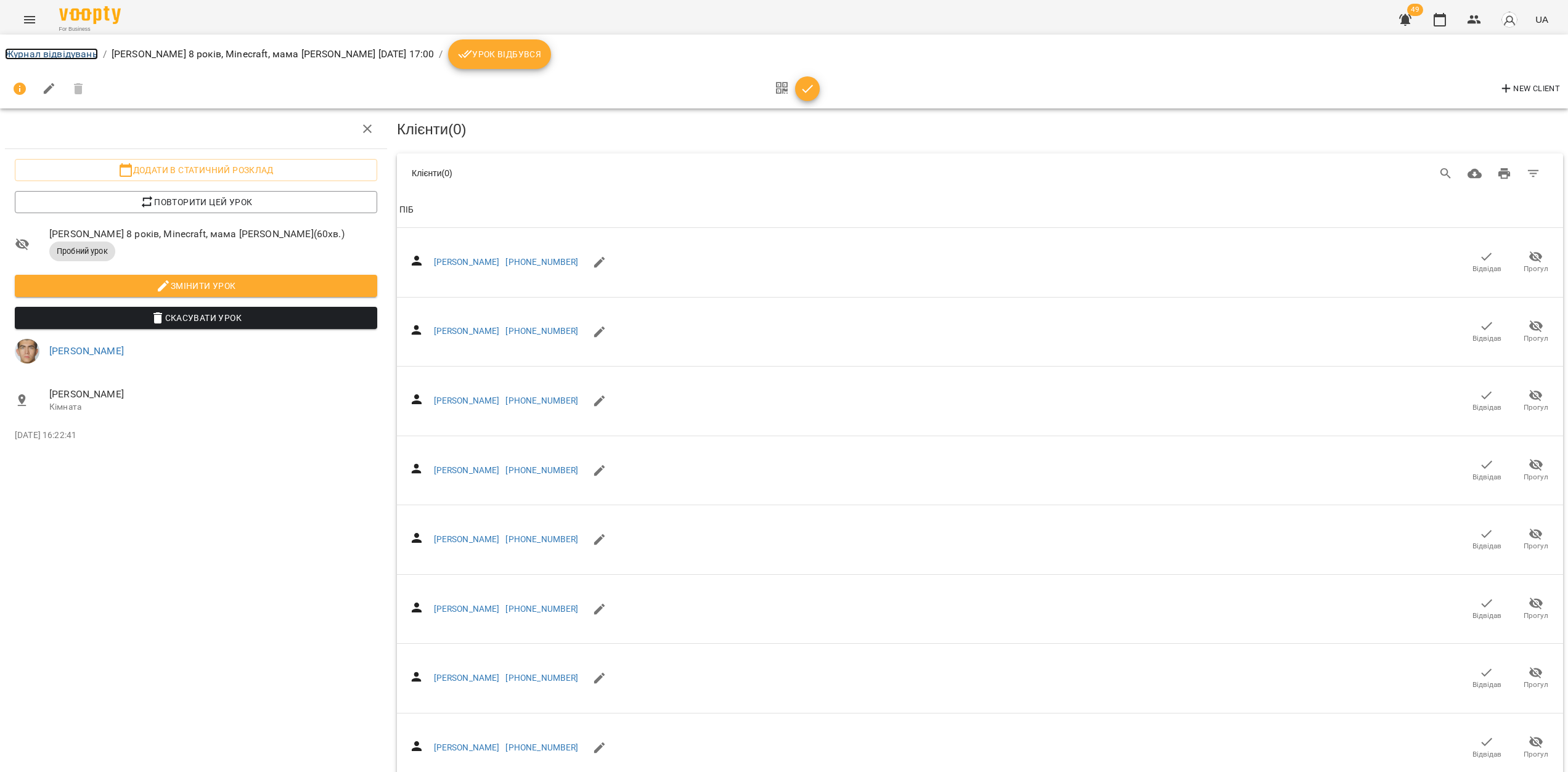
click at [63, 53] on link "Журнал відвідувань" at bounding box center [51, 54] width 93 height 12
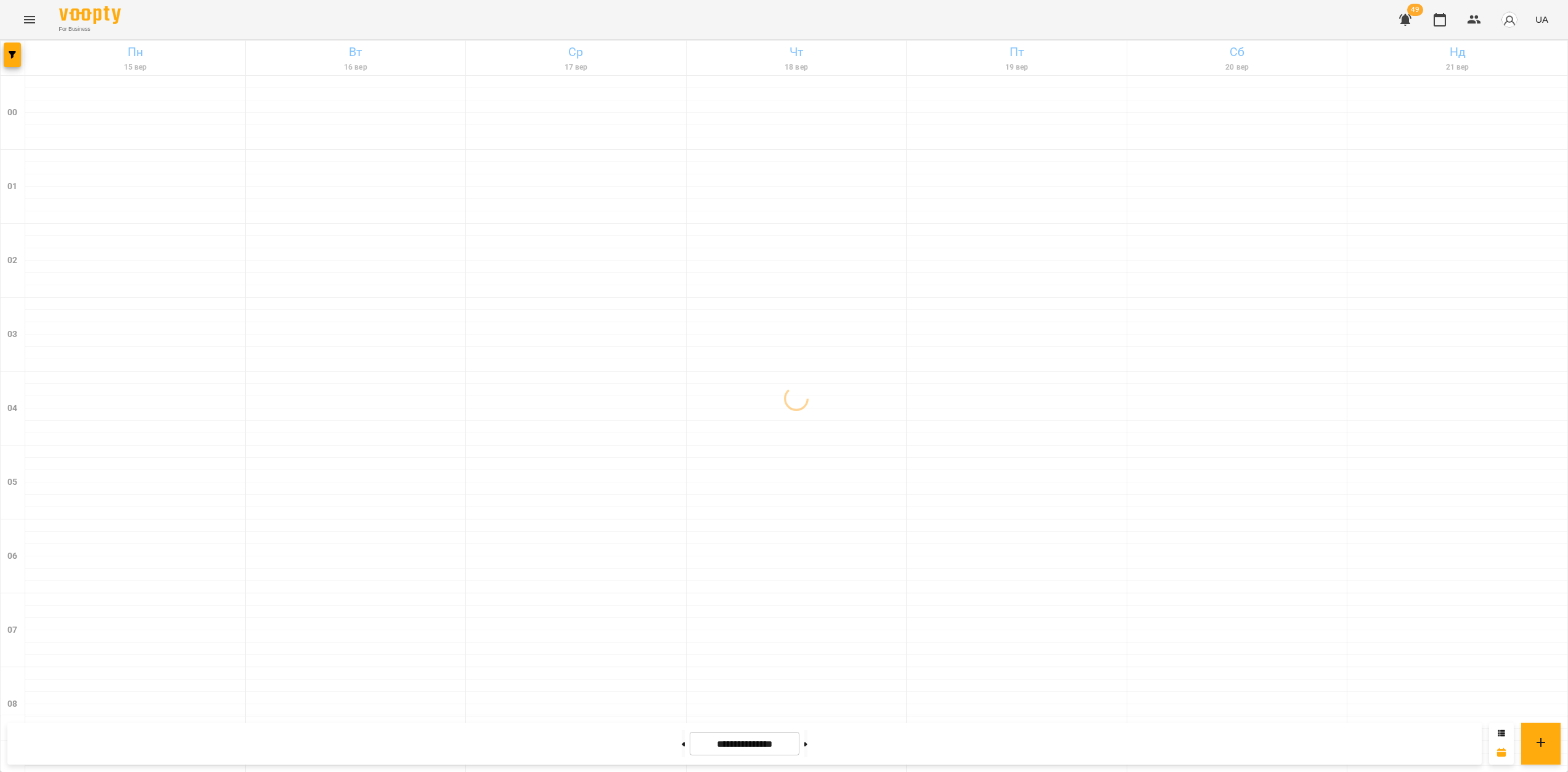
scroll to position [1134, 0]
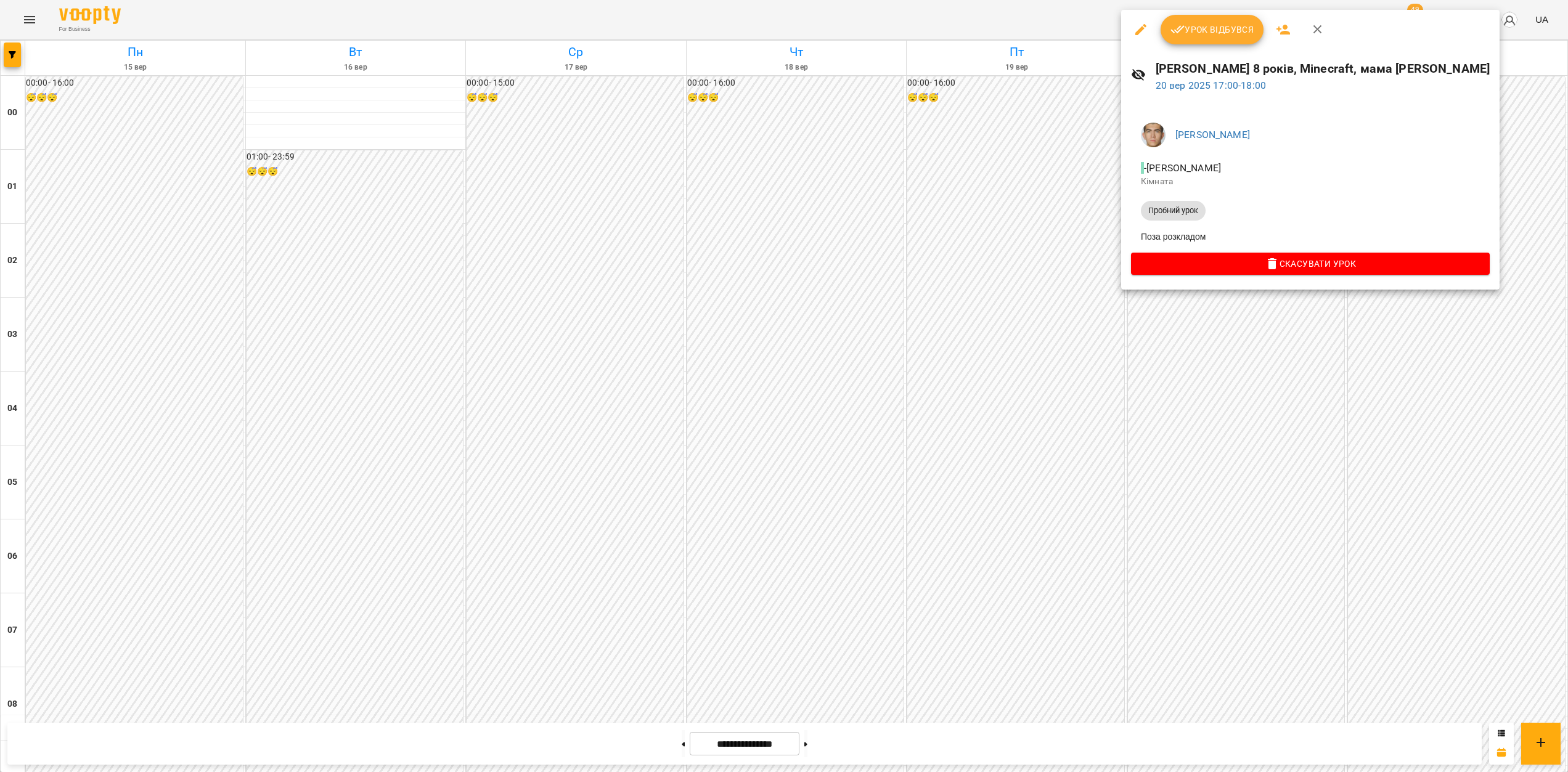
click at [302, 257] on div at bounding box center [784, 386] width 1568 height 772
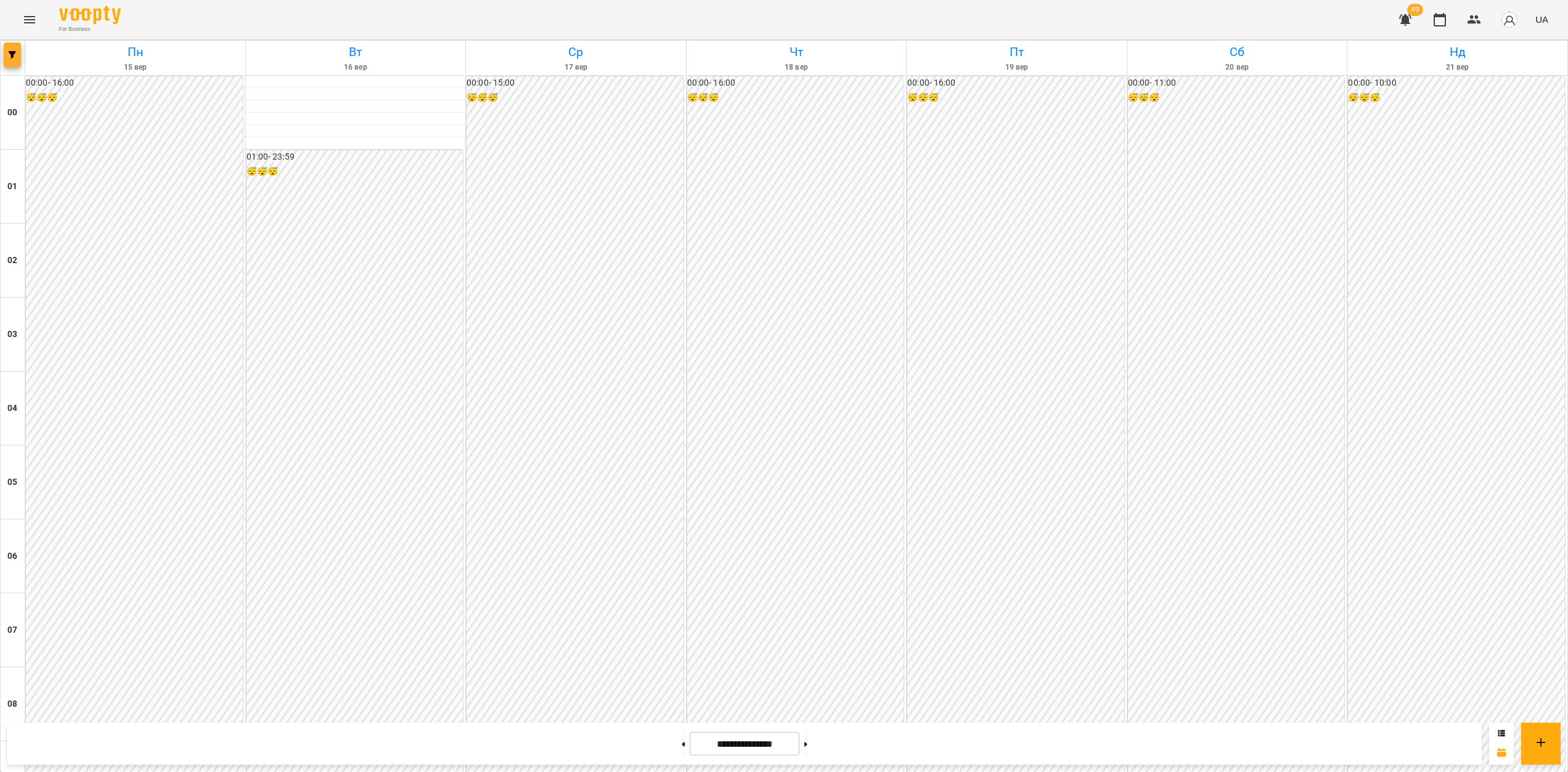
click at [16, 57] on icon "button" at bounding box center [12, 55] width 7 height 7
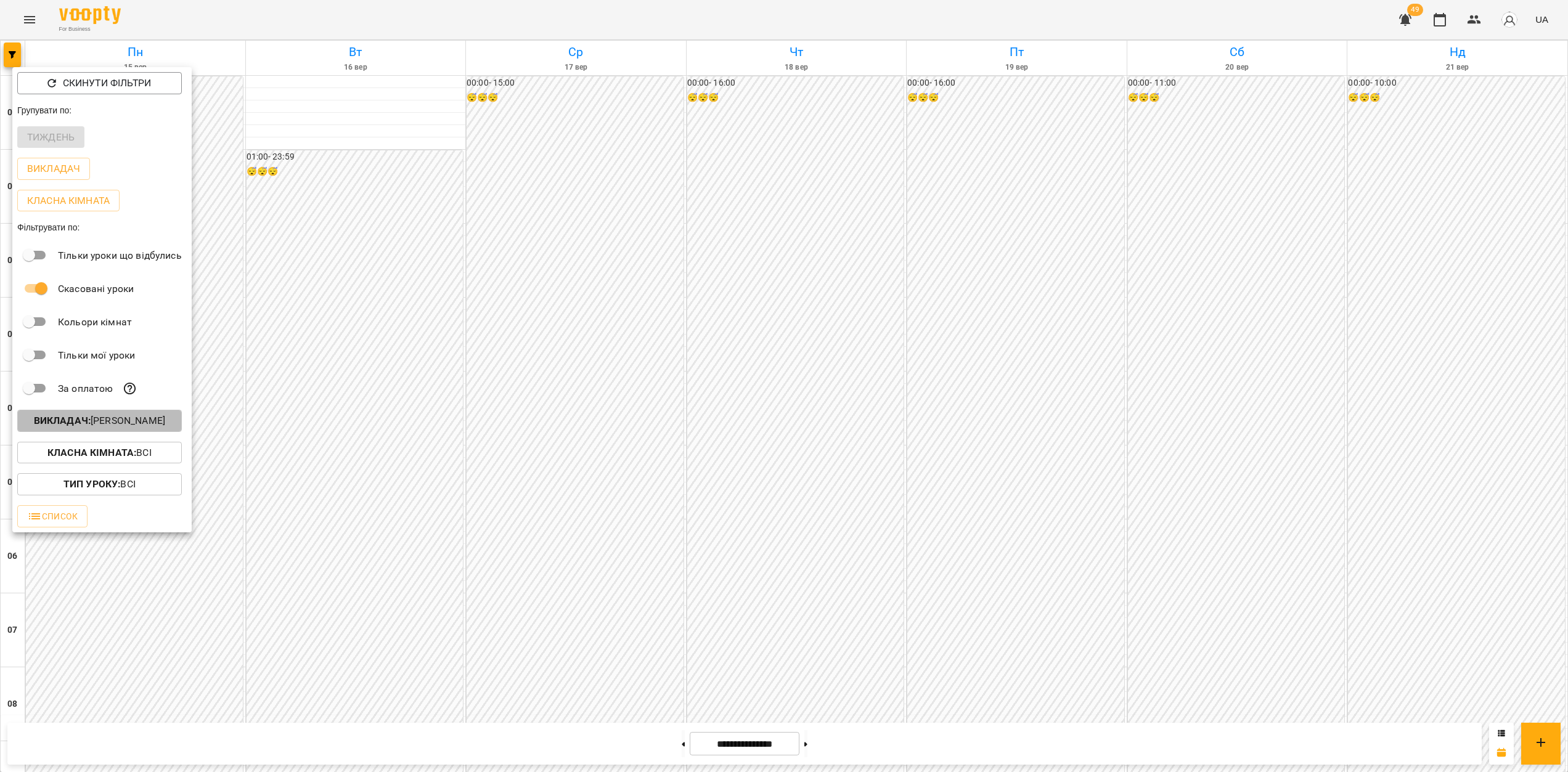
click at [94, 427] on p "Викладач : [PERSON_NAME]" at bounding box center [99, 421] width 131 height 15
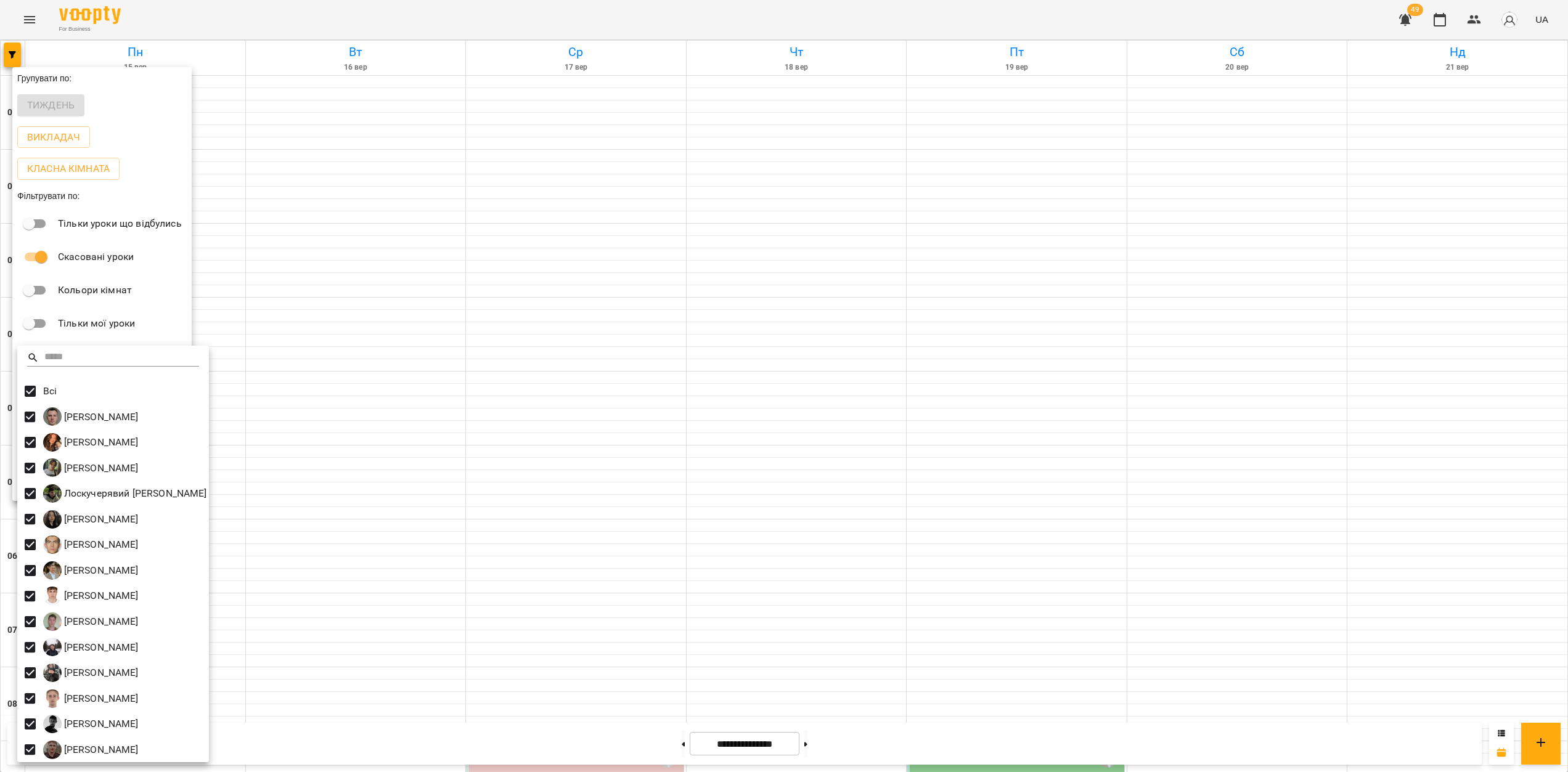
click at [514, 482] on div at bounding box center [784, 386] width 1568 height 772
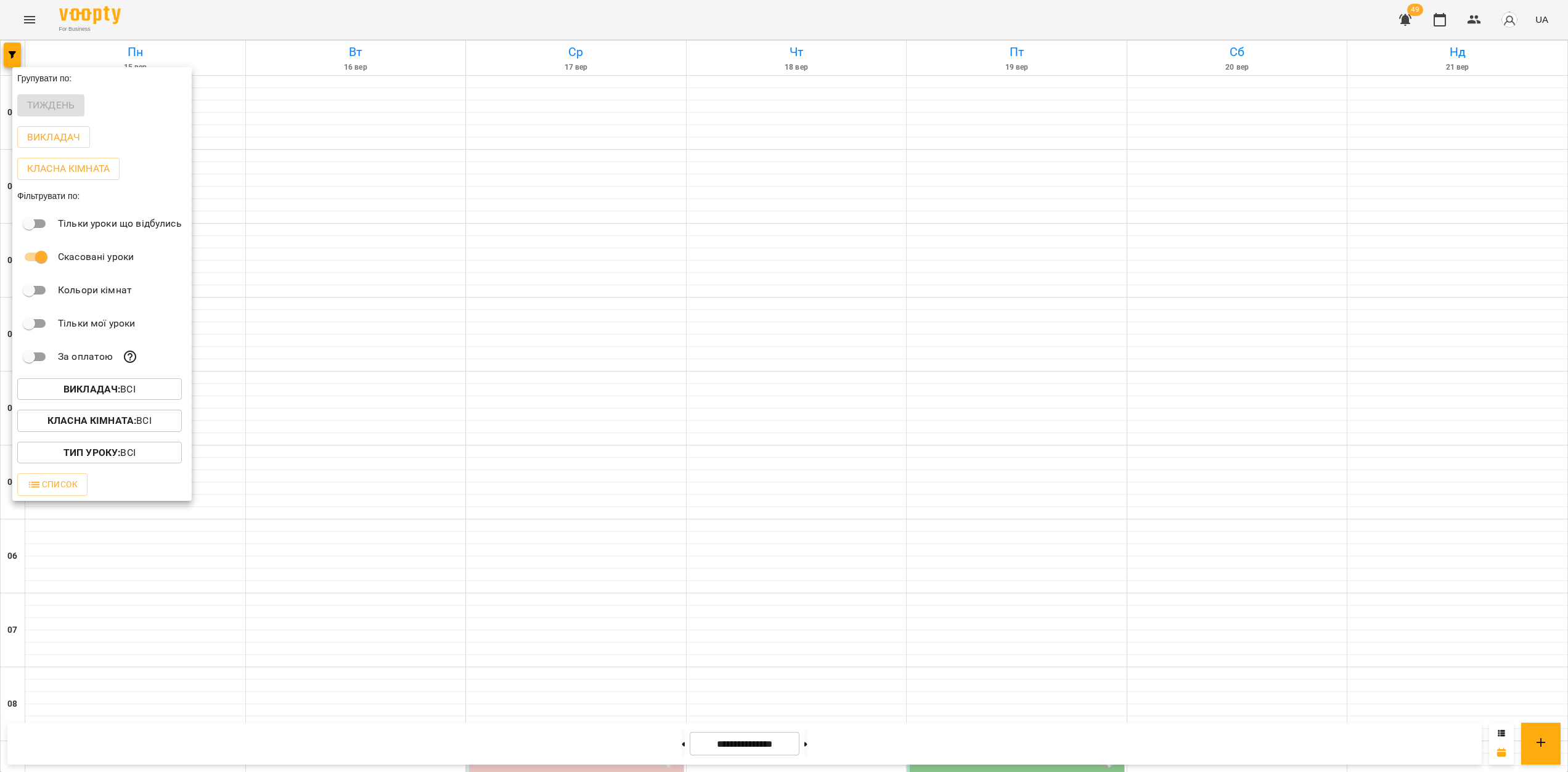
click at [821, 746] on div at bounding box center [784, 386] width 1568 height 772
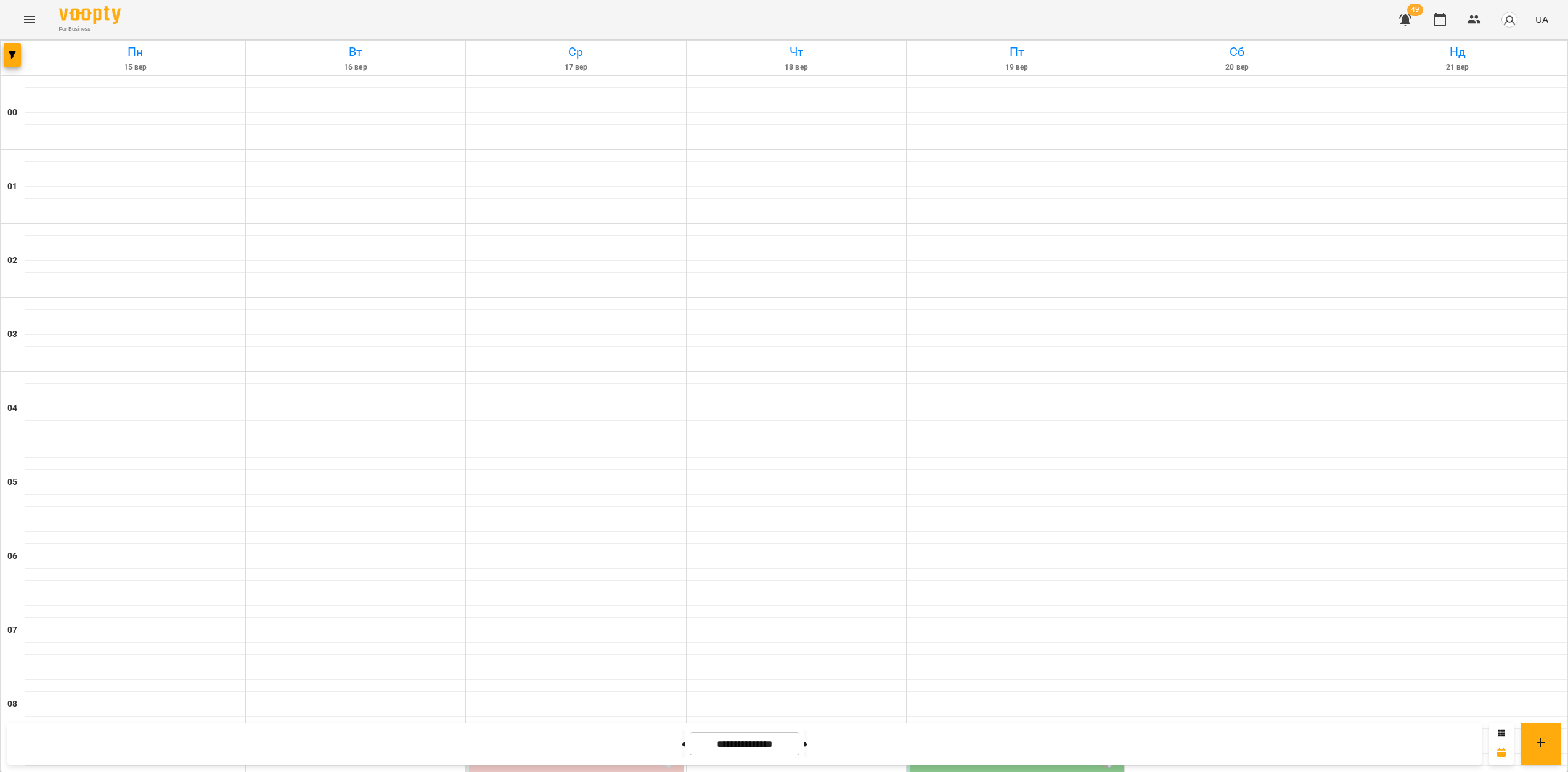
click at [818, 746] on div "Групувати по: Тиждень Викладач Класна кімната Фільтрувати по: Тільки уроки що в…" at bounding box center [784, 386] width 1568 height 772
click at [807, 749] on button at bounding box center [806, 744] width 3 height 27
type input "**********"
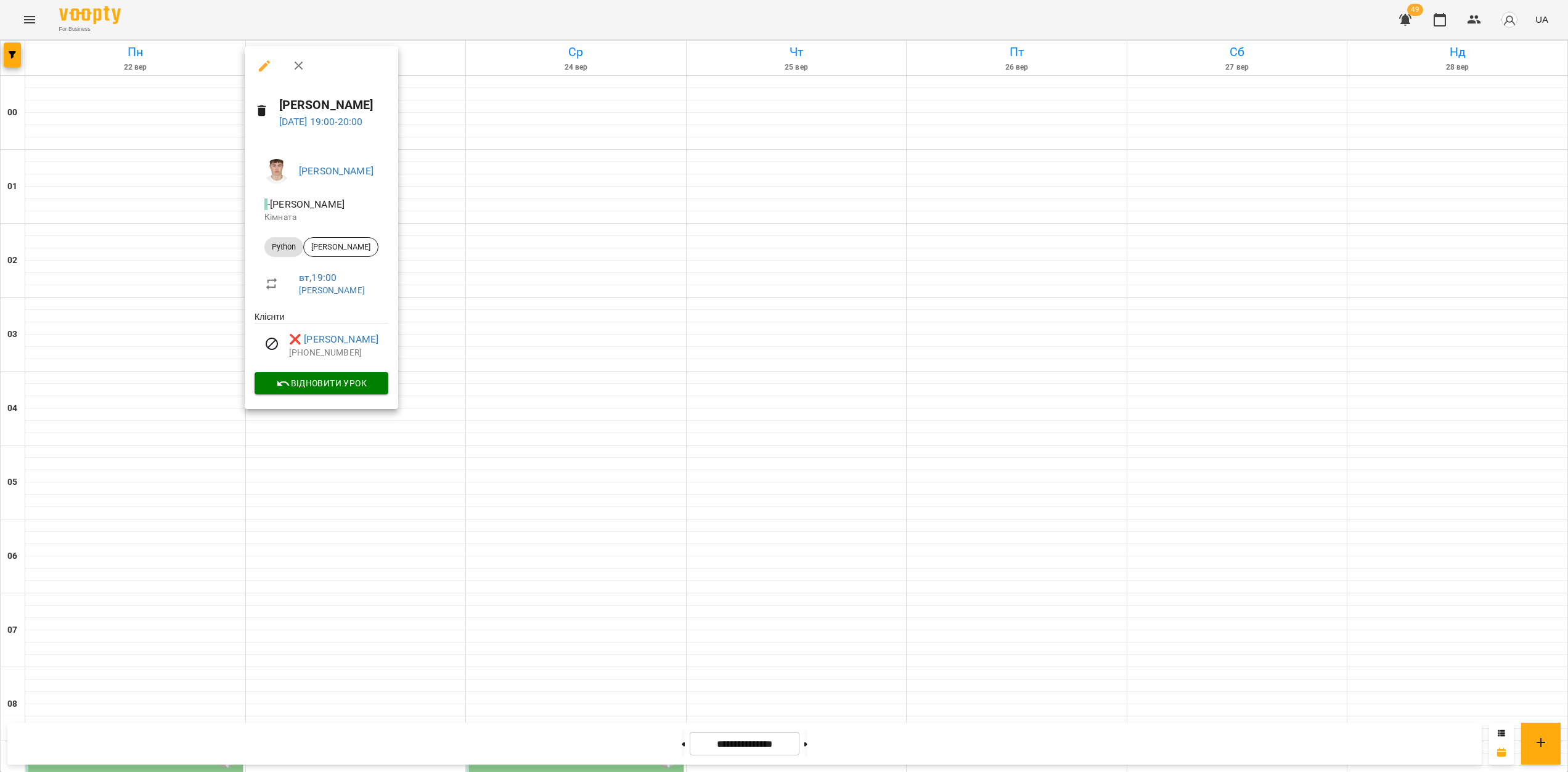
click at [389, 516] on div at bounding box center [784, 386] width 1568 height 772
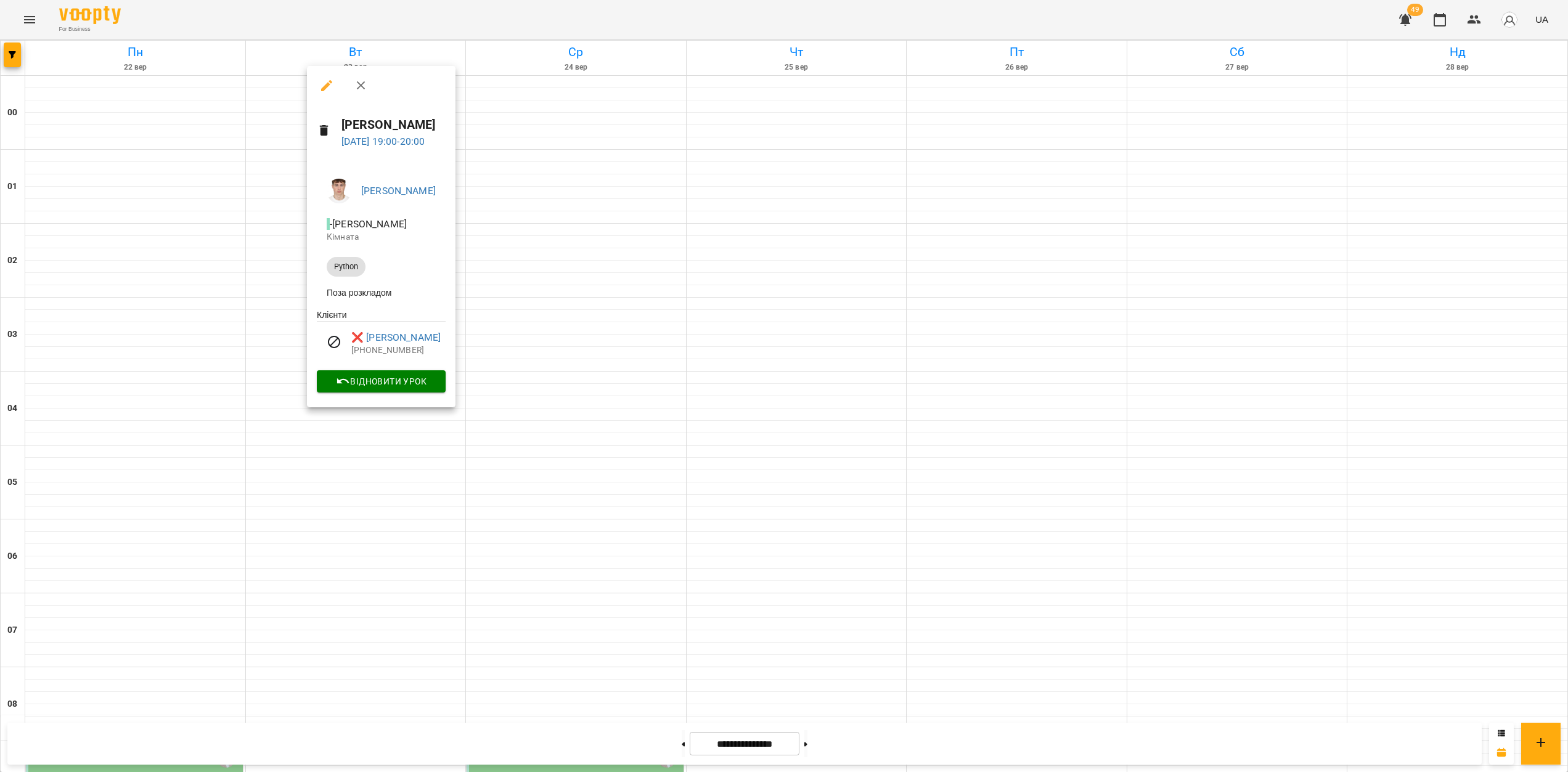
click at [384, 541] on div at bounding box center [784, 386] width 1568 height 772
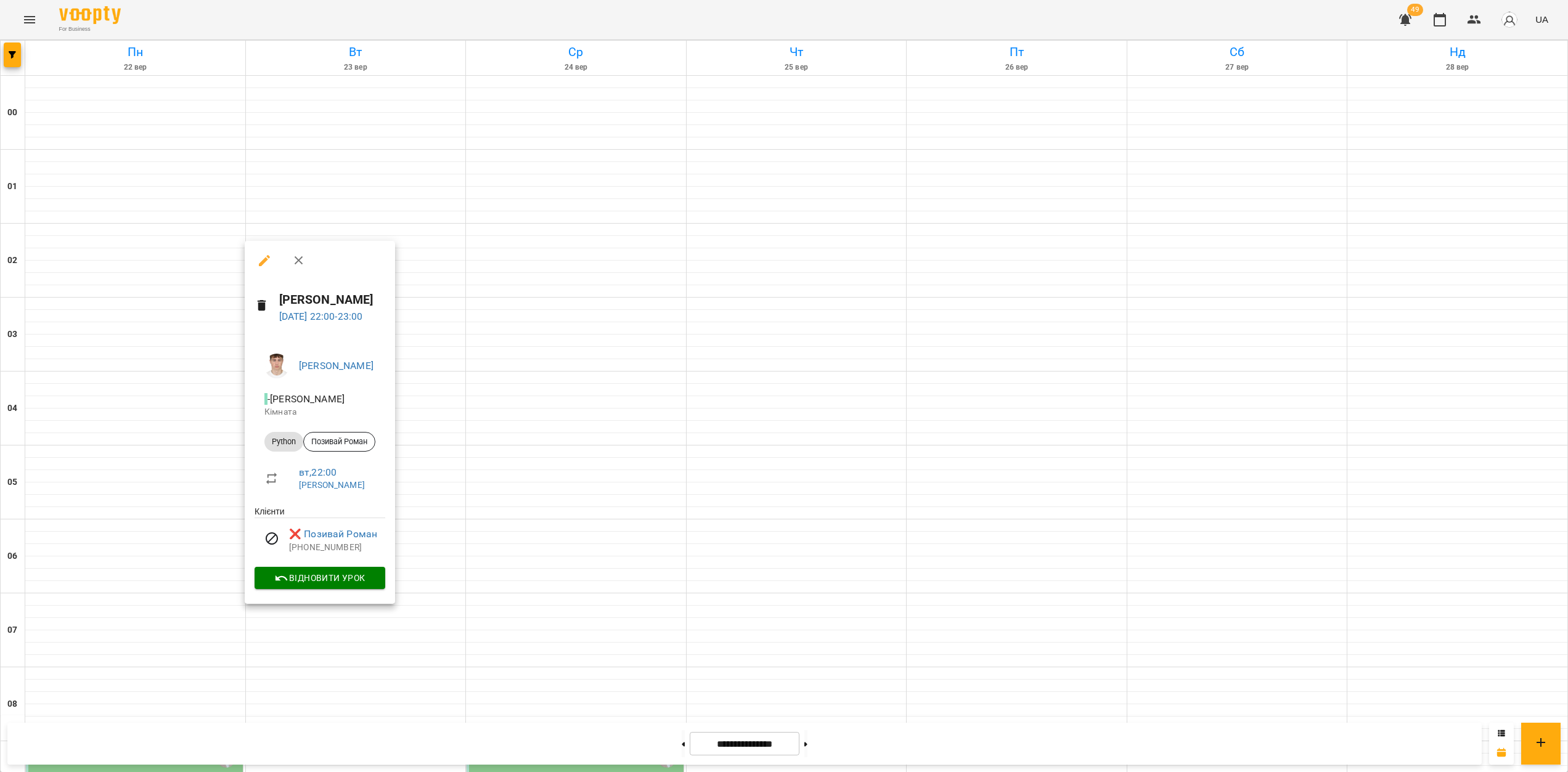
click at [436, 632] on div at bounding box center [784, 386] width 1568 height 772
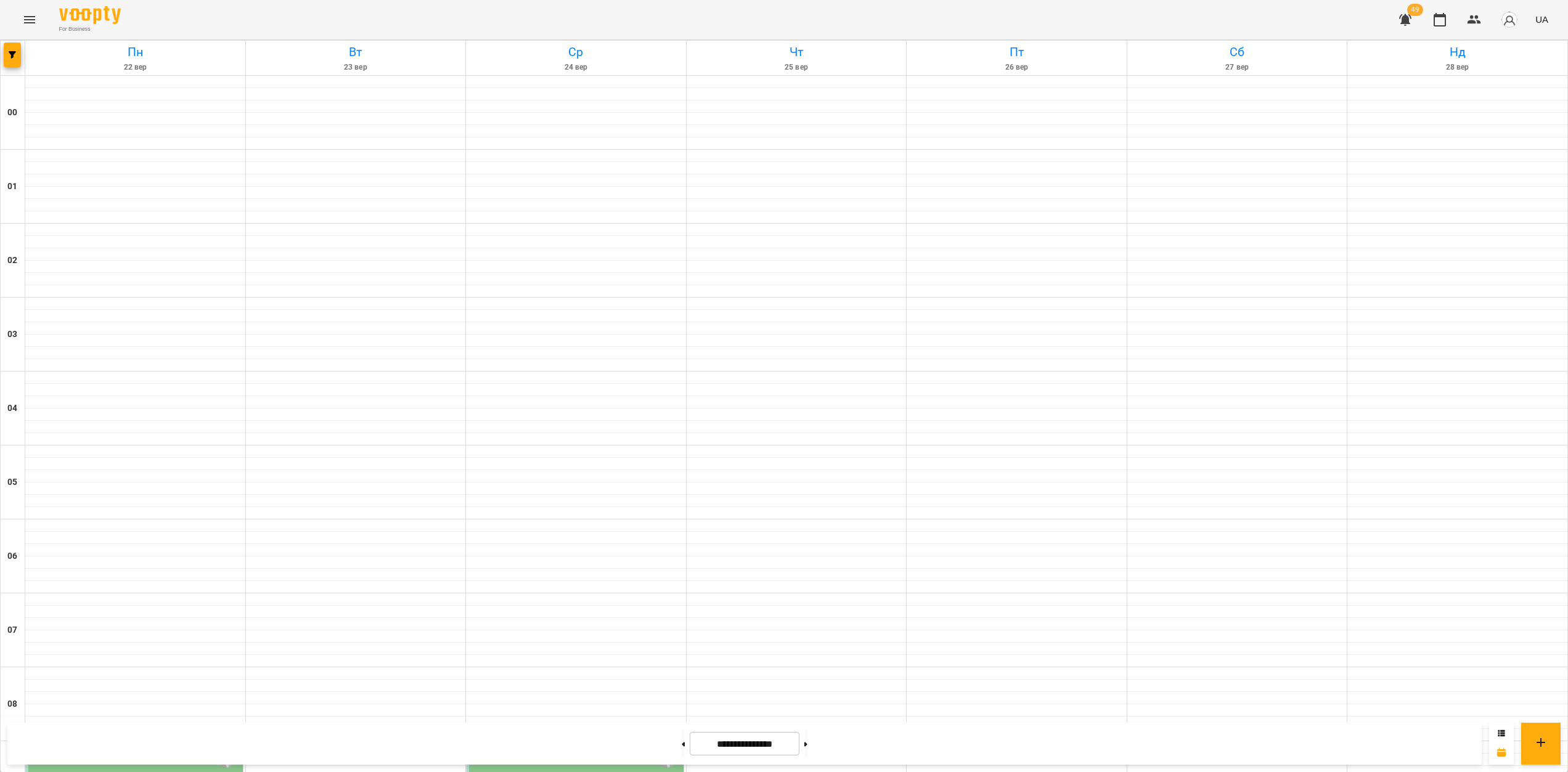
scroll to position [1005, 0]
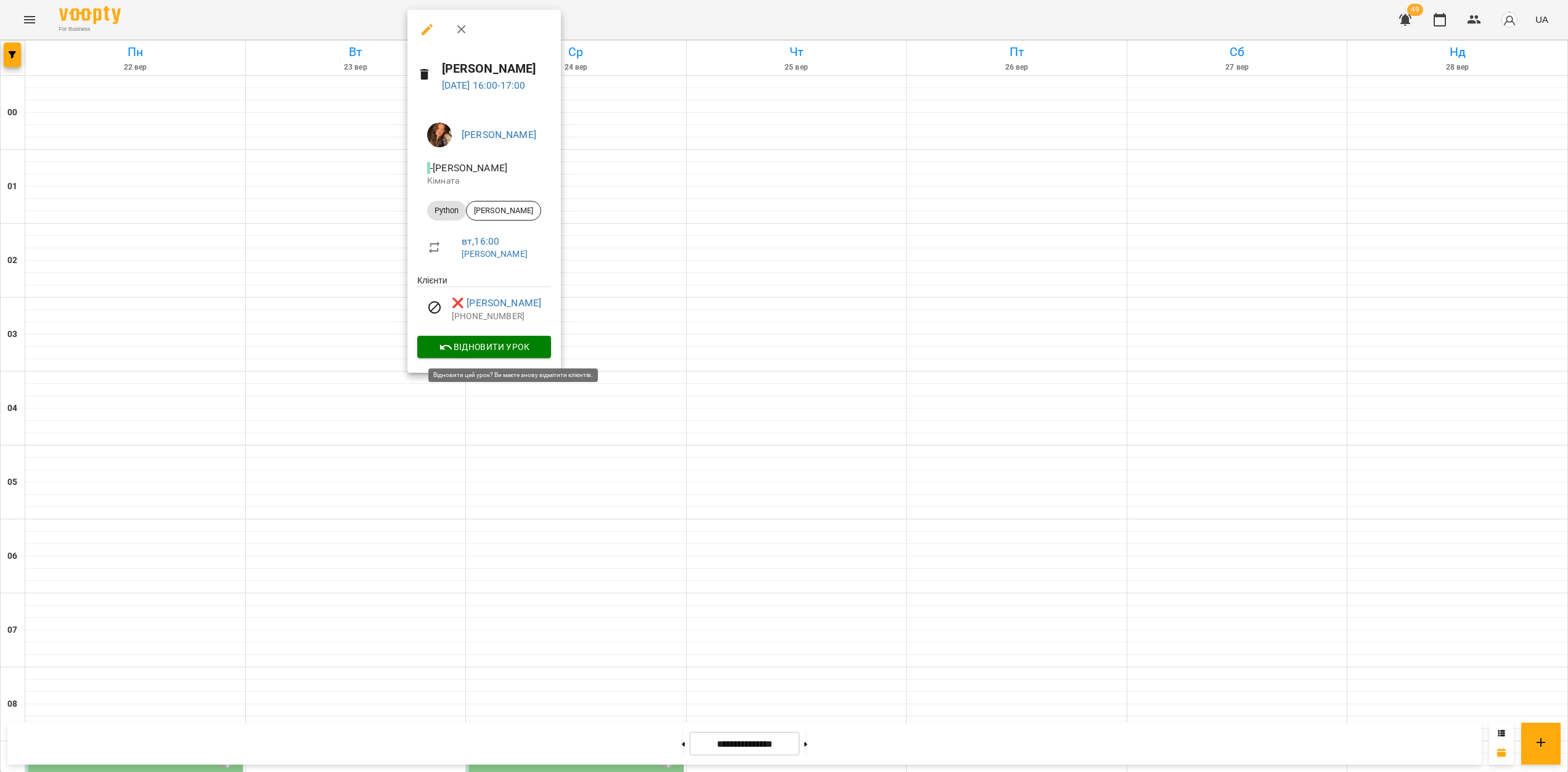
click at [507, 351] on span "Відновити урок" at bounding box center [484, 347] width 114 height 15
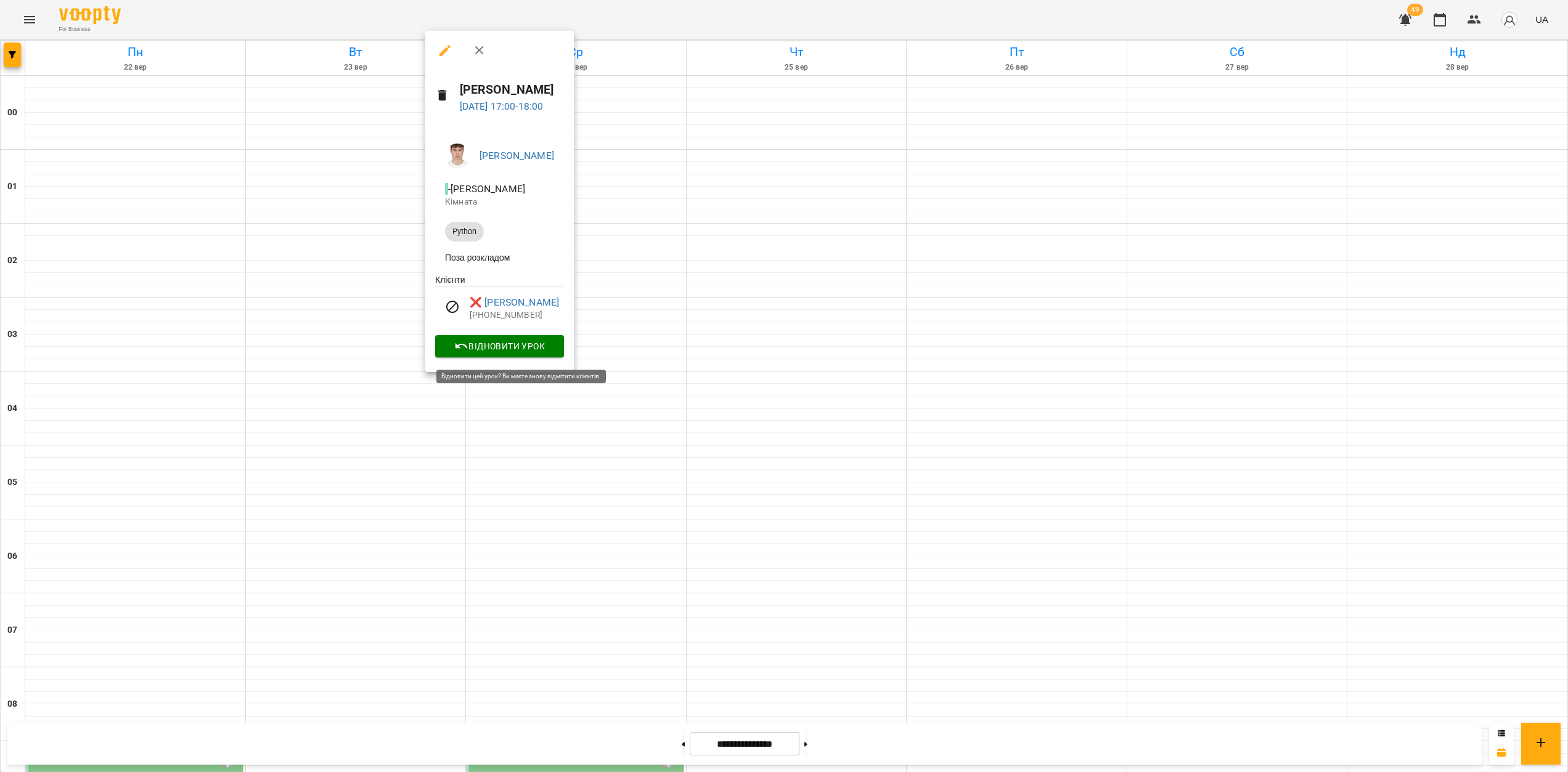
click at [503, 351] on span "Відновити урок" at bounding box center [499, 346] width 109 height 15
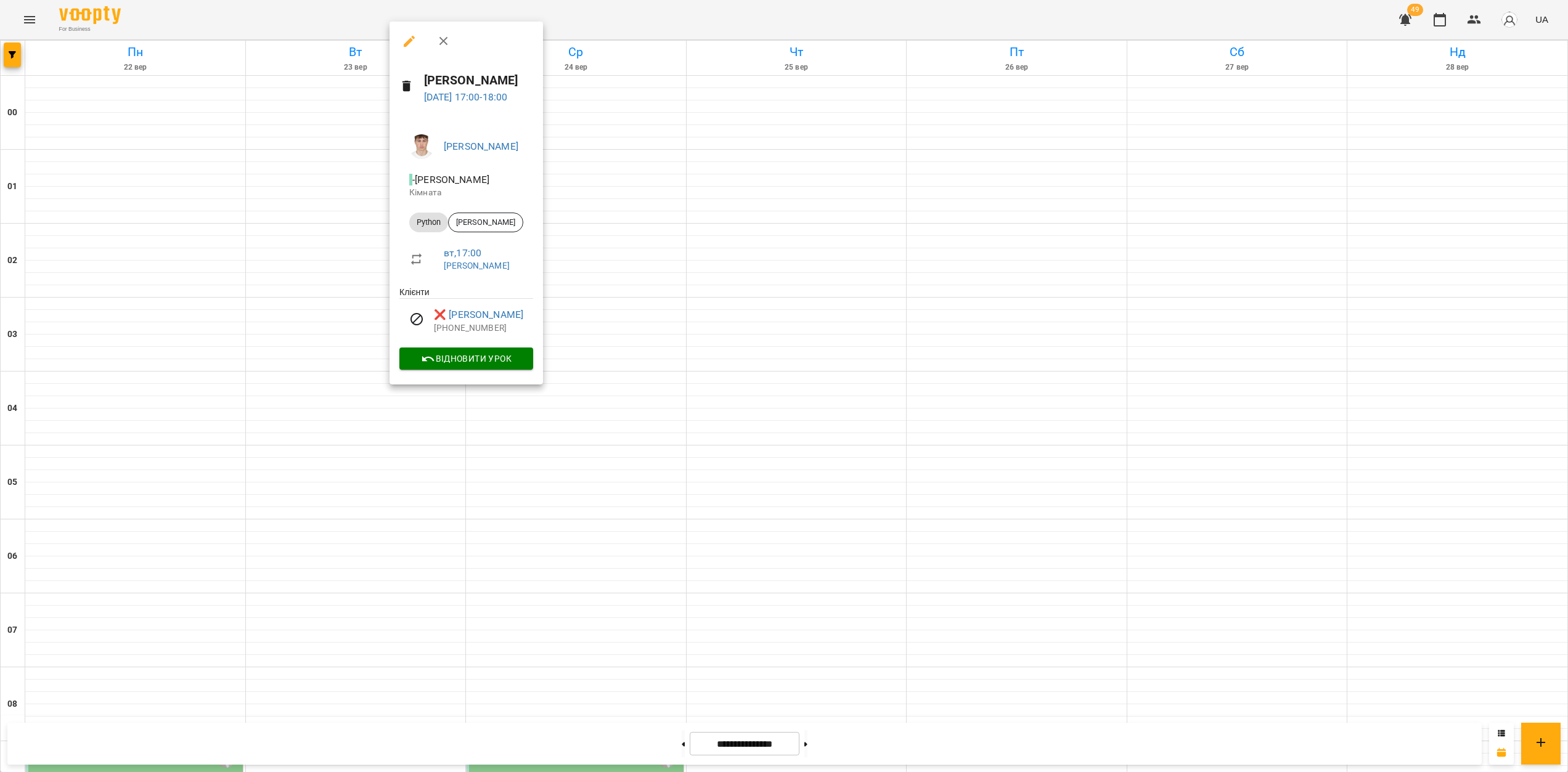
click at [481, 356] on span "Відновити урок" at bounding box center [466, 358] width 114 height 15
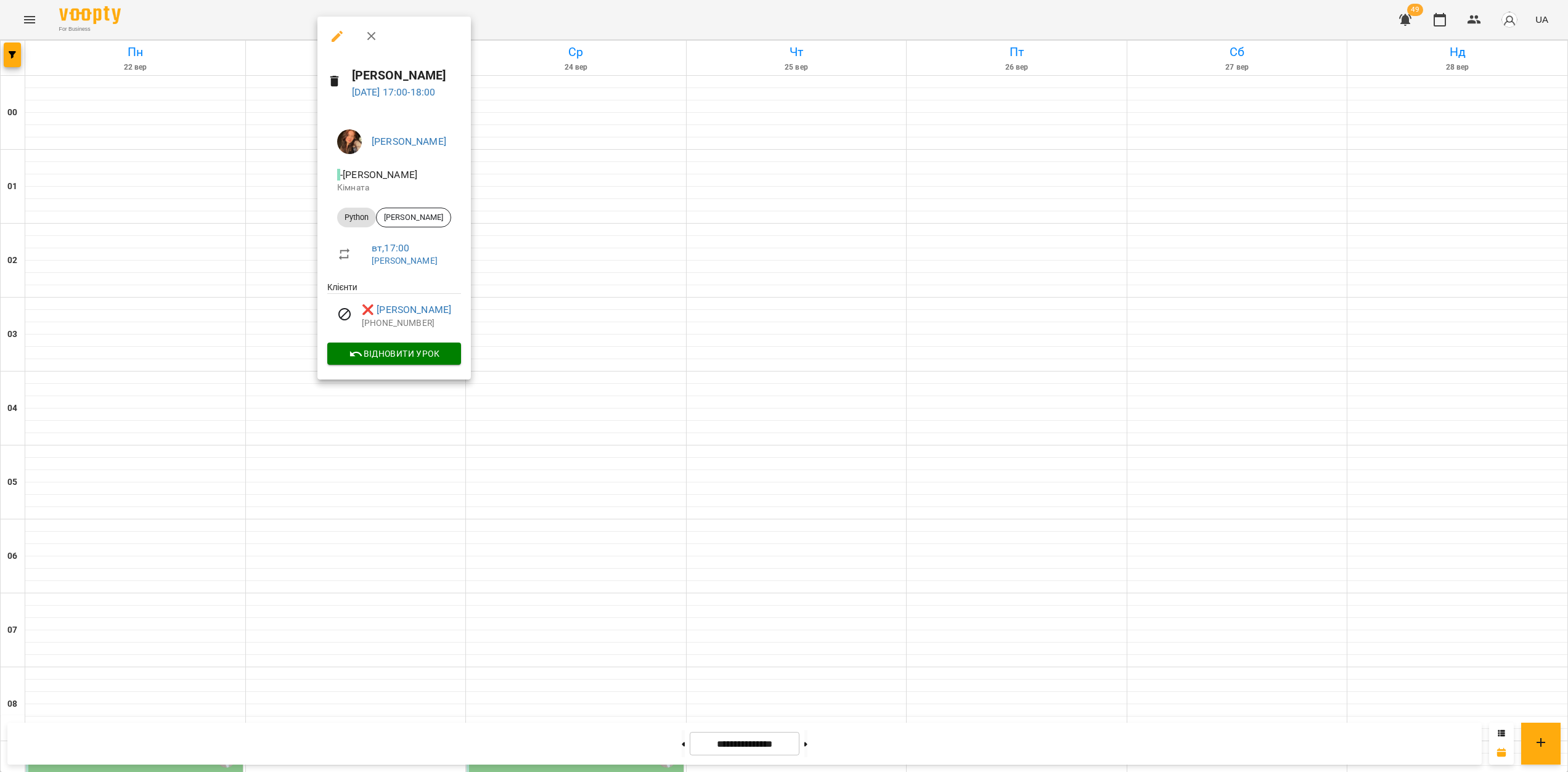
click at [422, 360] on span "Відновити урок" at bounding box center [394, 353] width 114 height 15
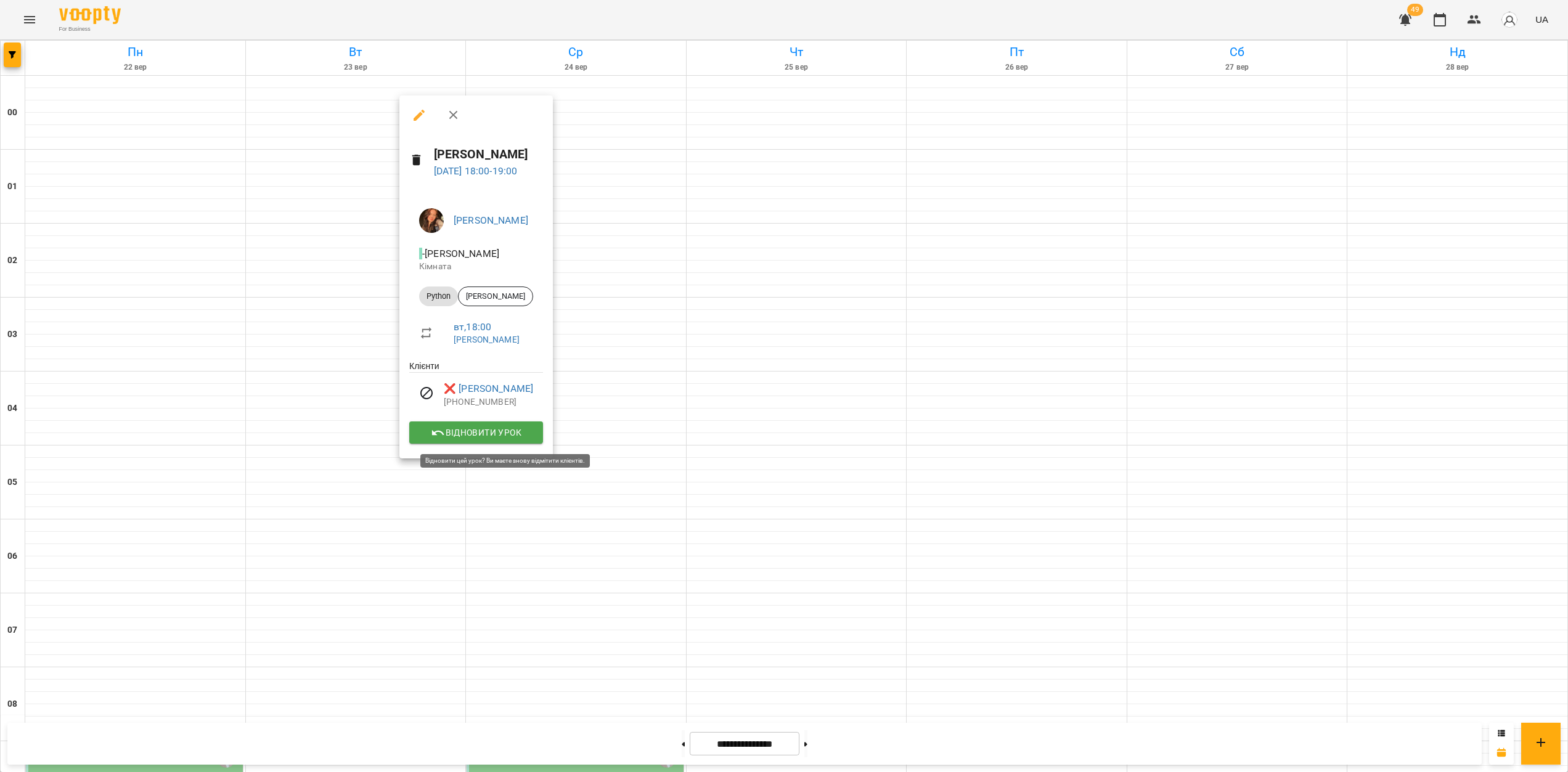
click at [497, 431] on span "Відновити урок" at bounding box center [476, 432] width 114 height 15
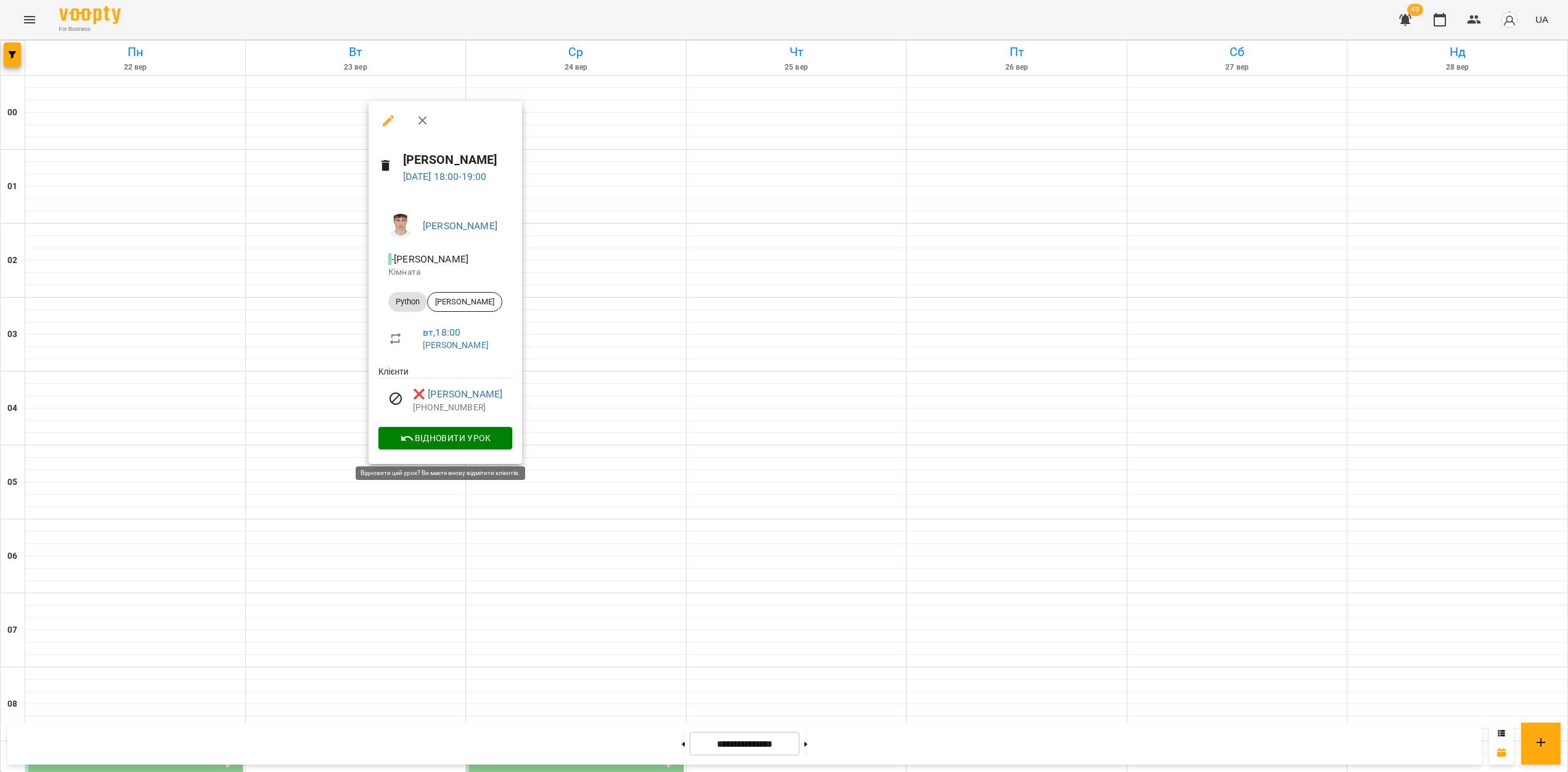
click at [459, 440] on span "Відновити урок" at bounding box center [445, 438] width 114 height 15
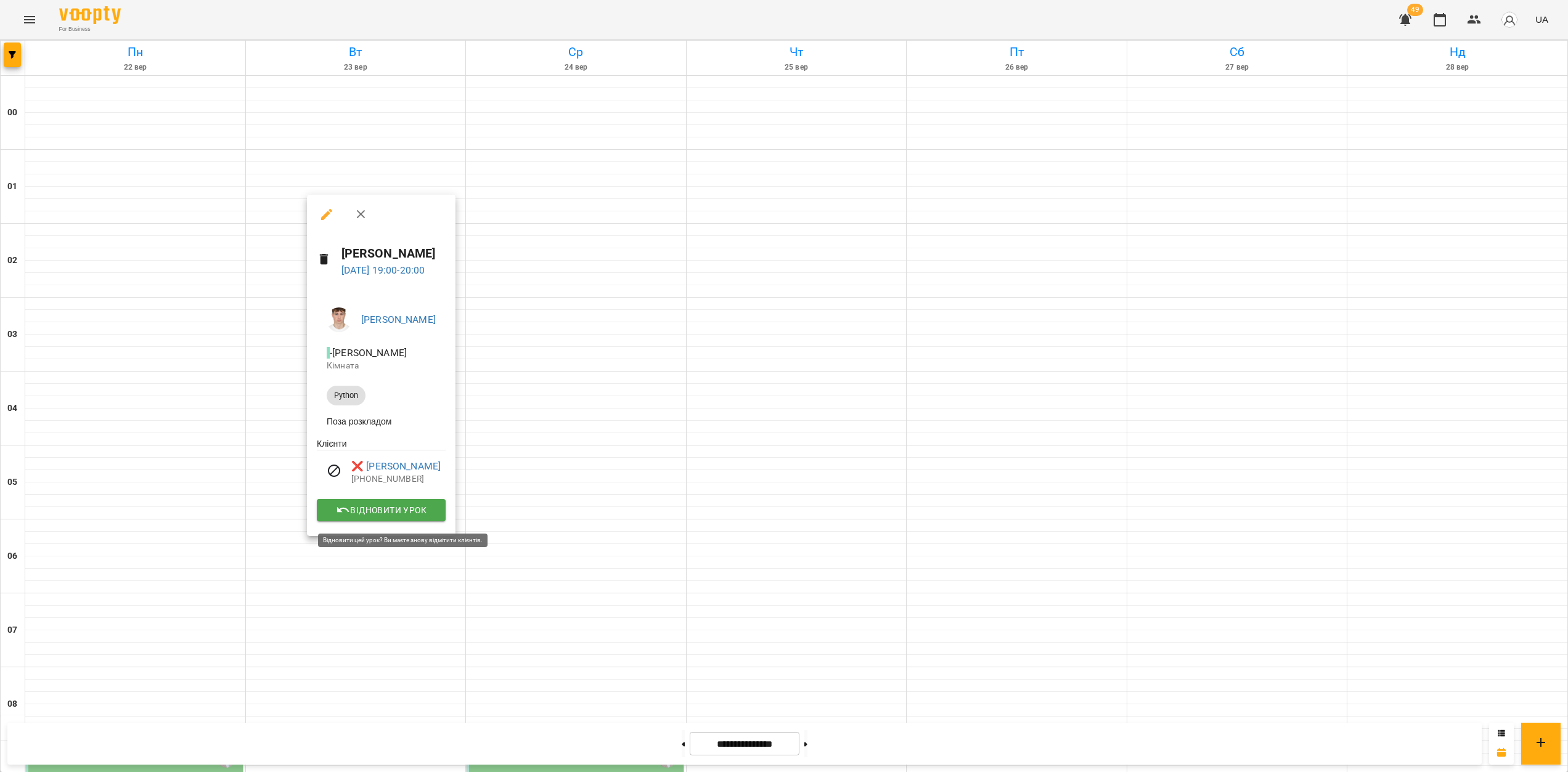
click at [419, 522] on button "Відновити урок" at bounding box center [382, 510] width 129 height 22
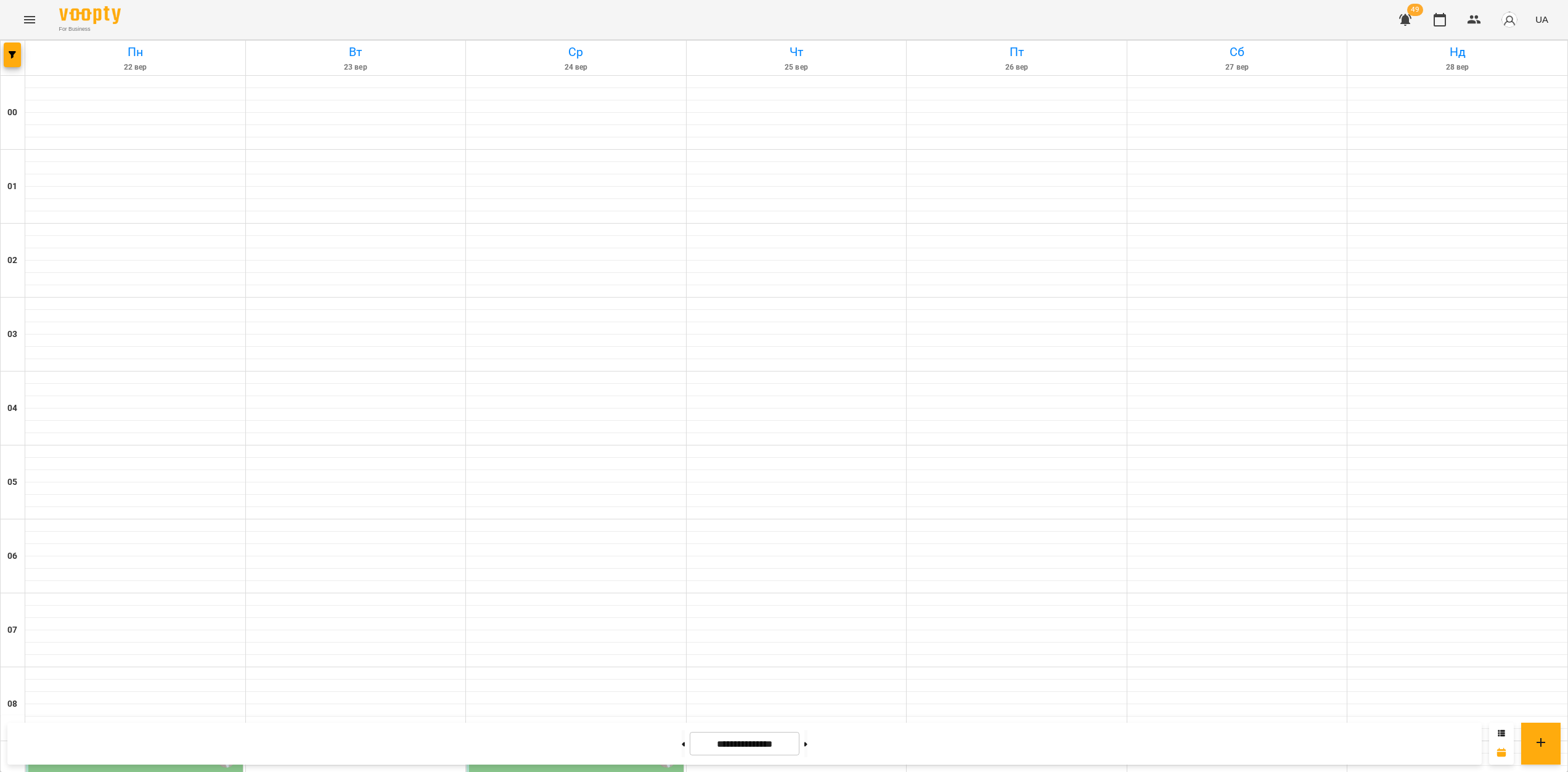
drag, startPoint x: 311, startPoint y: 513, endPoint x: 289, endPoint y: 516, distance: 22.2
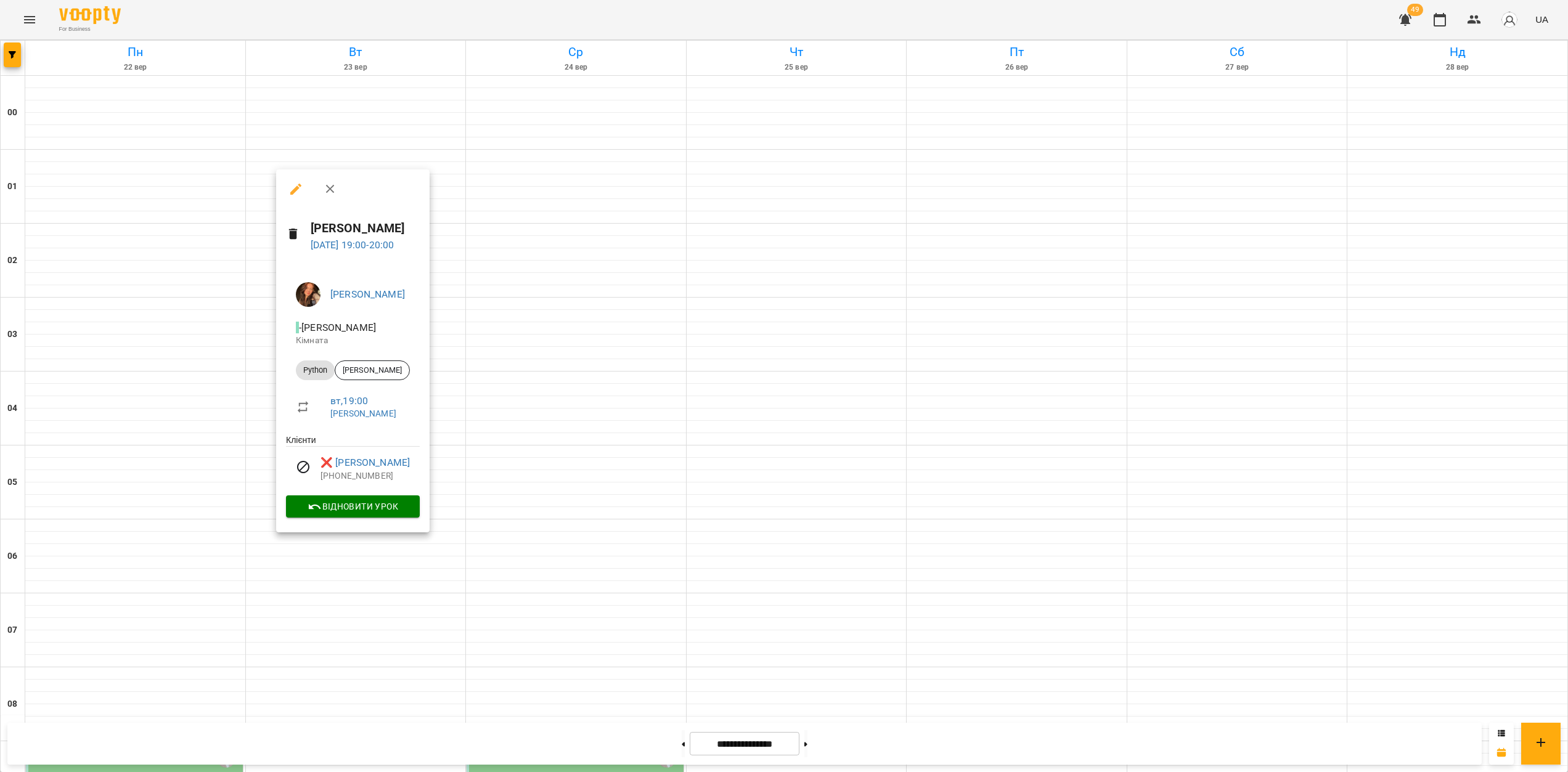
drag, startPoint x: 377, startPoint y: 525, endPoint x: 368, endPoint y: 512, distance: 15.8
click at [376, 522] on div "[PERSON_NAME] - [PERSON_NAME] Python [PERSON_NAME] вт , 19:00 [PERSON_NAME] ❌ […" at bounding box center [353, 397] width 153 height 270
click at [367, 509] on span "Відновити урок" at bounding box center [353, 507] width 114 height 15
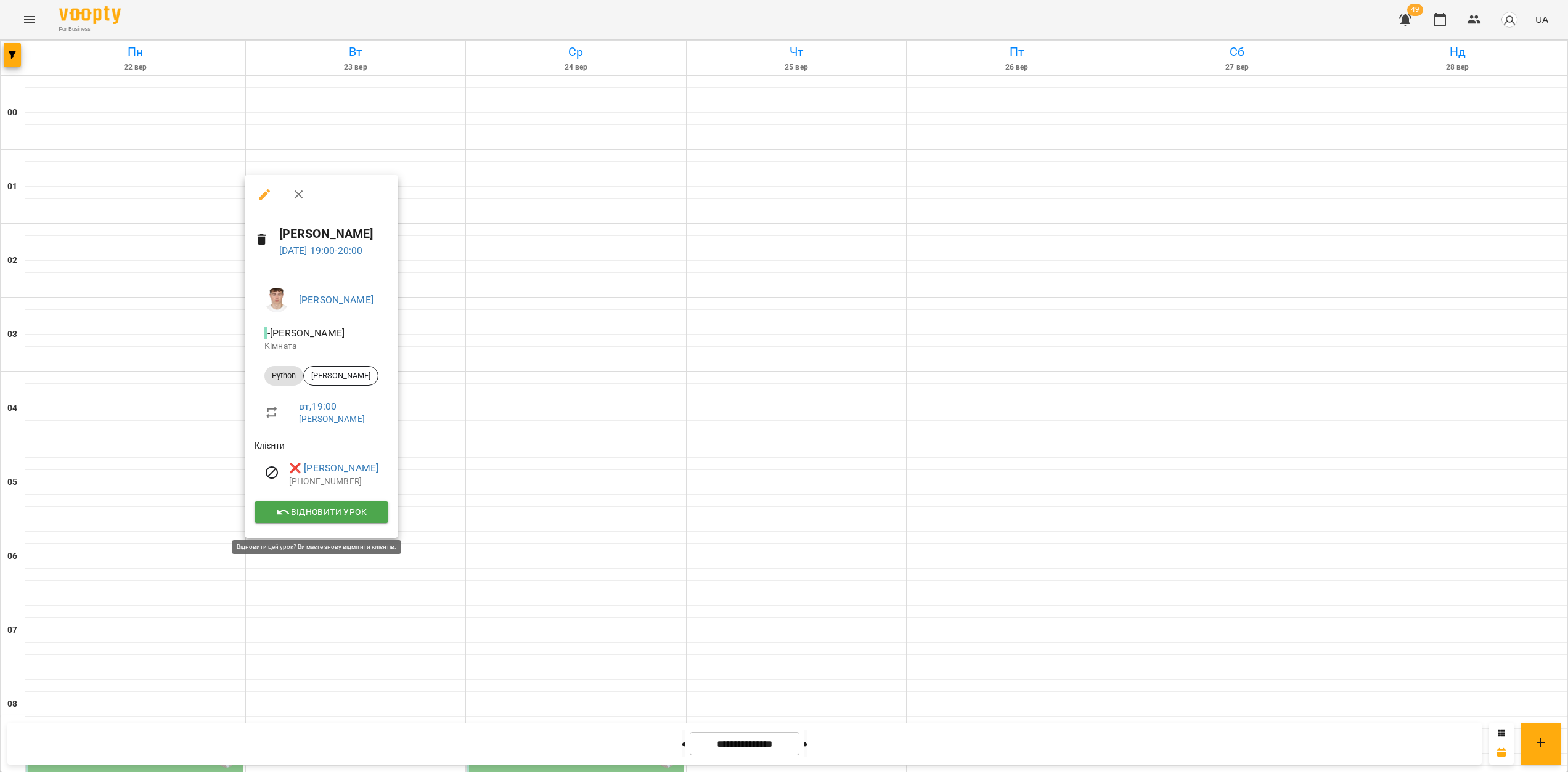
click at [326, 513] on span "Відновити урок" at bounding box center [321, 512] width 114 height 15
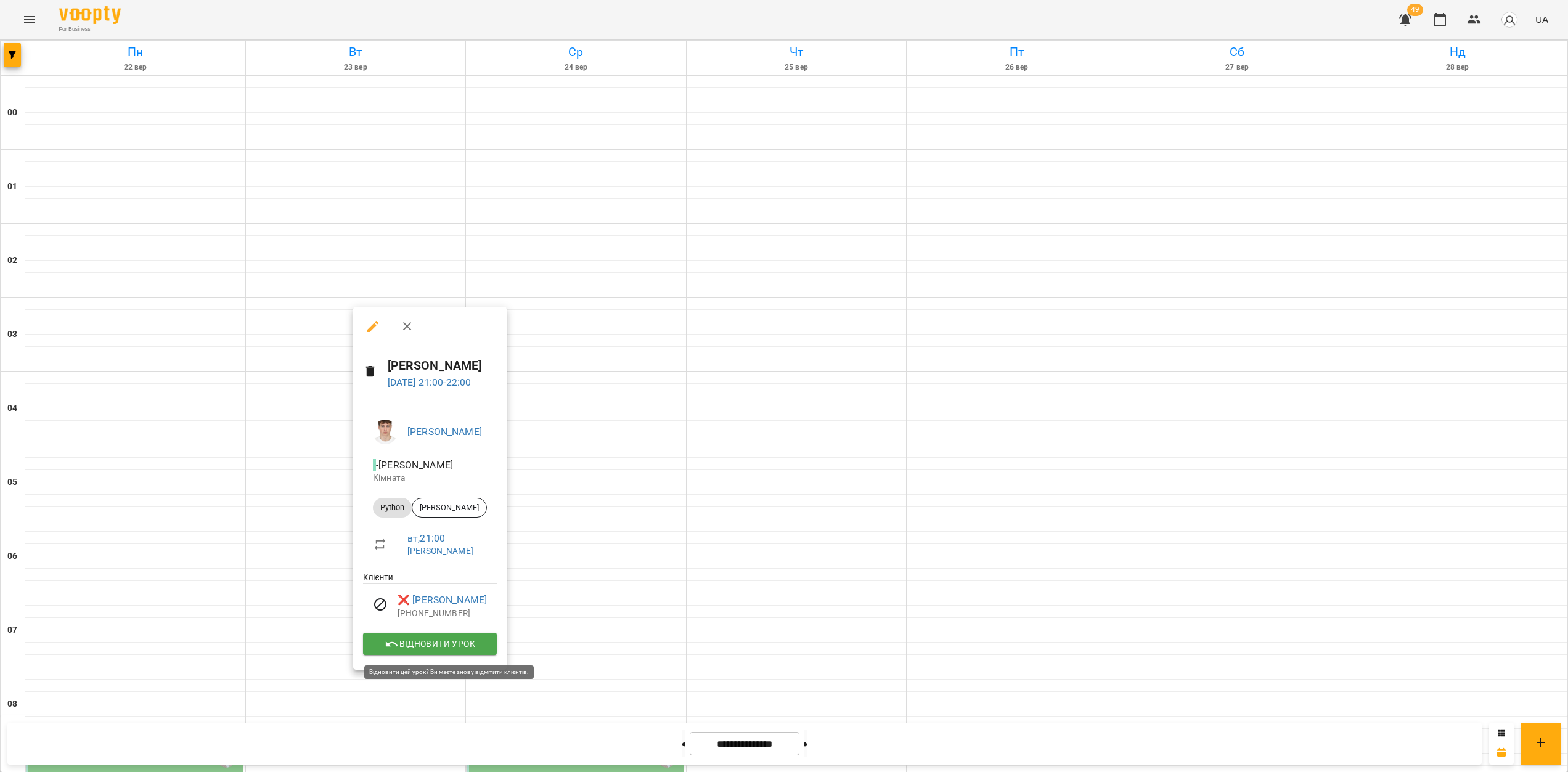
click at [438, 640] on span "Відновити урок" at bounding box center [430, 644] width 114 height 15
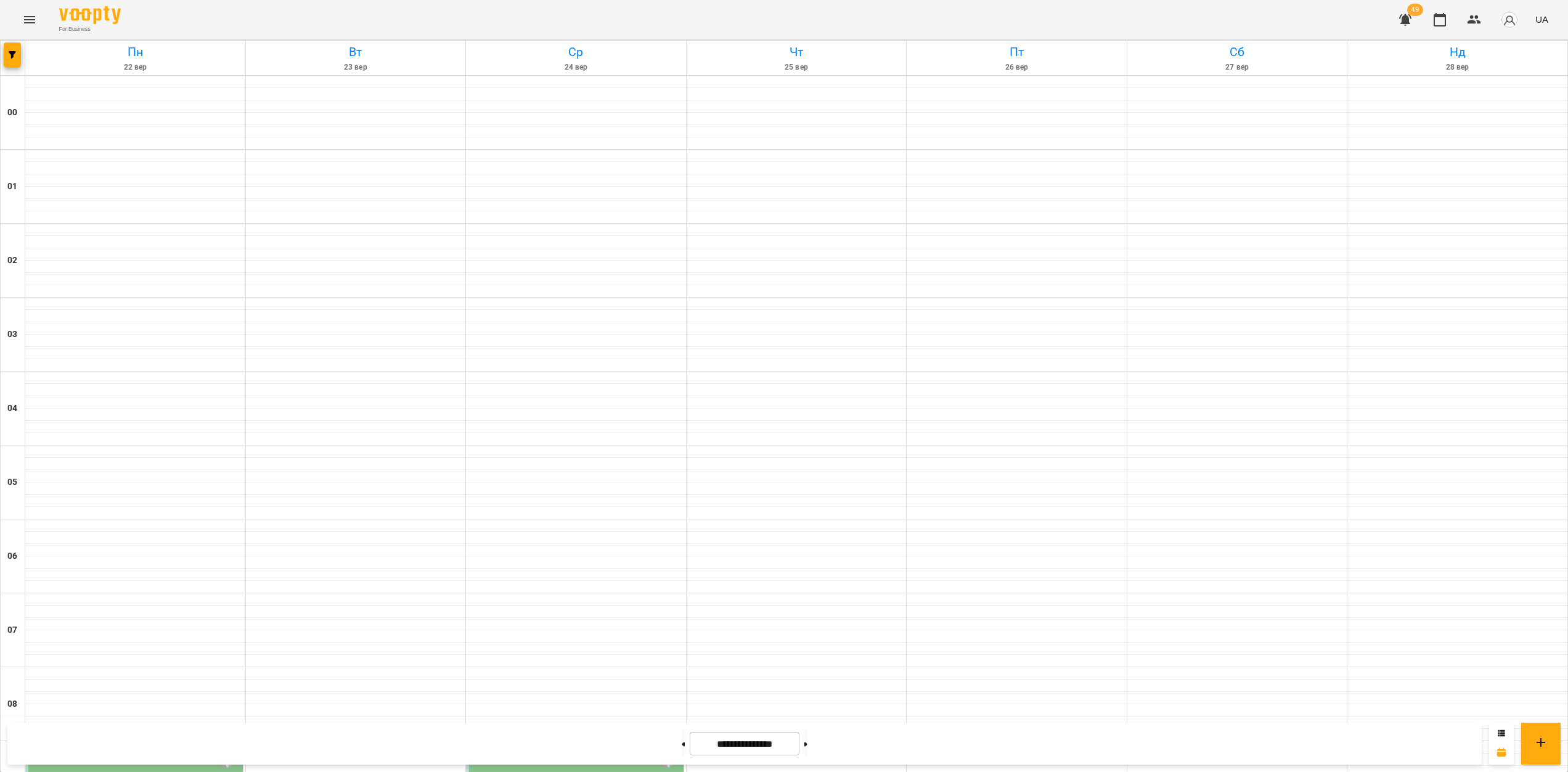
scroll to position [1134, 0]
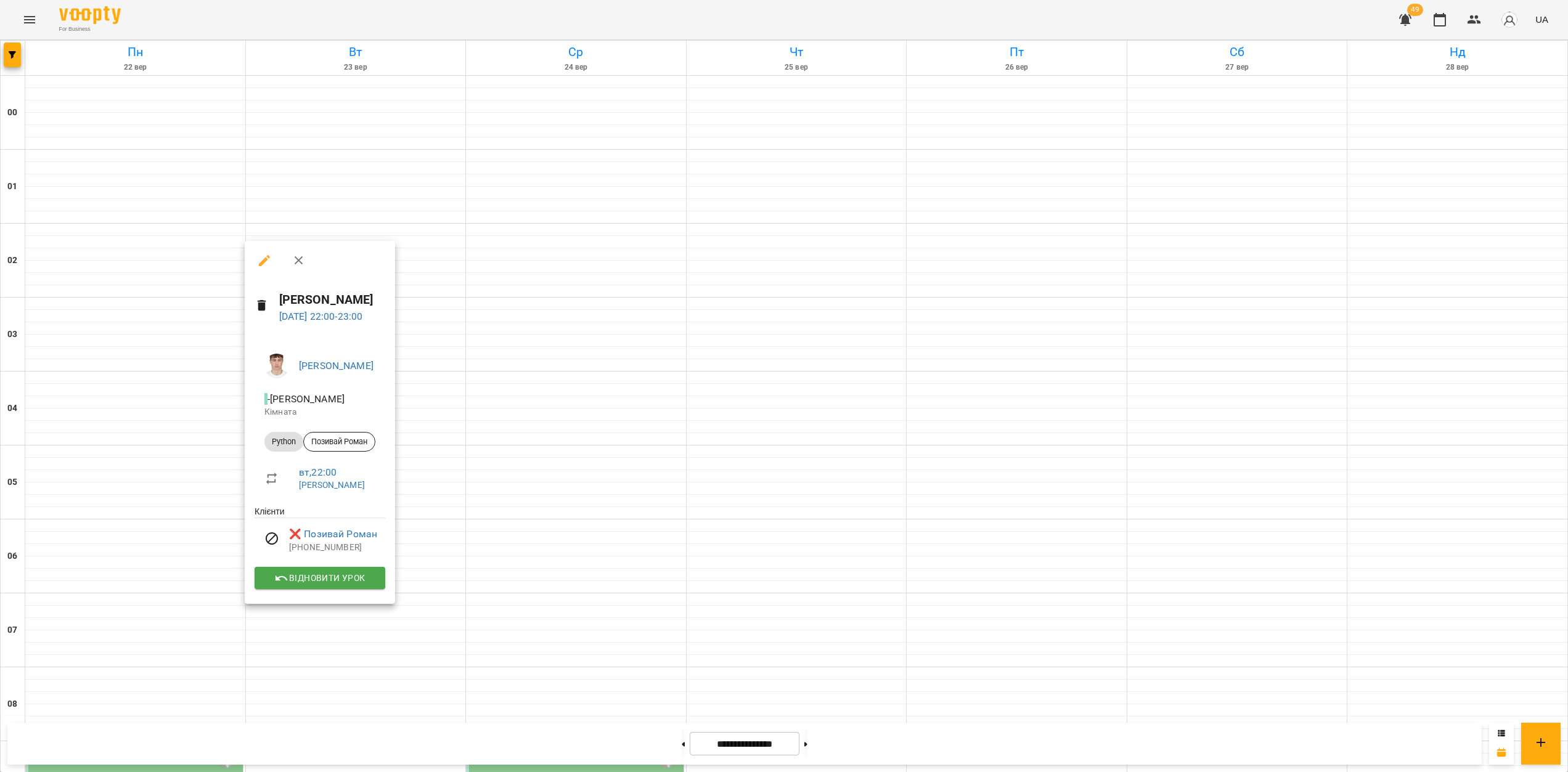
click at [375, 585] on span "Відновити урок" at bounding box center [320, 578] width 111 height 15
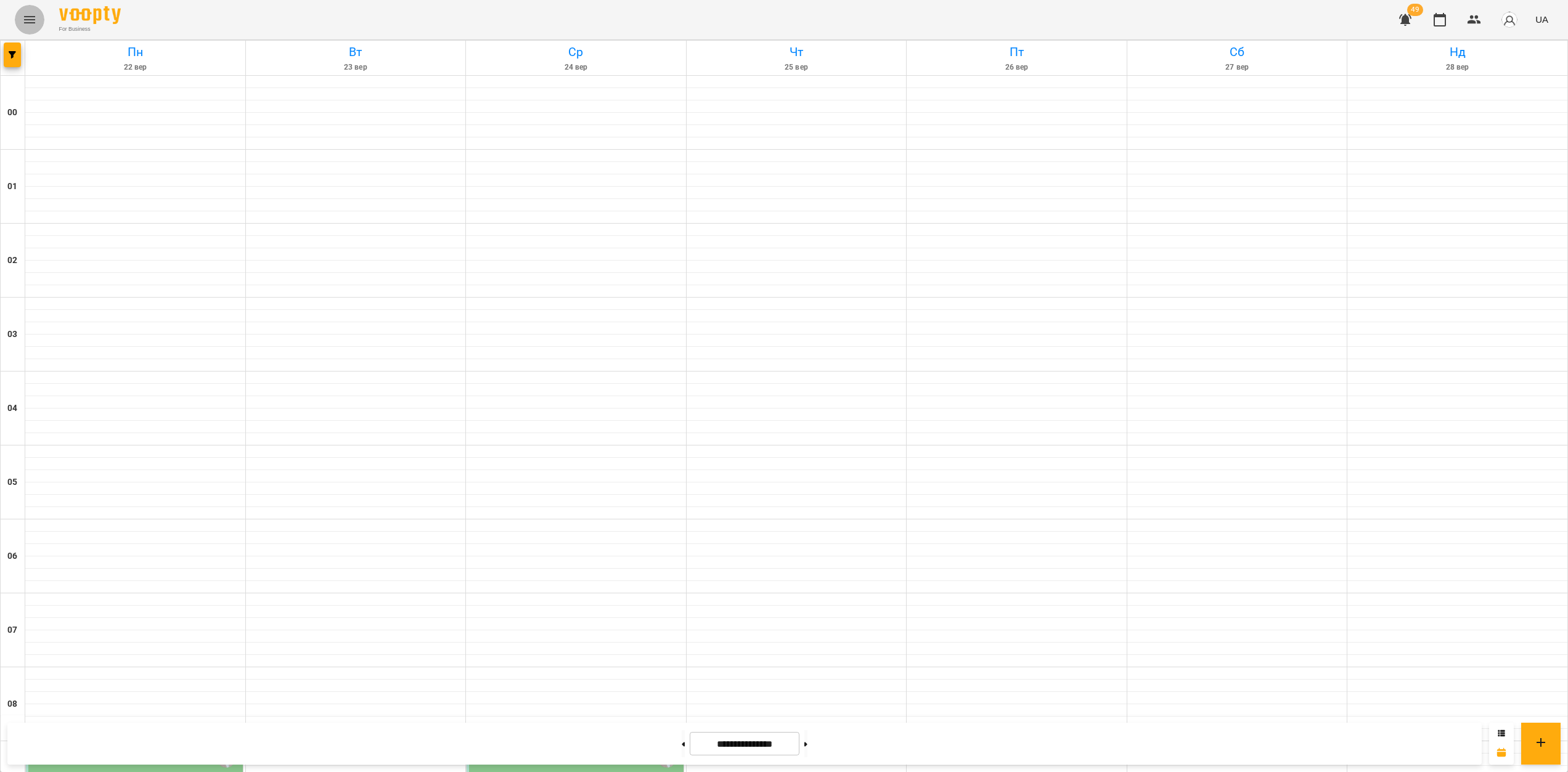
click at [26, 23] on icon "Menu" at bounding box center [29, 19] width 15 height 15
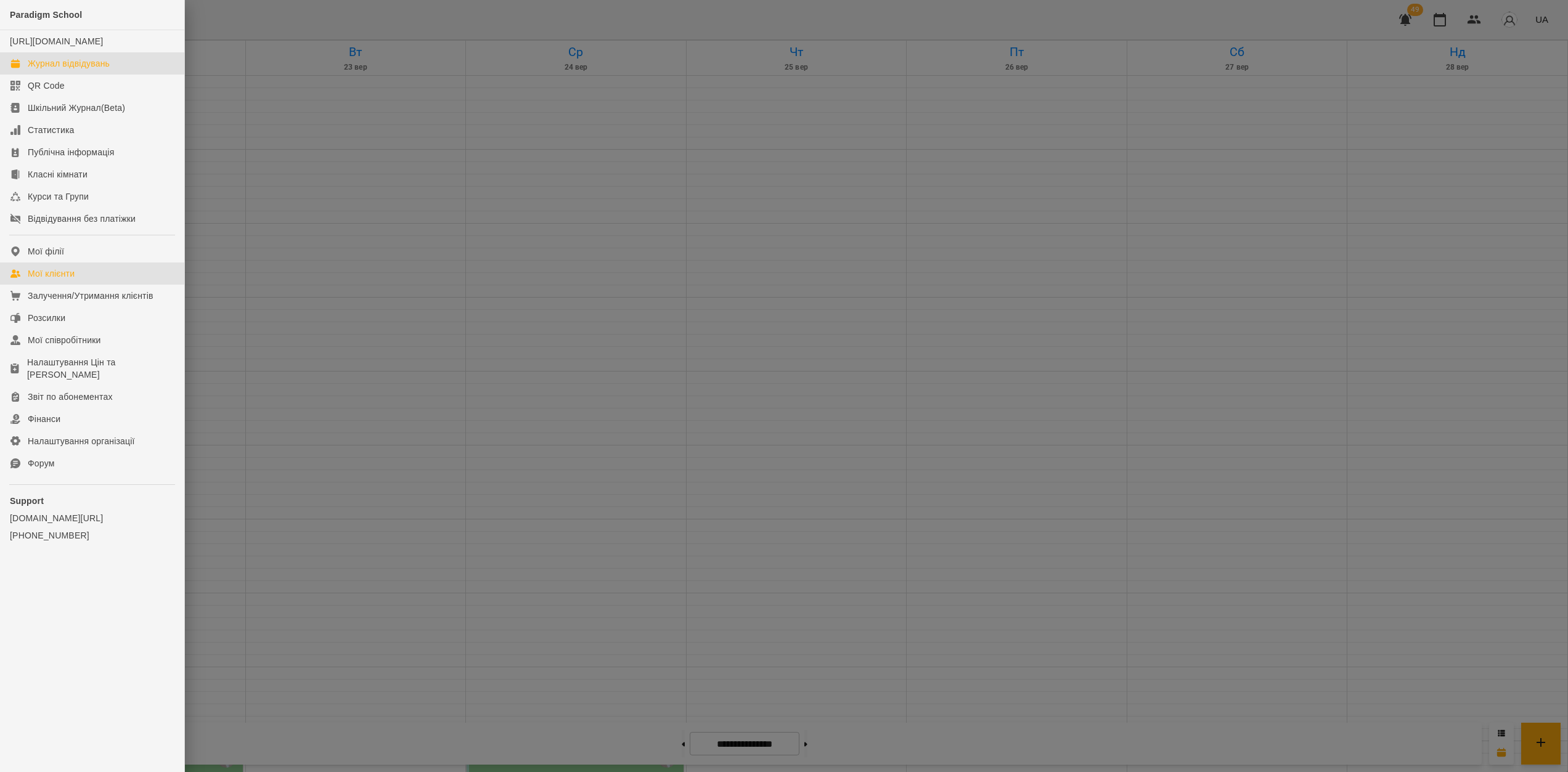
click at [92, 285] on link "Мої клієнти" at bounding box center [92, 273] width 184 height 22
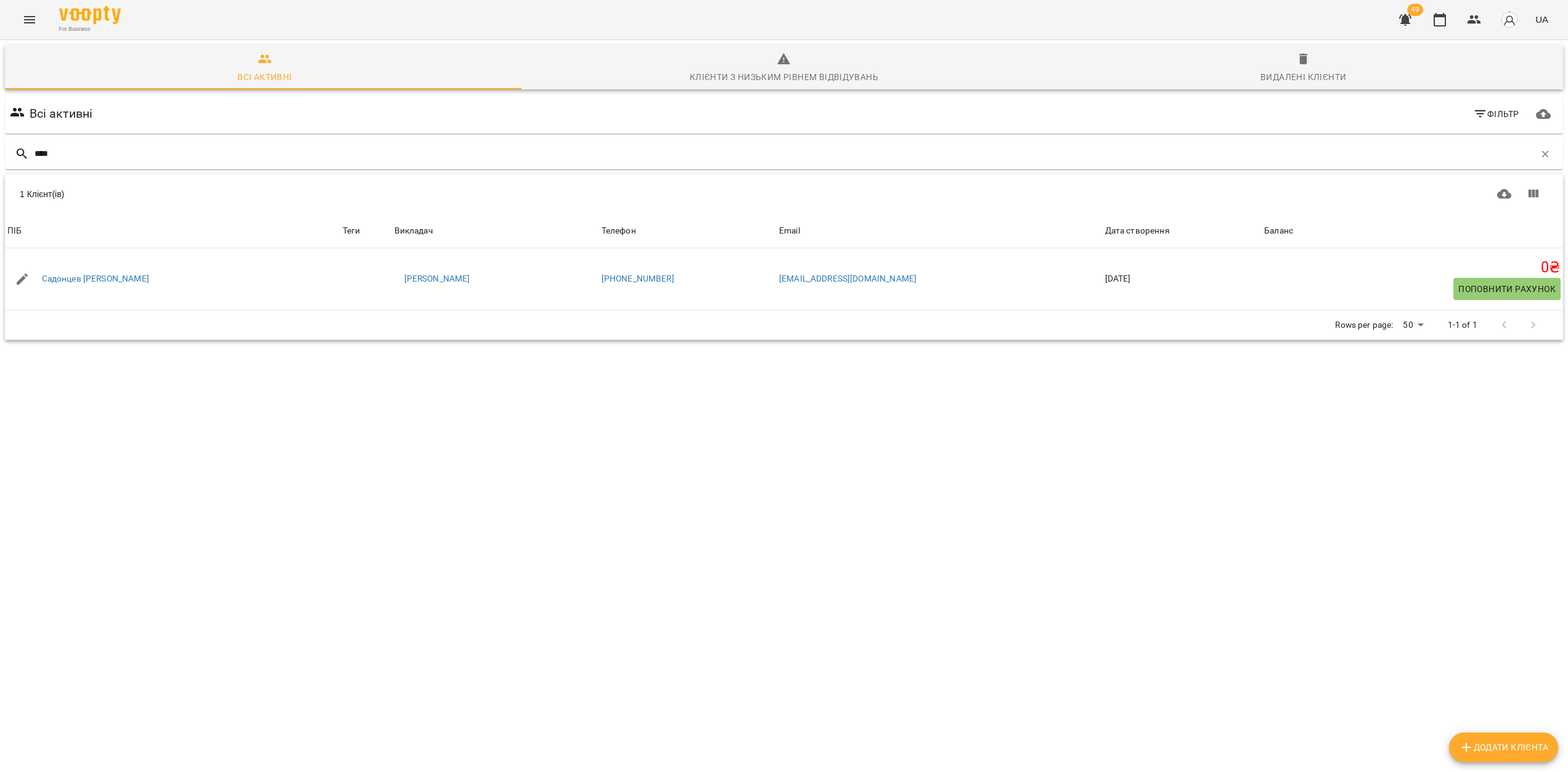
type input "****"
click at [38, 23] on button "Menu" at bounding box center [30, 20] width 30 height 30
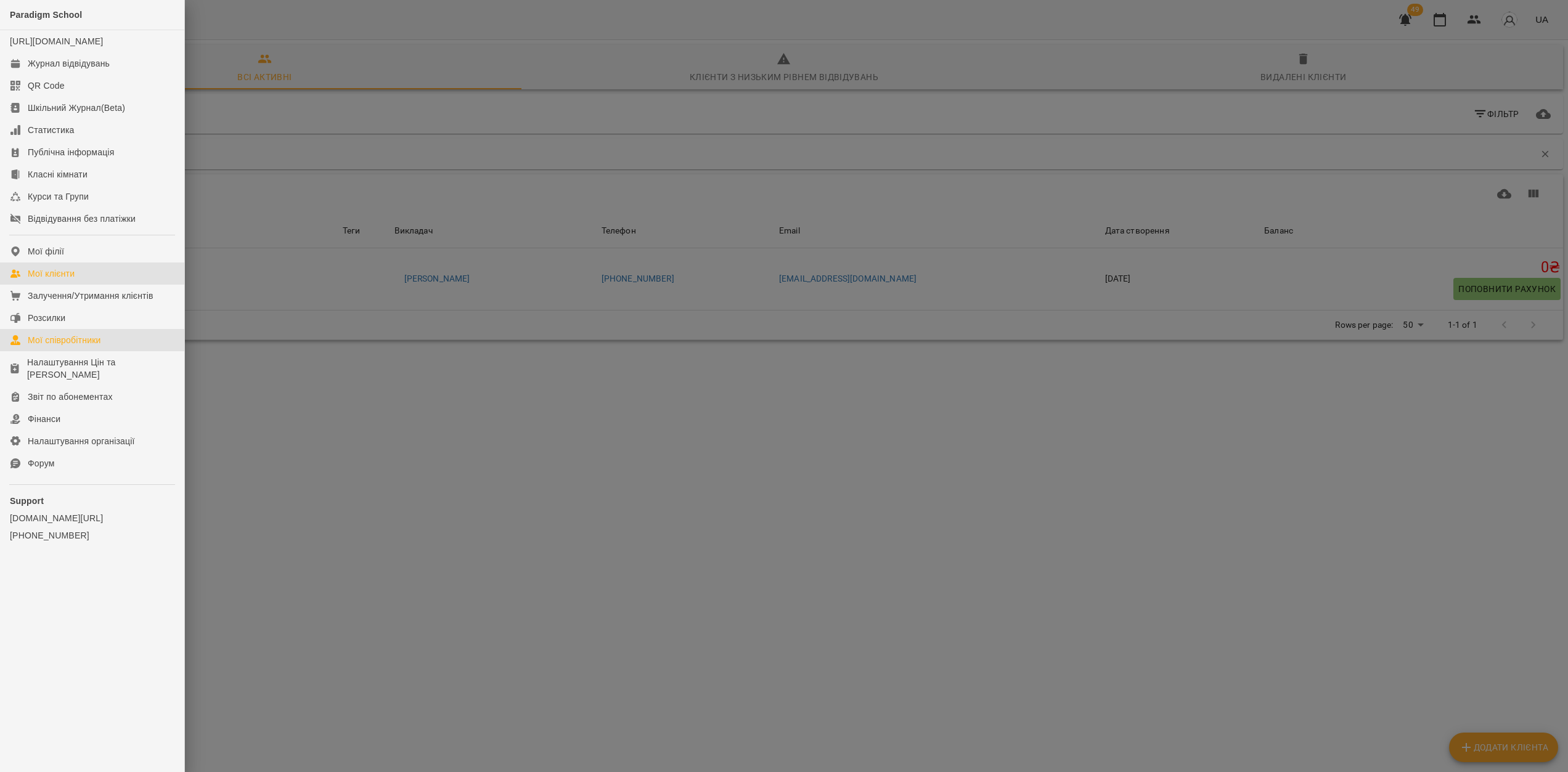
click at [75, 345] on link "Мої співробітники" at bounding box center [92, 340] width 184 height 22
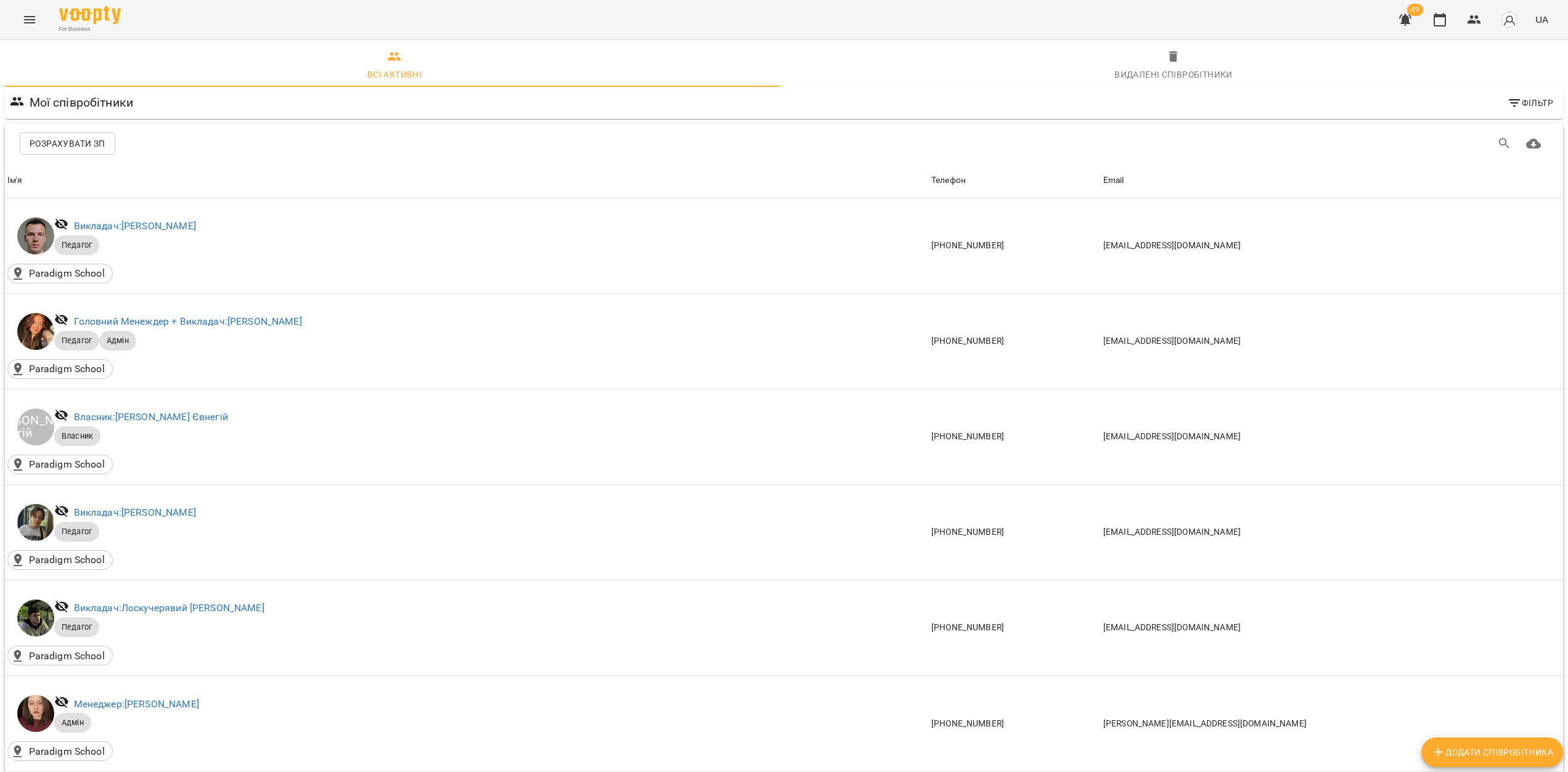
scroll to position [784, 0]
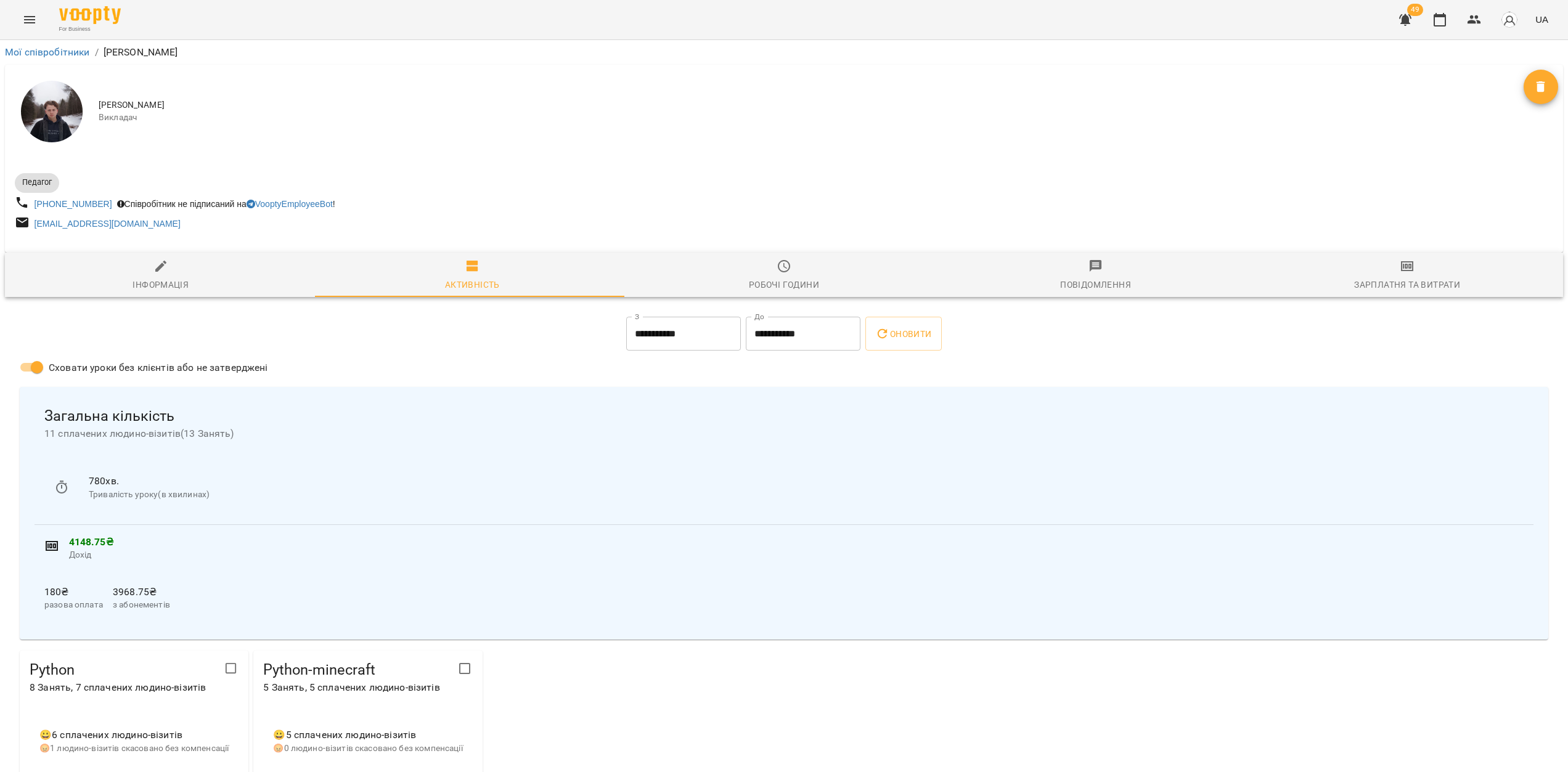
drag, startPoint x: 378, startPoint y: 166, endPoint x: 446, endPoint y: 0, distance: 179.4
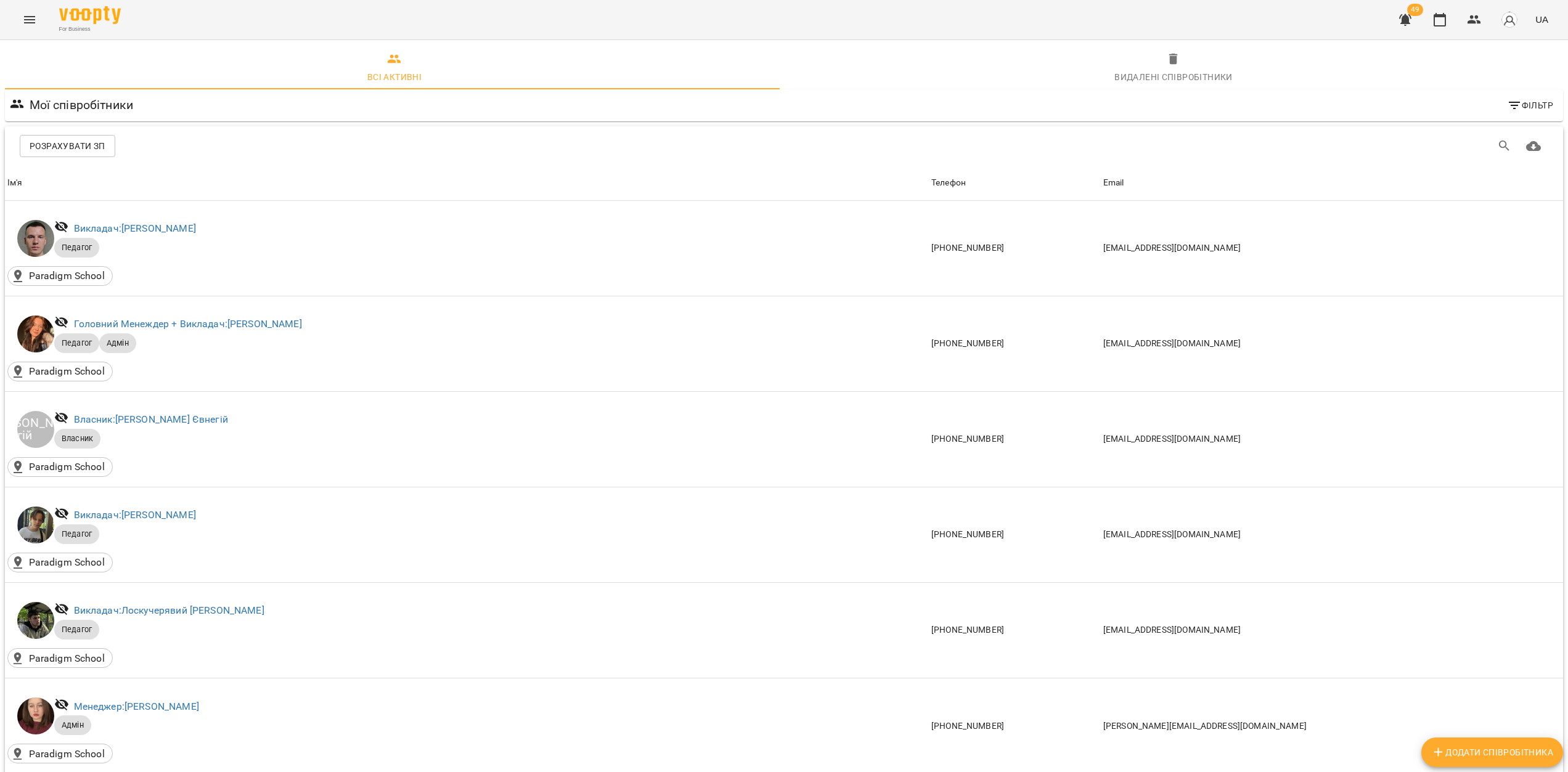
click at [26, 33] on button "Menu" at bounding box center [30, 20] width 30 height 30
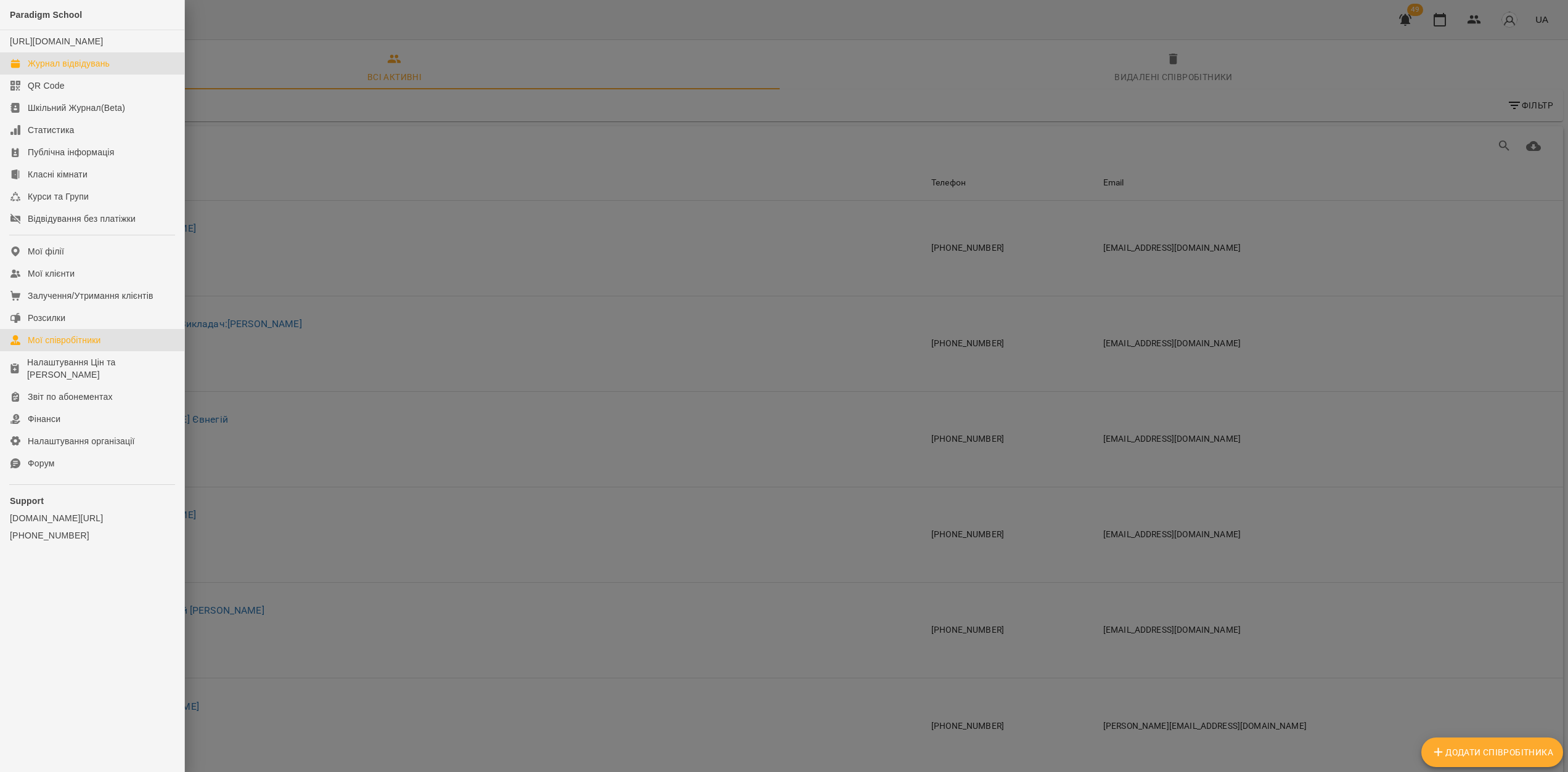
click at [67, 70] on div "Журнал відвідувань" at bounding box center [69, 63] width 82 height 12
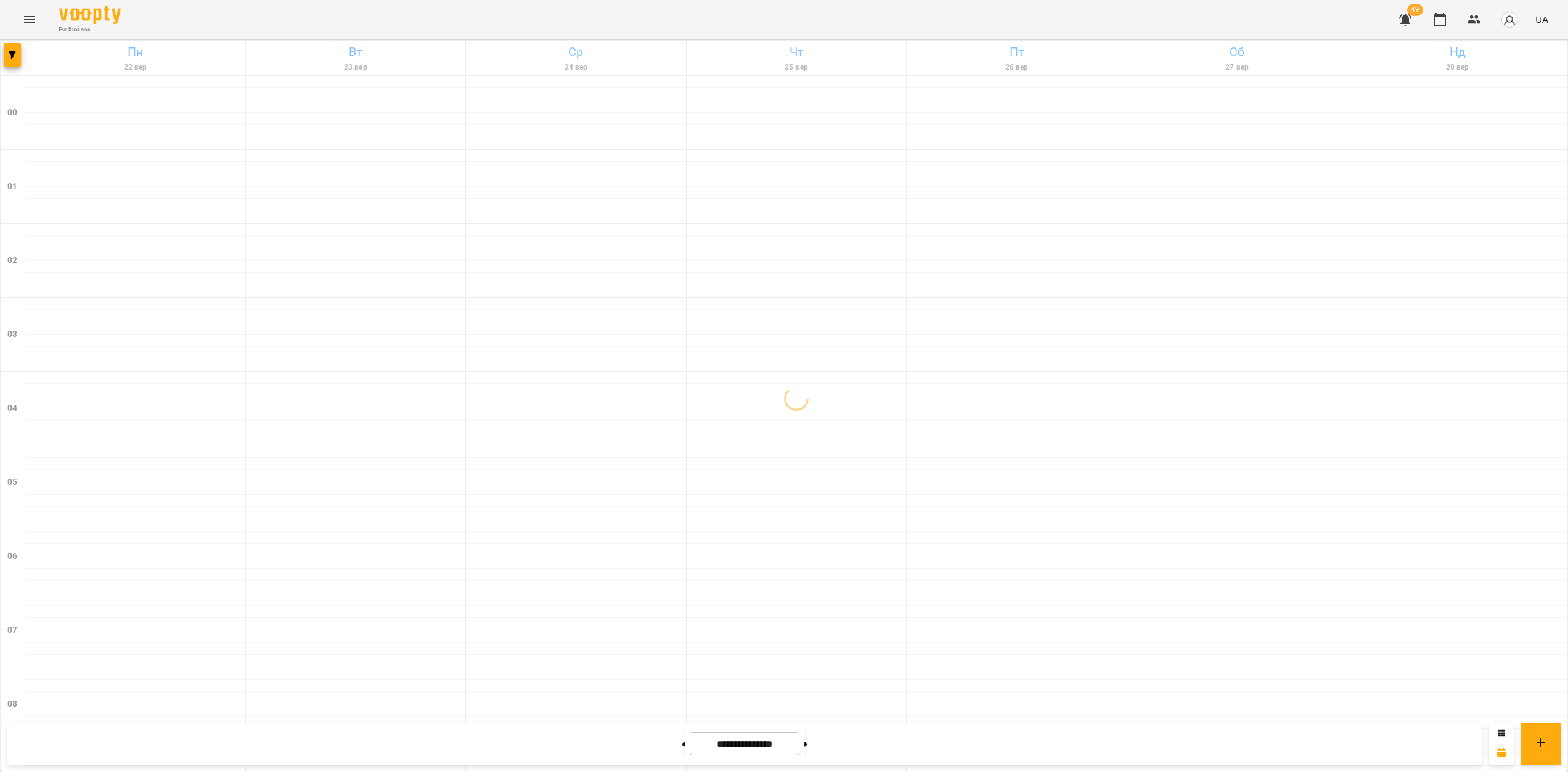
scroll to position [1134, 0]
click at [11, 55] on icon "button" at bounding box center [12, 55] width 7 height 7
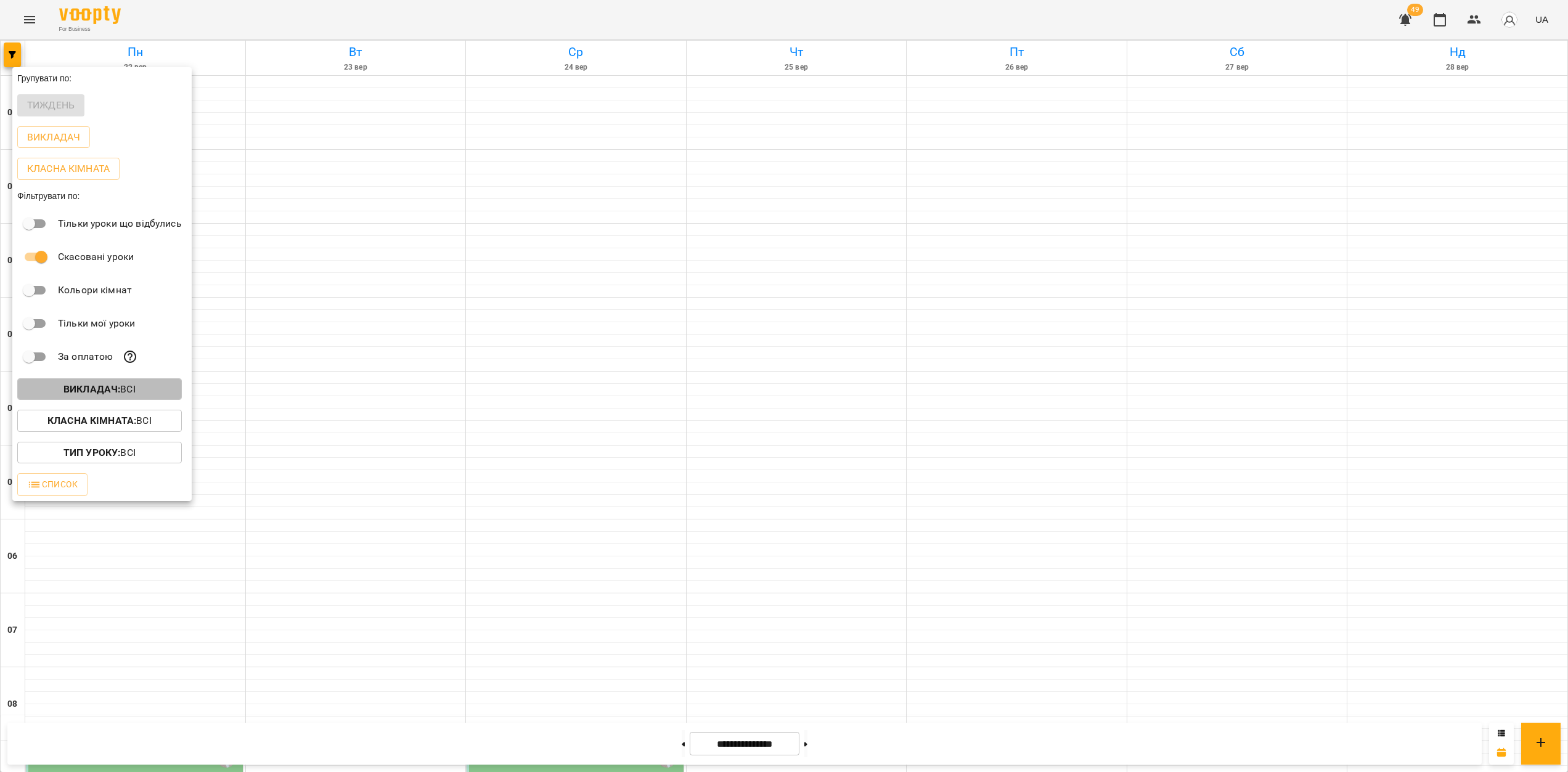
click at [121, 385] on p "Викладач : Всі" at bounding box center [99, 390] width 72 height 15
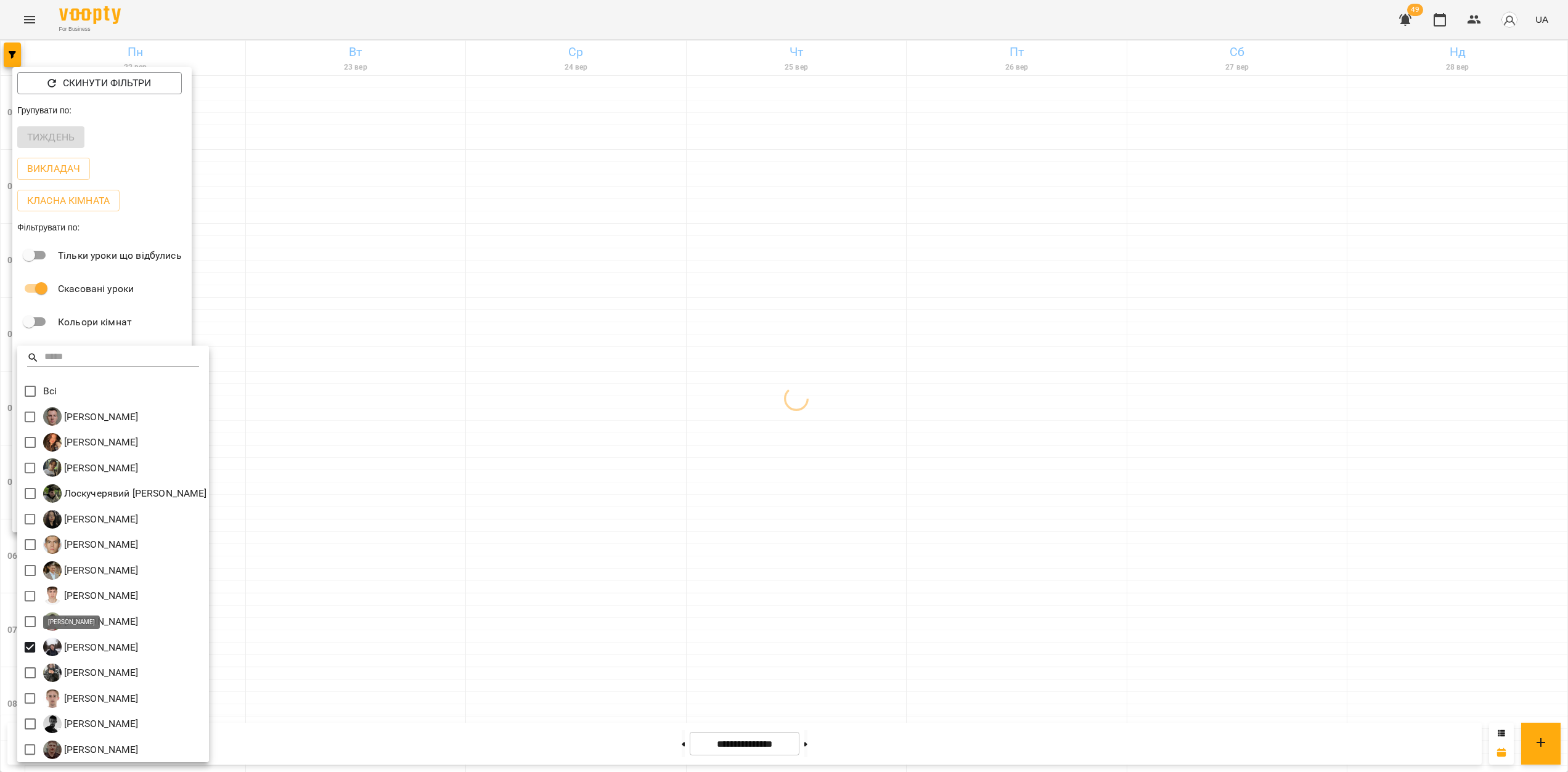
click at [658, 560] on div at bounding box center [784, 386] width 1568 height 772
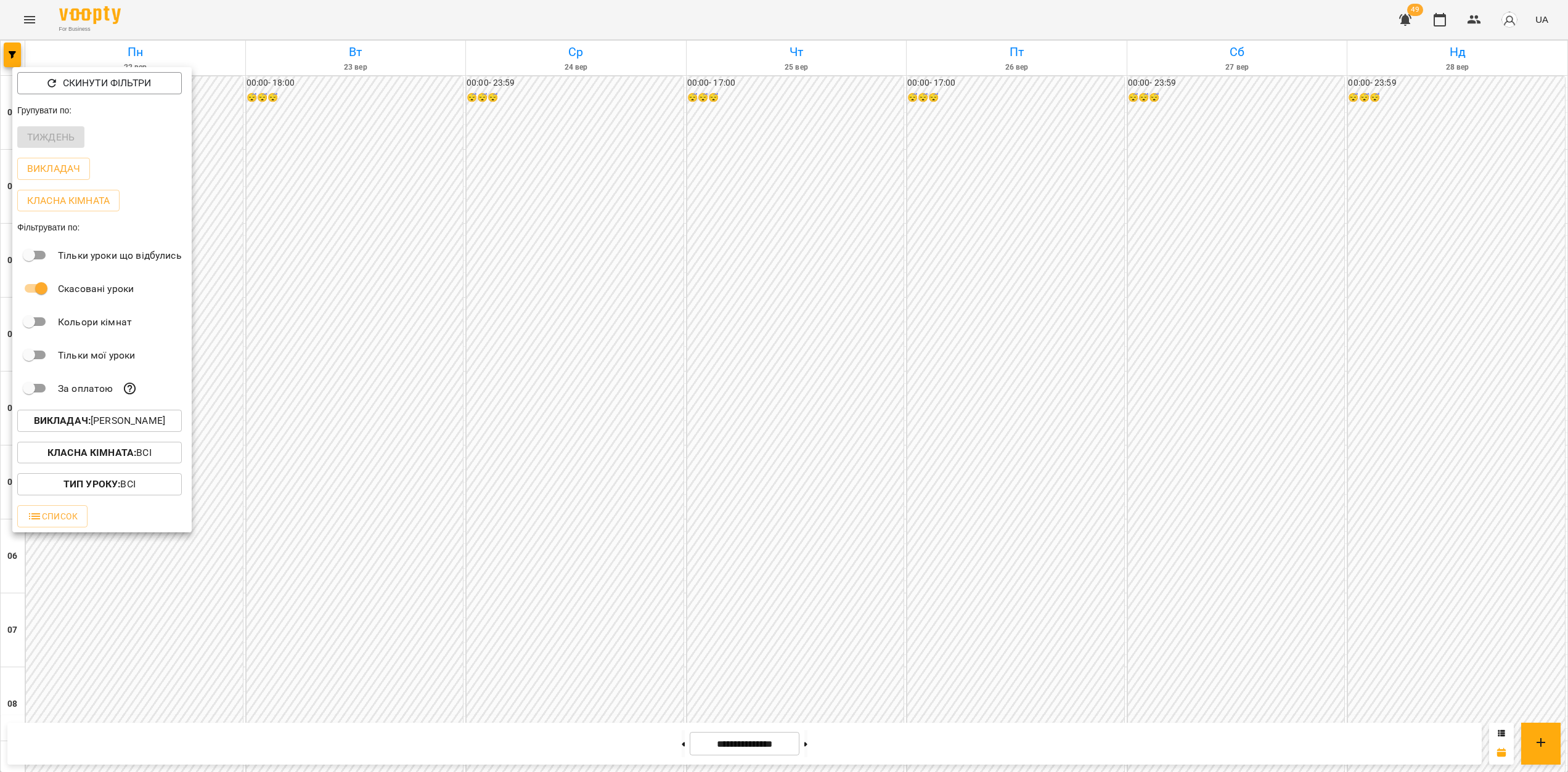
click at [922, 397] on div at bounding box center [784, 386] width 1568 height 772
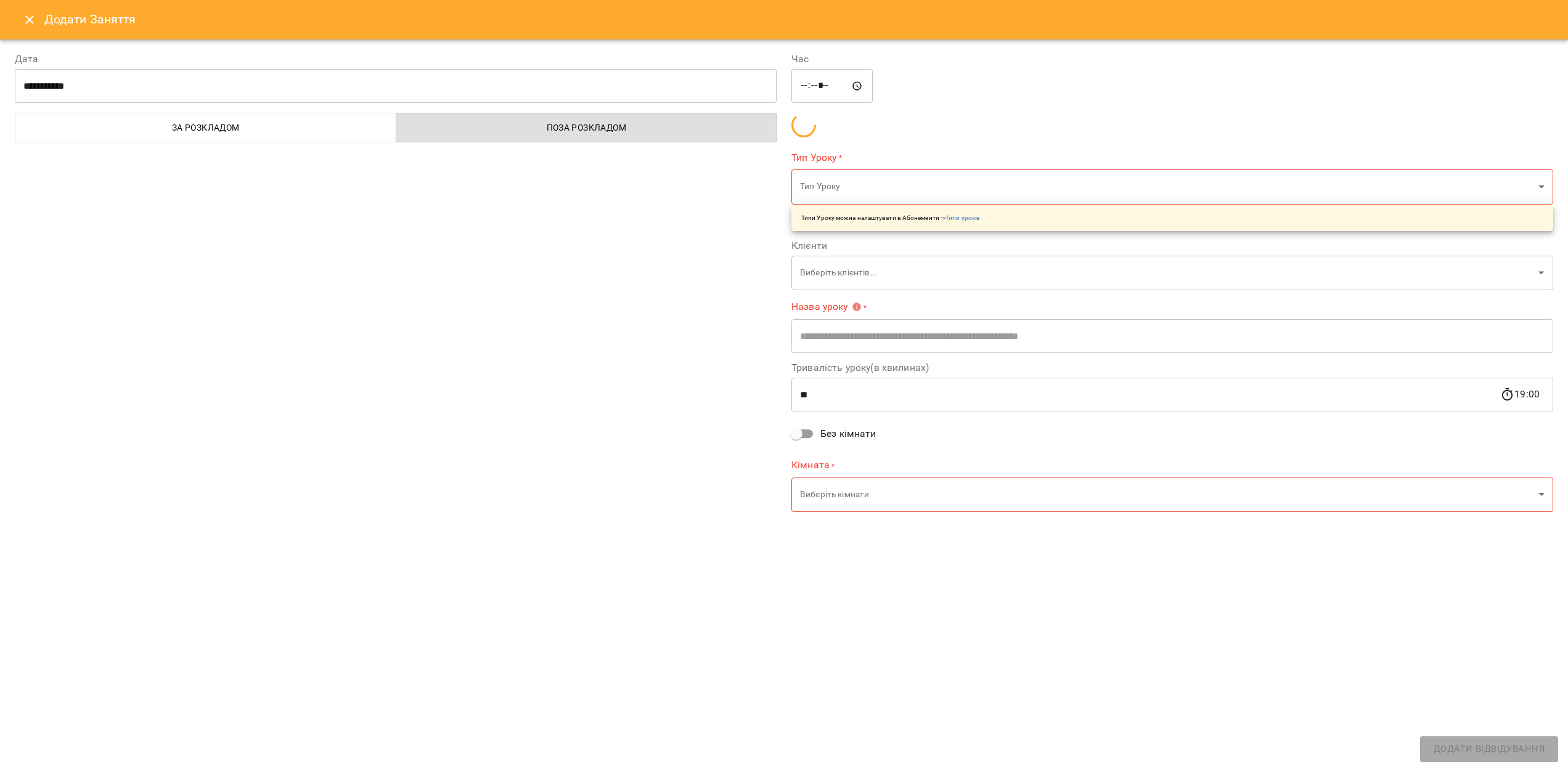
type input "**********"
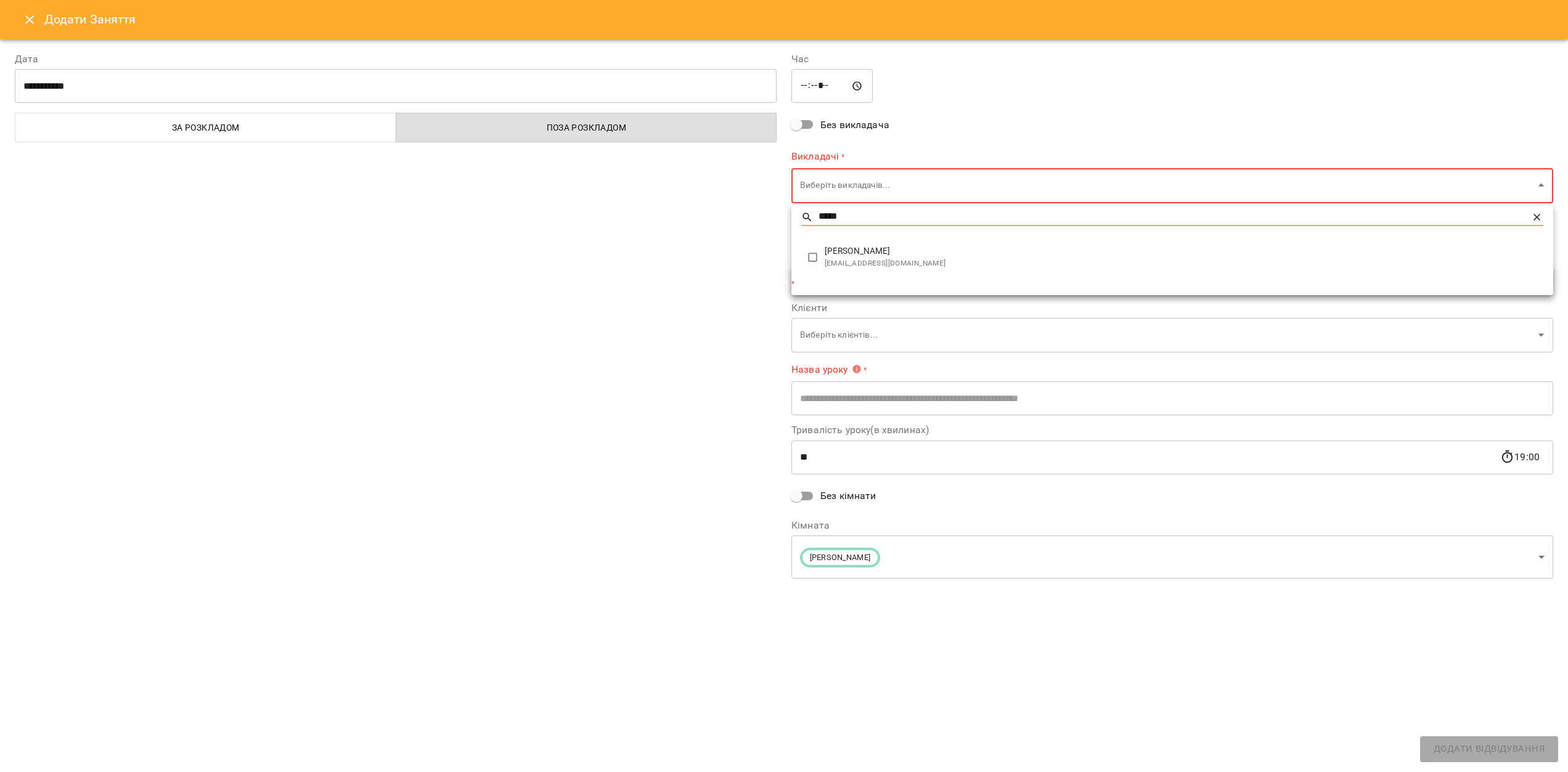
type input "*****"
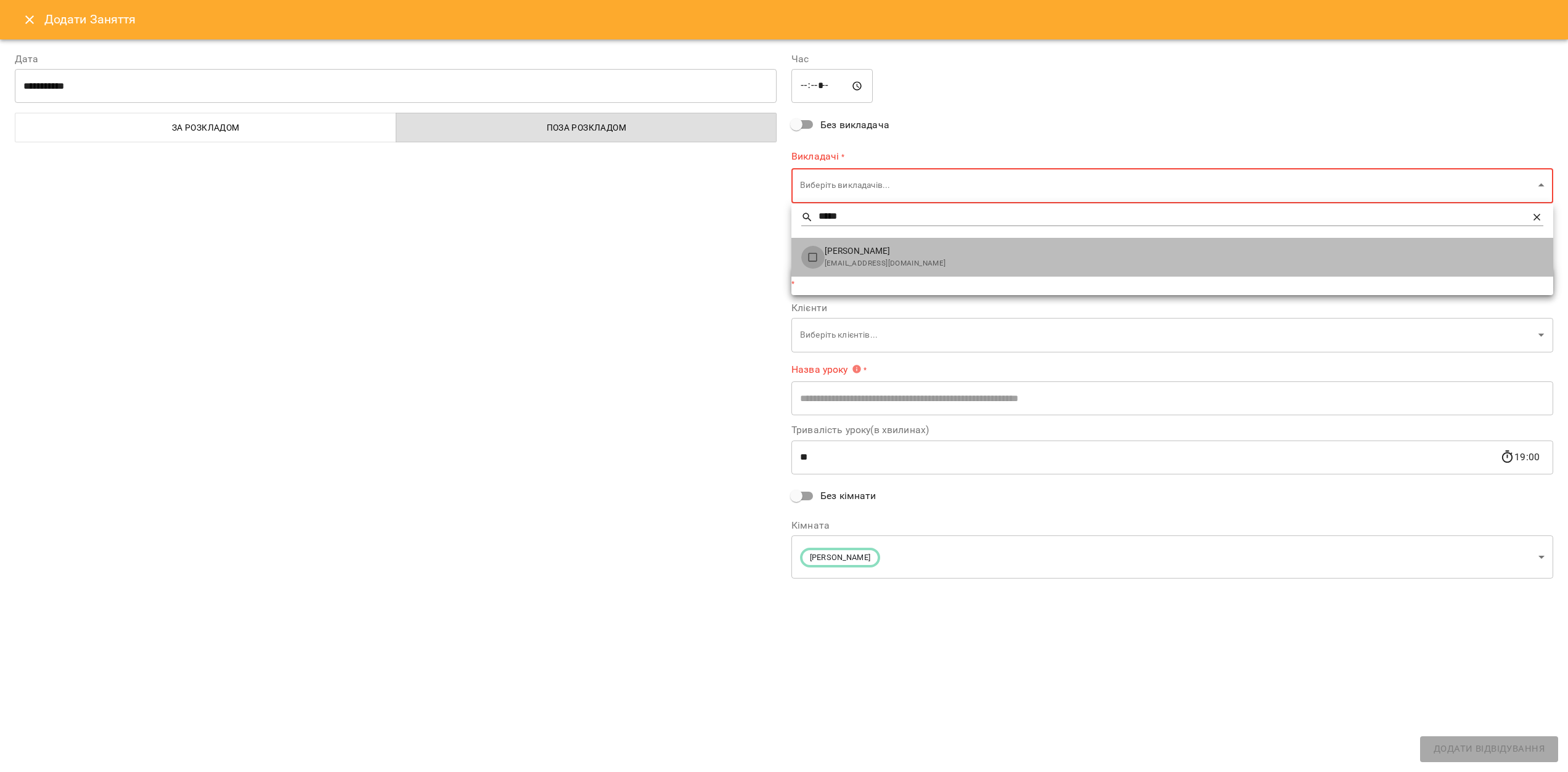
type input "**********"
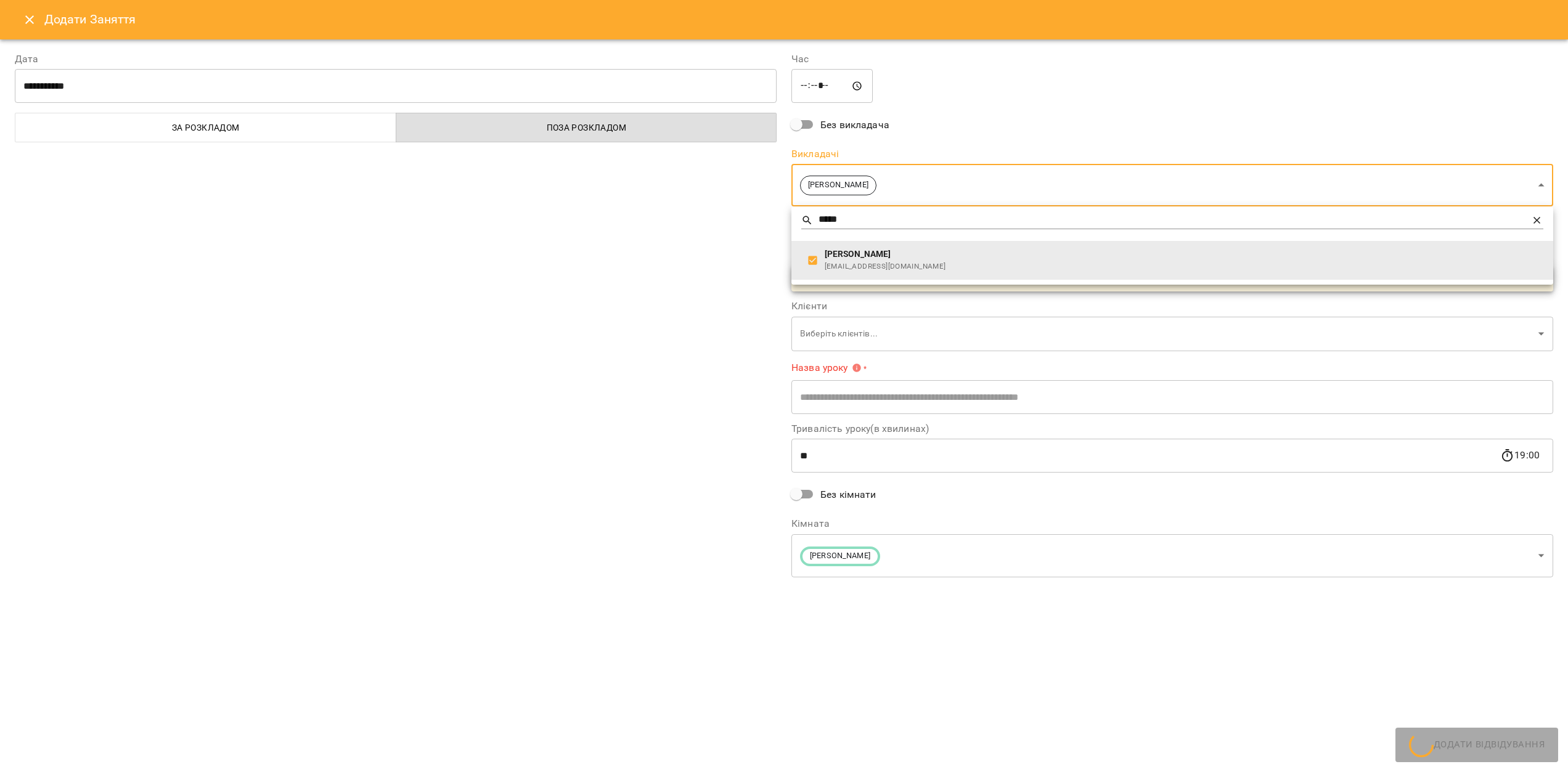
click at [643, 284] on div at bounding box center [784, 386] width 1568 height 772
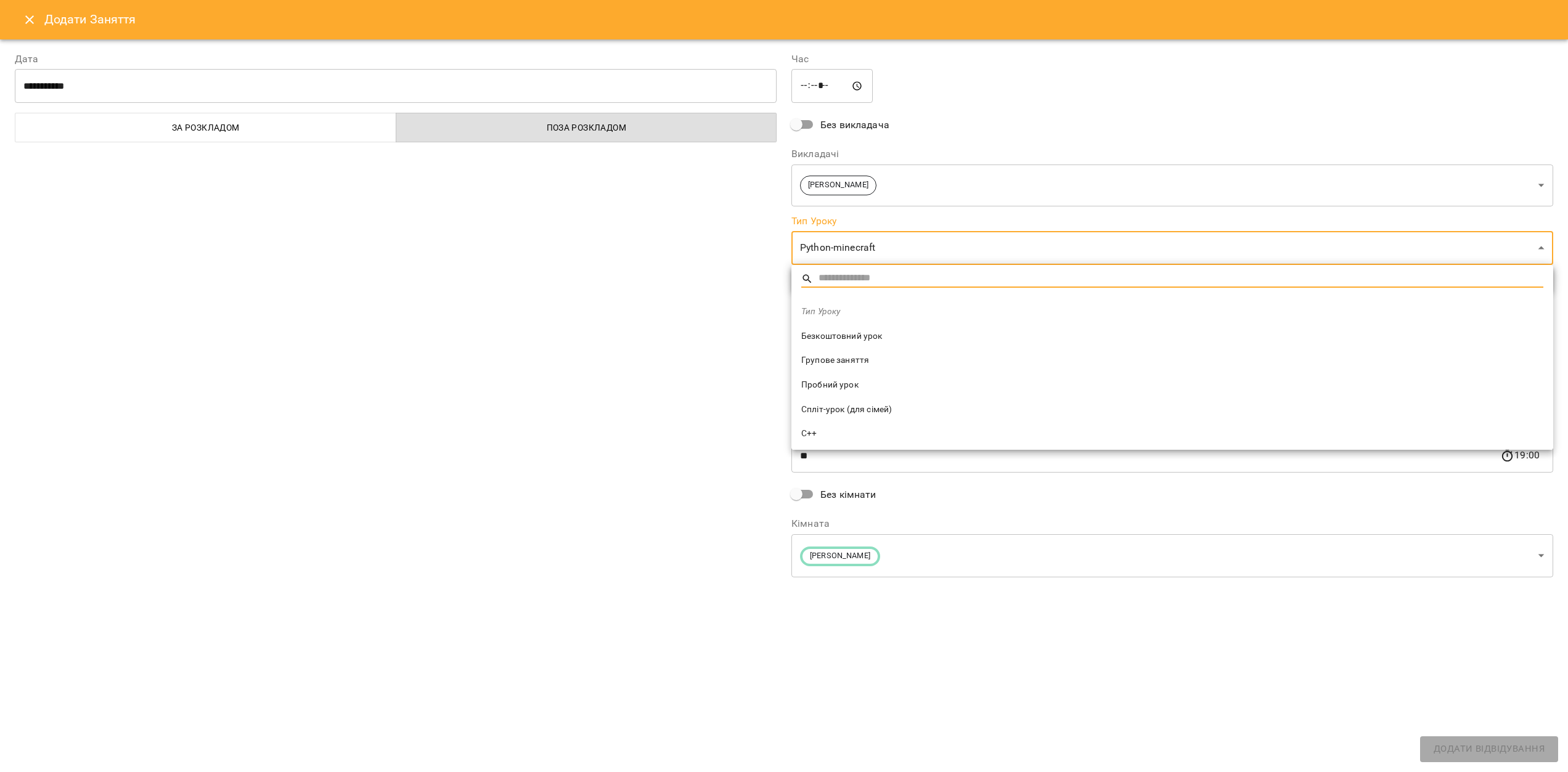
click at [863, 389] on span "Пробний урок" at bounding box center [1172, 385] width 742 height 12
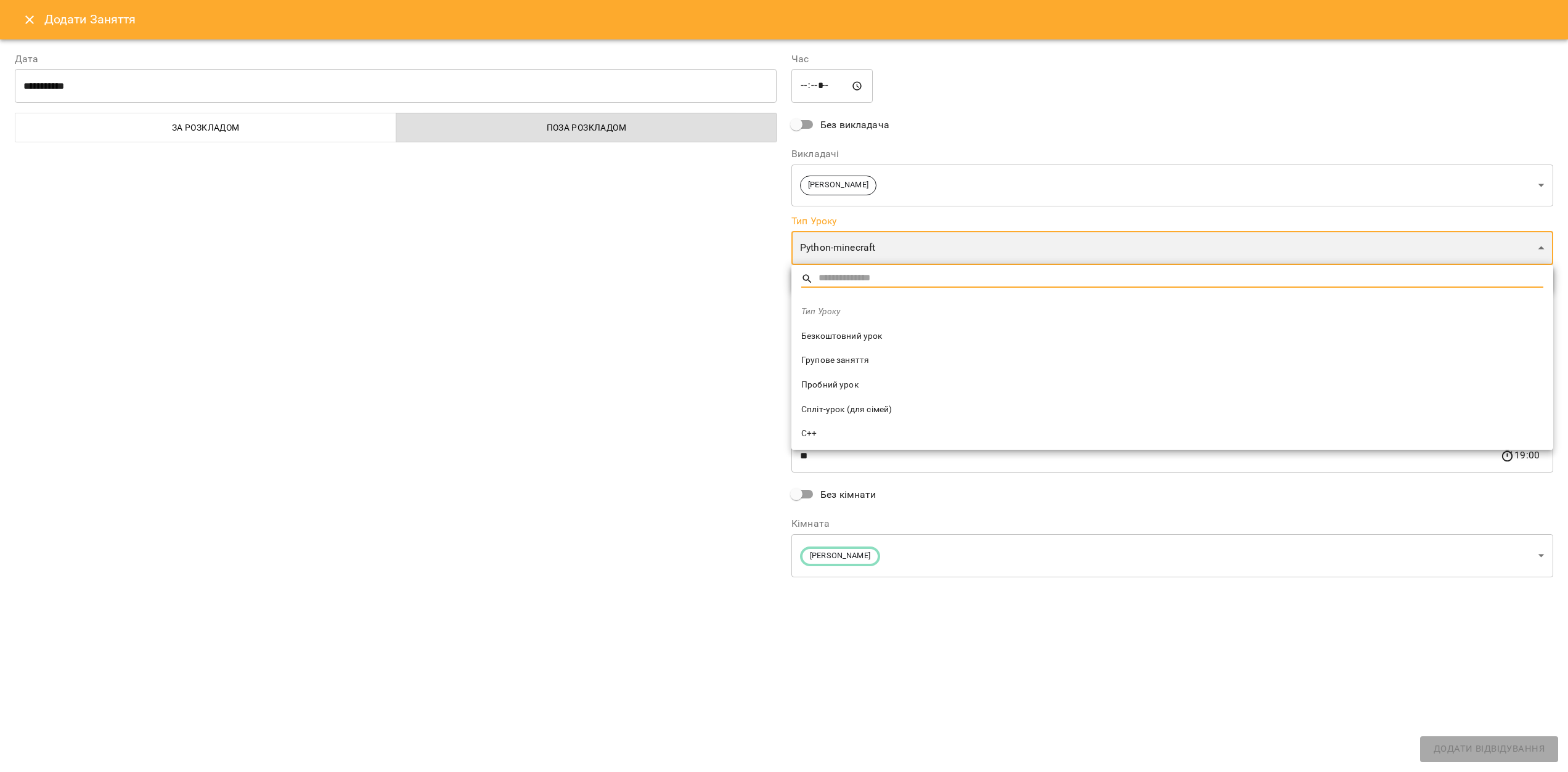
type input "**********"
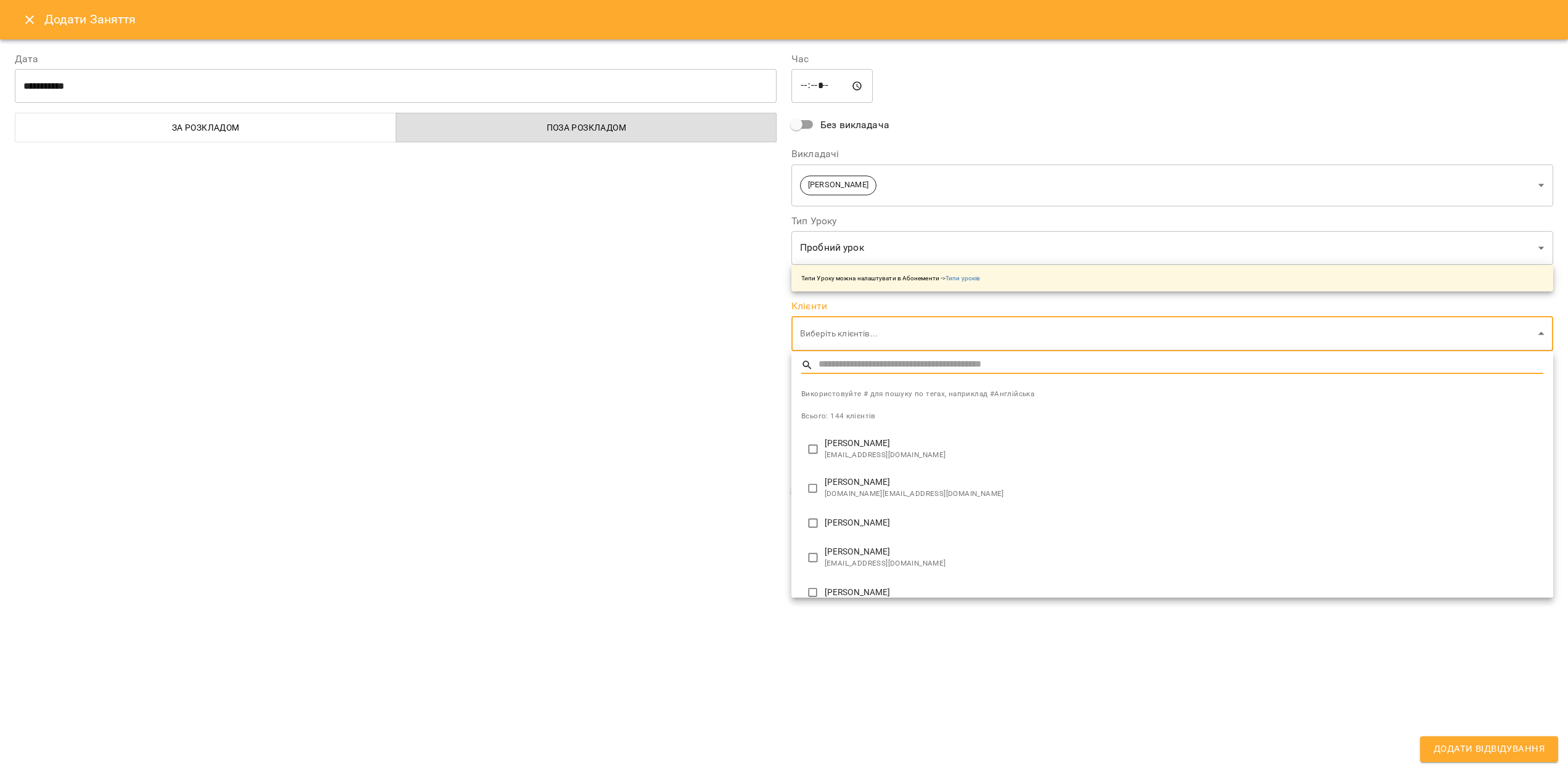
click at [707, 343] on div at bounding box center [784, 386] width 1568 height 772
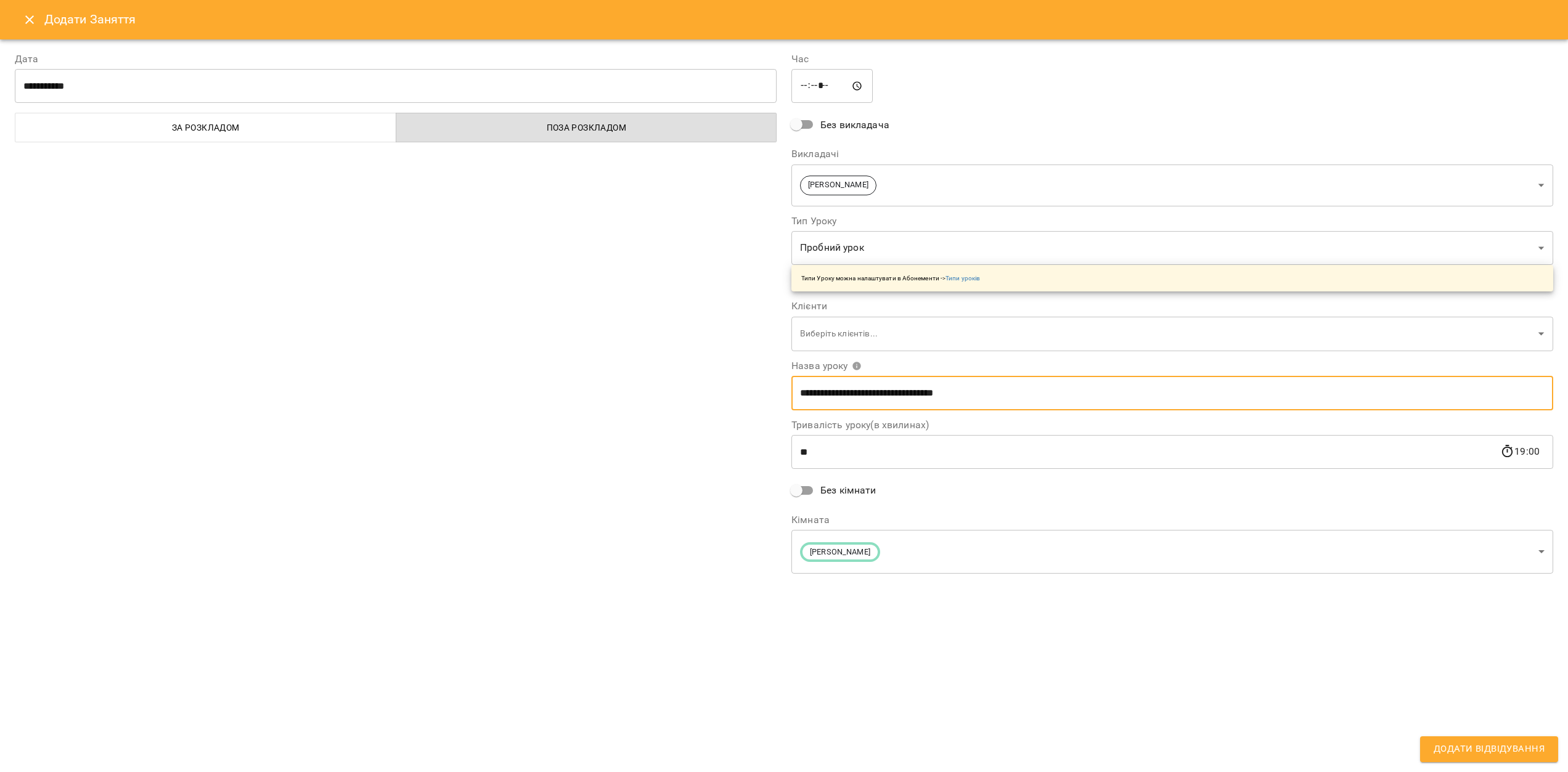
click at [819, 390] on input "**********" at bounding box center [1172, 393] width 762 height 35
type input "**********"
click at [1420, 737] on button "Додати Відвідування" at bounding box center [1489, 749] width 138 height 26
